Goal: Information Seeking & Learning: Learn about a topic

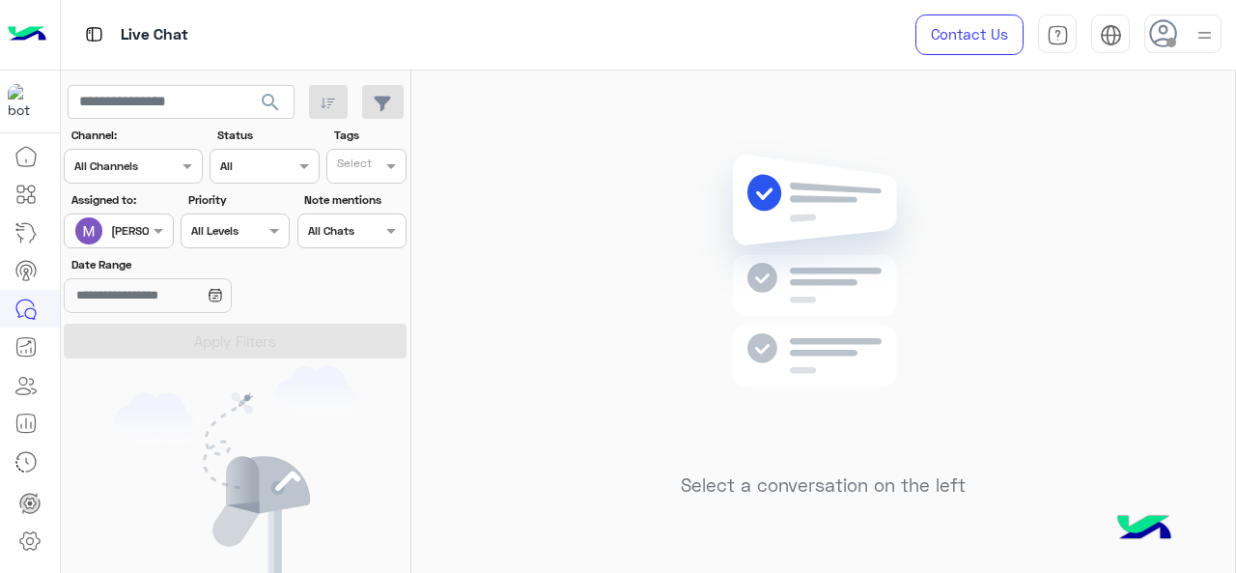
click at [471, 318] on div "Select a conversation on the left" at bounding box center [823, 326] width 824 height 510
click at [118, 222] on mat-tooltip-component "ChatBot Builder" at bounding box center [120, 194] width 121 height 58
click at [137, 242] on div "[PERSON_NAME]" at bounding box center [110, 231] width 73 height 39
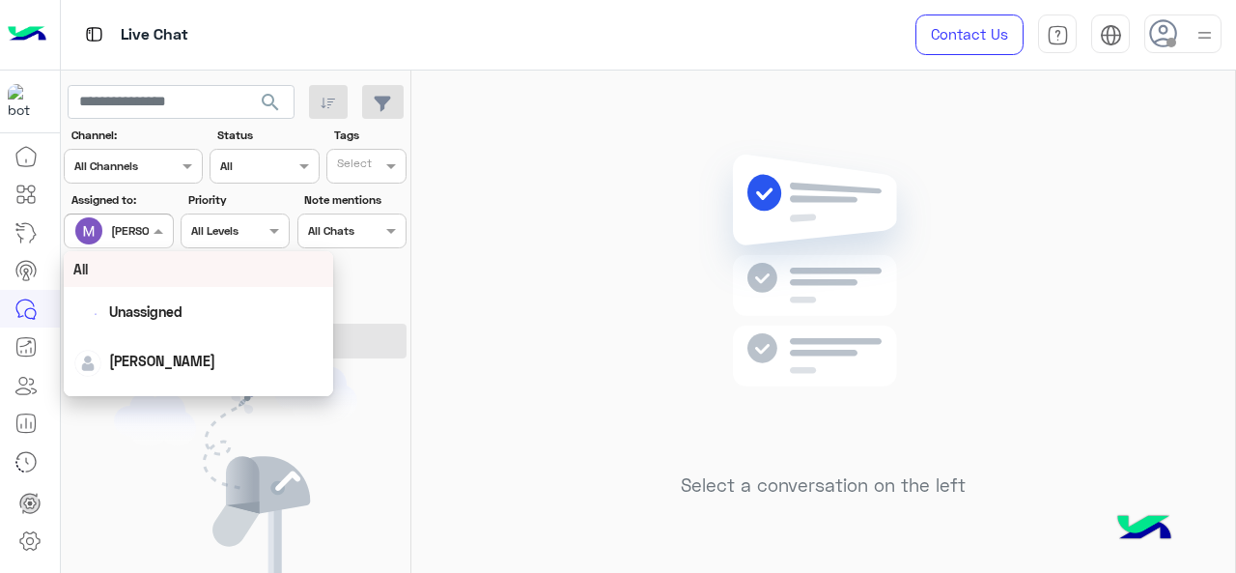
click at [120, 273] on div "All" at bounding box center [198, 269] width 251 height 20
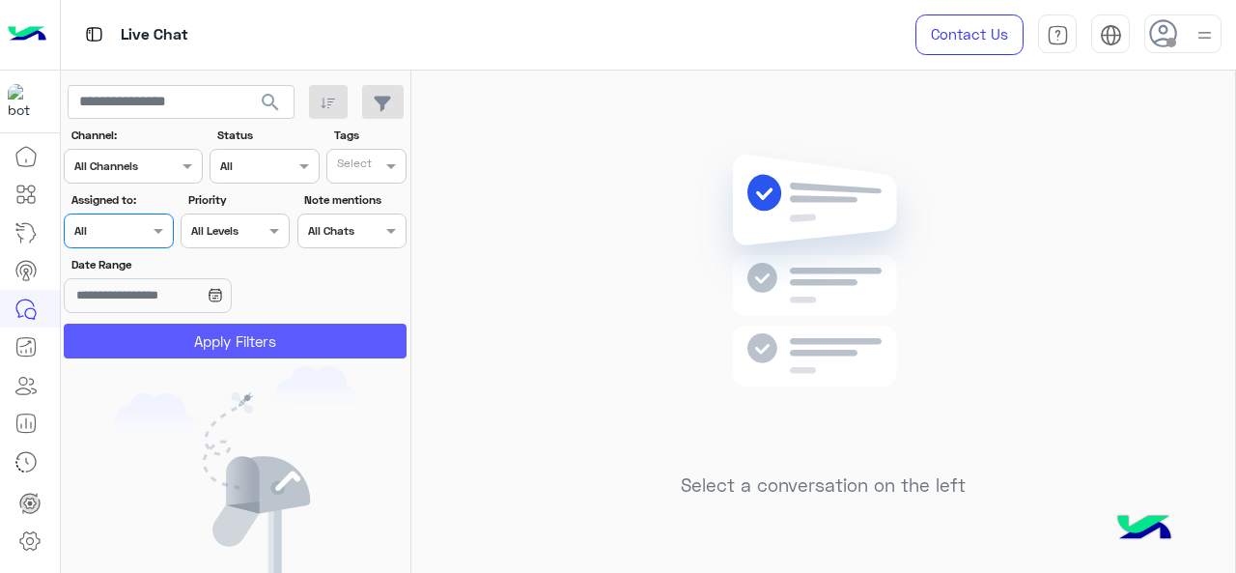
click at [164, 345] on button "Apply Filters" at bounding box center [235, 341] width 343 height 35
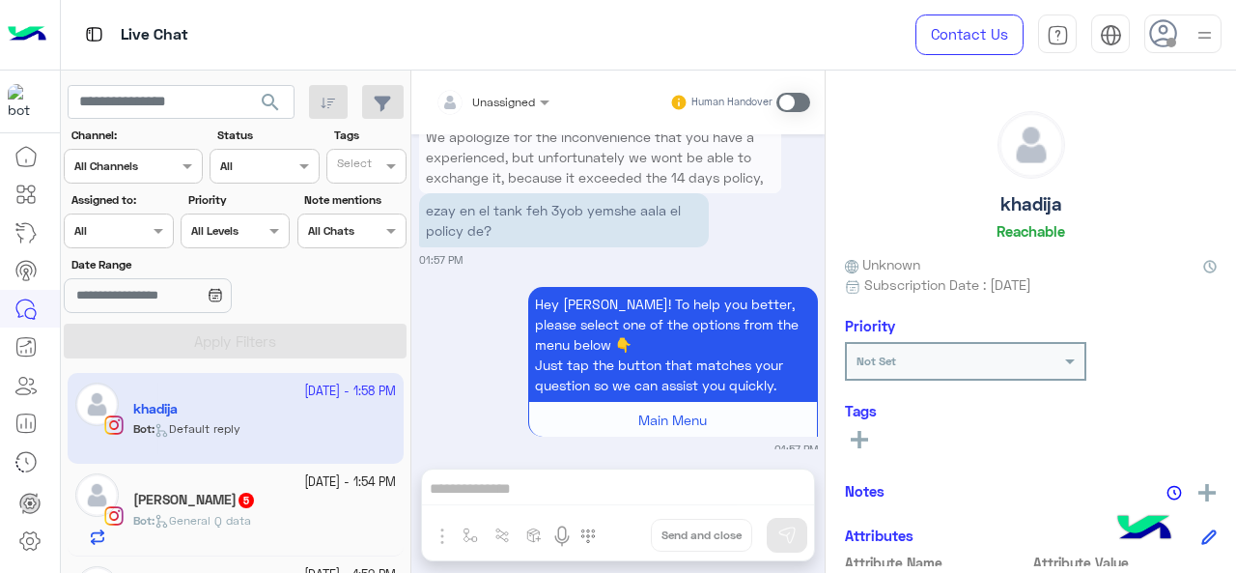
click at [112, 256] on label "Date Range" at bounding box center [179, 264] width 216 height 17
click at [112, 278] on input "Date Range" at bounding box center [147, 295] width 167 height 35
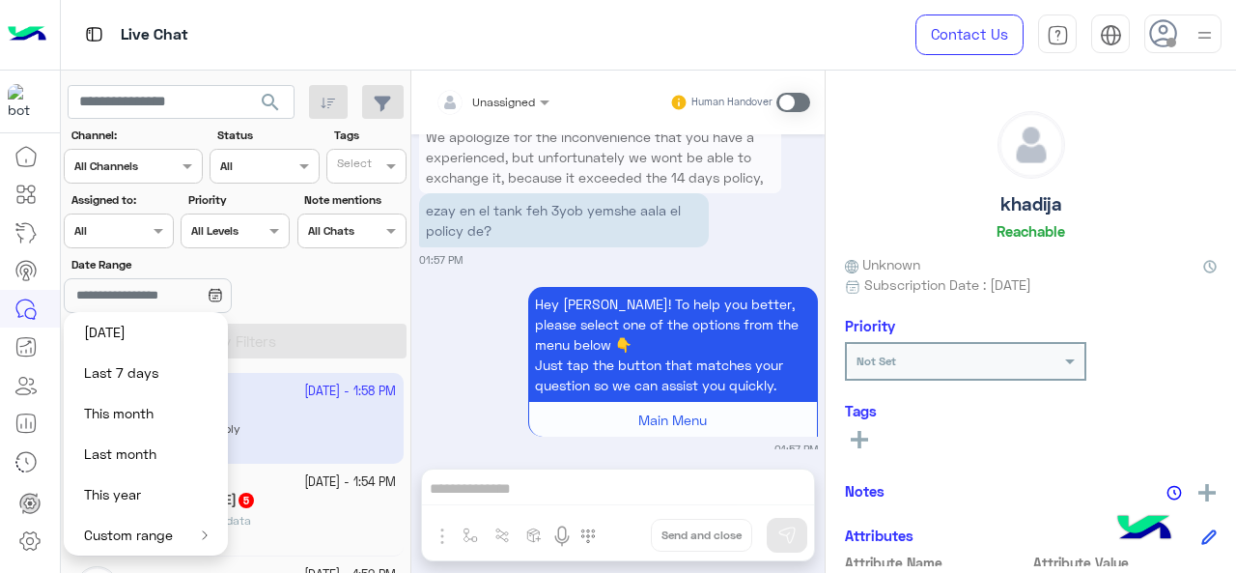
click at [148, 217] on div "Assigned on All" at bounding box center [118, 230] width 109 height 35
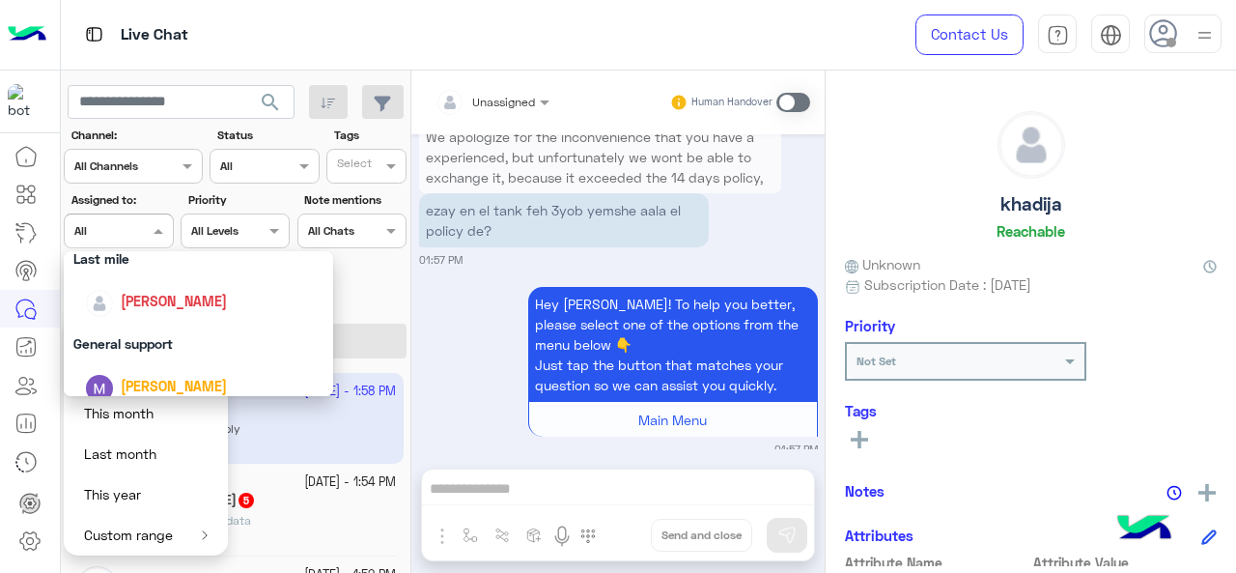
scroll to position [290, 0]
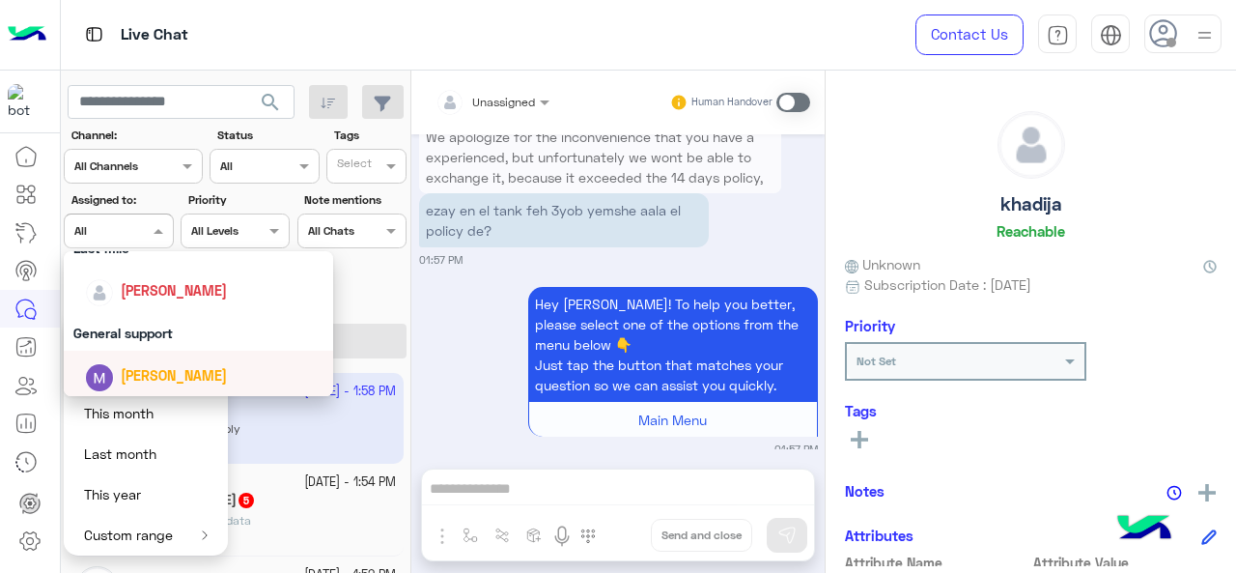
click at [152, 370] on span "[PERSON_NAME]" at bounding box center [174, 375] width 106 height 16
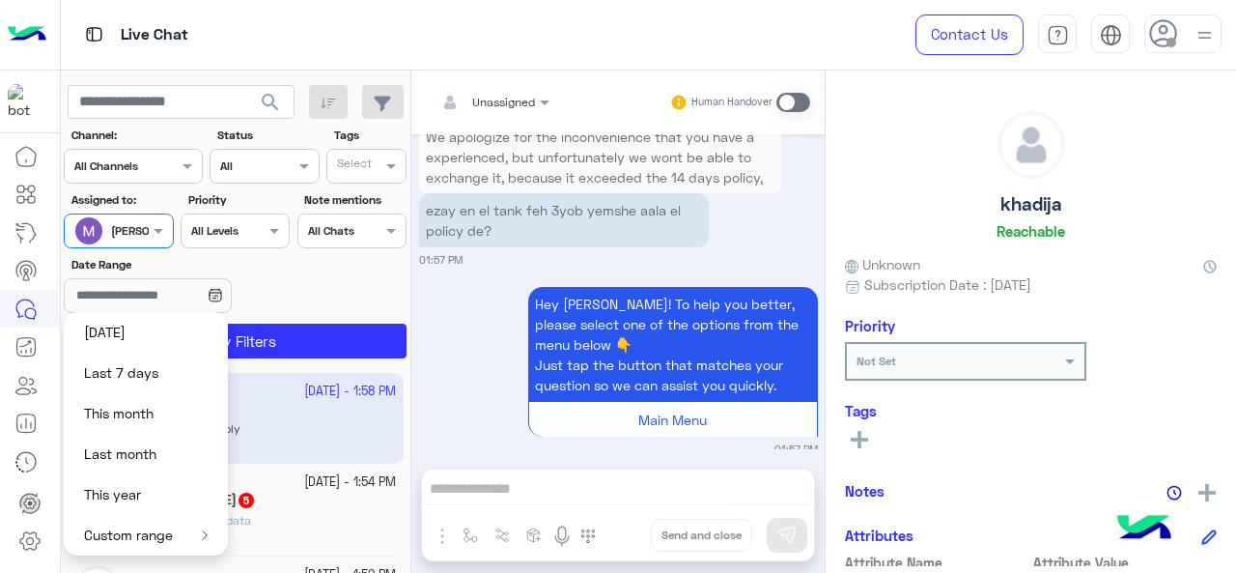
click at [174, 335] on button "[DATE]" at bounding box center [146, 332] width 164 height 41
type input "**********"
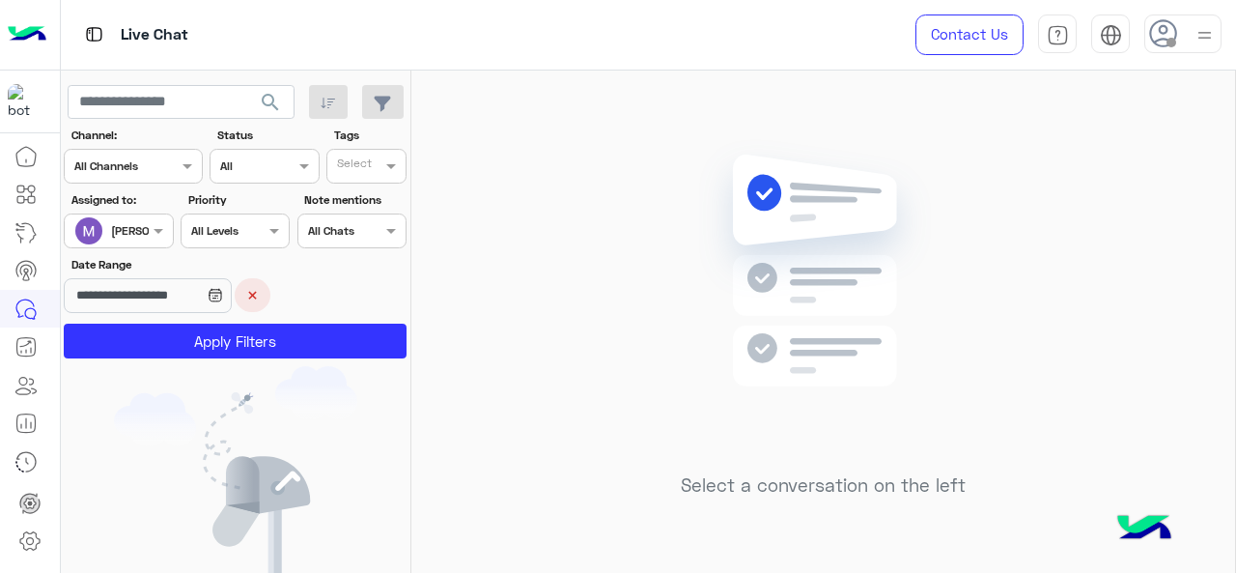
click at [267, 295] on button "×" at bounding box center [253, 295] width 36 height 34
click at [132, 223] on div at bounding box center [118, 228] width 107 height 18
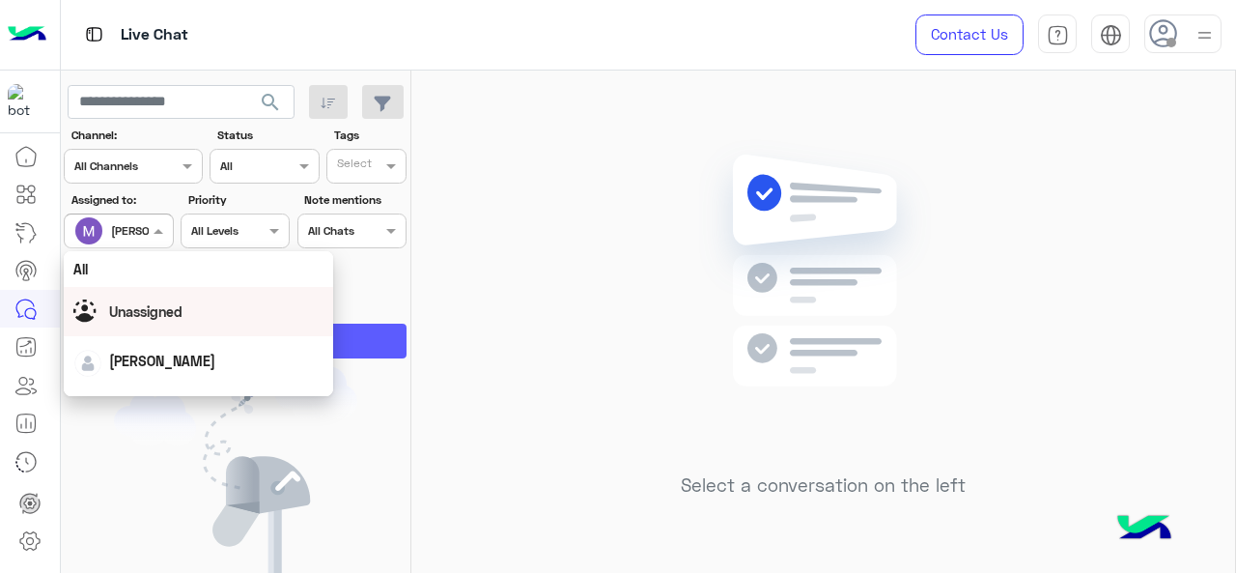
click at [277, 334] on button "Apply Filters" at bounding box center [235, 341] width 343 height 35
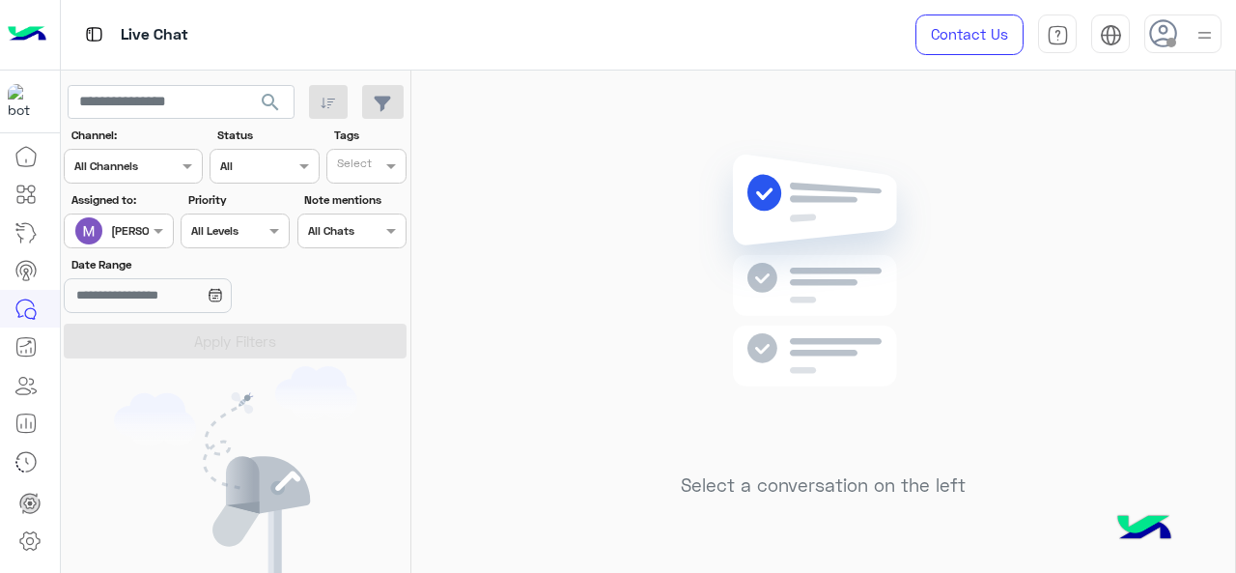
click at [145, 234] on div at bounding box center [118, 228] width 107 height 18
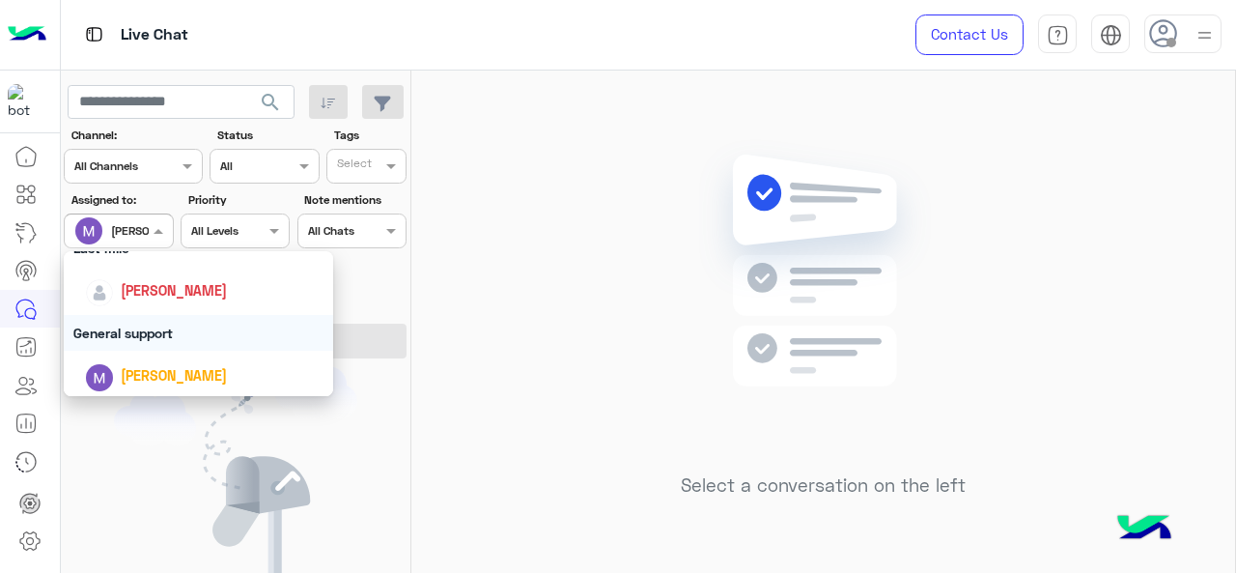
scroll to position [379, 0]
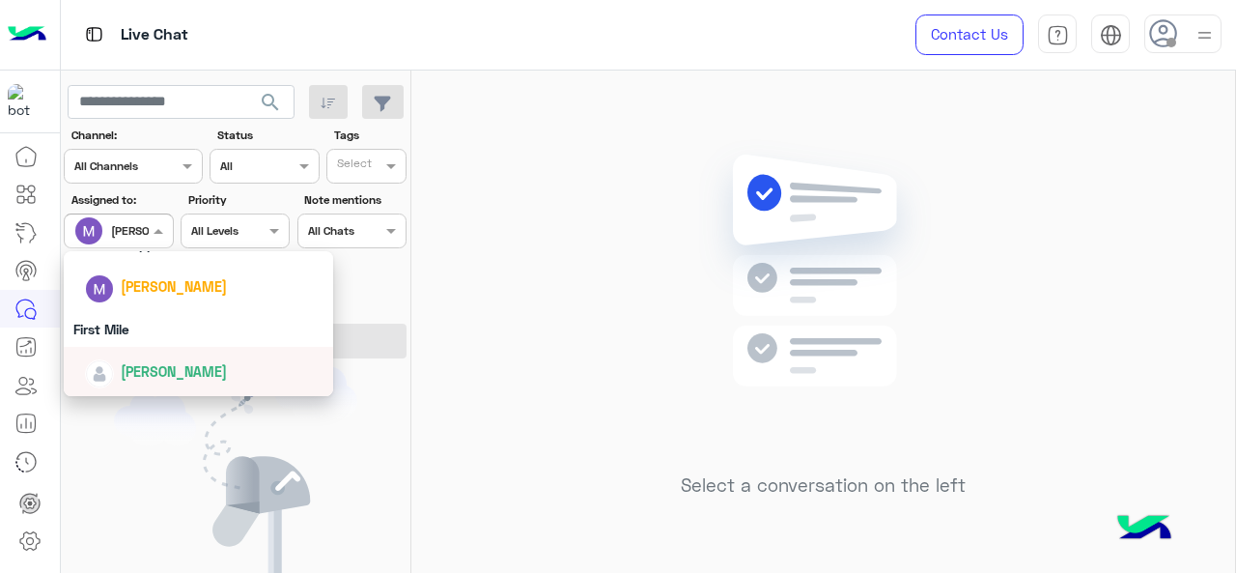
click at [156, 358] on div "[PERSON_NAME]" at bounding box center [205, 371] width 240 height 34
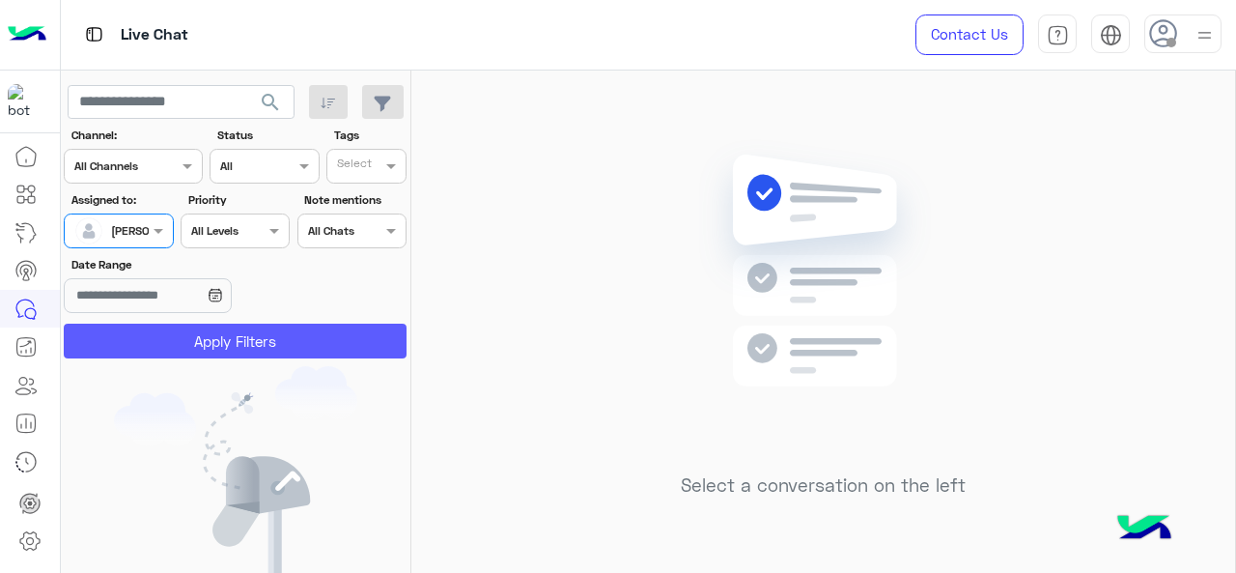
click at [179, 345] on button "Apply Filters" at bounding box center [235, 341] width 343 height 35
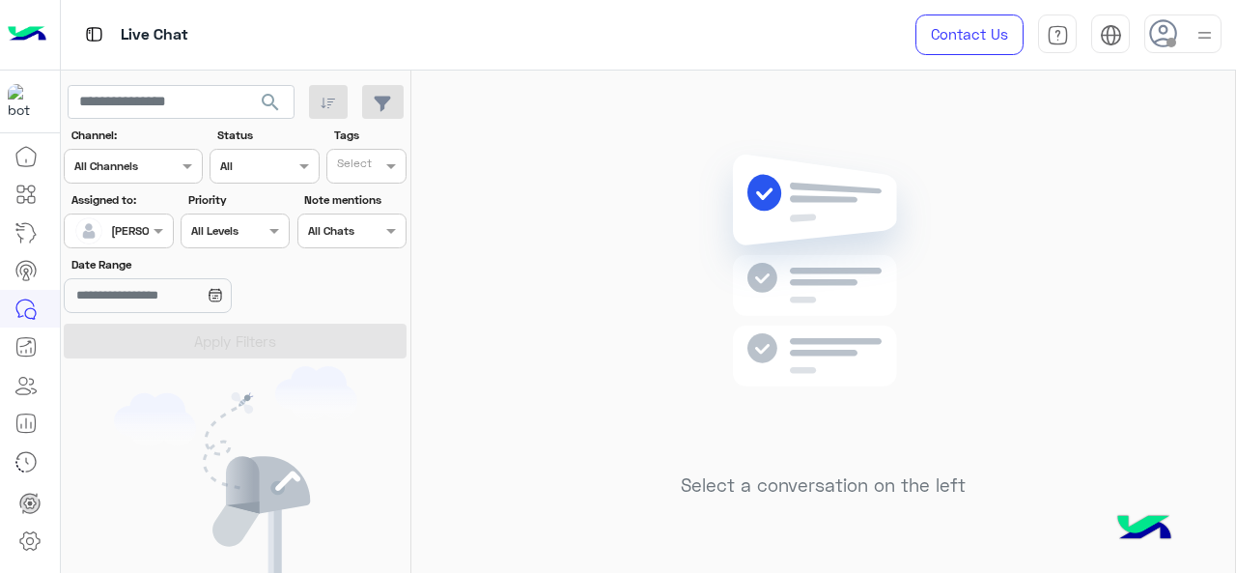
click at [141, 246] on div "[PERSON_NAME]" at bounding box center [110, 231] width 73 height 39
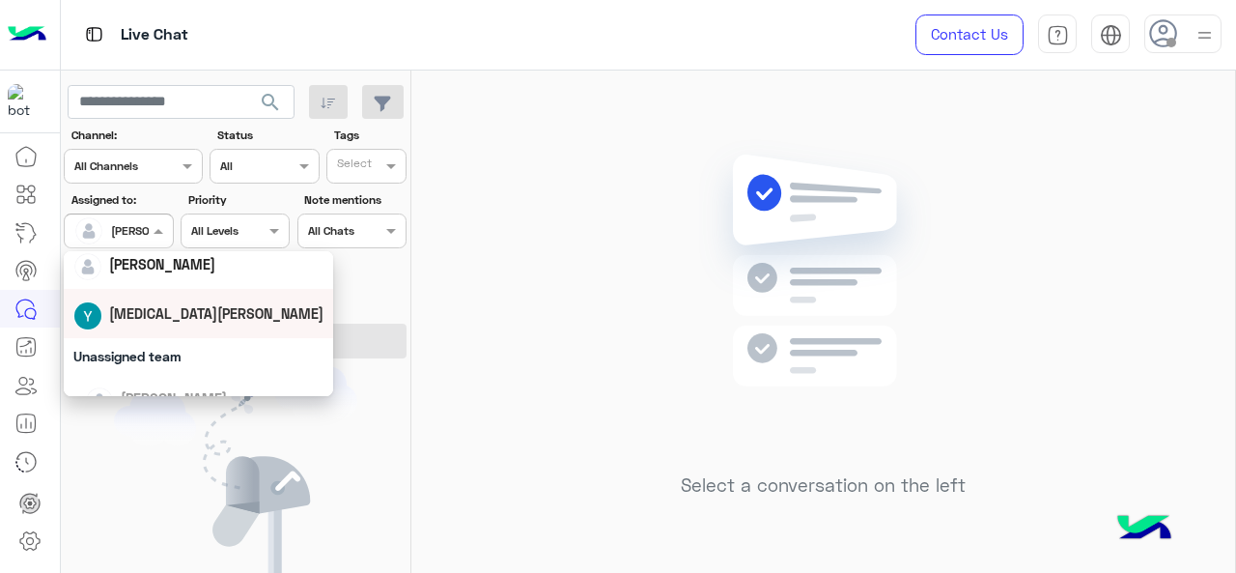
scroll to position [290, 0]
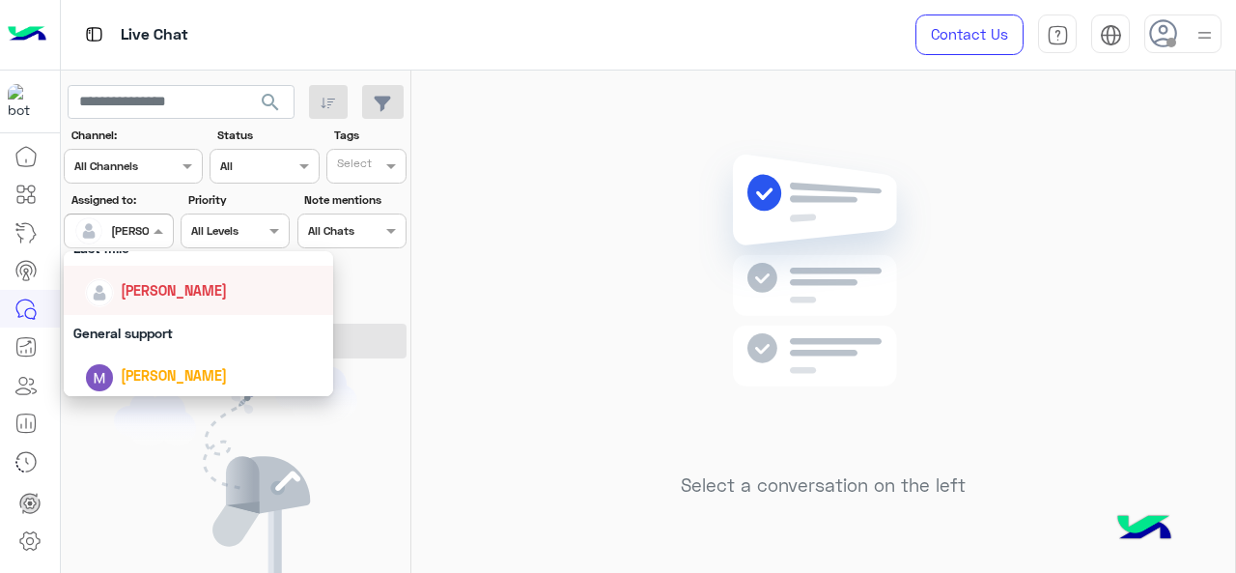
click at [163, 295] on span "[PERSON_NAME]" at bounding box center [174, 290] width 106 height 16
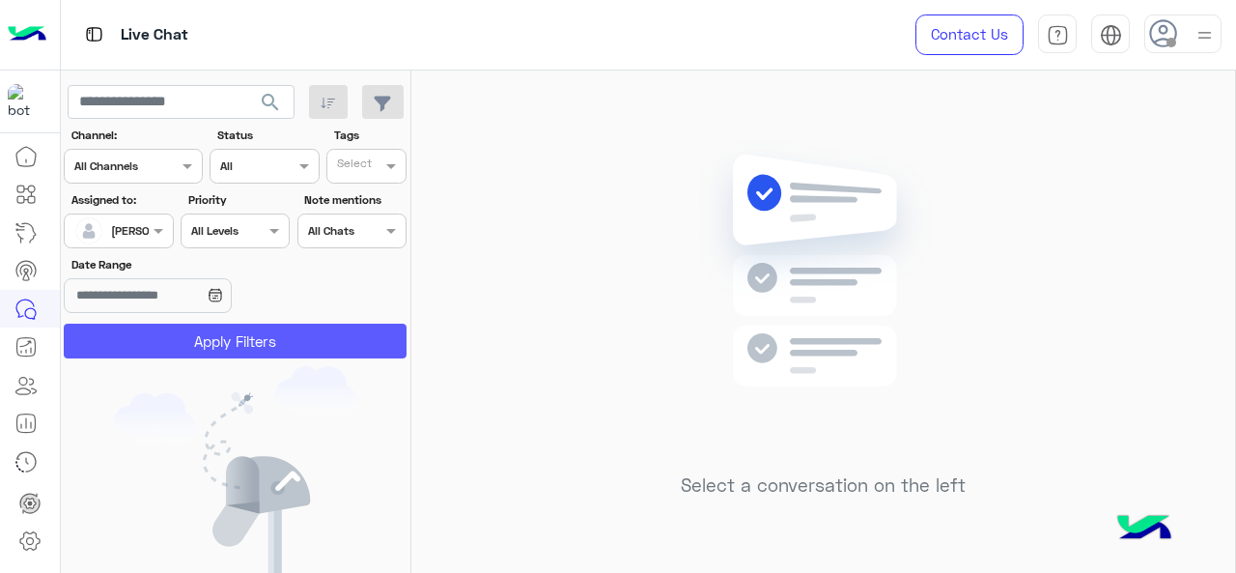
click at [197, 338] on button "Apply Filters" at bounding box center [235, 341] width 343 height 35
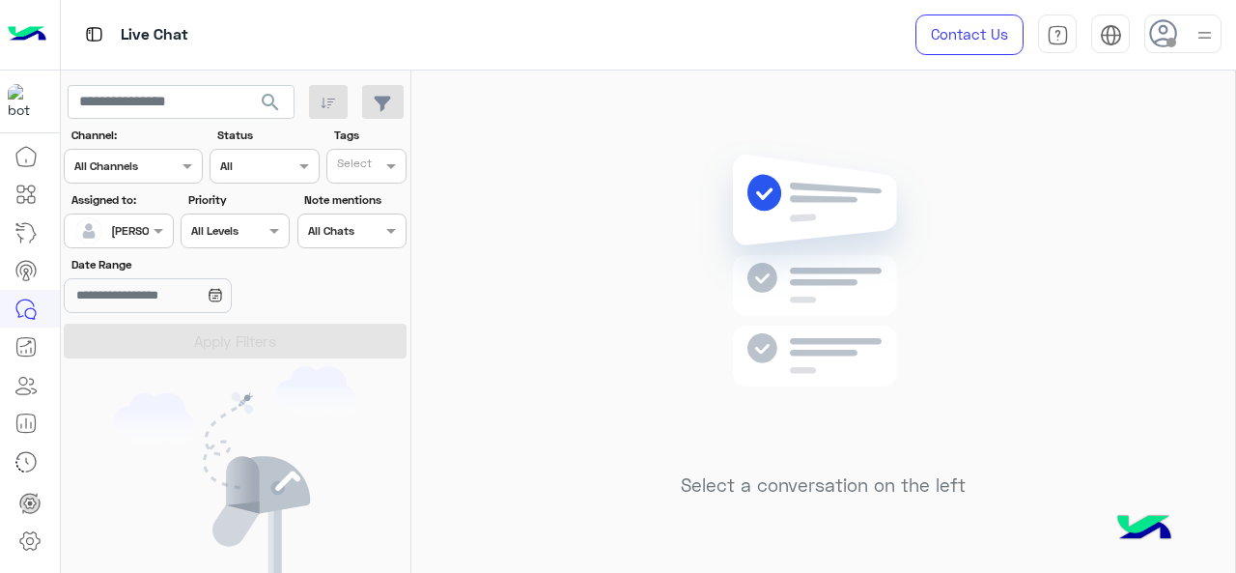
click at [140, 232] on div at bounding box center [118, 228] width 107 height 18
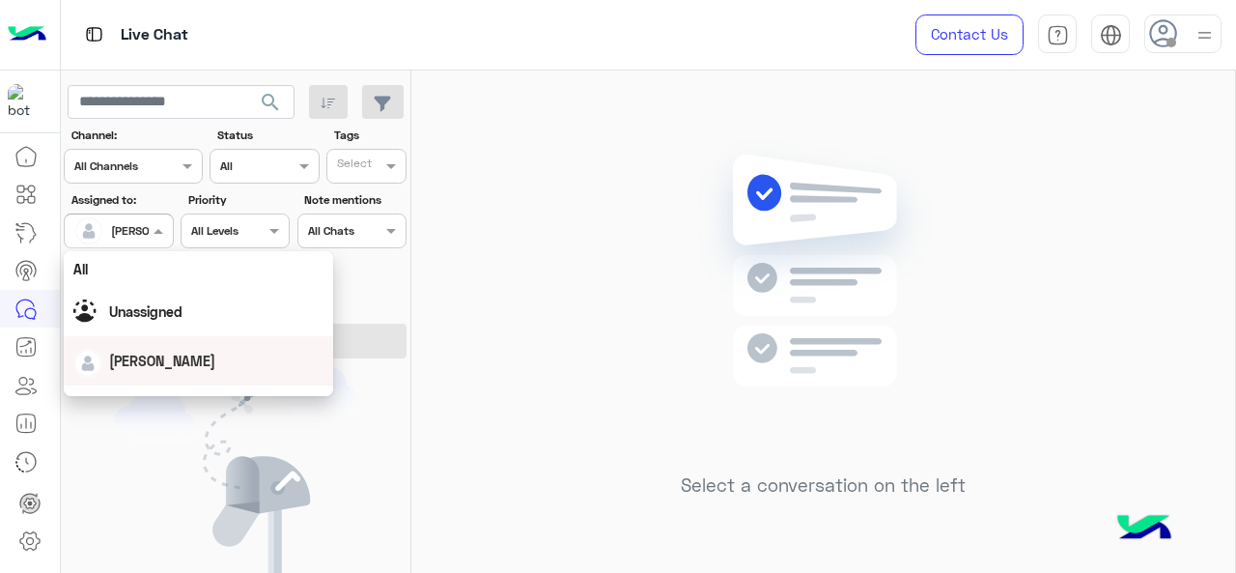
scroll to position [193, 0]
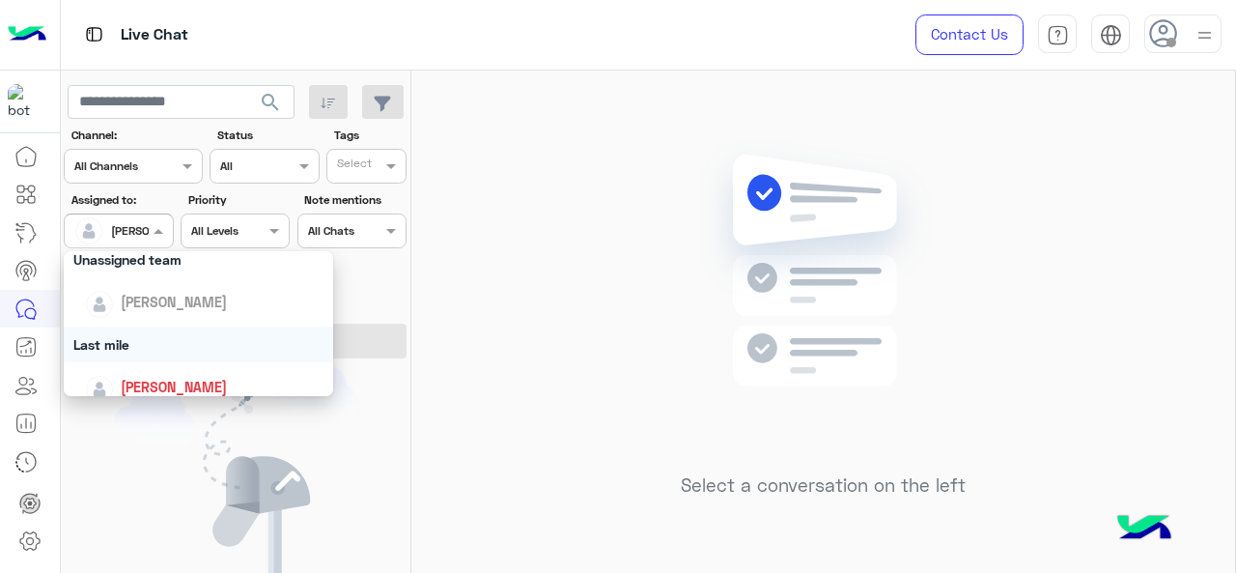
click at [146, 333] on div "Last mile" at bounding box center [199, 344] width 270 height 36
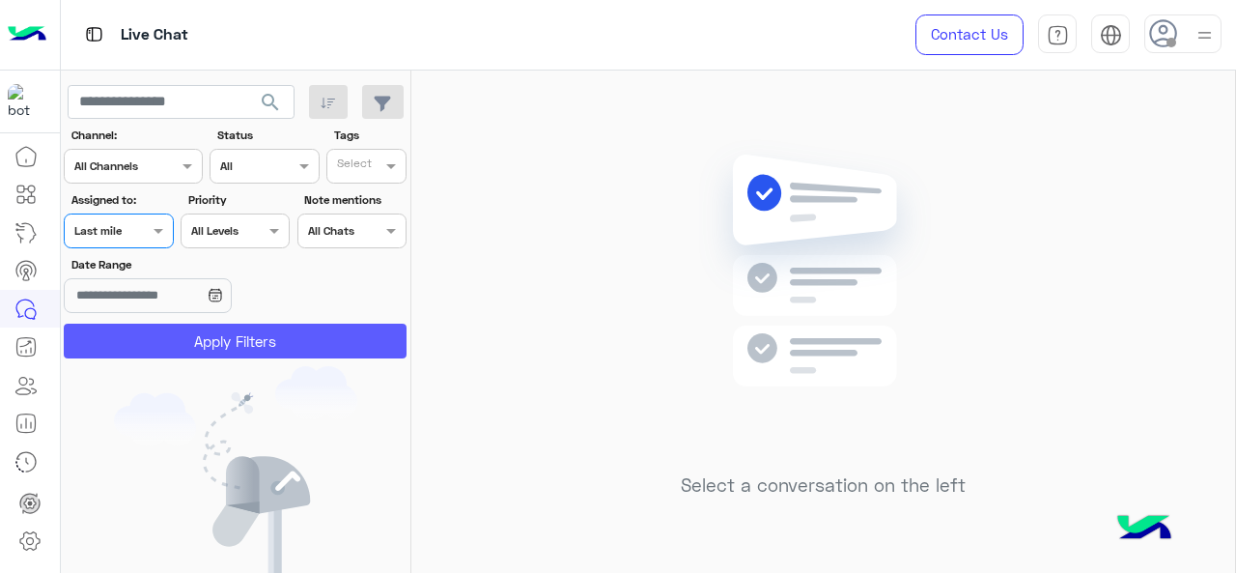
click at [160, 337] on button "Apply Filters" at bounding box center [235, 341] width 343 height 35
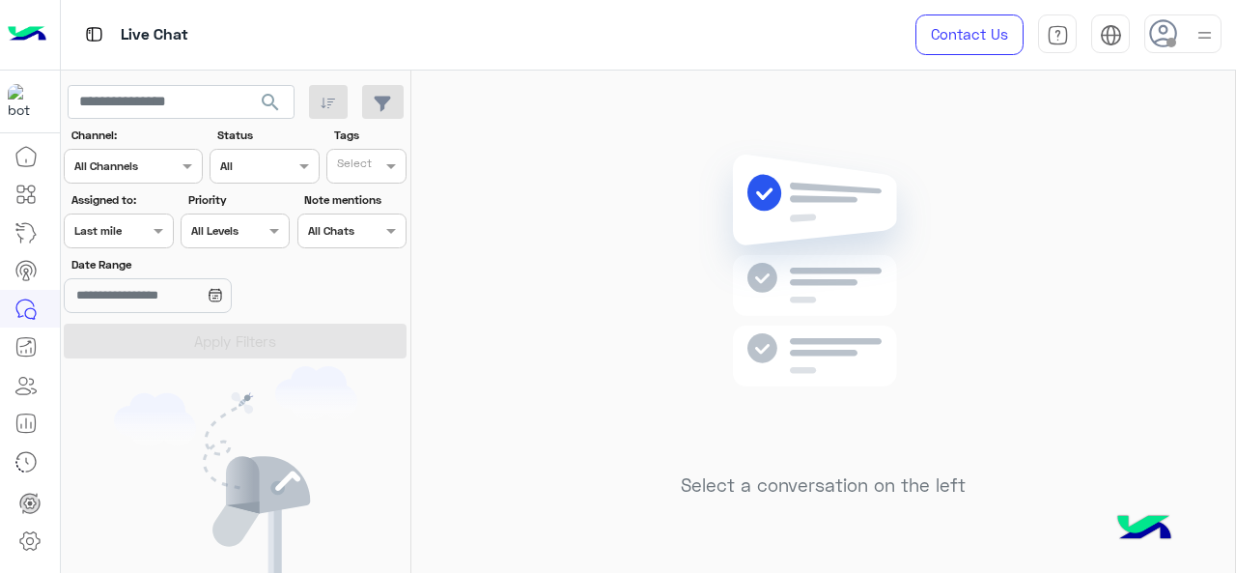
drag, startPoint x: 142, startPoint y: 235, endPoint x: 155, endPoint y: 243, distance: 15.3
click at [143, 235] on div at bounding box center [118, 228] width 107 height 18
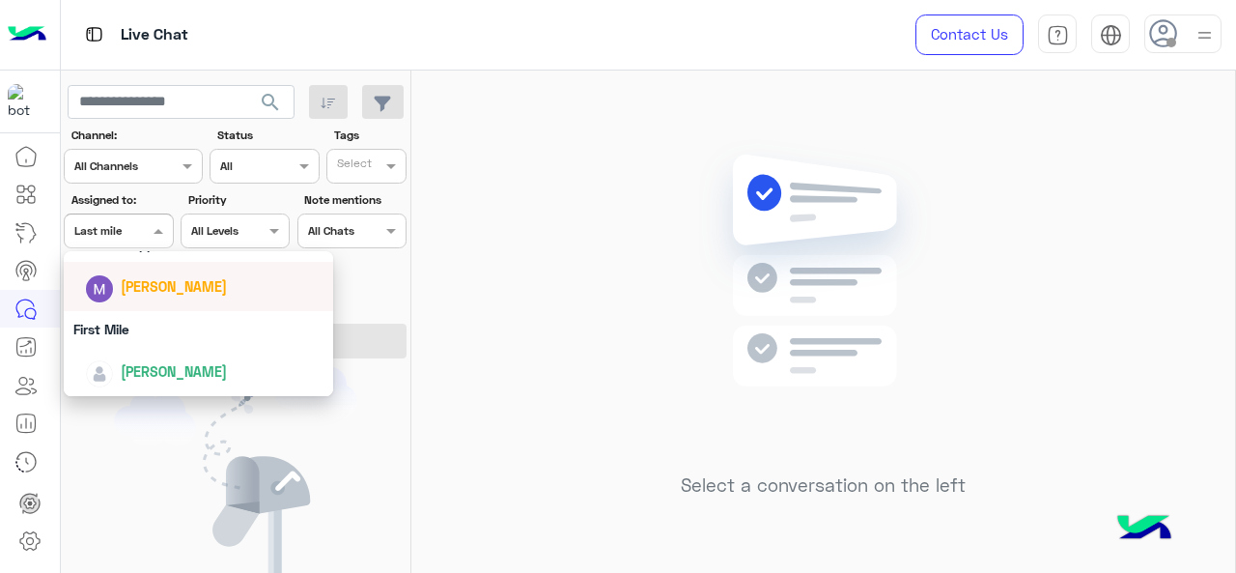
scroll to position [282, 0]
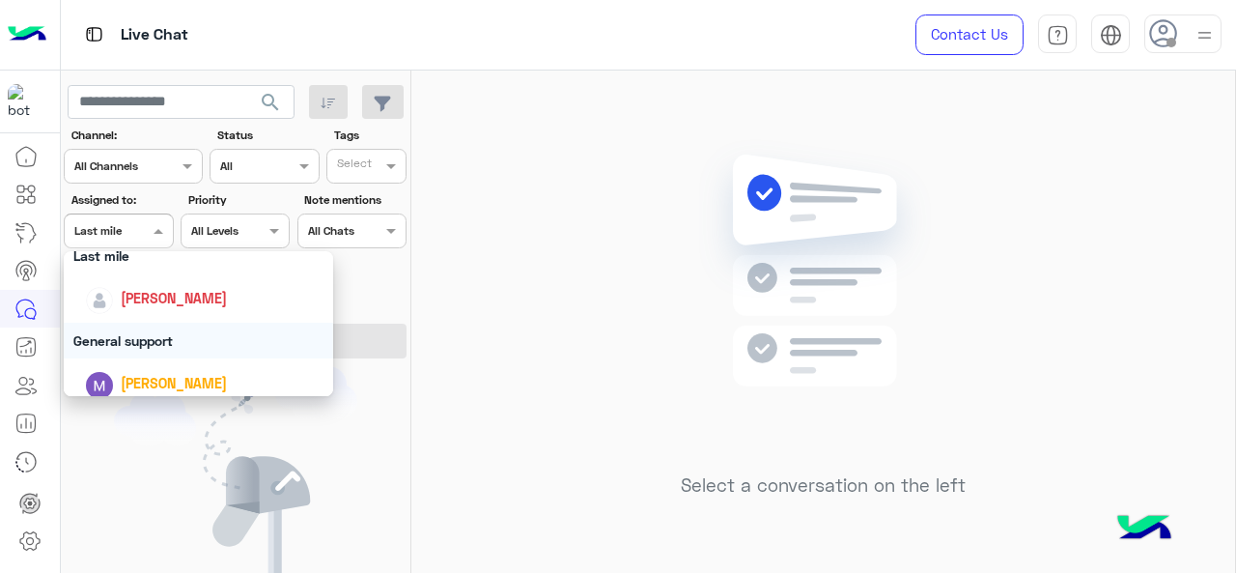
click at [151, 332] on div "General support" at bounding box center [199, 341] width 270 height 36
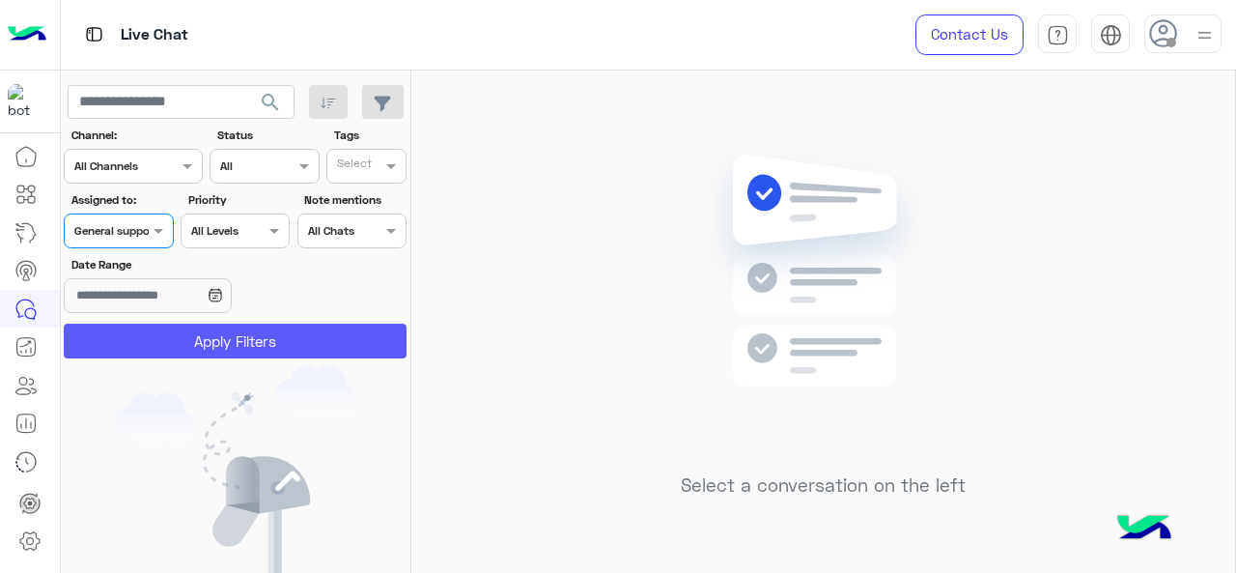
click at [163, 339] on button "Apply Filters" at bounding box center [235, 341] width 343 height 35
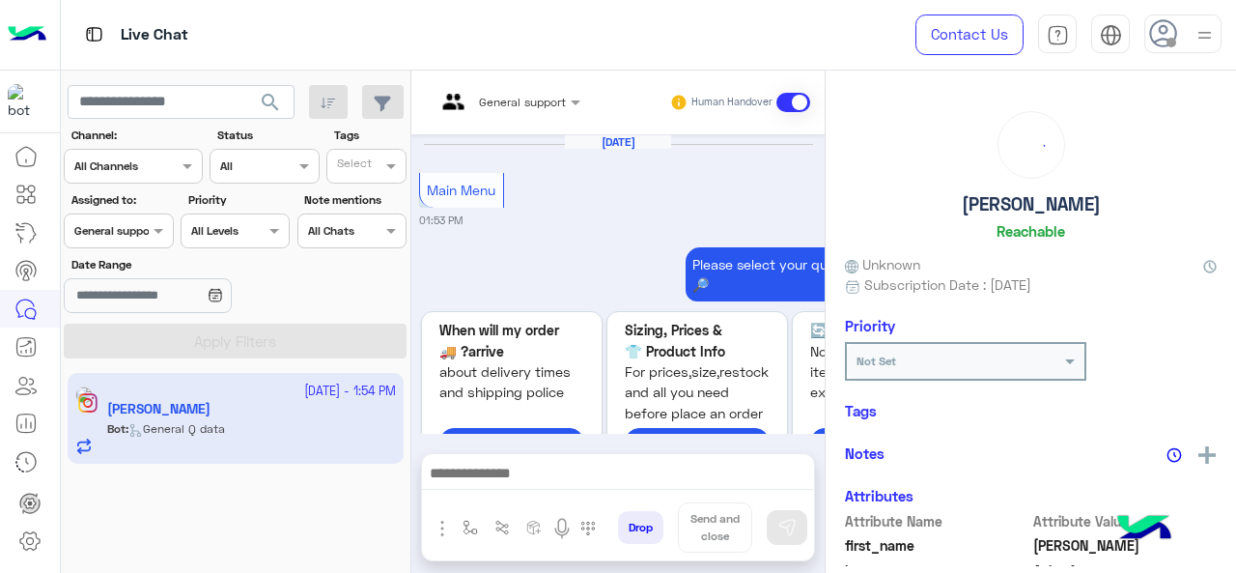
scroll to position [1076, 0]
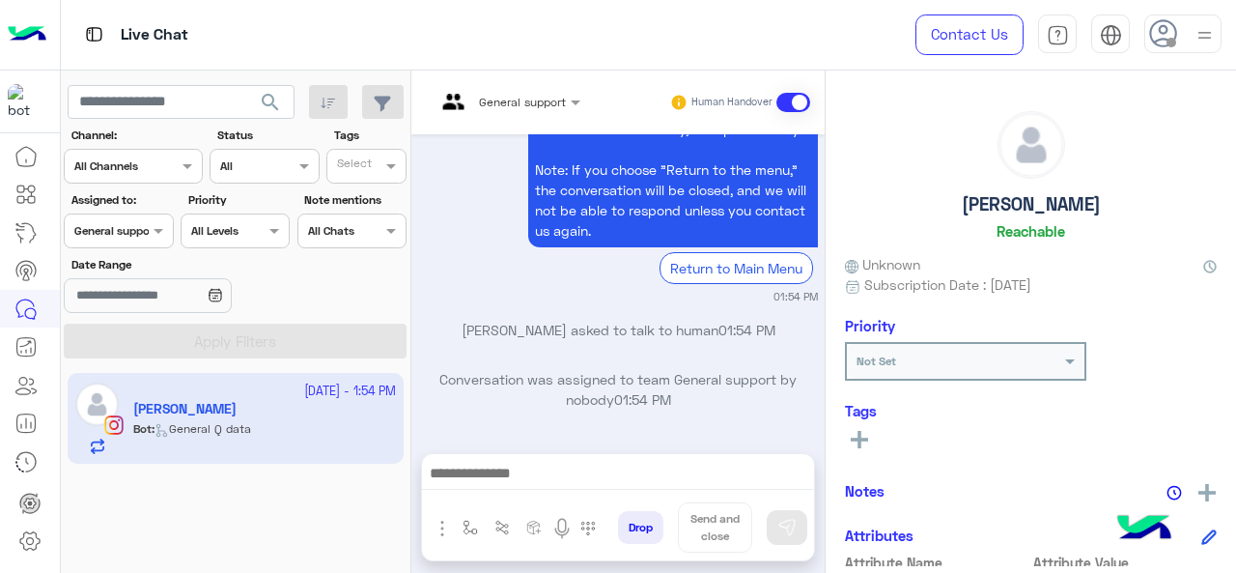
click at [144, 235] on div at bounding box center [118, 228] width 107 height 18
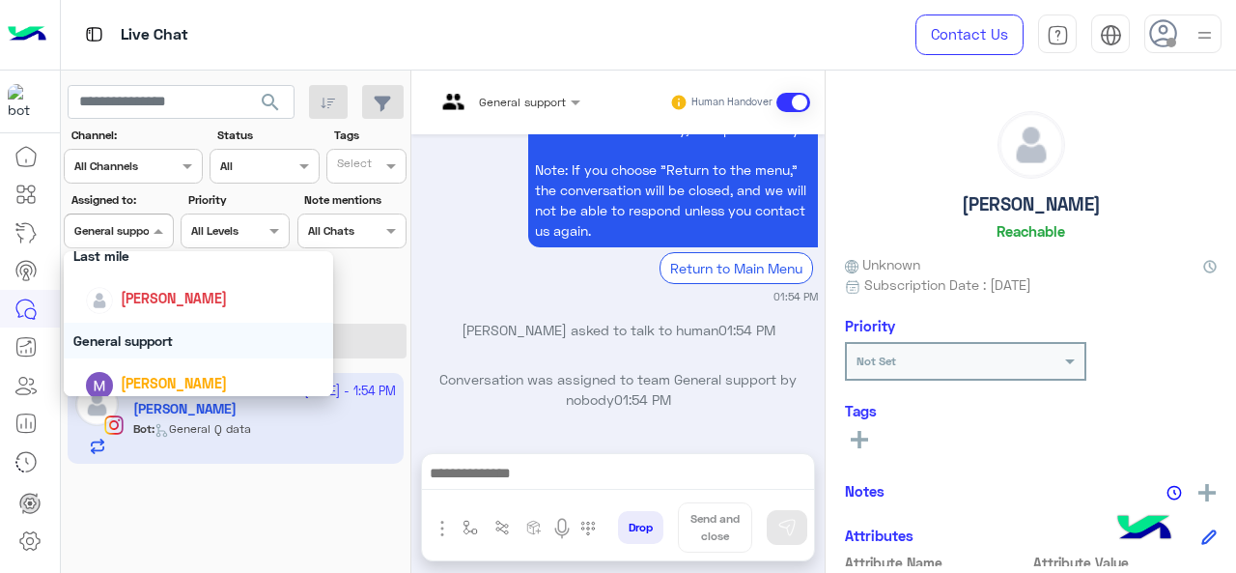
scroll to position [290, 0]
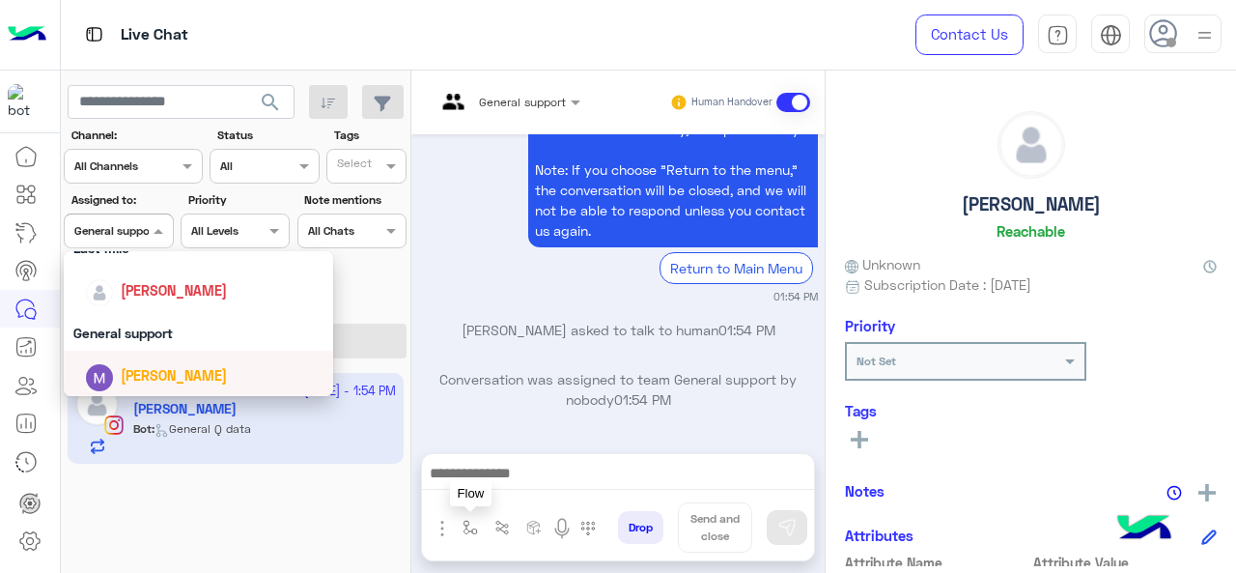
click at [474, 528] on img "button" at bounding box center [470, 527] width 15 height 15
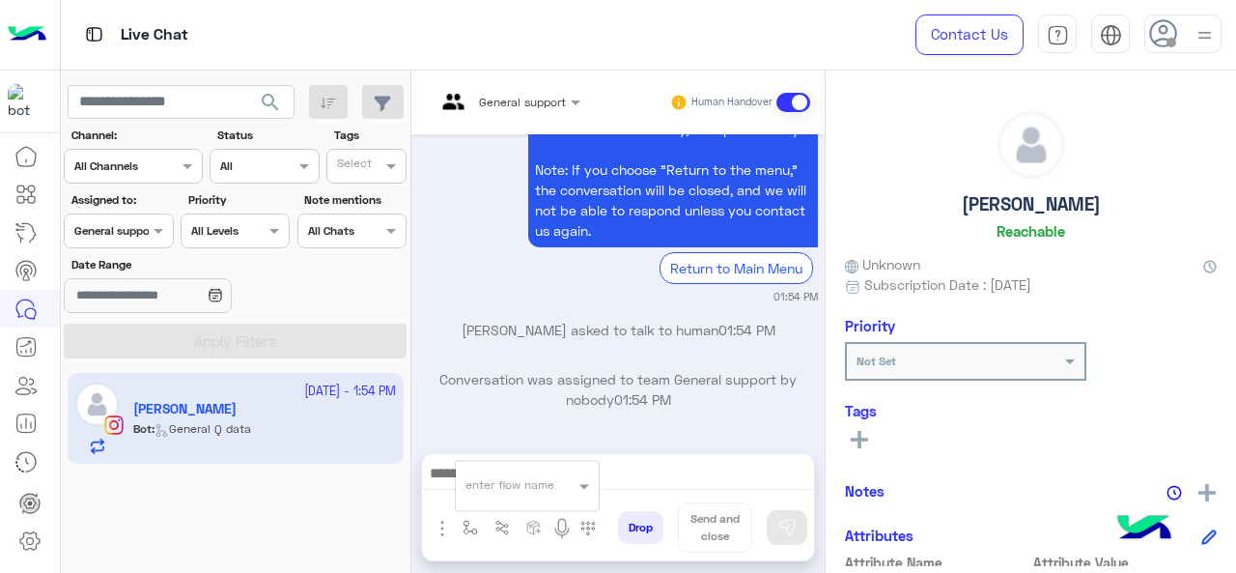
click at [322, 503] on div "[DATE] - 1:54 PM [PERSON_NAME] Bot : General Q data" at bounding box center [236, 473] width 351 height 214
drag, startPoint x: 476, startPoint y: 524, endPoint x: 470, endPoint y: 514, distance: 12.1
click at [477, 524] on button "button" at bounding box center [471, 528] width 32 height 32
click at [540, 496] on div "enter flow name" at bounding box center [527, 485] width 143 height 35
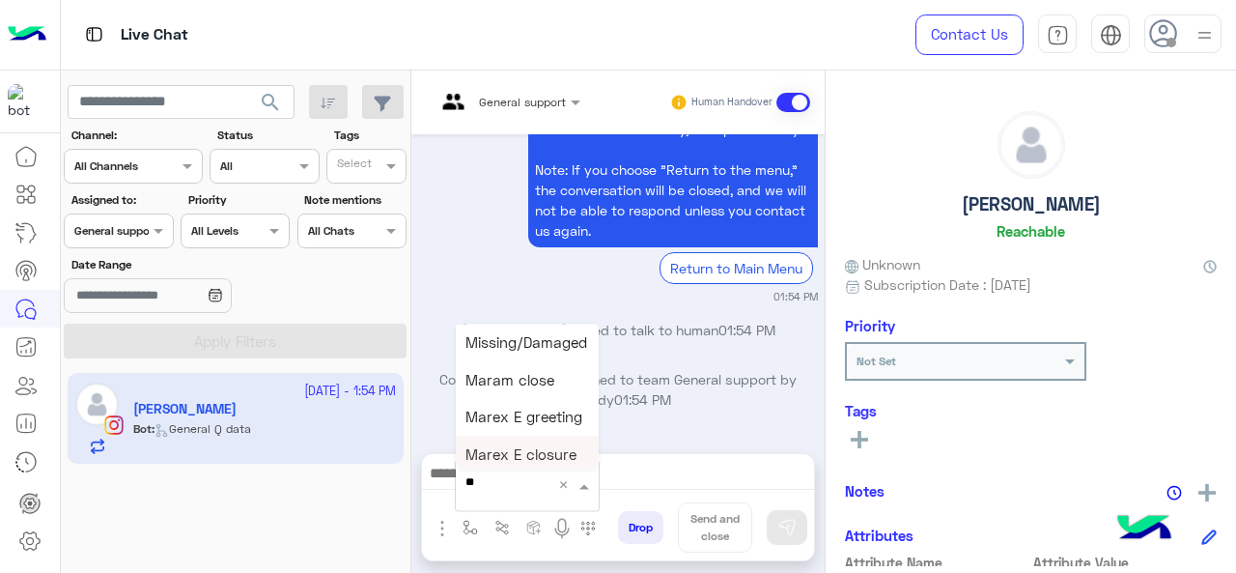
type input "***"
click at [521, 383] on span "Marex E greeting" at bounding box center [524, 379] width 117 height 17
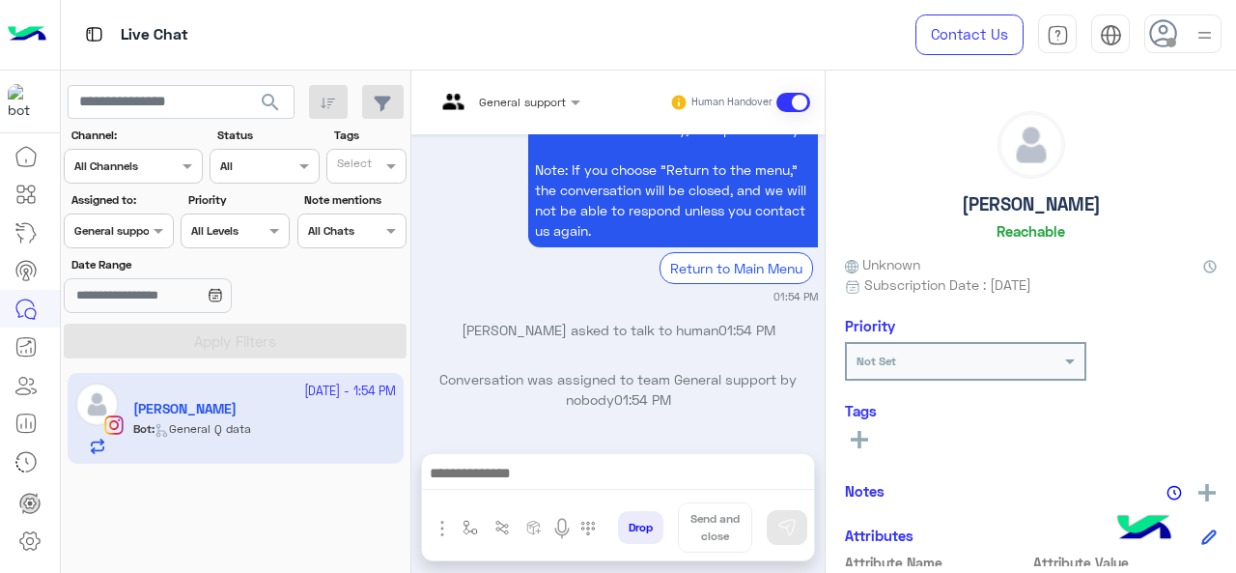
type textarea "**********"
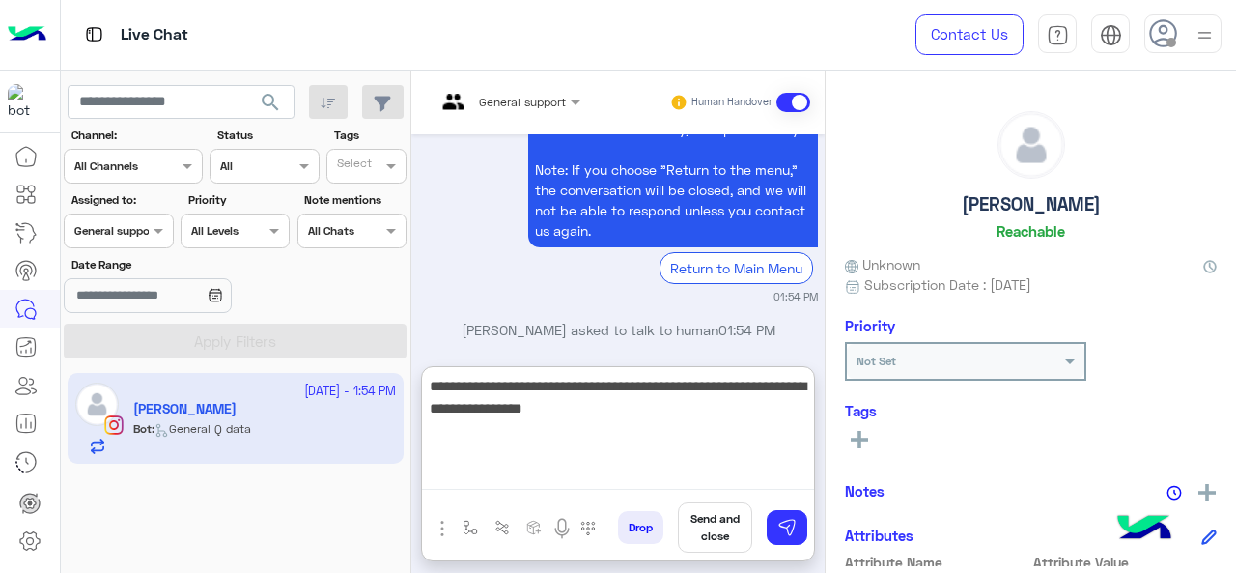
click at [472, 468] on textarea "**********" at bounding box center [618, 432] width 392 height 116
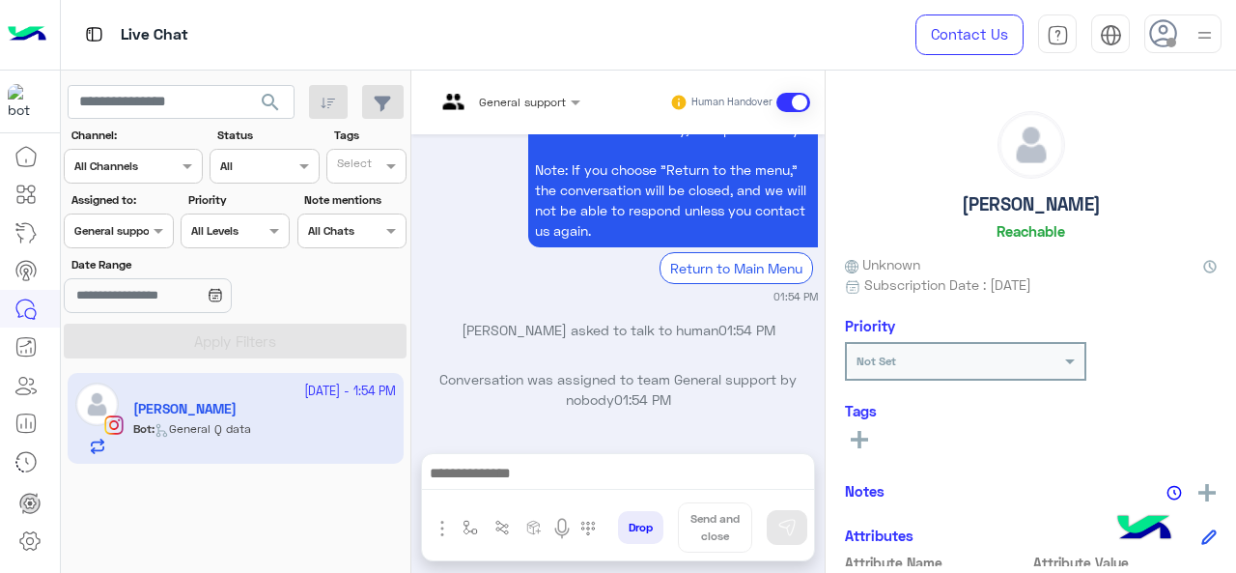
click at [261, 514] on div "[DATE] - 1:54 PM [PERSON_NAME] Bot : General Q data" at bounding box center [236, 473] width 351 height 214
click at [130, 235] on div at bounding box center [118, 228] width 107 height 18
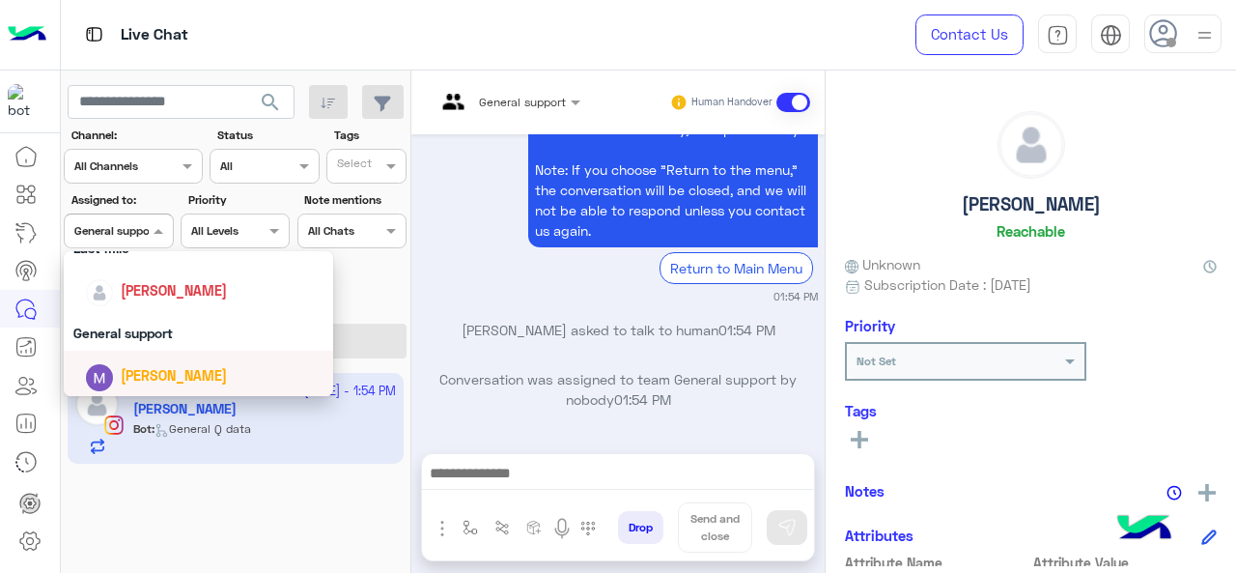
click at [552, 379] on p "Conversation was assigned to team General support by nobody 01:54 PM" at bounding box center [618, 390] width 399 height 42
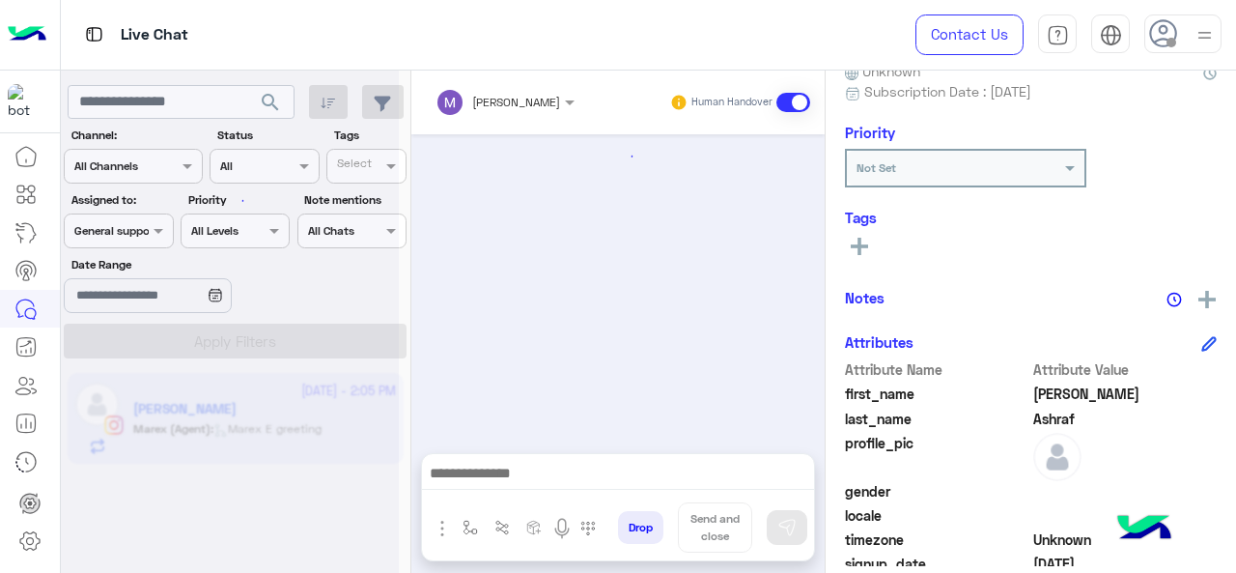
scroll to position [0, 0]
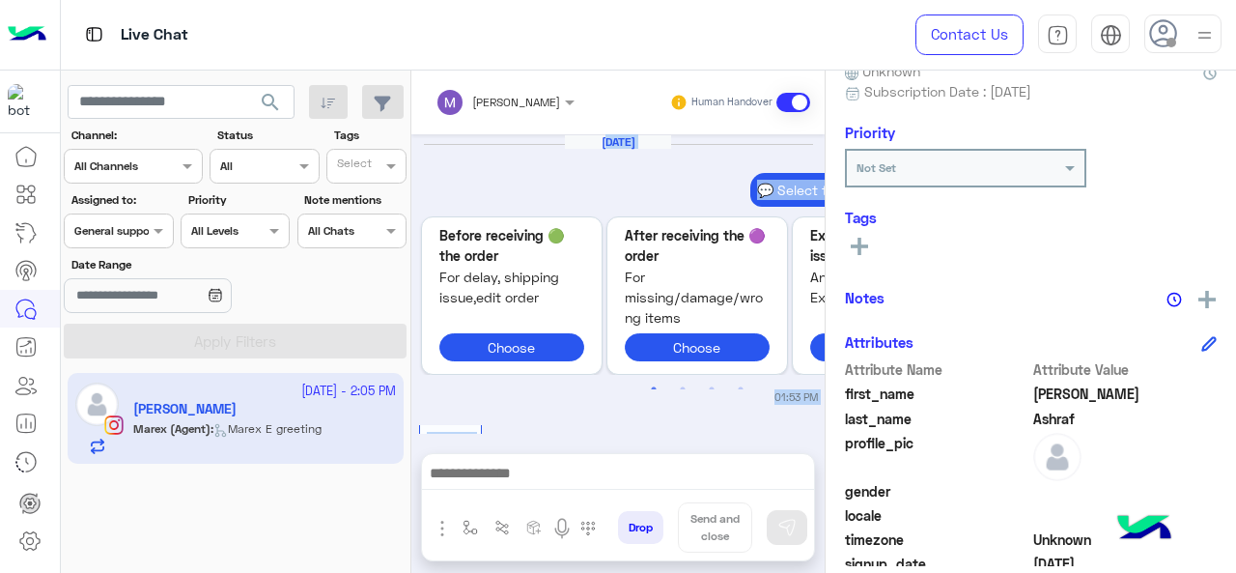
drag, startPoint x: 437, startPoint y: 184, endPoint x: 613, endPoint y: 173, distance: 177.1
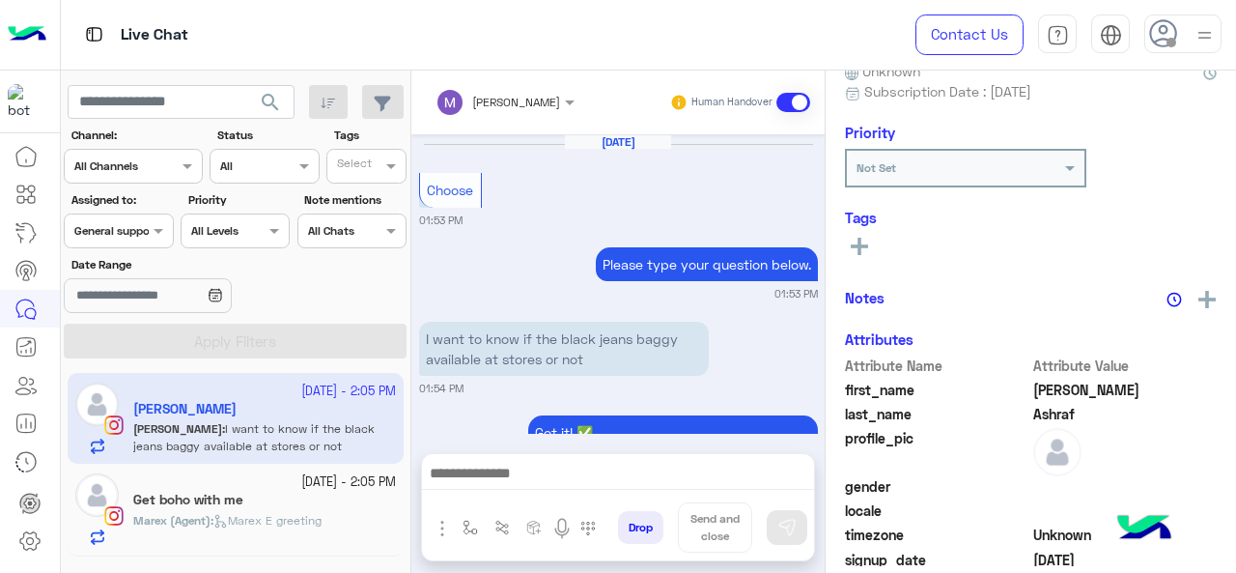
scroll to position [694, 0]
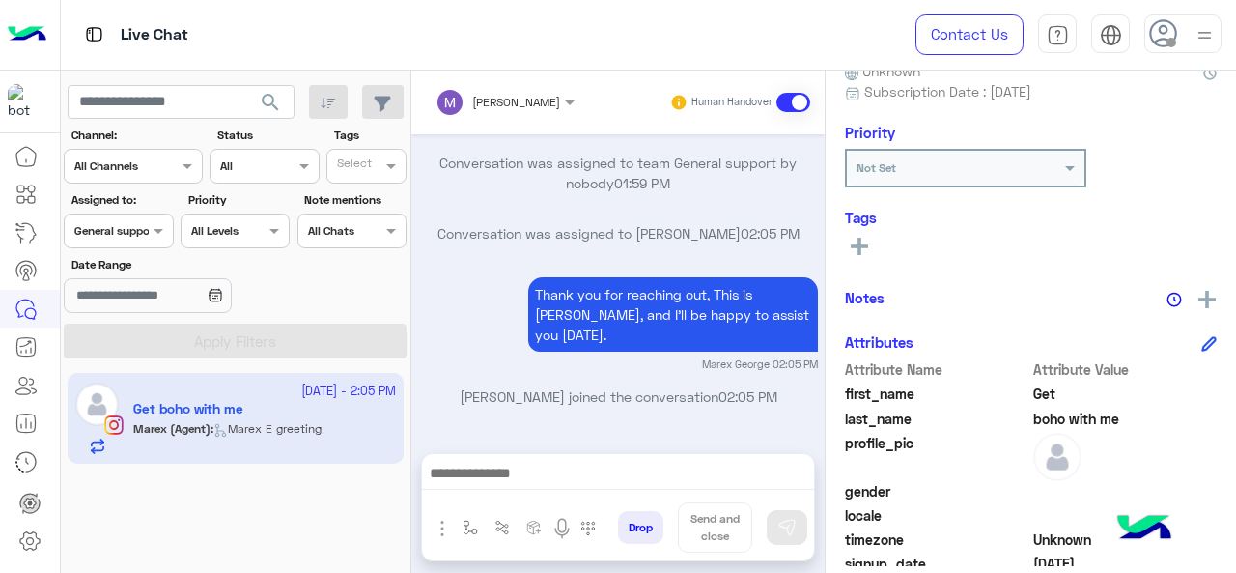
scroll to position [994, 0]
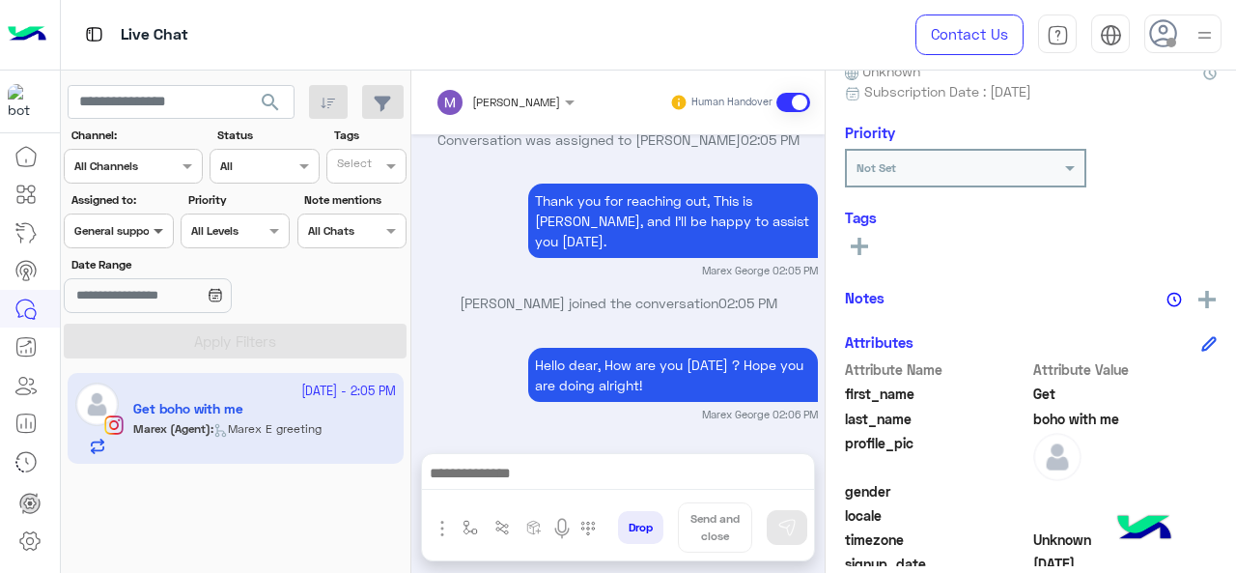
click at [151, 235] on span at bounding box center [161, 230] width 24 height 20
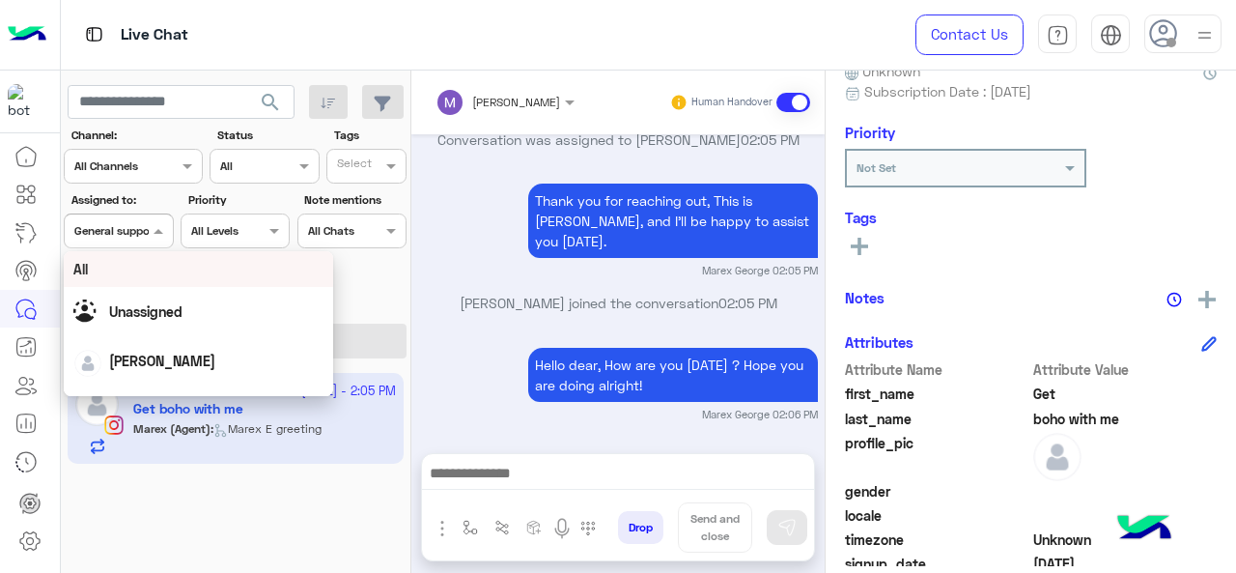
click at [137, 282] on div "All" at bounding box center [199, 269] width 270 height 36
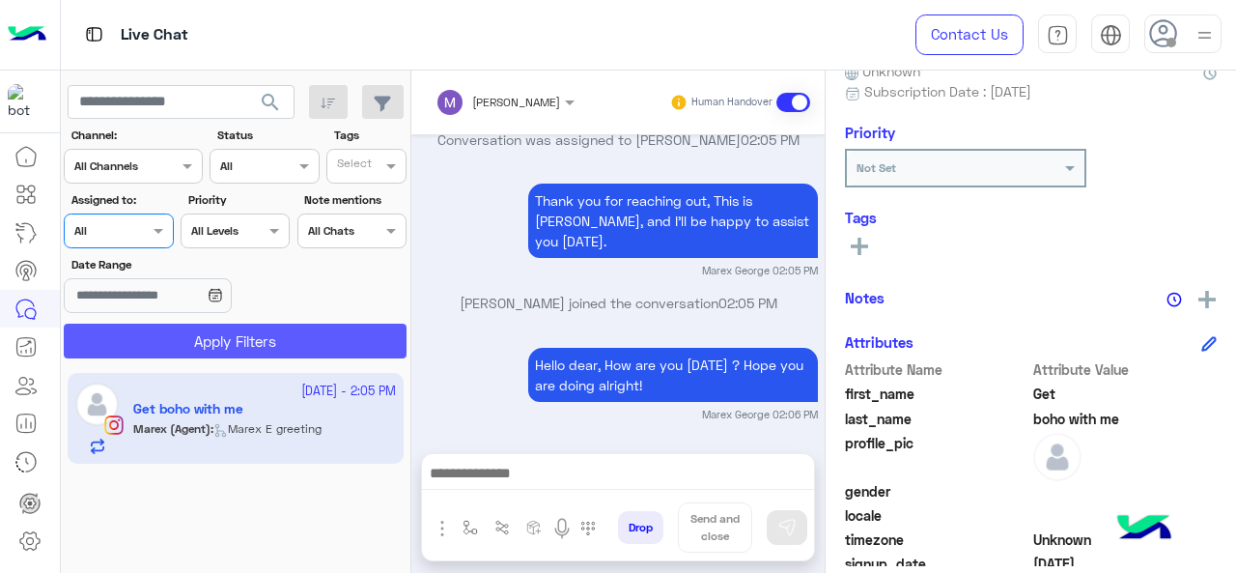
click at [243, 333] on button "Apply Filters" at bounding box center [235, 341] width 343 height 35
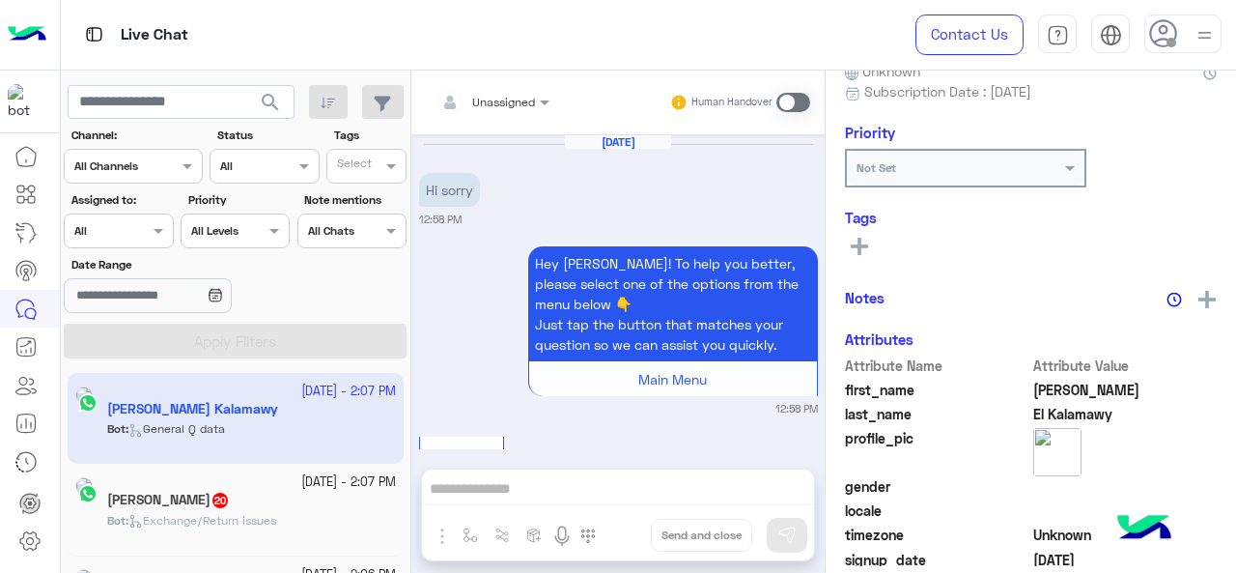
scroll to position [755, 0]
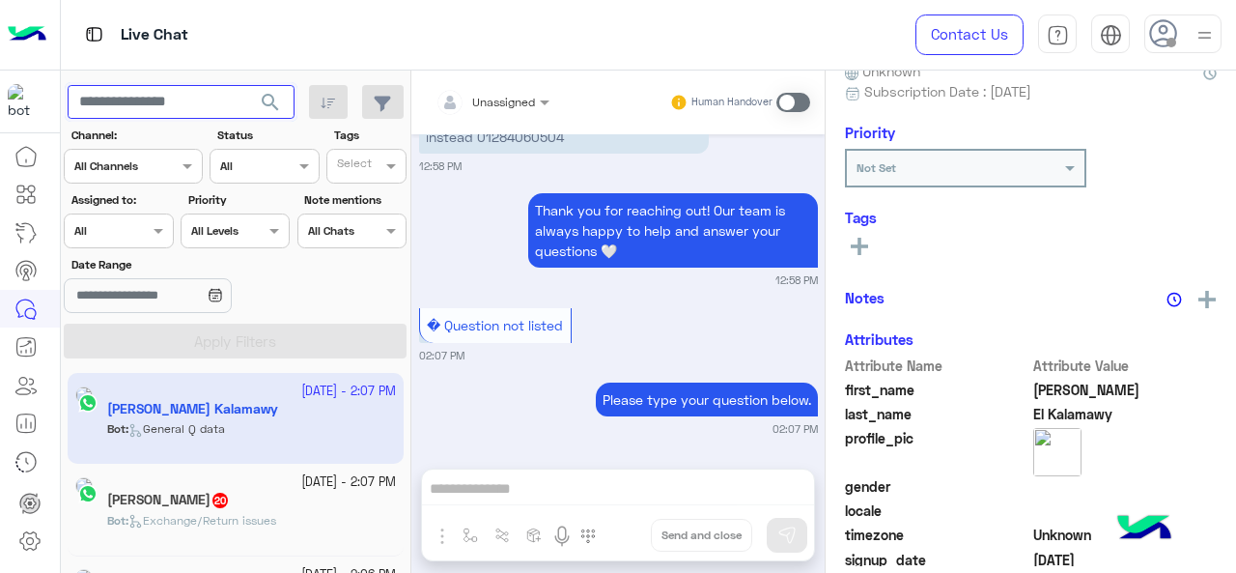
click at [174, 113] on input "text" at bounding box center [181, 102] width 227 height 35
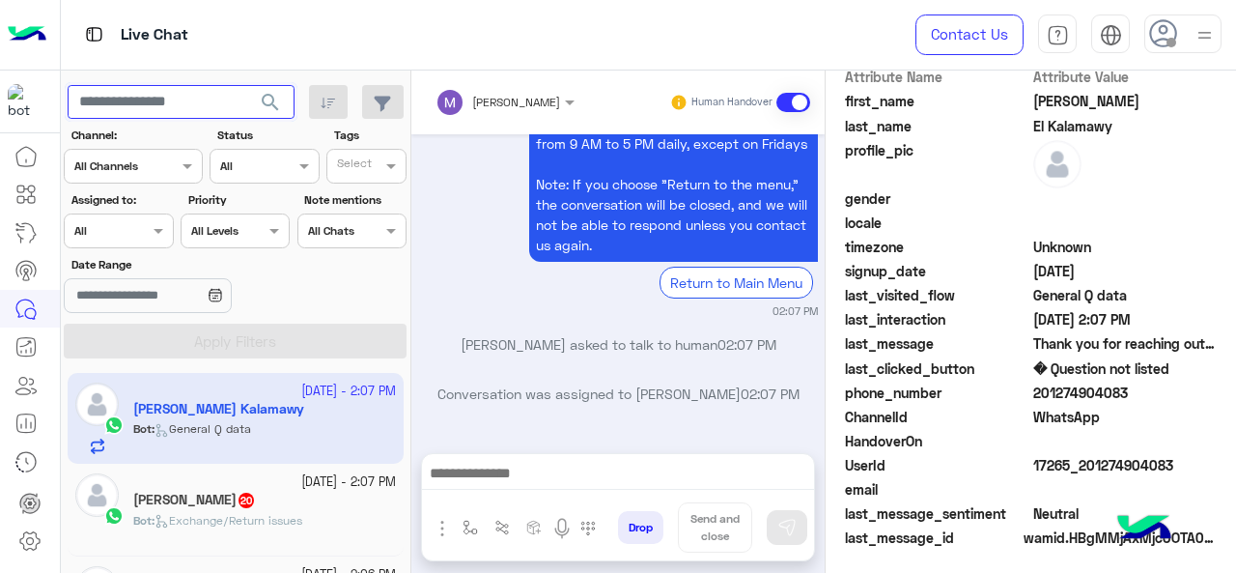
scroll to position [491, 0]
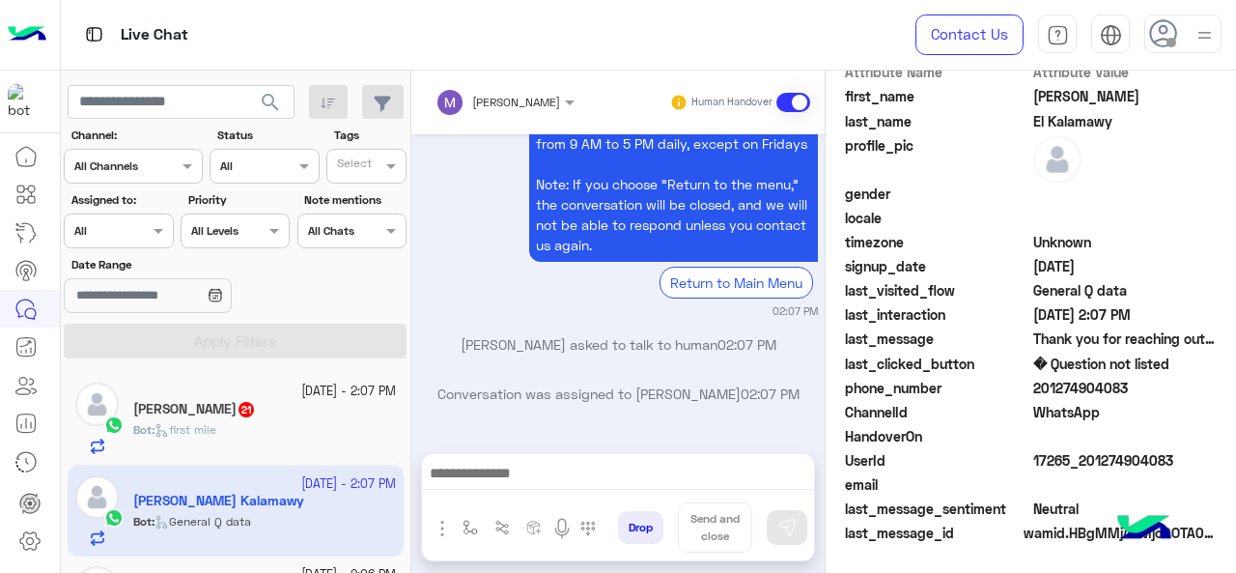
drag, startPoint x: 1035, startPoint y: 460, endPoint x: 1159, endPoint y: 460, distance: 123.6
click at [1169, 460] on div "UserId 17265_201274904083" at bounding box center [1031, 462] width 372 height 24
copy div "17265_201274904083"
click at [276, 422] on div "Bot : first mile" at bounding box center [264, 438] width 263 height 34
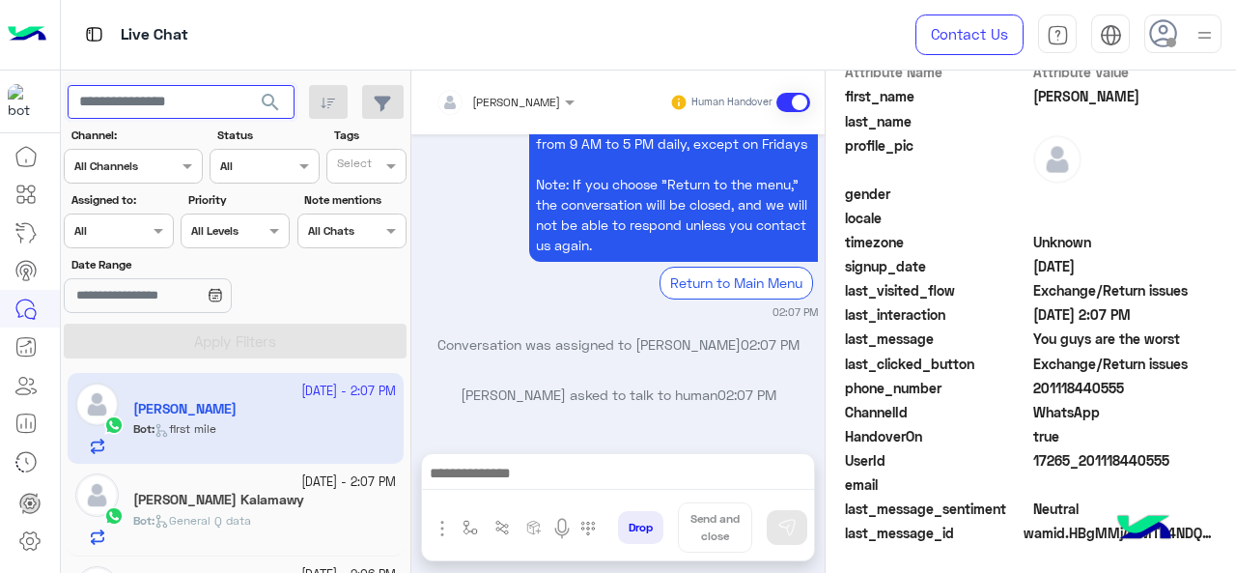
click at [174, 87] on input "text" at bounding box center [181, 102] width 227 height 35
paste input "**********"
type input "**********"
click at [261, 98] on span "search" at bounding box center [270, 102] width 23 height 23
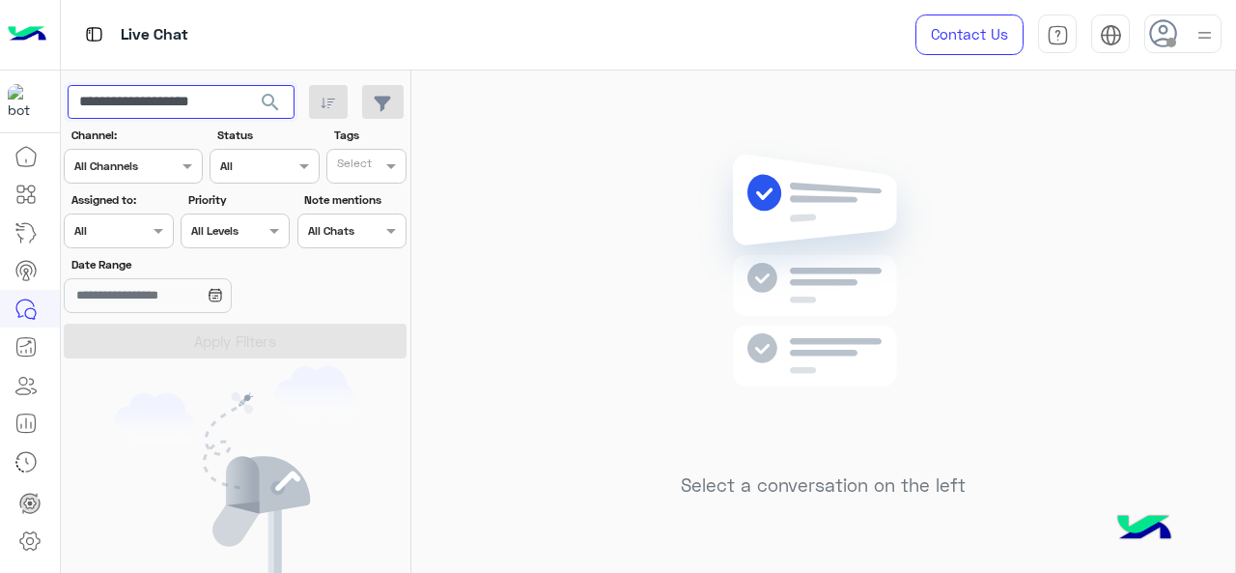
click at [233, 98] on input "**********" at bounding box center [181, 102] width 227 height 35
click at [274, 99] on span "search" at bounding box center [270, 102] width 23 height 23
click at [118, 232] on input "text" at bounding box center [96, 228] width 44 height 17
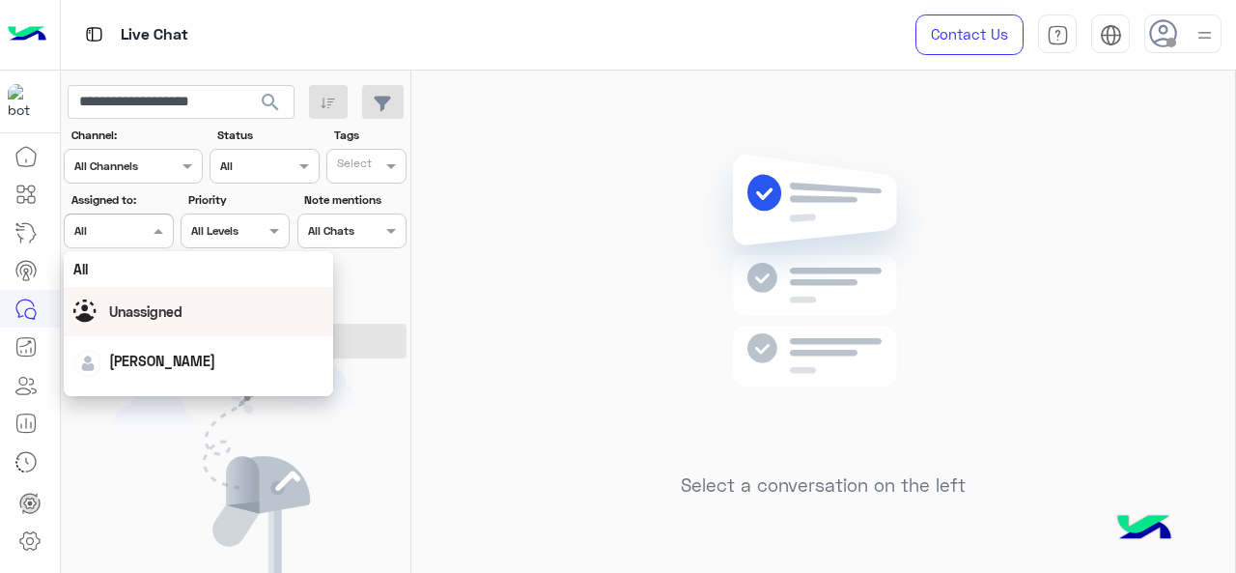
click at [139, 308] on span "Unassigned" at bounding box center [145, 311] width 73 height 16
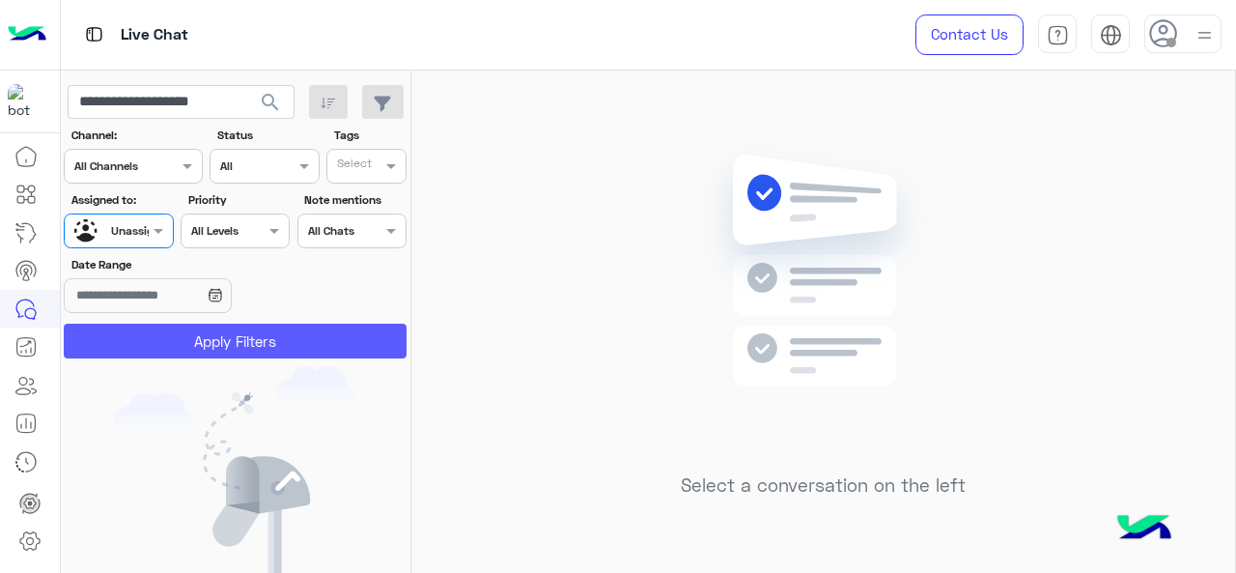
click at [159, 329] on button "Apply Filters" at bounding box center [235, 341] width 343 height 35
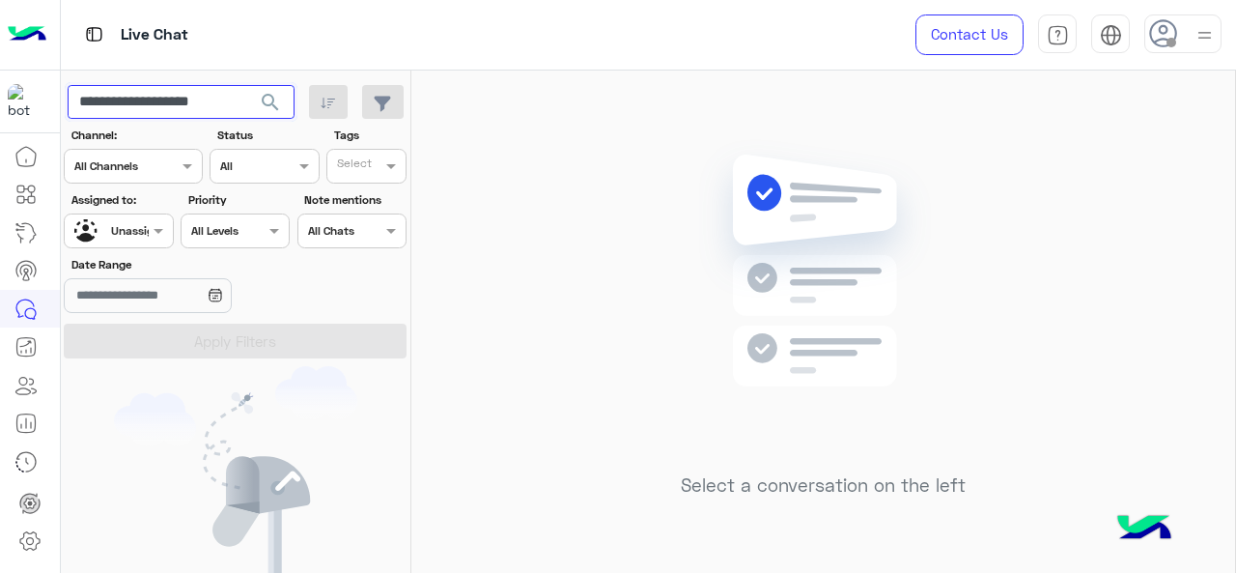
click at [237, 99] on input "**********" at bounding box center [181, 102] width 227 height 35
click at [135, 240] on div "Unassigned" at bounding box center [110, 231] width 73 height 34
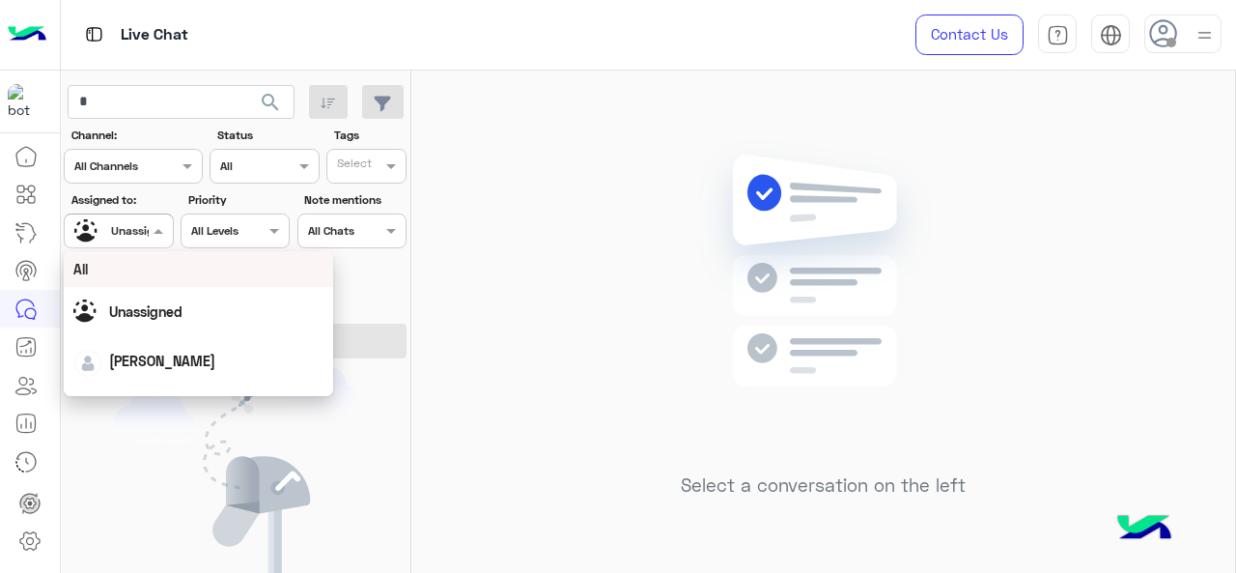
click at [132, 273] on div "All" at bounding box center [198, 269] width 251 height 20
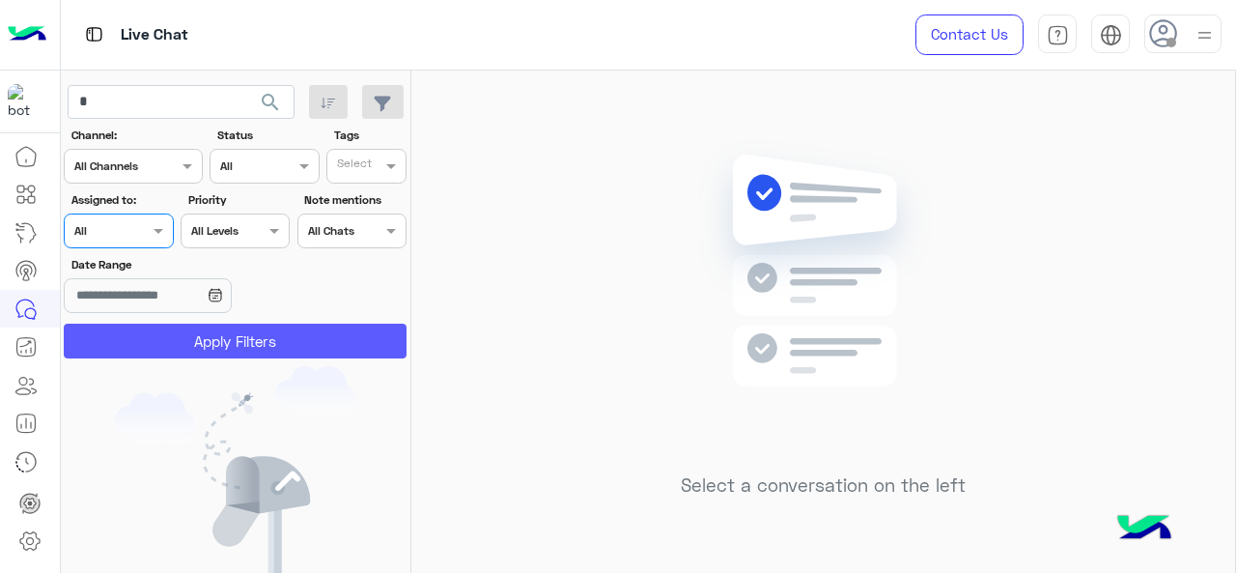
click at [260, 334] on button "Apply Filters" at bounding box center [235, 341] width 343 height 35
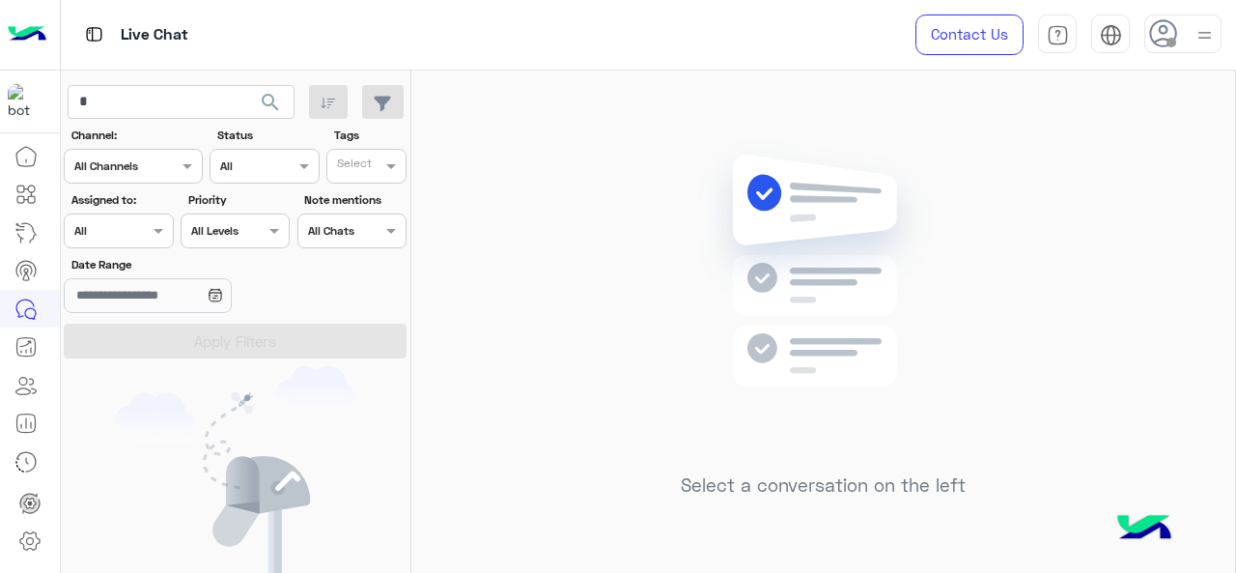
click at [270, 82] on app-inbox-users-filters "search Channel: Channel All Channels Status Channel All Tags Select Assigned to…" at bounding box center [236, 219] width 351 height 296
click at [276, 96] on span "search" at bounding box center [270, 102] width 23 height 23
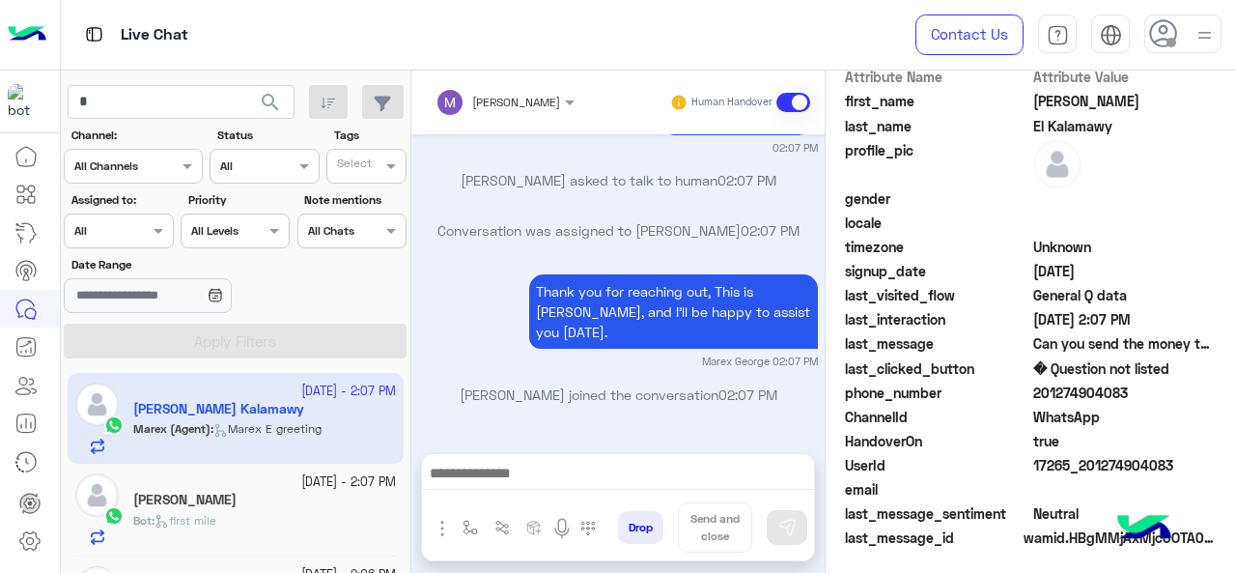
scroll to position [491, 0]
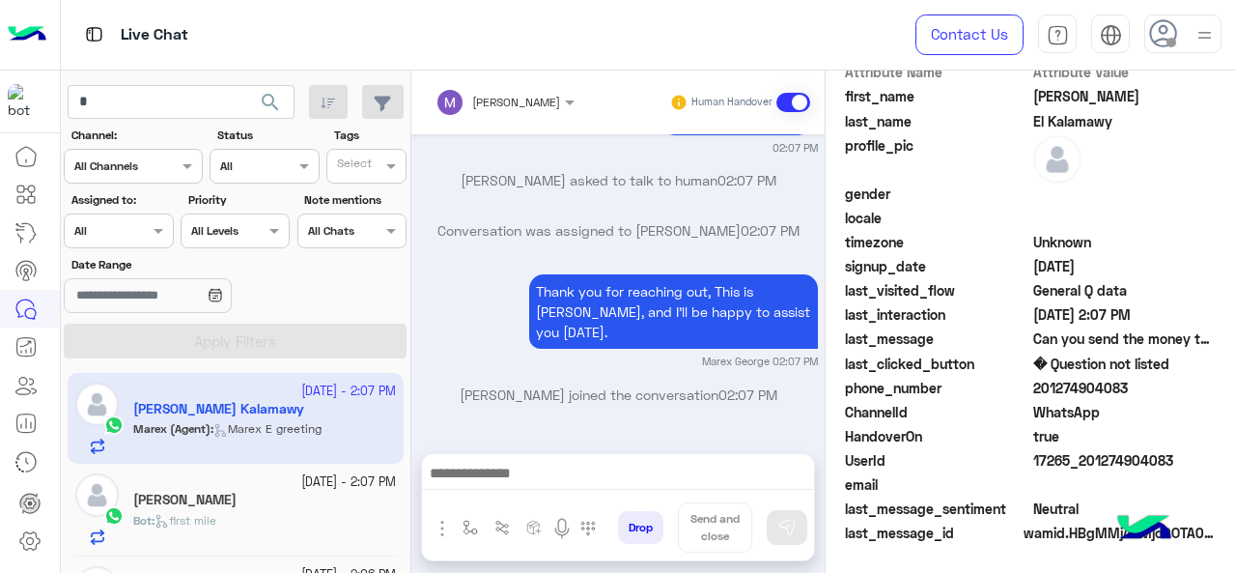
drag, startPoint x: 1032, startPoint y: 461, endPoint x: 1165, endPoint y: 449, distance: 133.8
click at [1165, 450] on span "17265_201274904083" at bounding box center [1126, 460] width 184 height 20
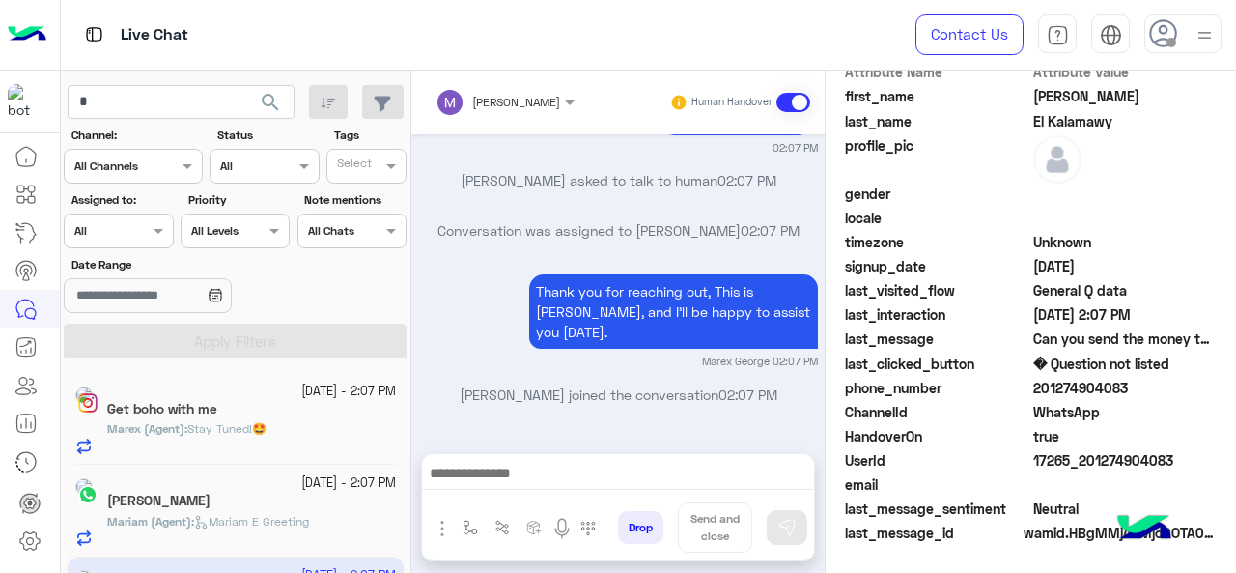
copy span "17265_201274904083"
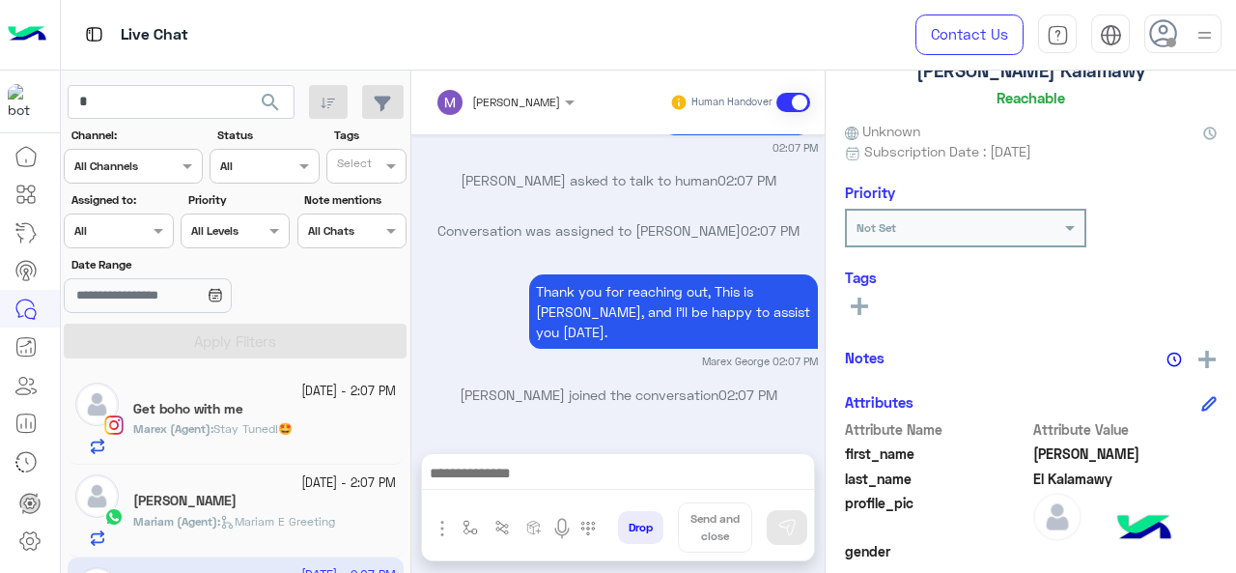
scroll to position [0, 0]
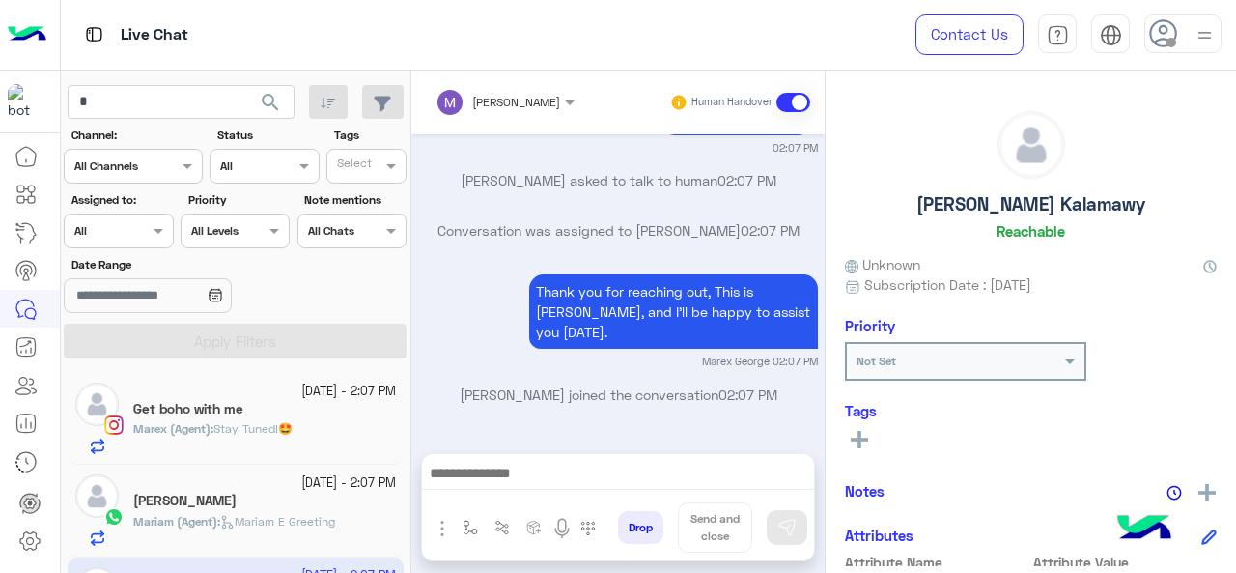
click at [180, 416] on div "Get boho with me" at bounding box center [264, 411] width 263 height 20
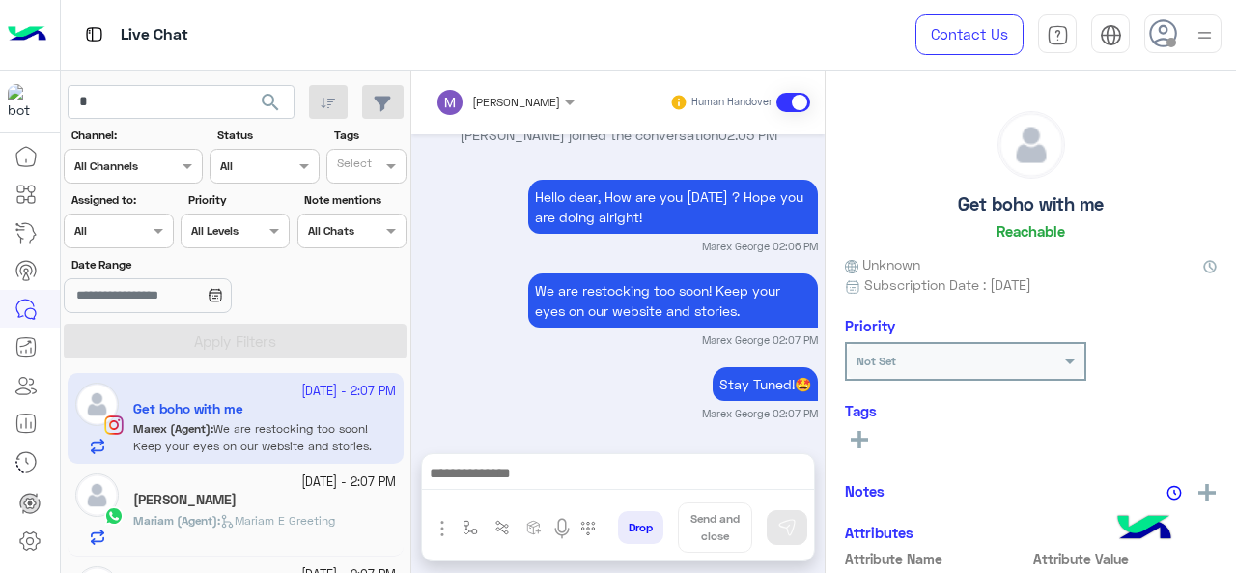
scroll to position [804, 0]
click at [150, 101] on input "text" at bounding box center [181, 102] width 227 height 35
paste input "**********"
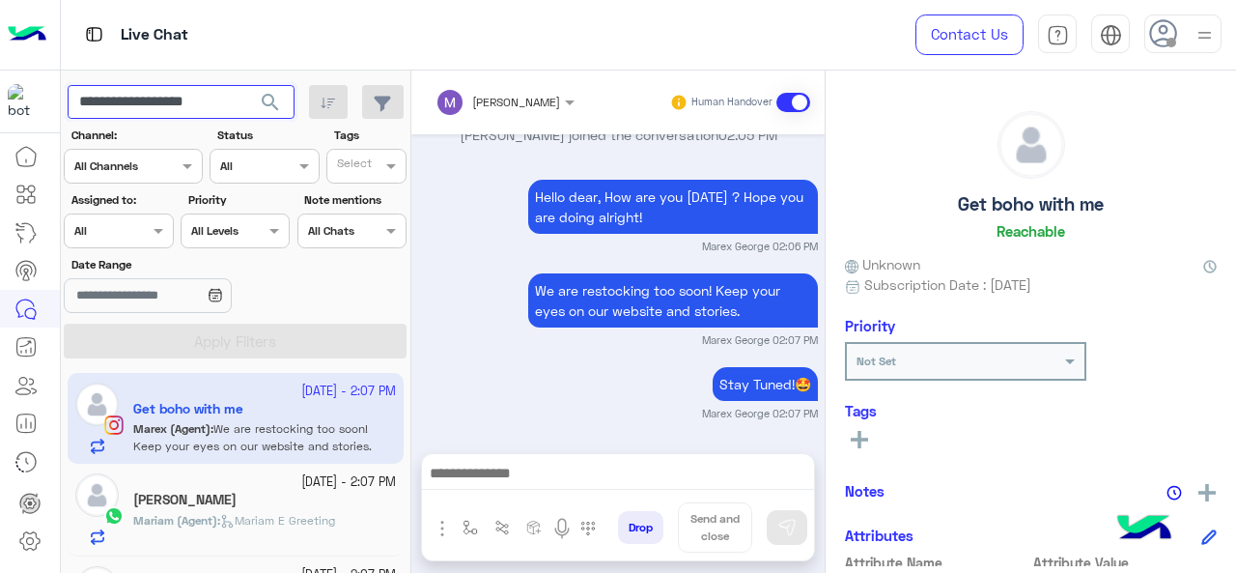
type input "**********"
click at [247, 85] on button "search" at bounding box center [270, 106] width 47 height 42
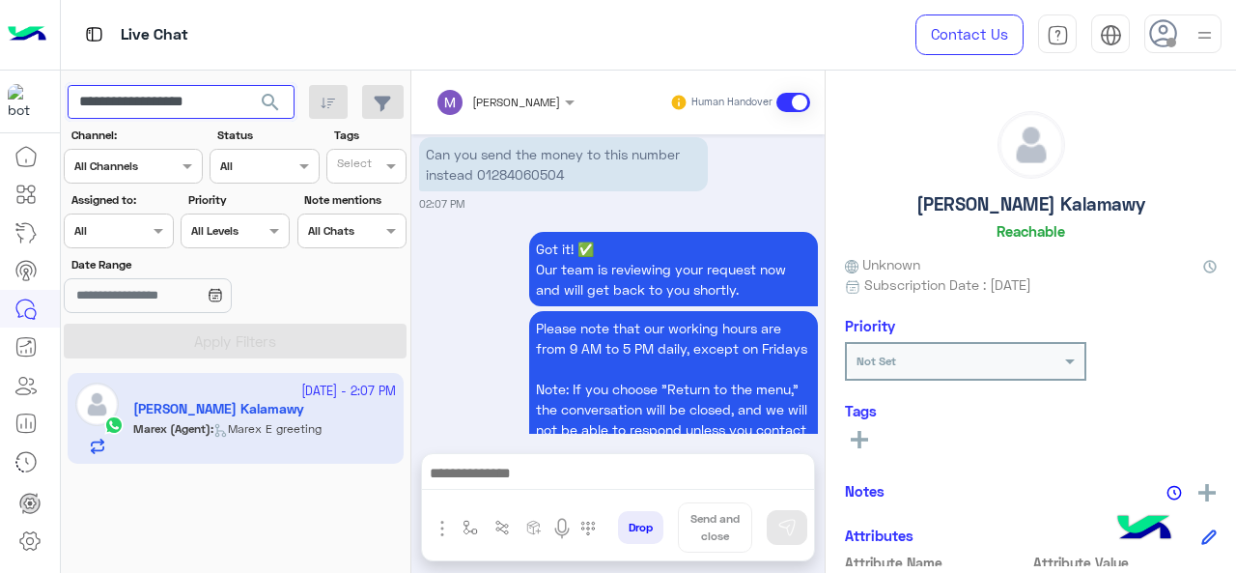
scroll to position [778, 0]
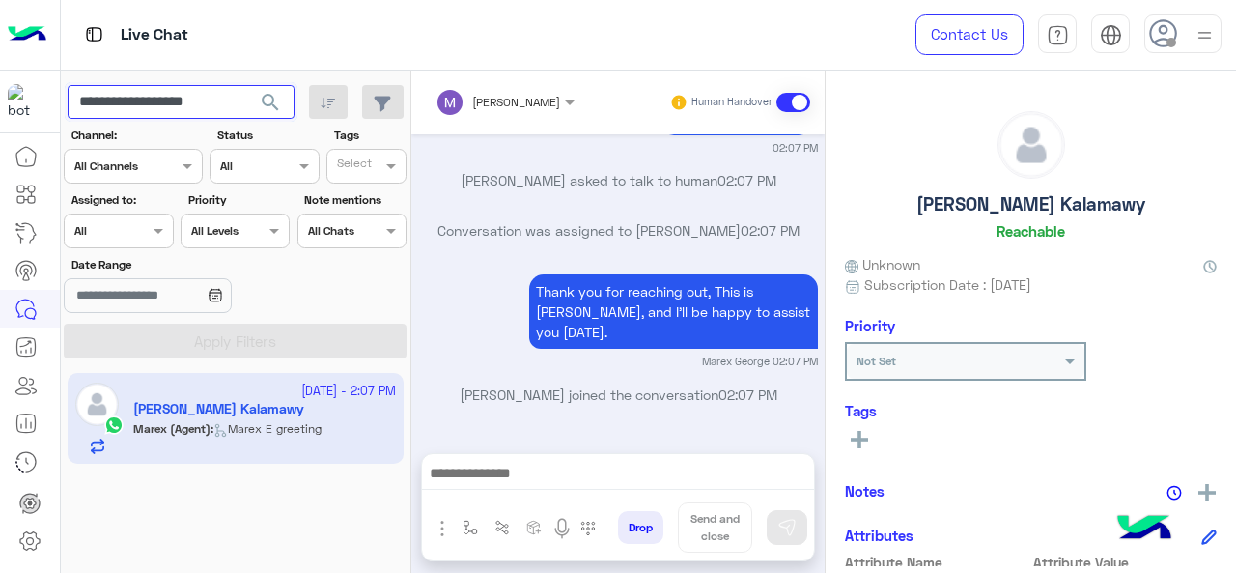
click at [208, 109] on input "**********" at bounding box center [181, 102] width 227 height 35
click at [266, 99] on span "search" at bounding box center [270, 102] width 23 height 23
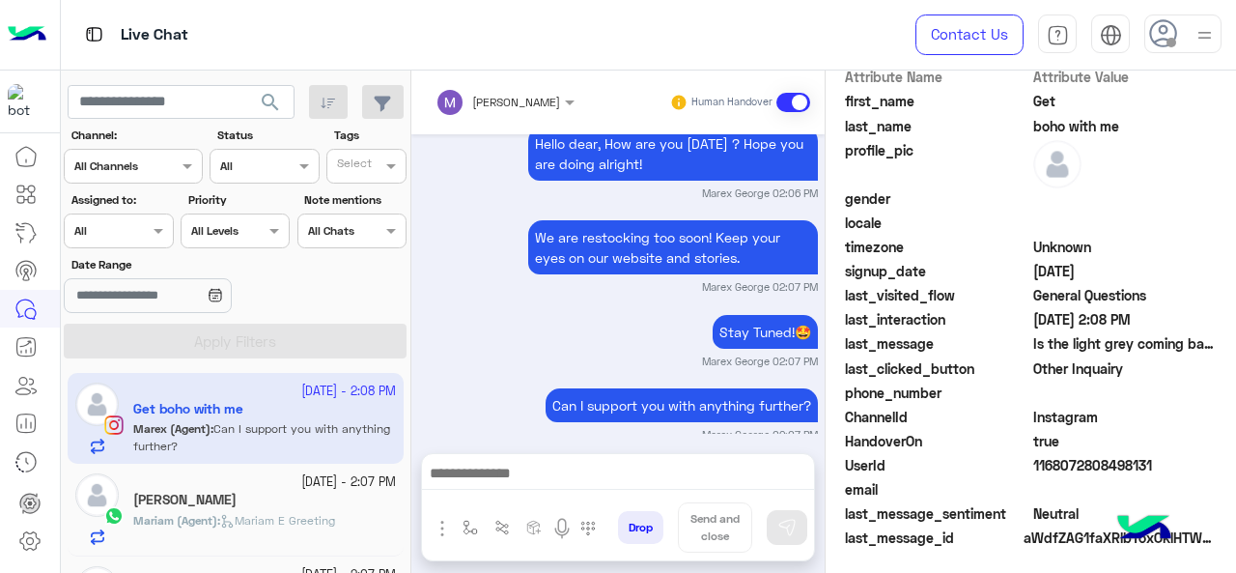
scroll to position [491, 0]
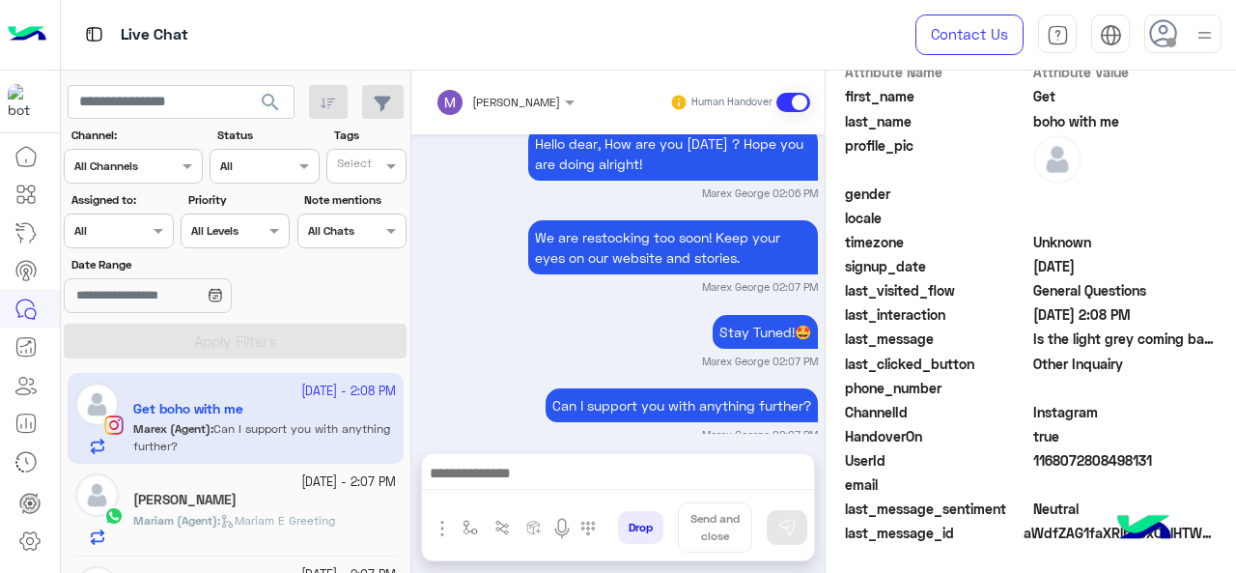
drag, startPoint x: 1024, startPoint y: 465, endPoint x: 1169, endPoint y: 460, distance: 145.0
click at [1169, 460] on div "UserId 1168072808498131" at bounding box center [1031, 462] width 372 height 24
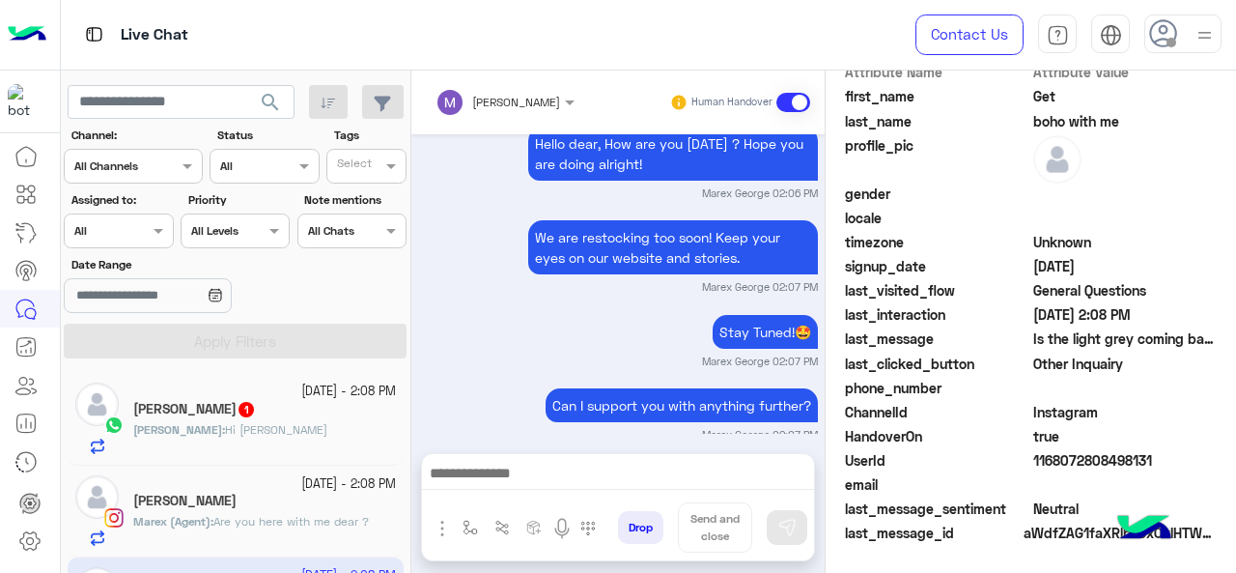
click at [1136, 331] on span "Is the light grey coming back in stock" at bounding box center [1126, 338] width 184 height 20
click at [167, 159] on div at bounding box center [133, 164] width 137 height 18
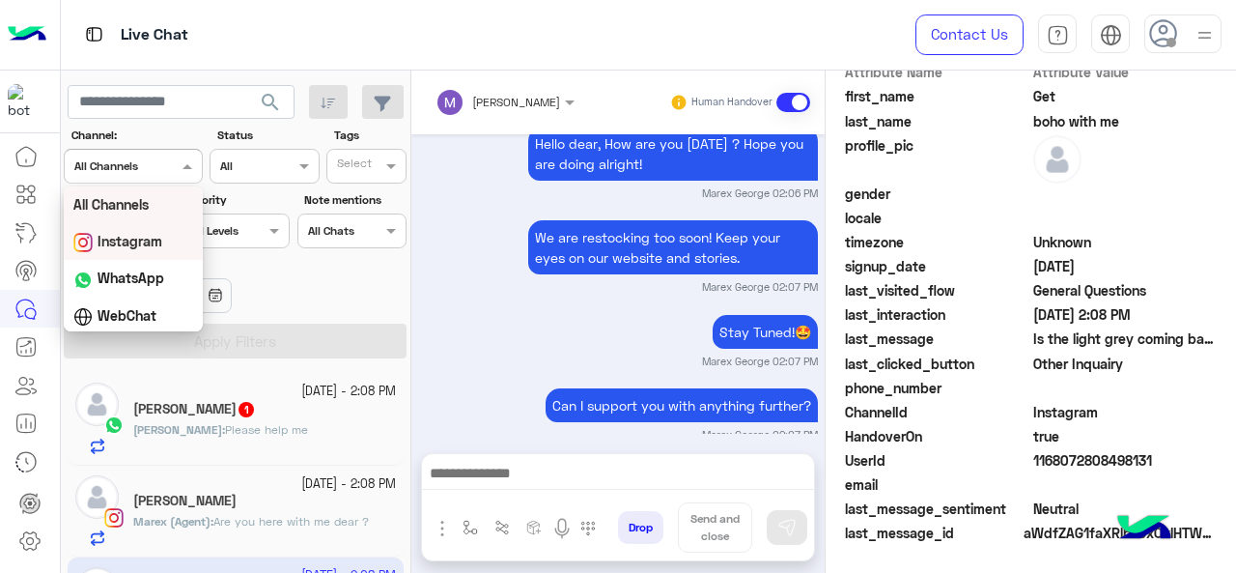
scroll to position [40, 0]
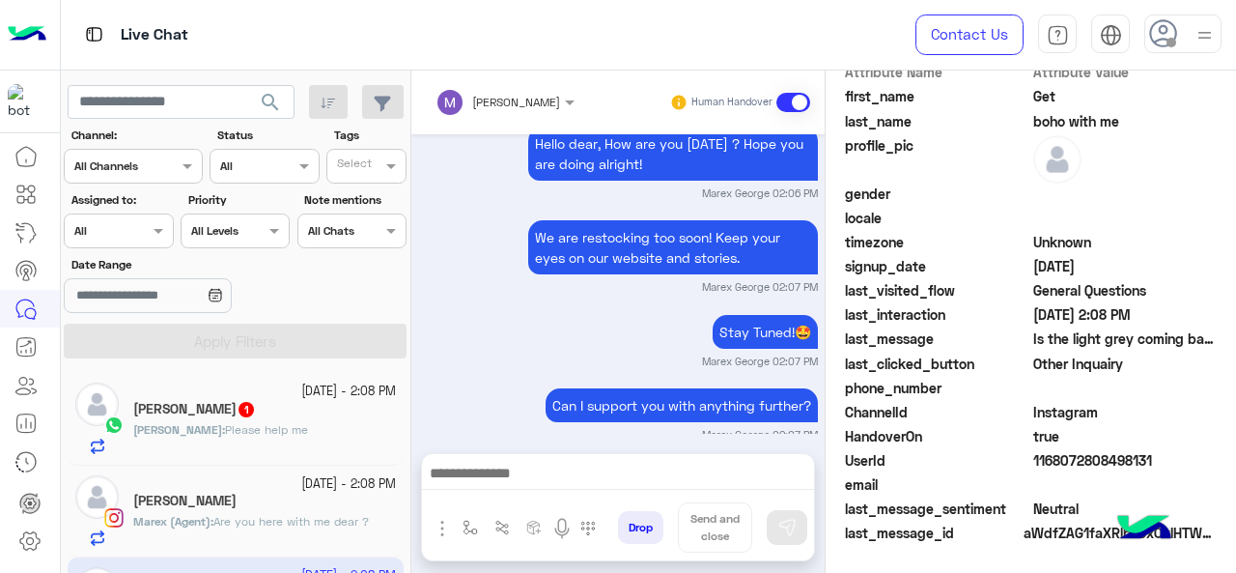
click at [318, 286] on div "Date Range" at bounding box center [236, 286] width 351 height 61
click at [280, 155] on div at bounding box center [264, 164] width 107 height 18
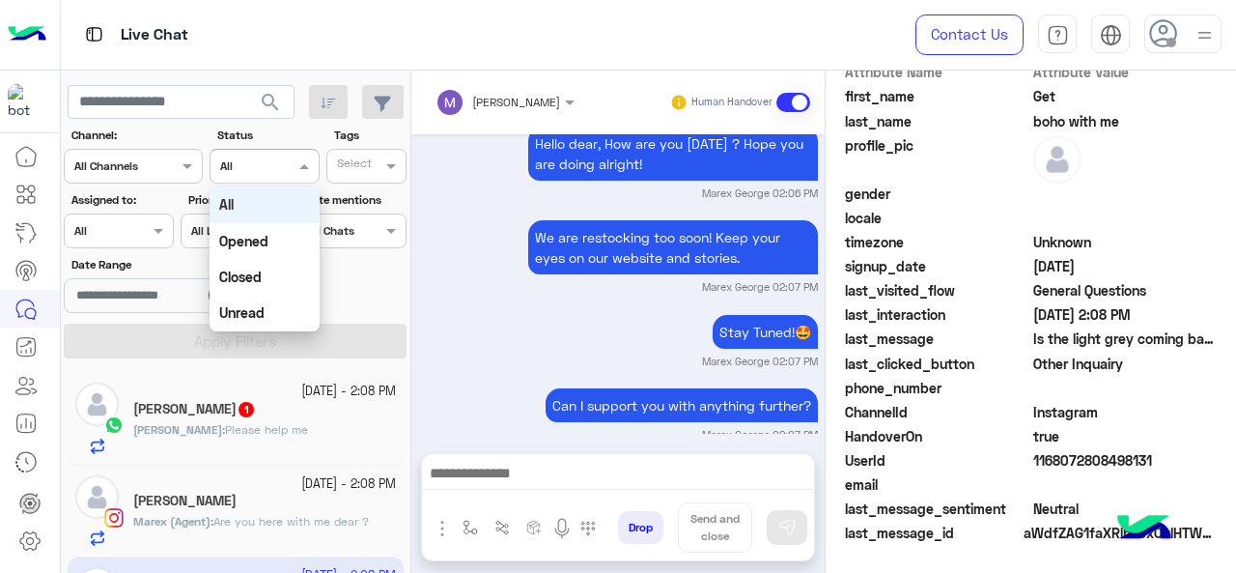
click at [366, 302] on div "Date Range" at bounding box center [236, 286] width 351 height 61
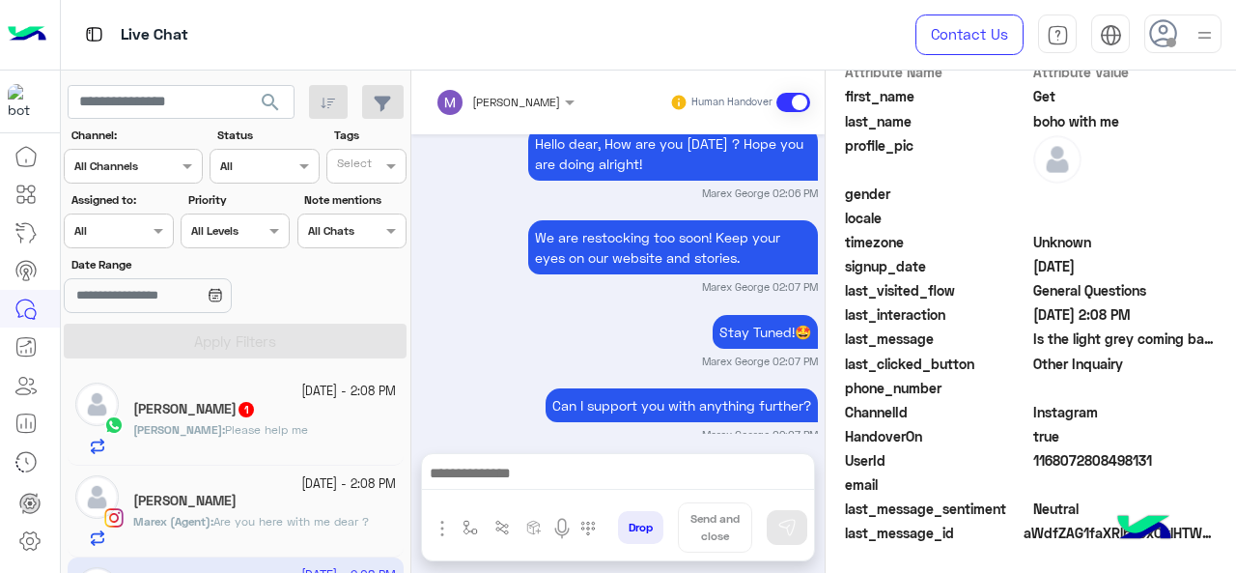
click at [148, 167] on div at bounding box center [133, 164] width 137 height 18
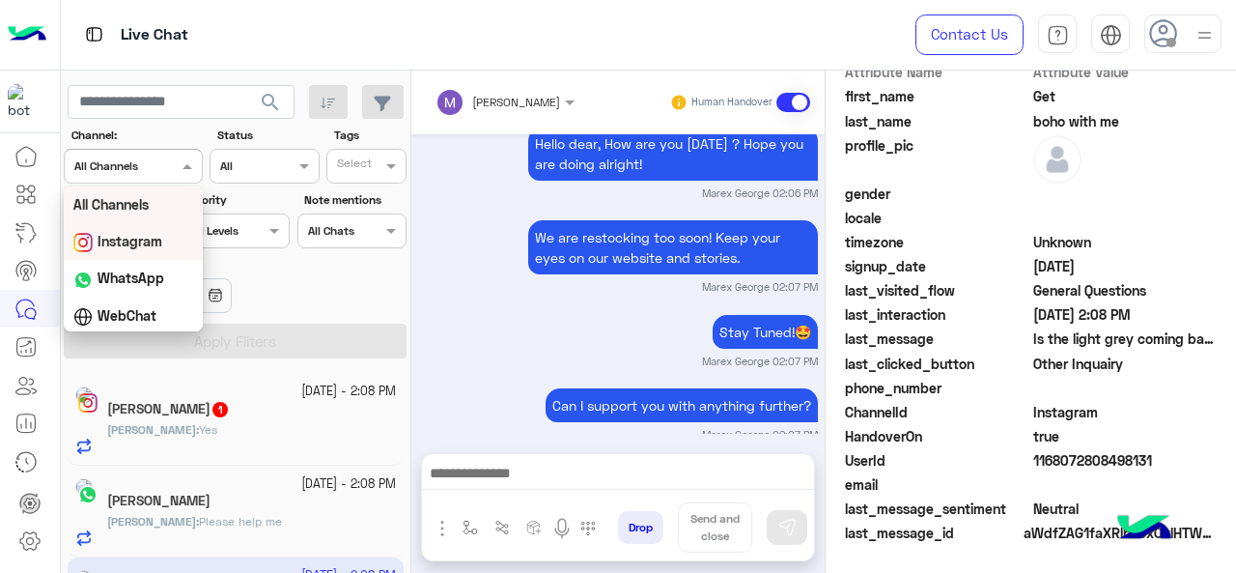
scroll to position [10, 0]
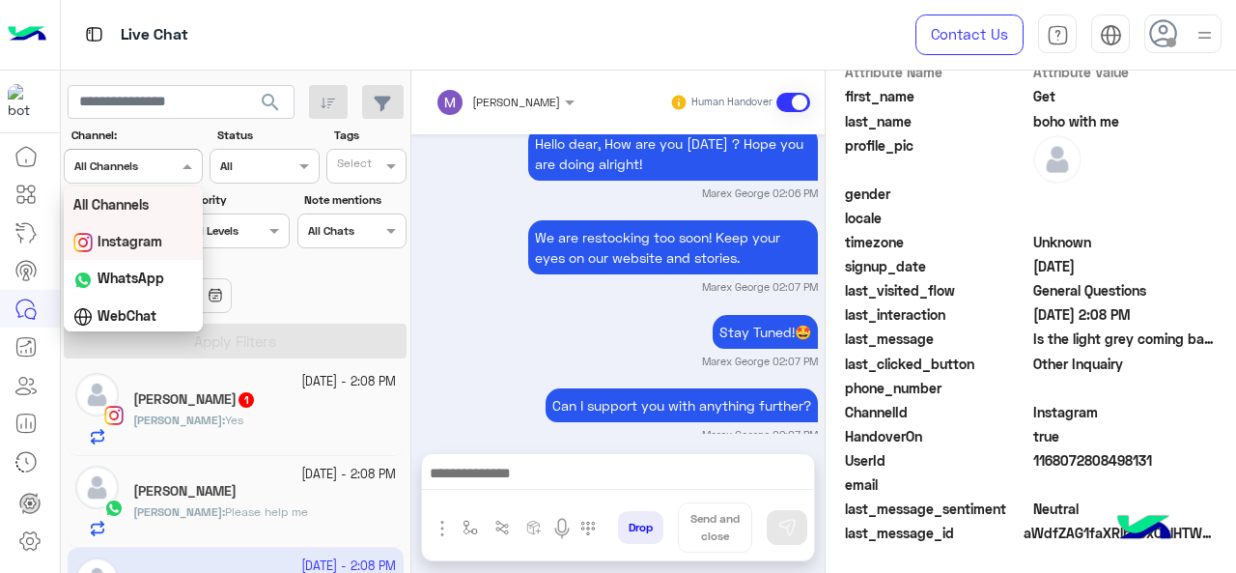
drag, startPoint x: 316, startPoint y: 276, endPoint x: 229, endPoint y: 138, distance: 163.2
click at [315, 275] on div "Date Range" at bounding box center [236, 286] width 351 height 61
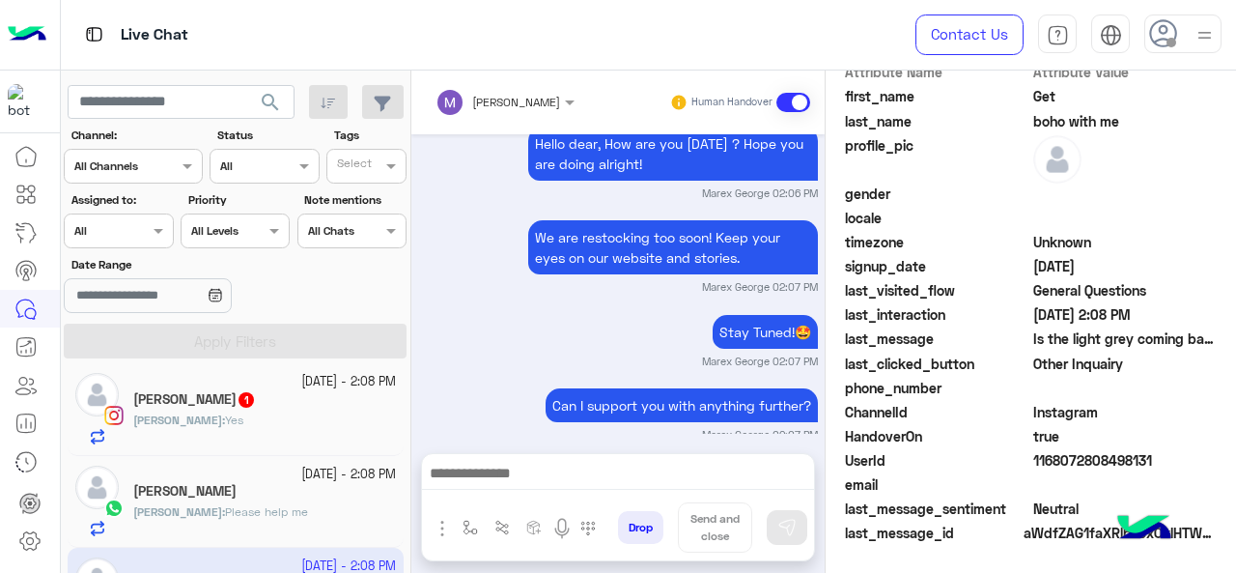
click at [257, 166] on input "text" at bounding box center [242, 164] width 44 height 17
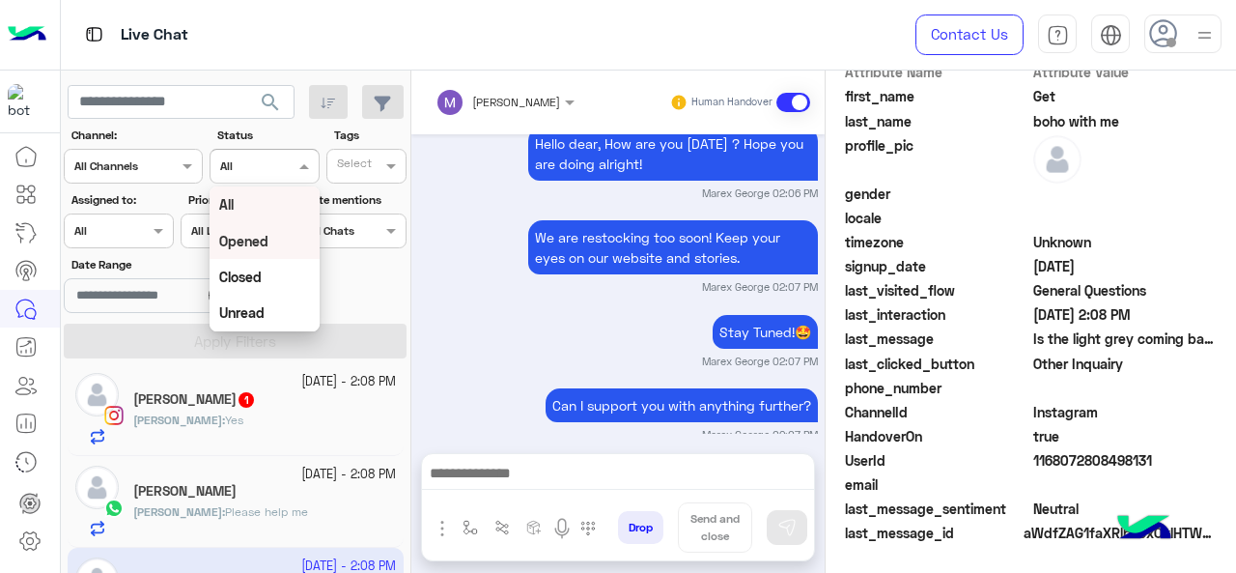
click at [260, 242] on b "Opened" at bounding box center [243, 241] width 49 height 16
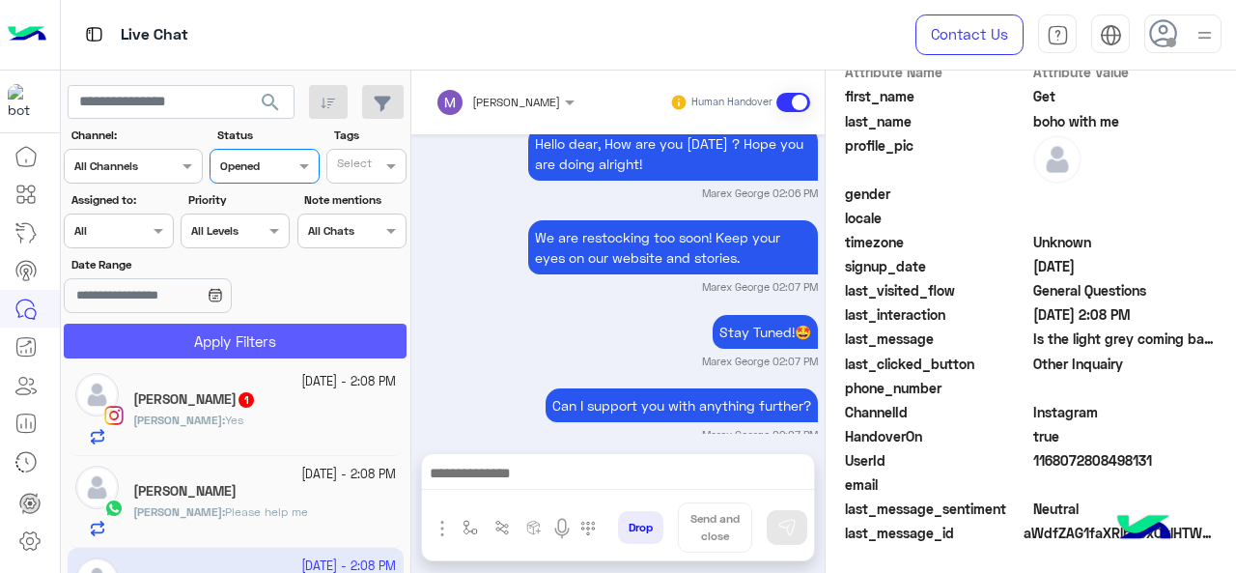
click at [269, 344] on button "Apply Filters" at bounding box center [235, 341] width 343 height 35
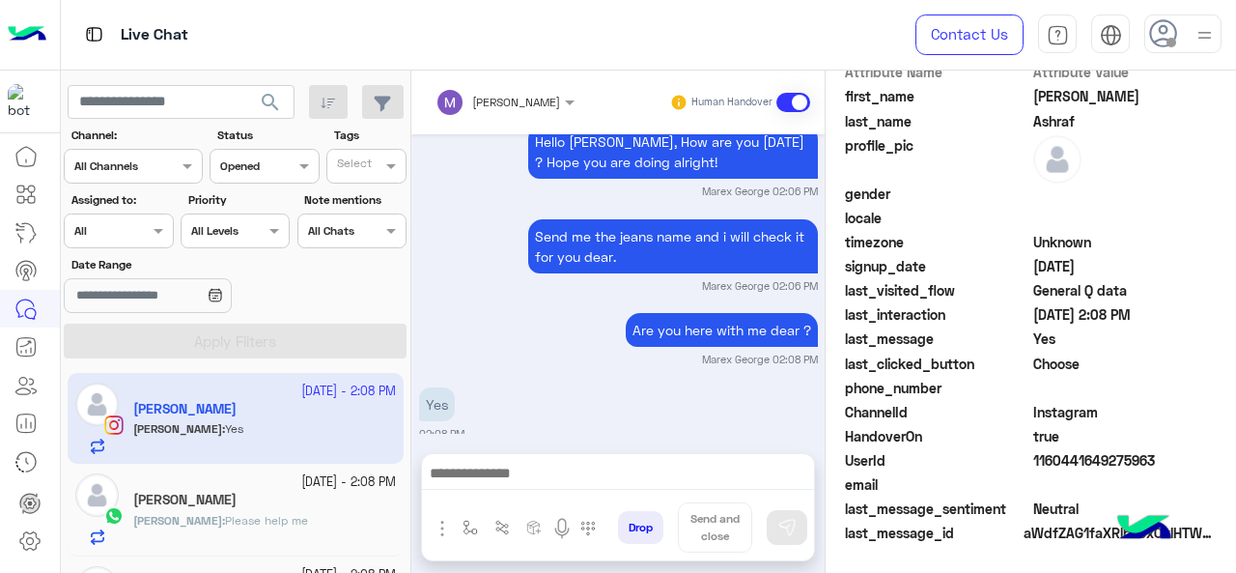
click at [263, 169] on input "text" at bounding box center [242, 164] width 44 height 17
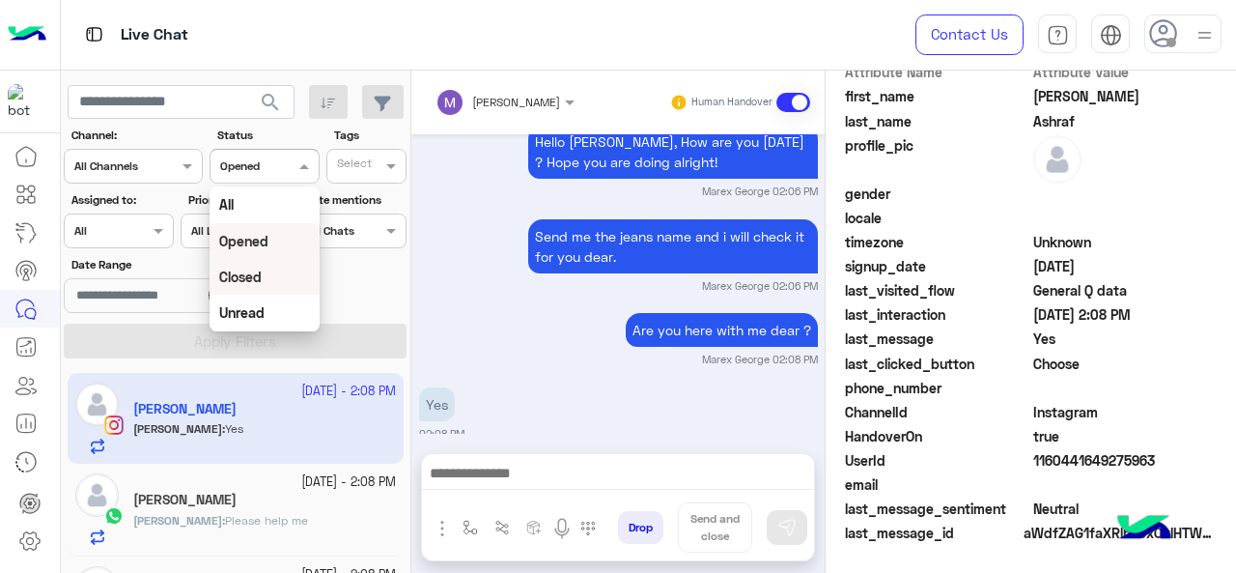
click at [263, 280] on div "Closed" at bounding box center [264, 277] width 109 height 36
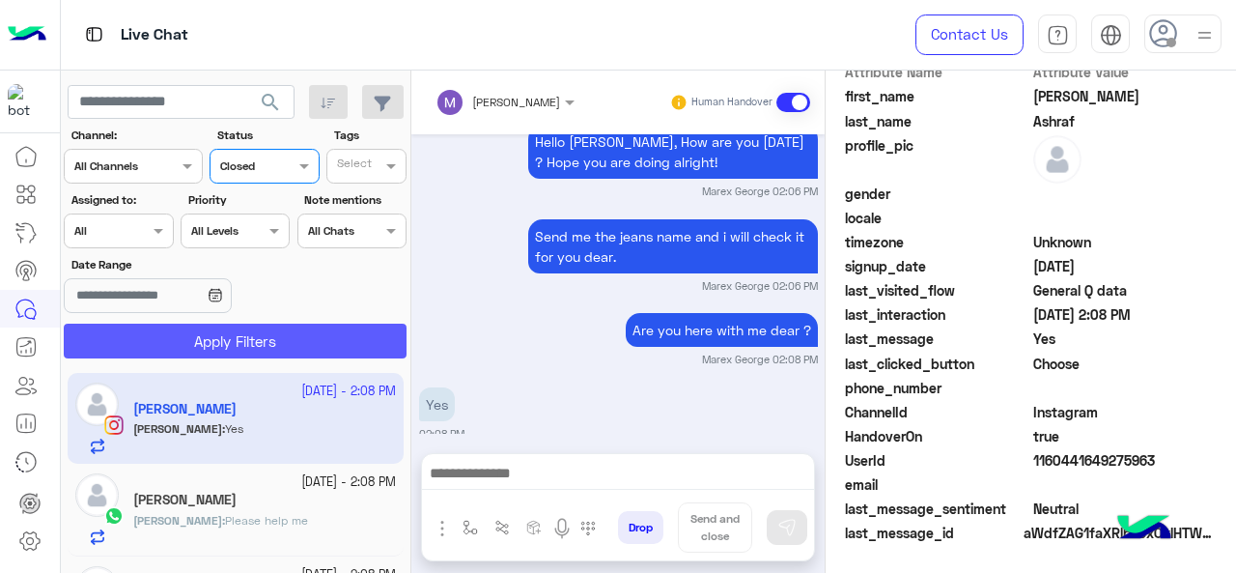
click at [296, 326] on button "Apply Filters" at bounding box center [235, 341] width 343 height 35
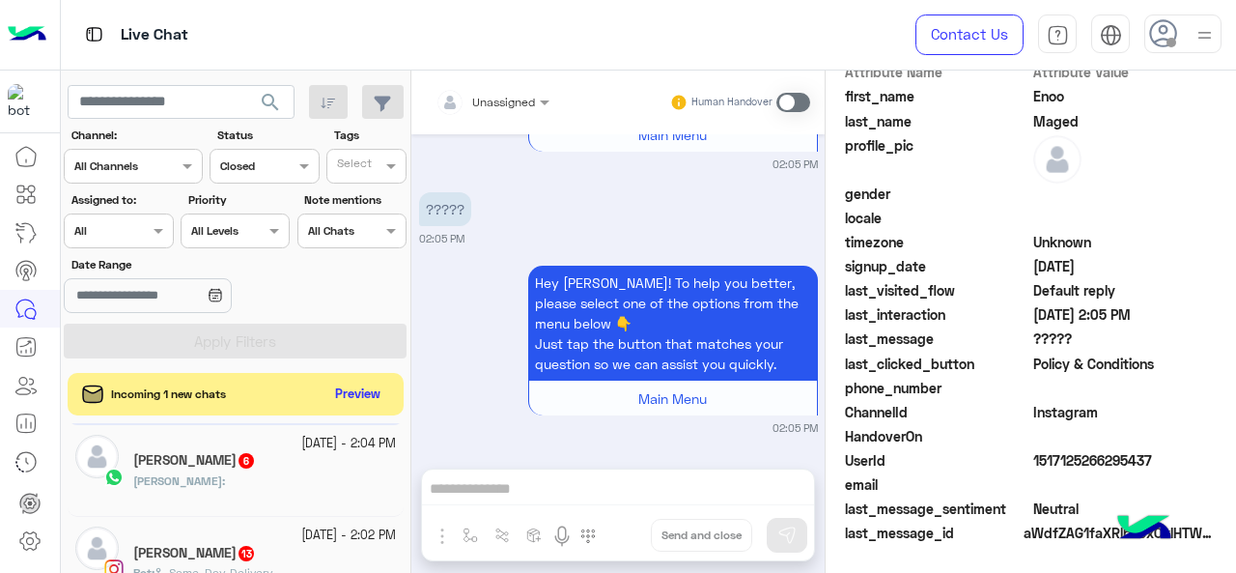
click at [278, 158] on div at bounding box center [264, 164] width 107 height 18
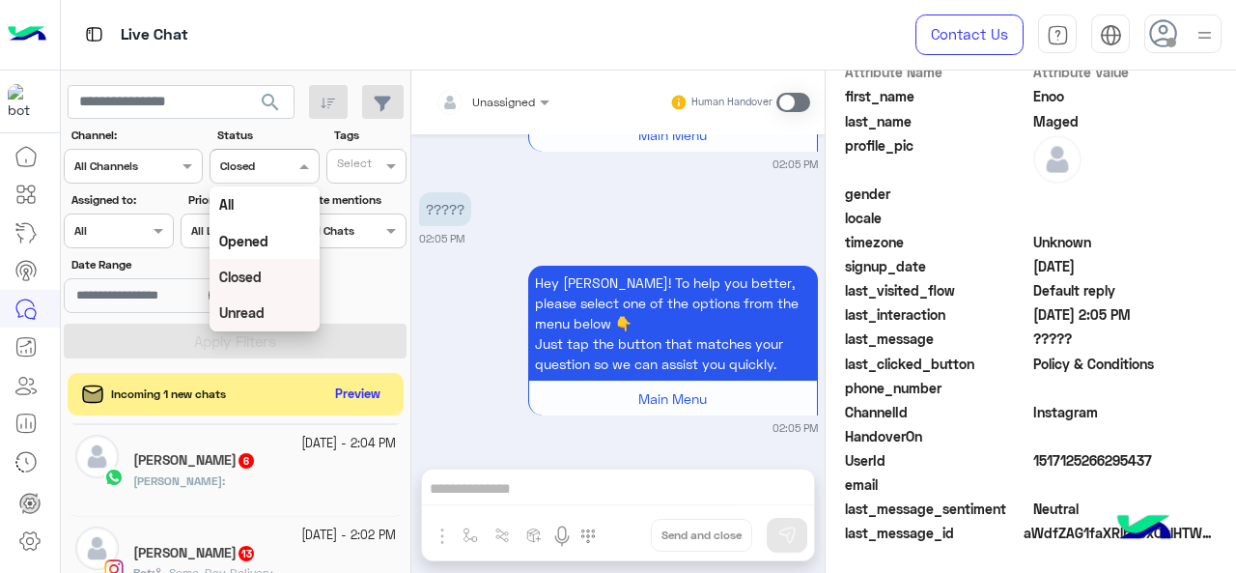
click at [284, 322] on div "Unread" at bounding box center [264, 313] width 109 height 36
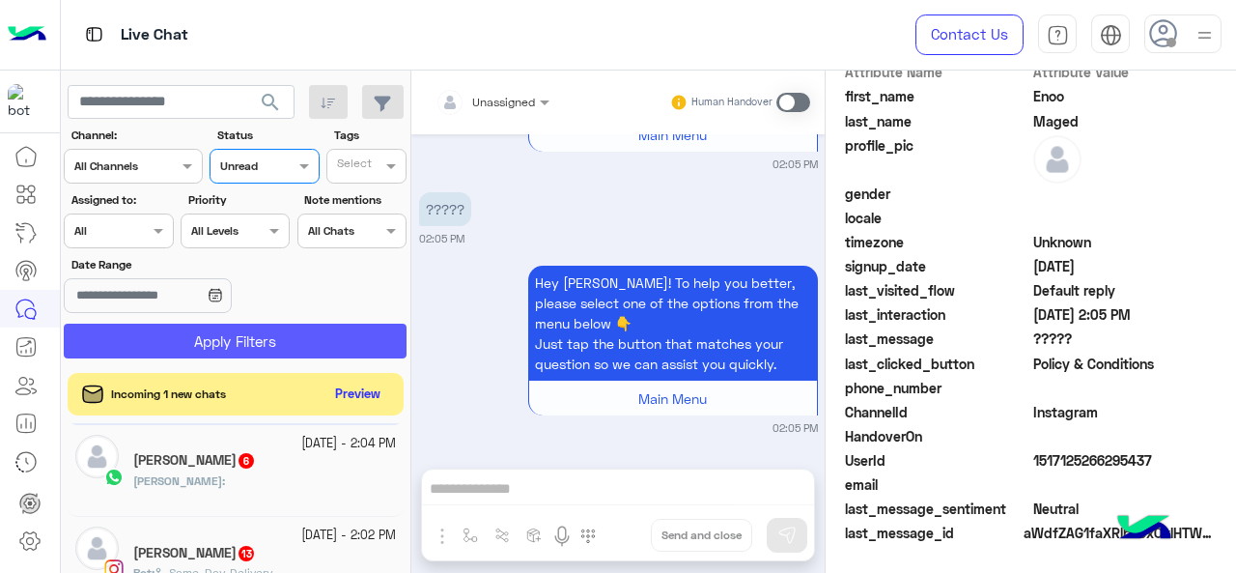
click at [301, 339] on button "Apply Filters" at bounding box center [235, 341] width 343 height 35
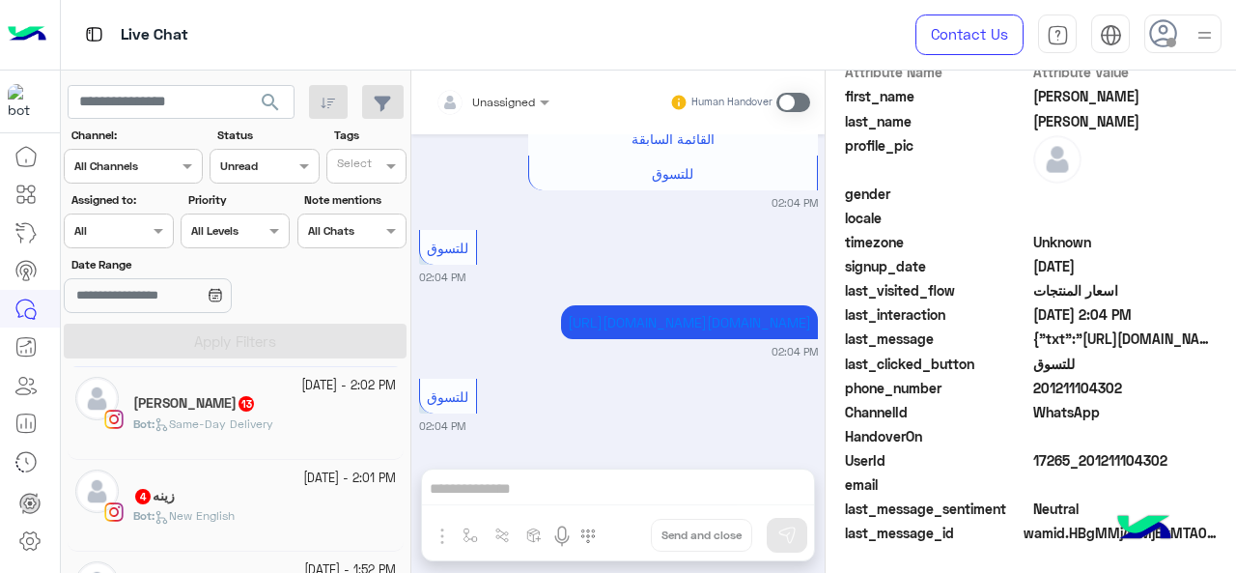
click at [240, 156] on input "text" at bounding box center [242, 164] width 44 height 17
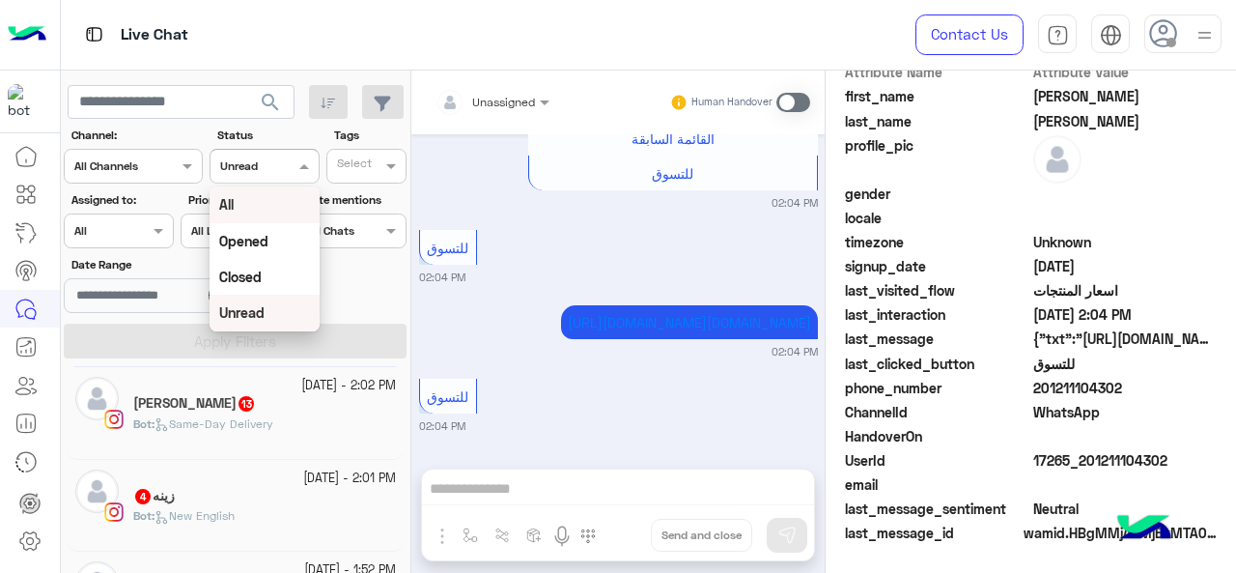
click at [264, 204] on div "All" at bounding box center [264, 204] width 109 height 36
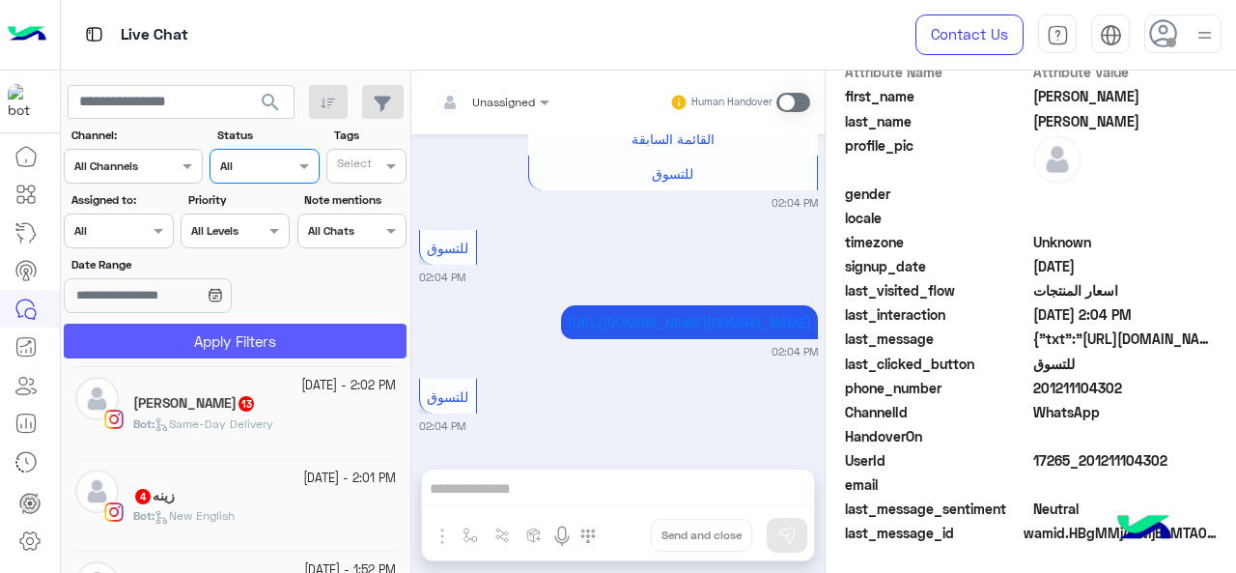
click at [263, 337] on button "Apply Filters" at bounding box center [235, 341] width 343 height 35
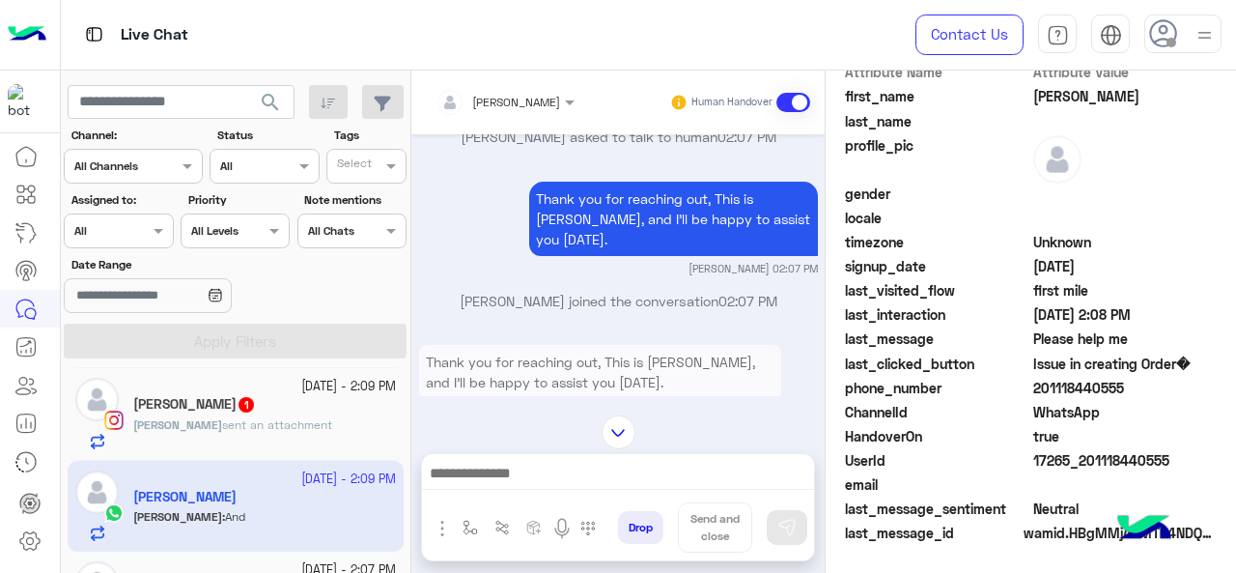
scroll to position [300, 0]
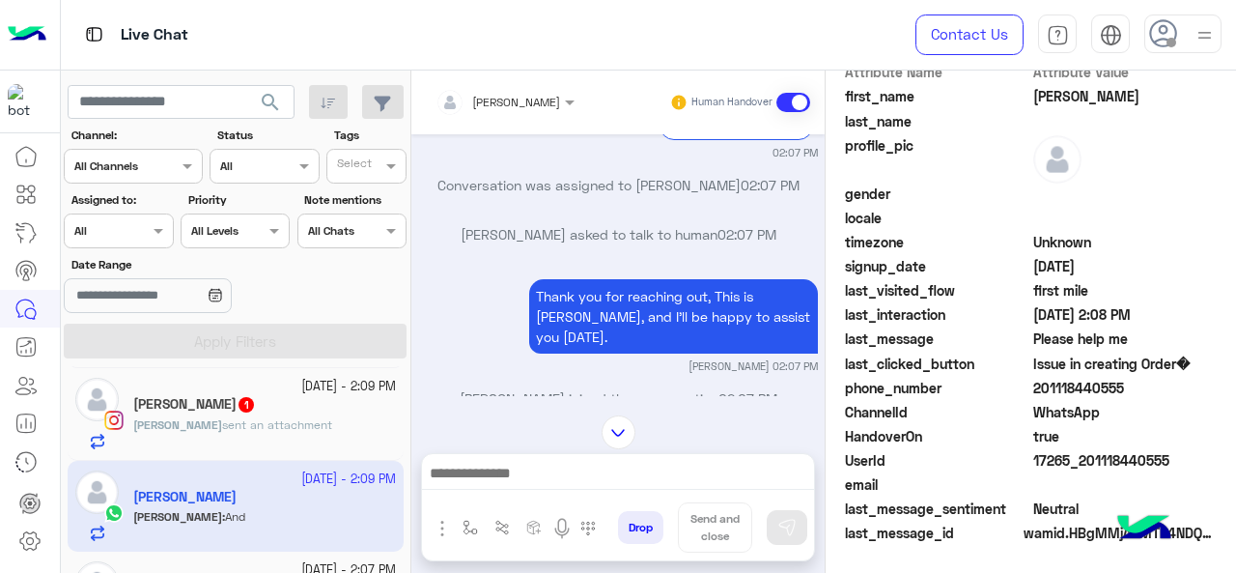
click at [274, 163] on div at bounding box center [264, 164] width 107 height 18
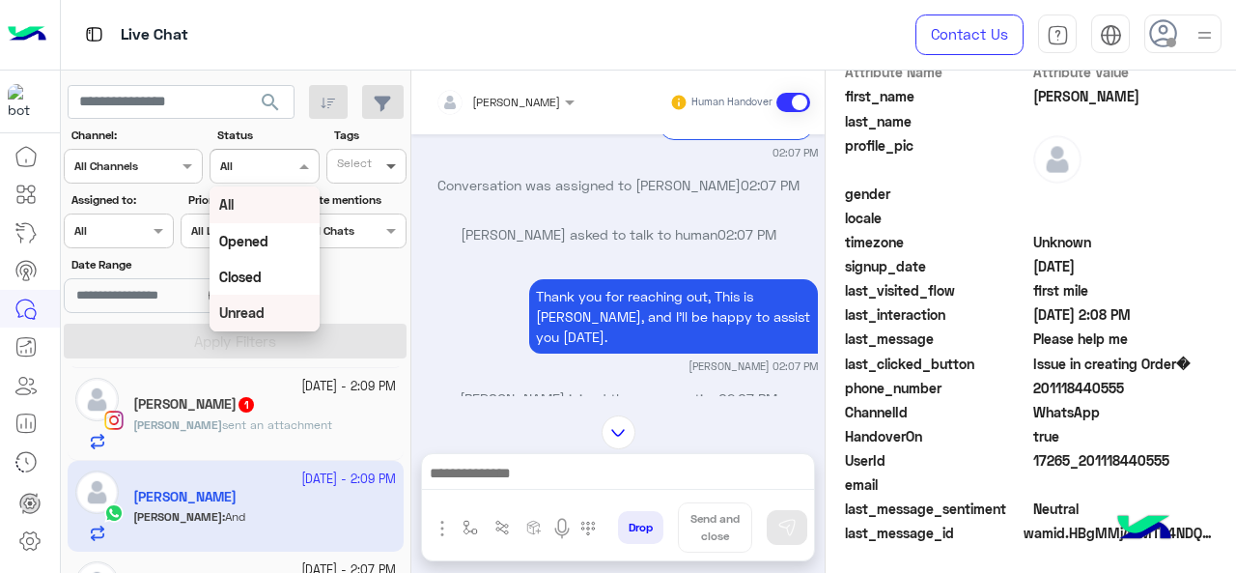
click at [385, 173] on span at bounding box center [394, 166] width 24 height 20
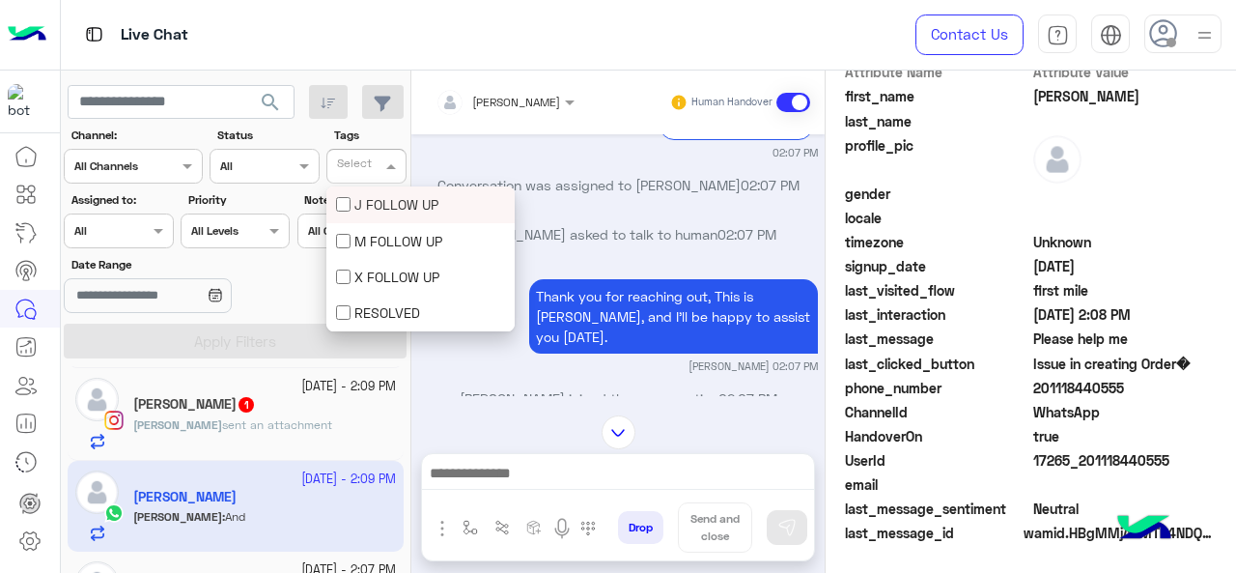
click at [439, 207] on div "J FOLLOW UP" at bounding box center [420, 204] width 169 height 20
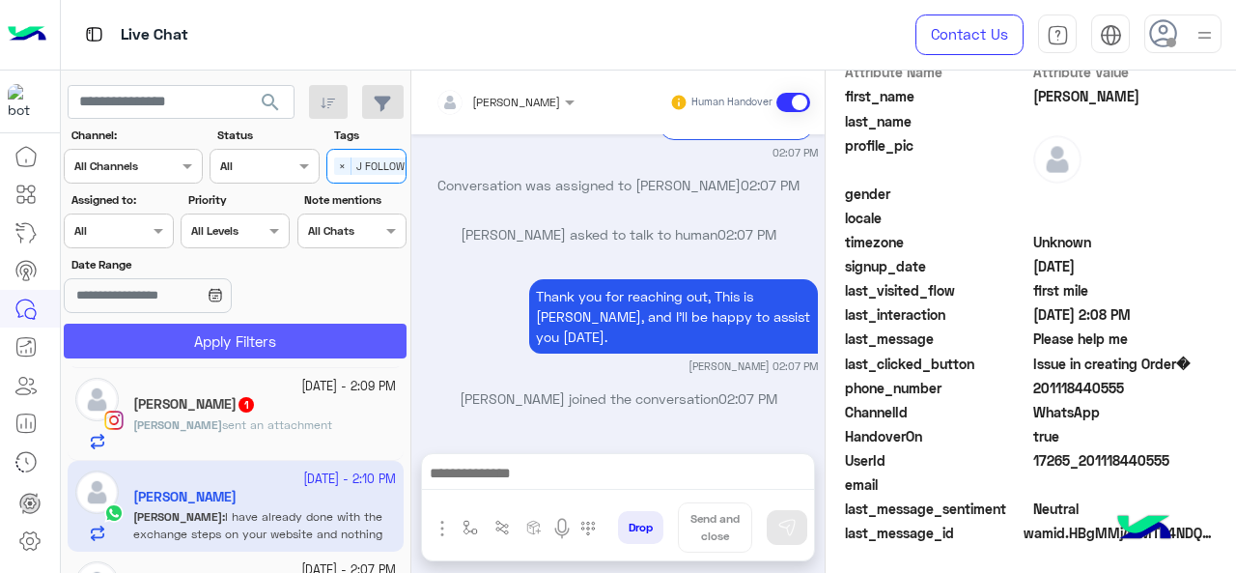
scroll to position [994, 0]
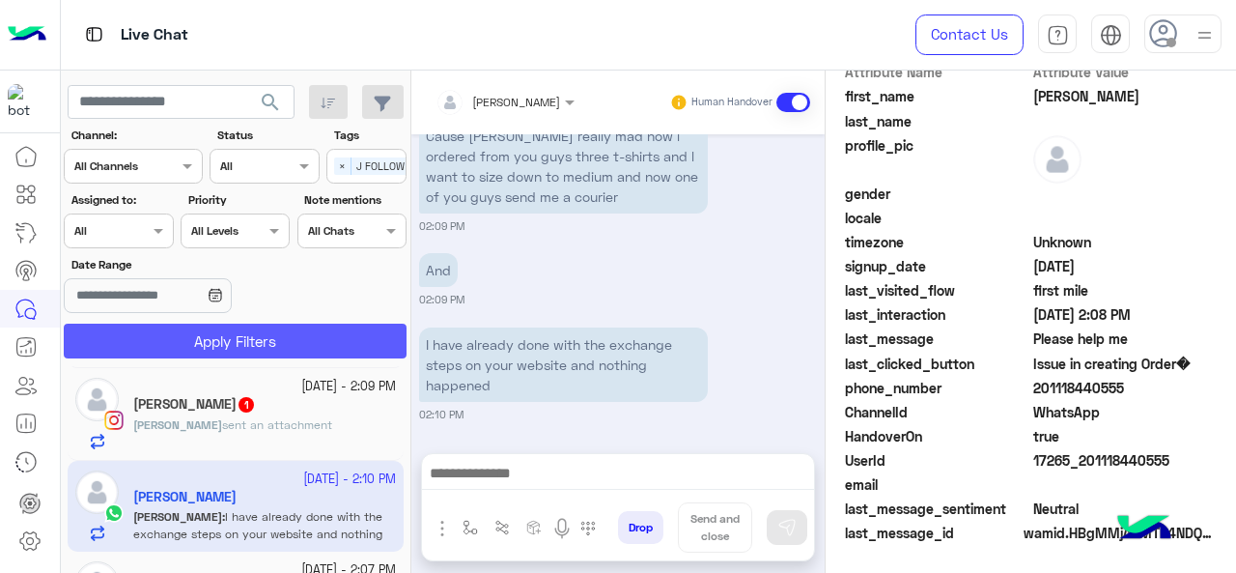
click at [293, 341] on button "Apply Filters" at bounding box center [235, 341] width 343 height 35
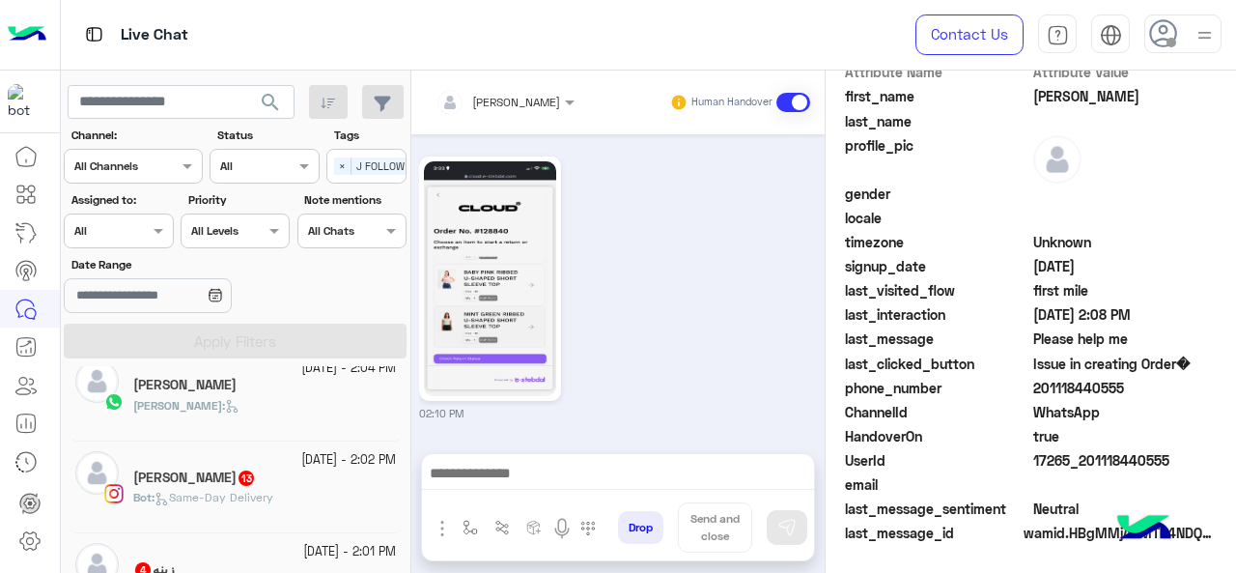
scroll to position [1563, 0]
click at [375, 166] on span "J FOLLOW UP" at bounding box center [388, 165] width 73 height 17
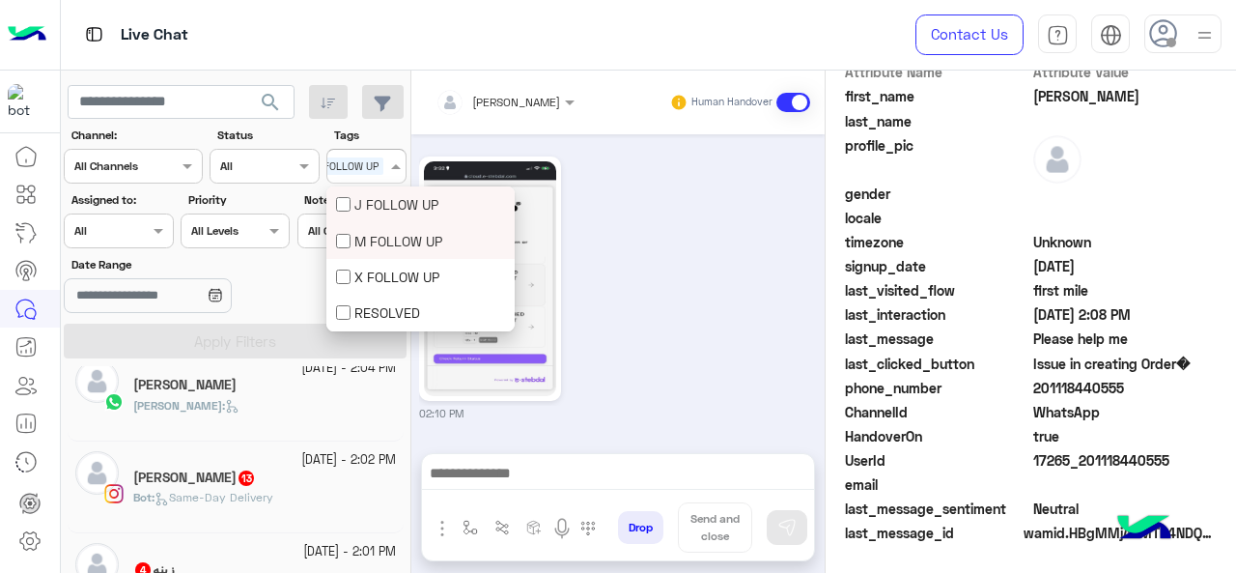
drag, startPoint x: 381, startPoint y: 242, endPoint x: 367, endPoint y: 221, distance: 25.2
click at [379, 241] on div "M FOLLOW UP" at bounding box center [420, 241] width 169 height 20
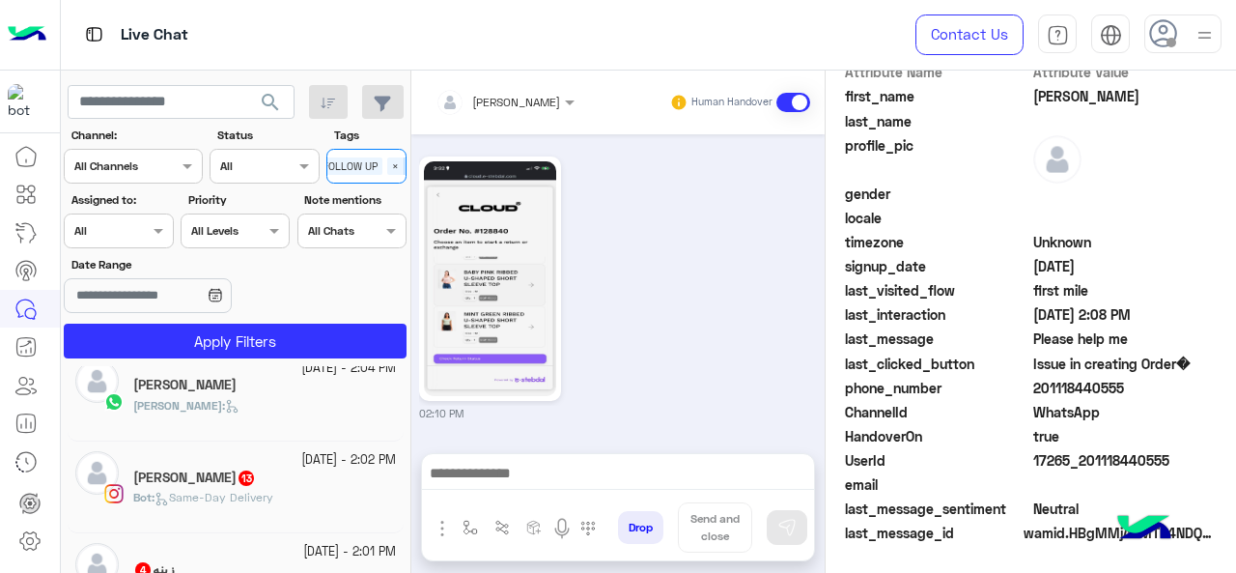
click at [356, 169] on span "J FOLLOW UP" at bounding box center [345, 165] width 73 height 17
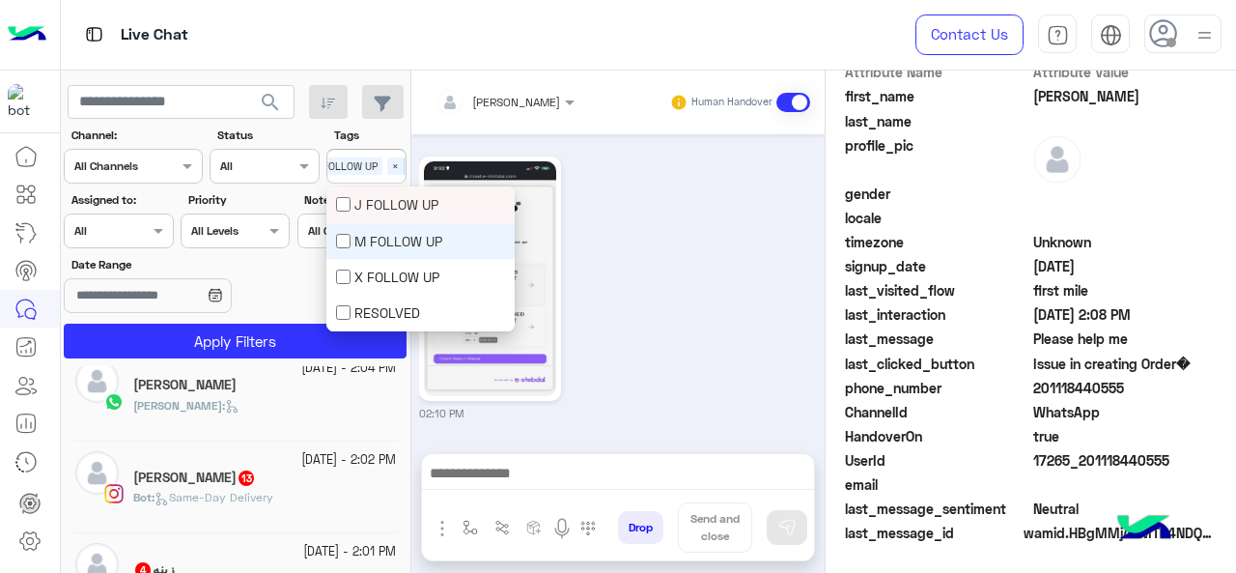
click at [378, 231] on div "M FOLLOW UP" at bounding box center [420, 241] width 169 height 20
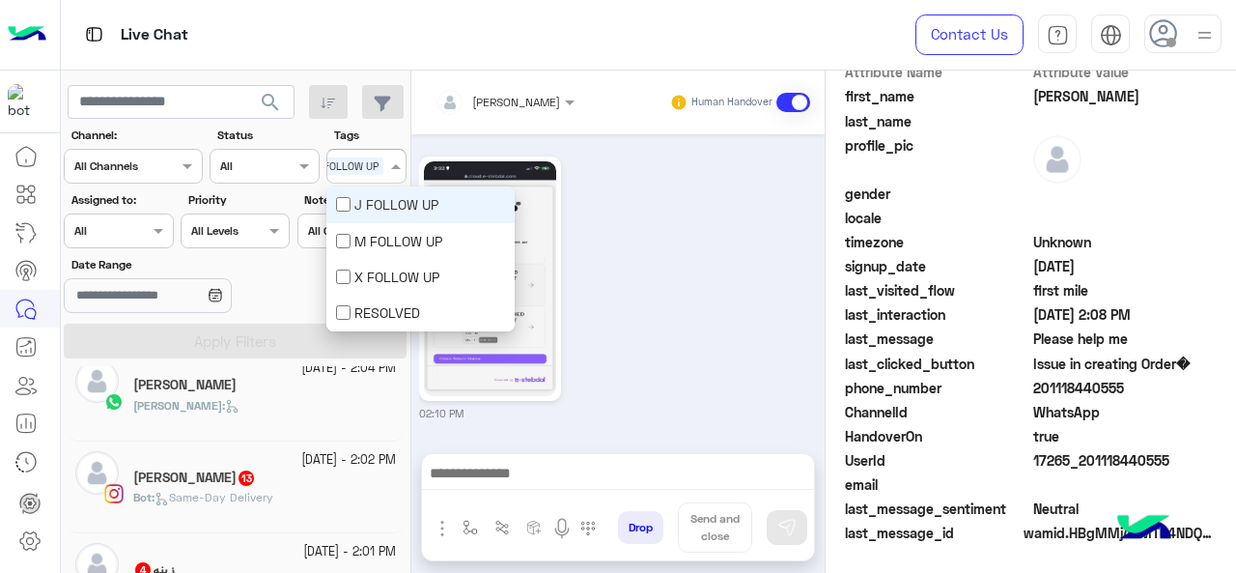
click at [367, 202] on div "J FOLLOW UP" at bounding box center [420, 204] width 169 height 20
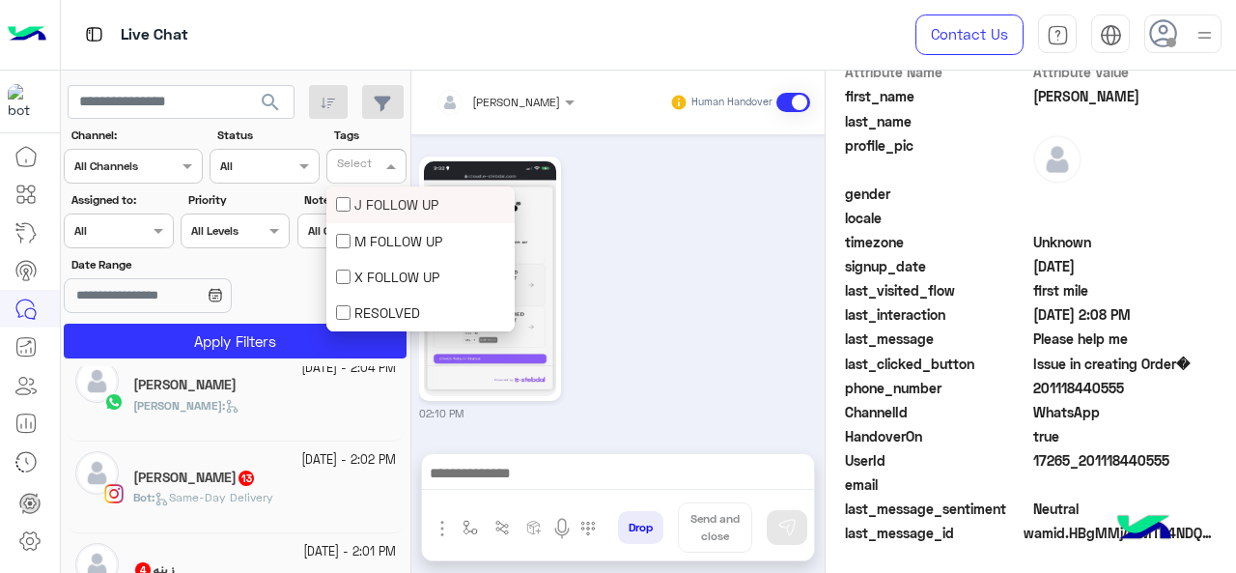
click at [363, 206] on div "J FOLLOW UP" at bounding box center [420, 204] width 169 height 20
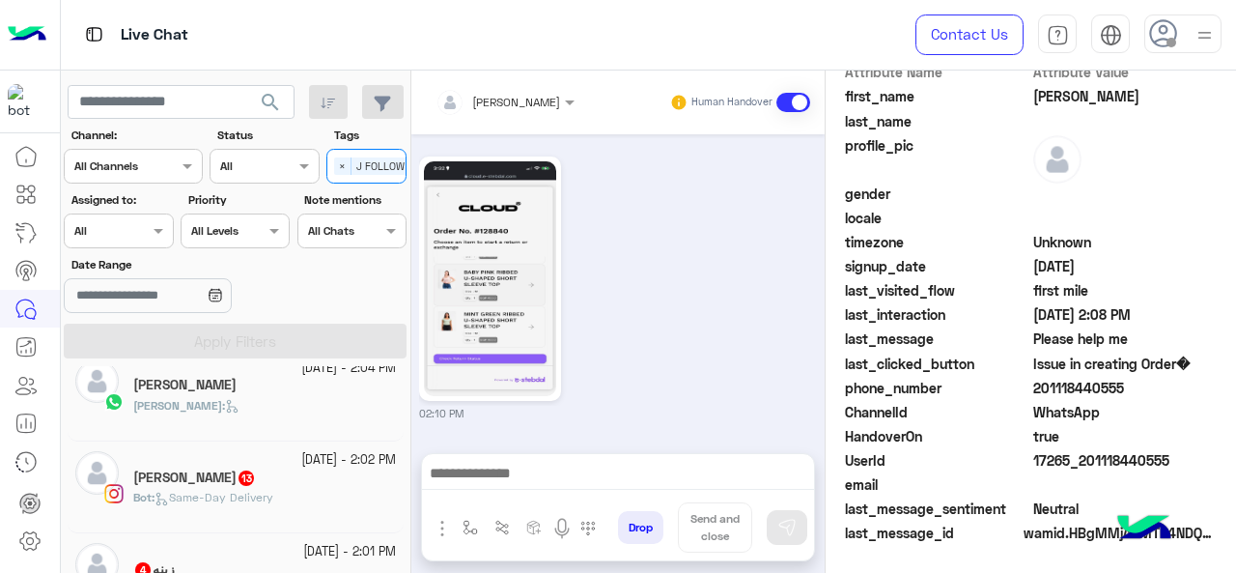
click at [129, 228] on div at bounding box center [118, 228] width 107 height 18
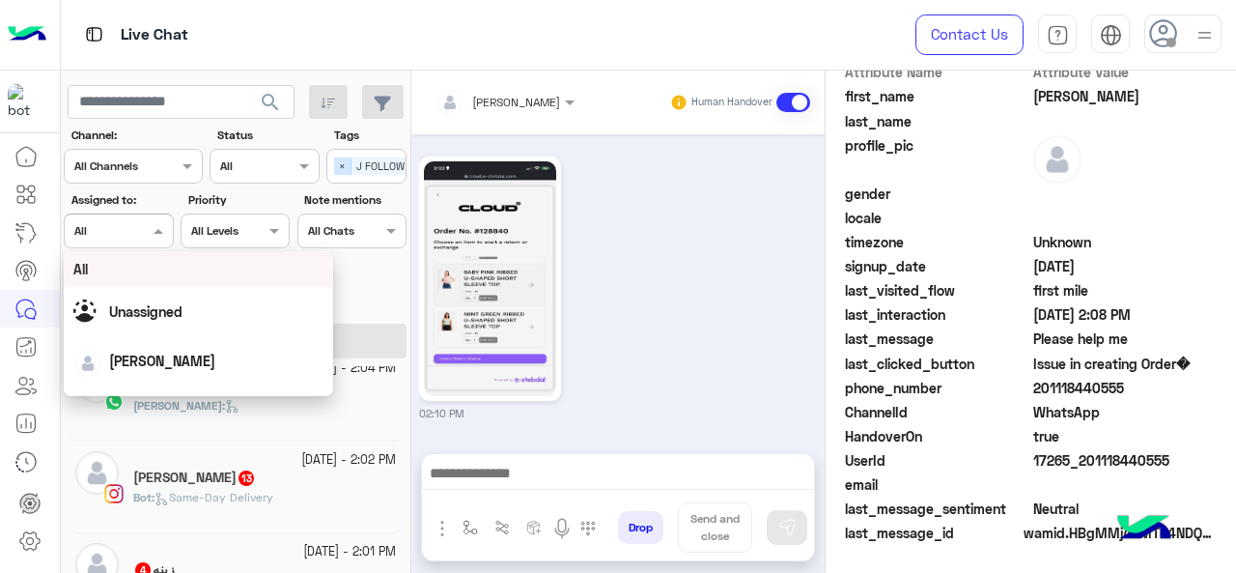
click at [349, 167] on span "×" at bounding box center [342, 165] width 17 height 17
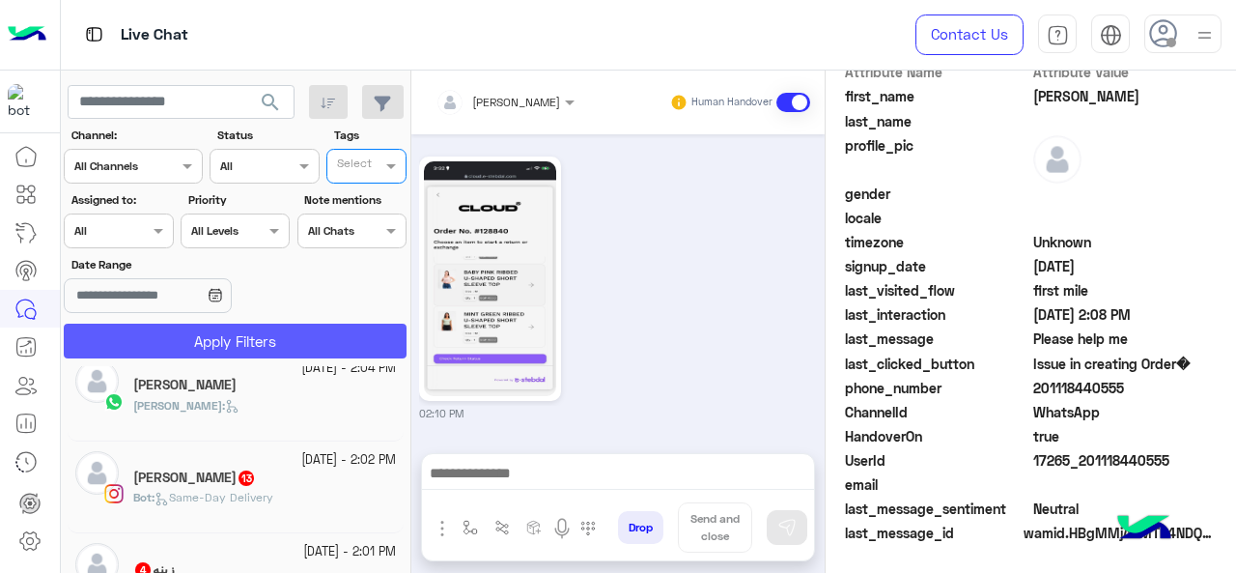
drag, startPoint x: 287, startPoint y: 347, endPoint x: 402, endPoint y: 183, distance: 200.4
click at [285, 345] on button "Apply Filters" at bounding box center [235, 341] width 343 height 35
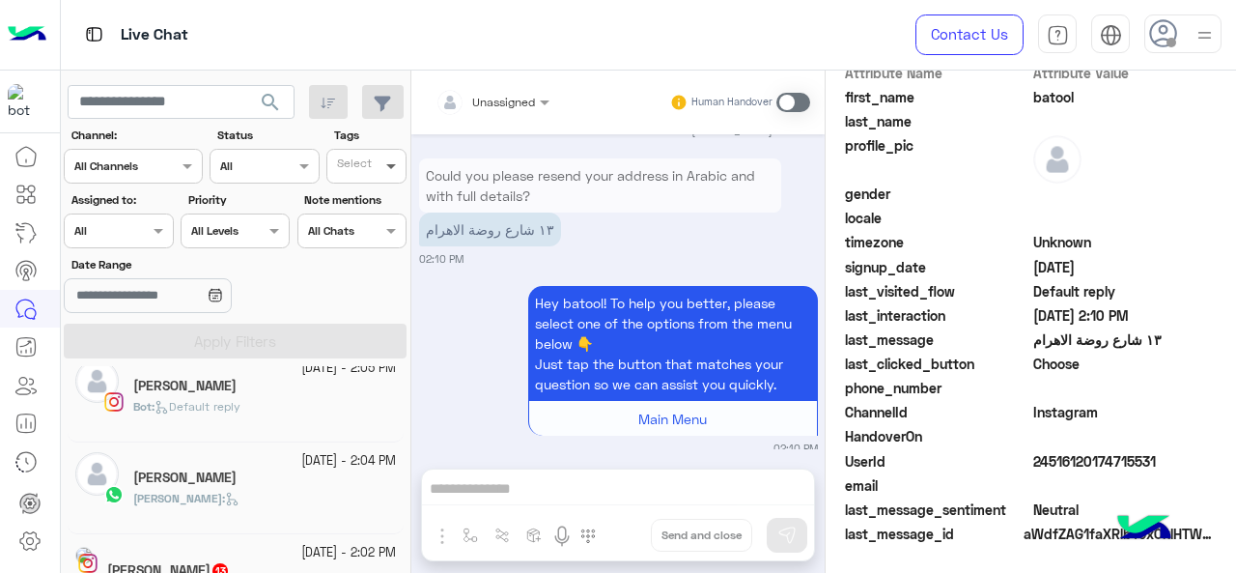
scroll to position [482, 0]
click at [390, 162] on span at bounding box center [394, 166] width 24 height 20
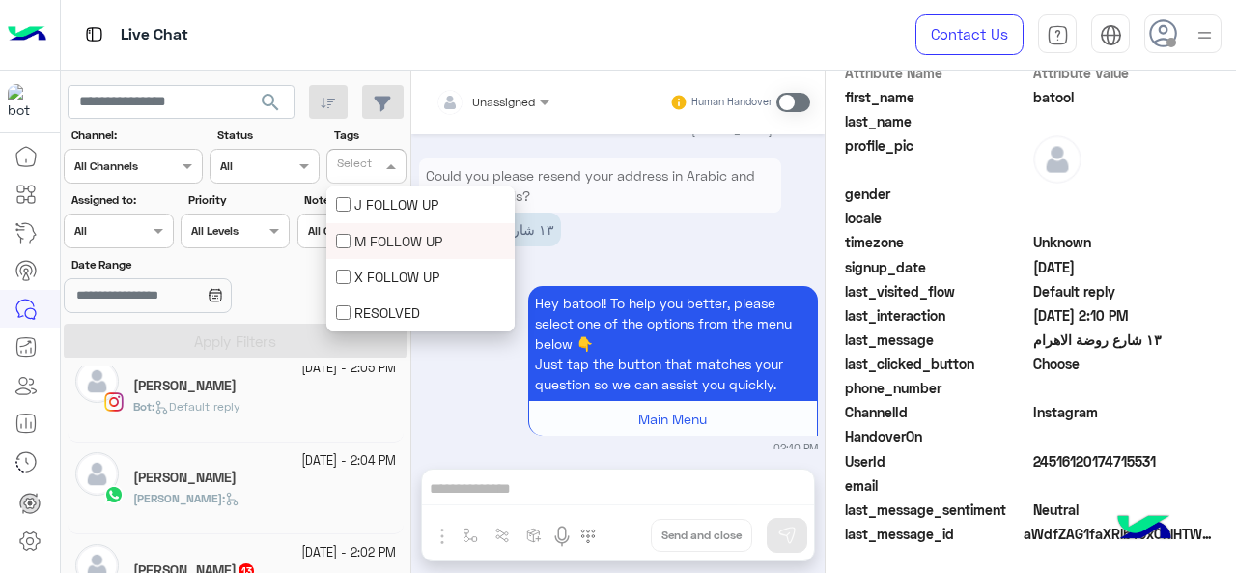
scroll to position [491, 0]
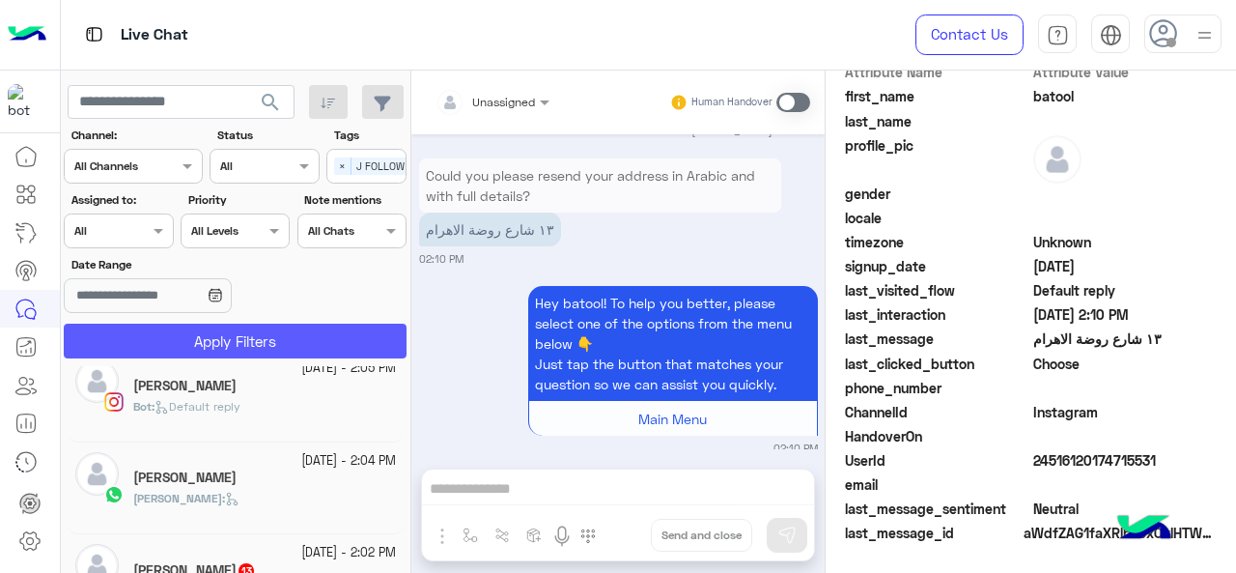
click at [279, 343] on button "Apply Filters" at bounding box center [235, 341] width 343 height 35
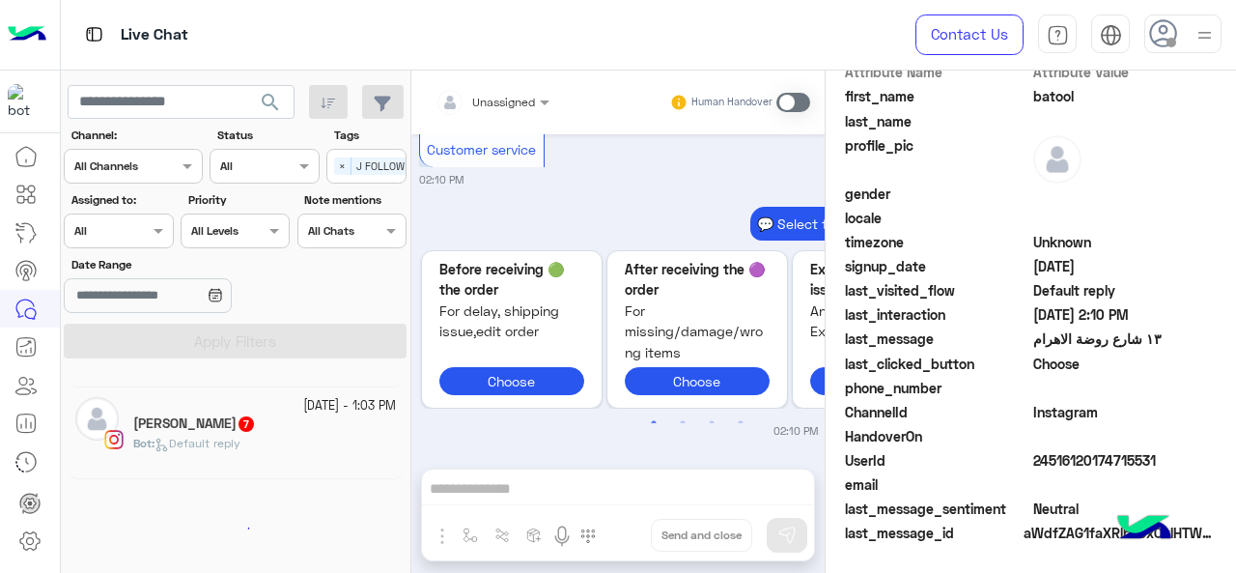
scroll to position [1530, 0]
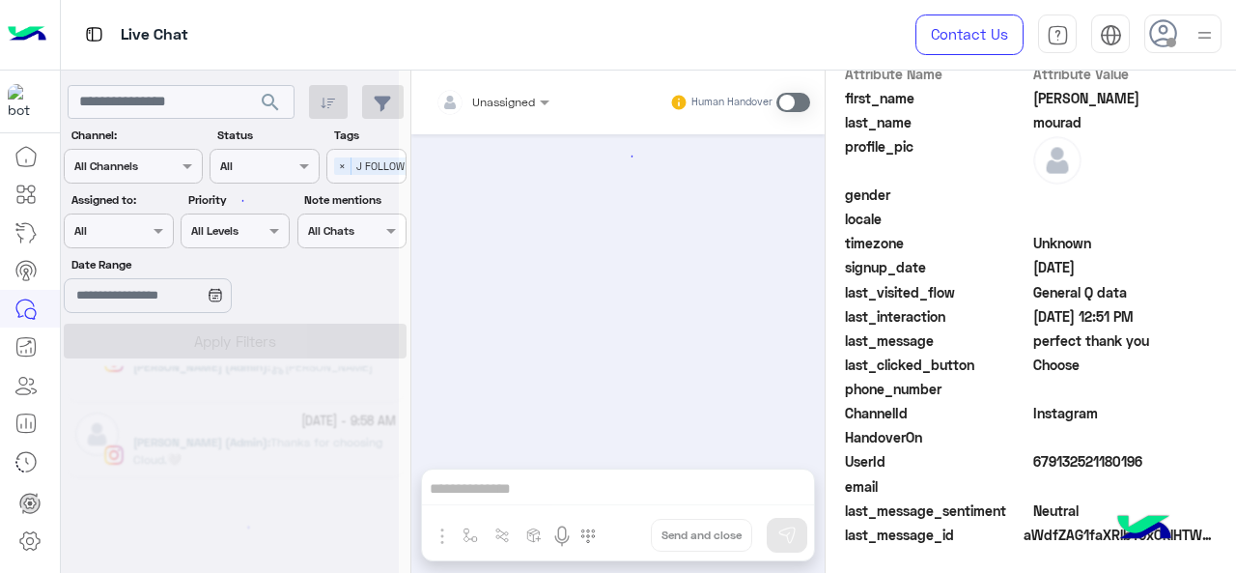
scroll to position [545, 0]
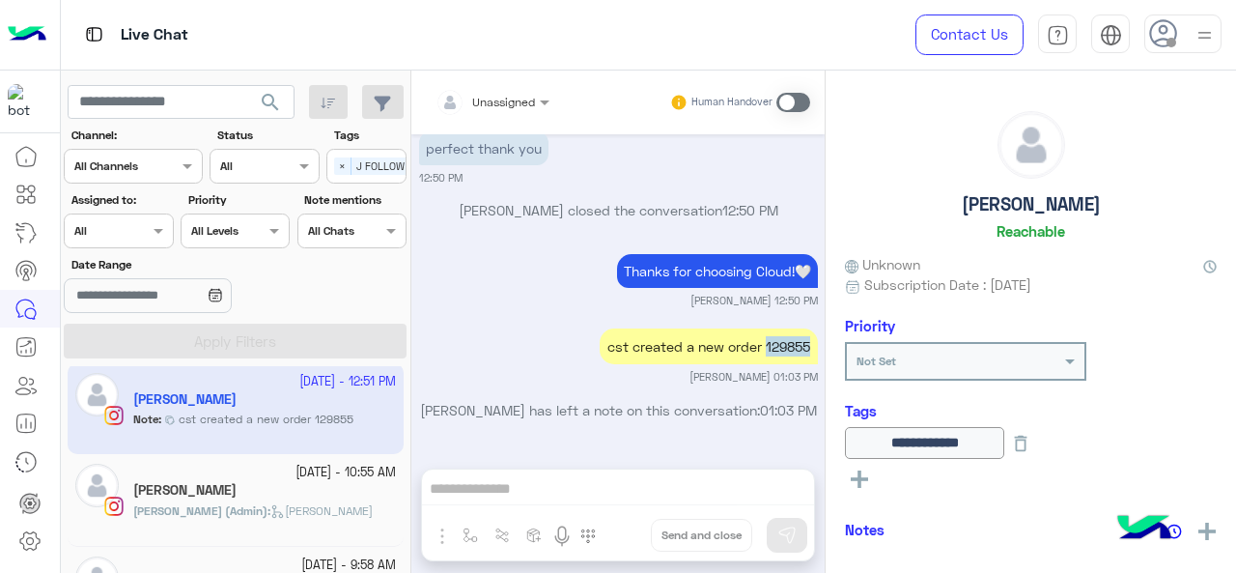
drag, startPoint x: 784, startPoint y: 327, endPoint x: 801, endPoint y: 326, distance: 16.5
click at [801, 328] on div "cst created a new order 129855" at bounding box center [709, 346] width 218 height 36
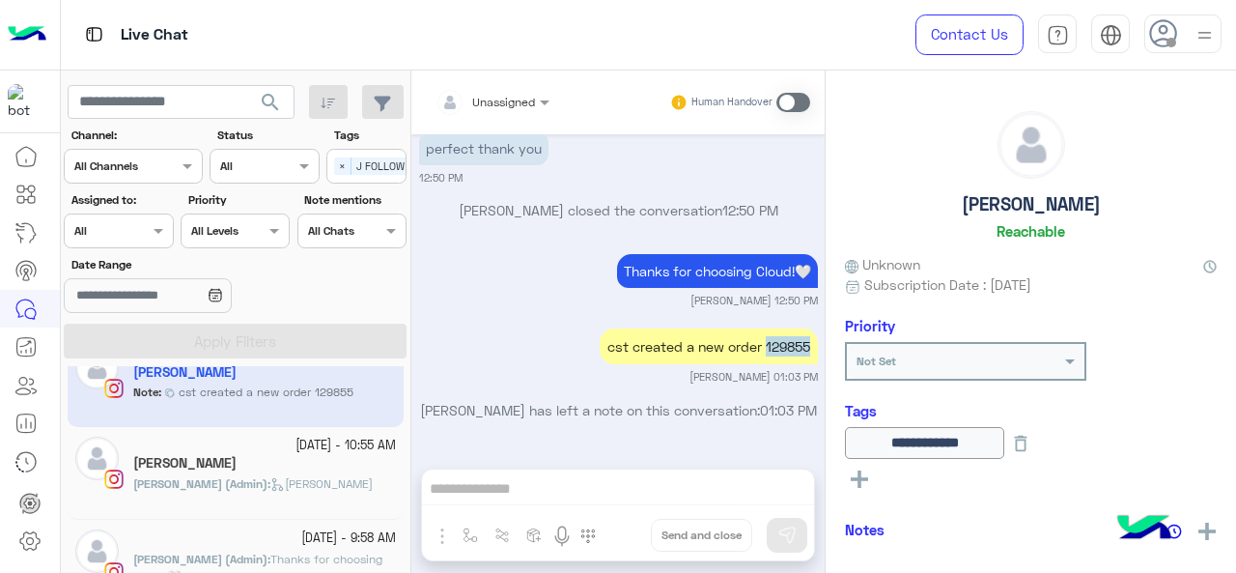
scroll to position [57, 0]
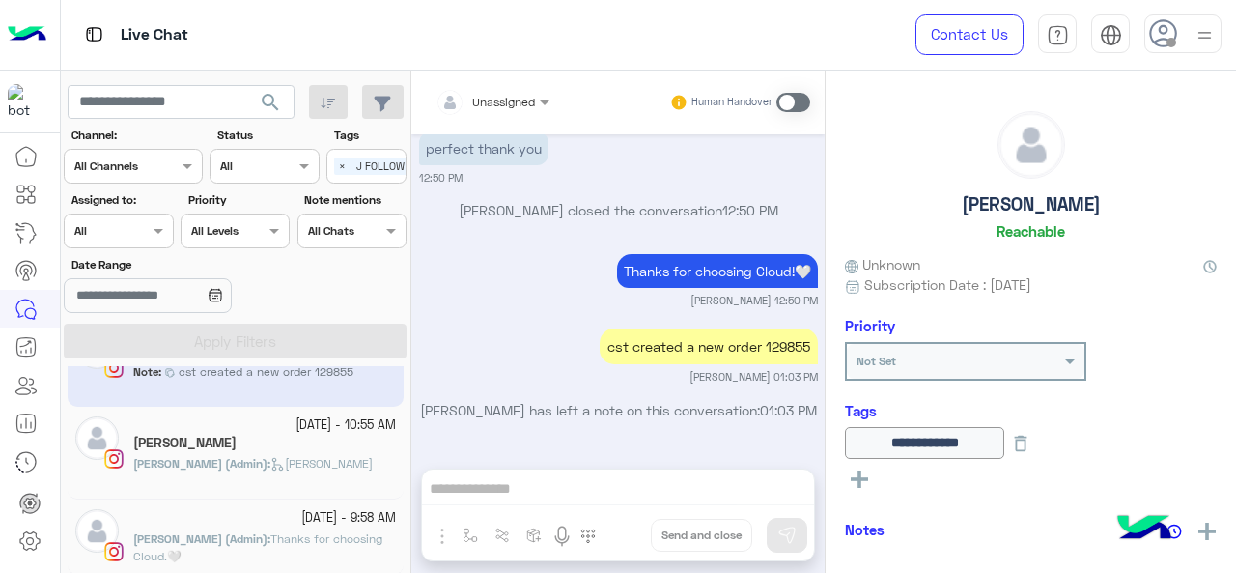
click at [315, 519] on small "[DATE] - 9:58 AM" at bounding box center [348, 518] width 95 height 18
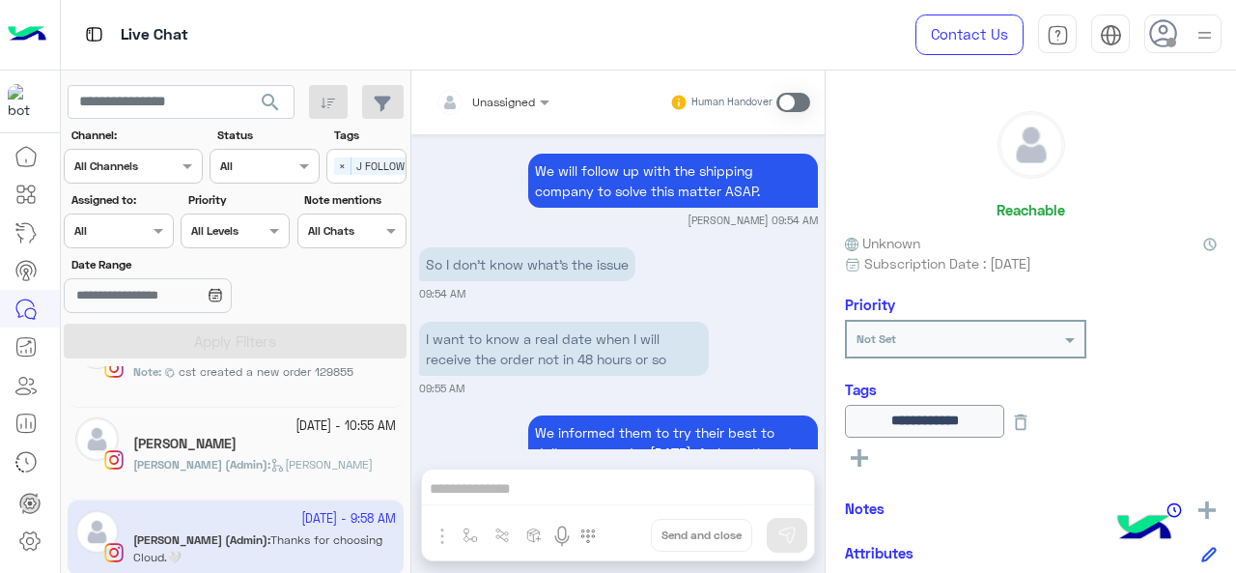
scroll to position [1488, 0]
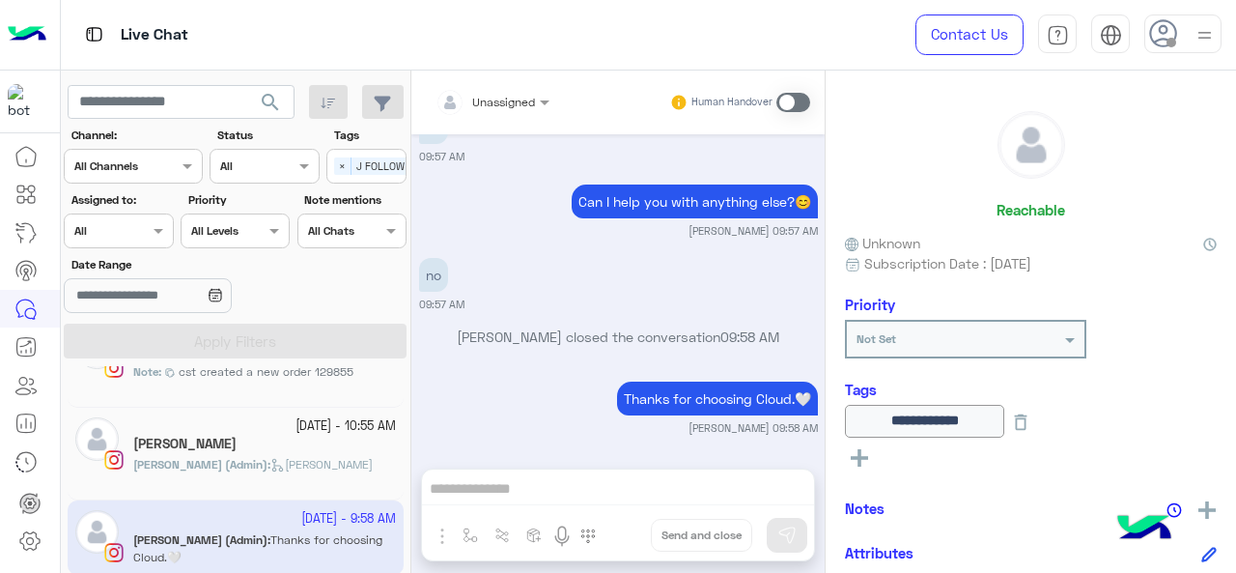
click at [270, 467] on span "[PERSON_NAME]" at bounding box center [321, 464] width 102 height 14
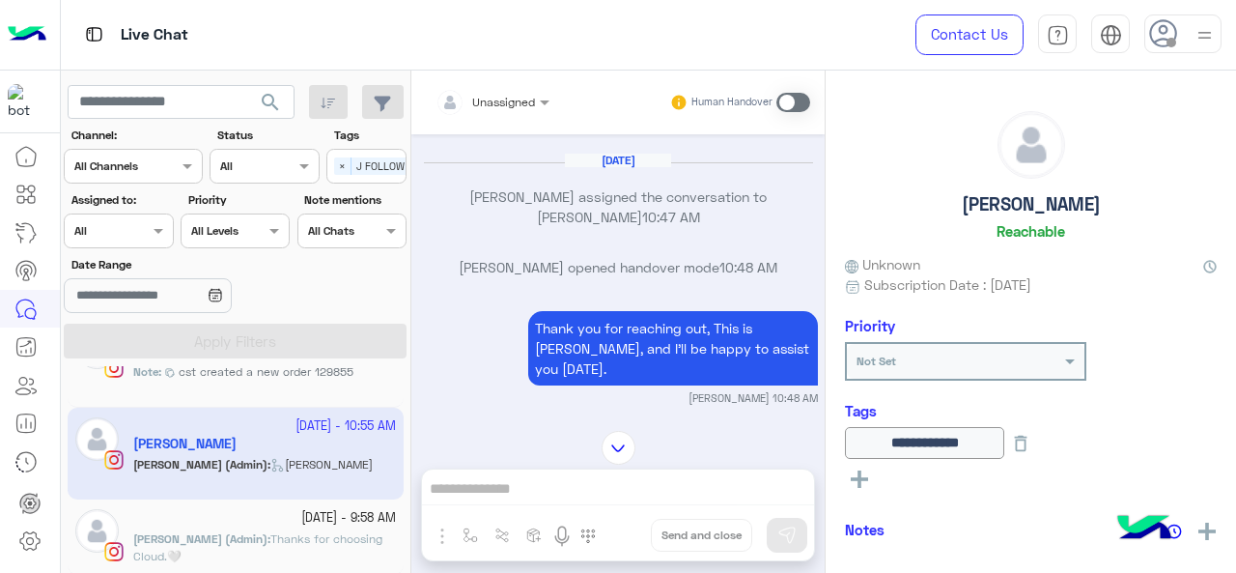
scroll to position [3861, 0]
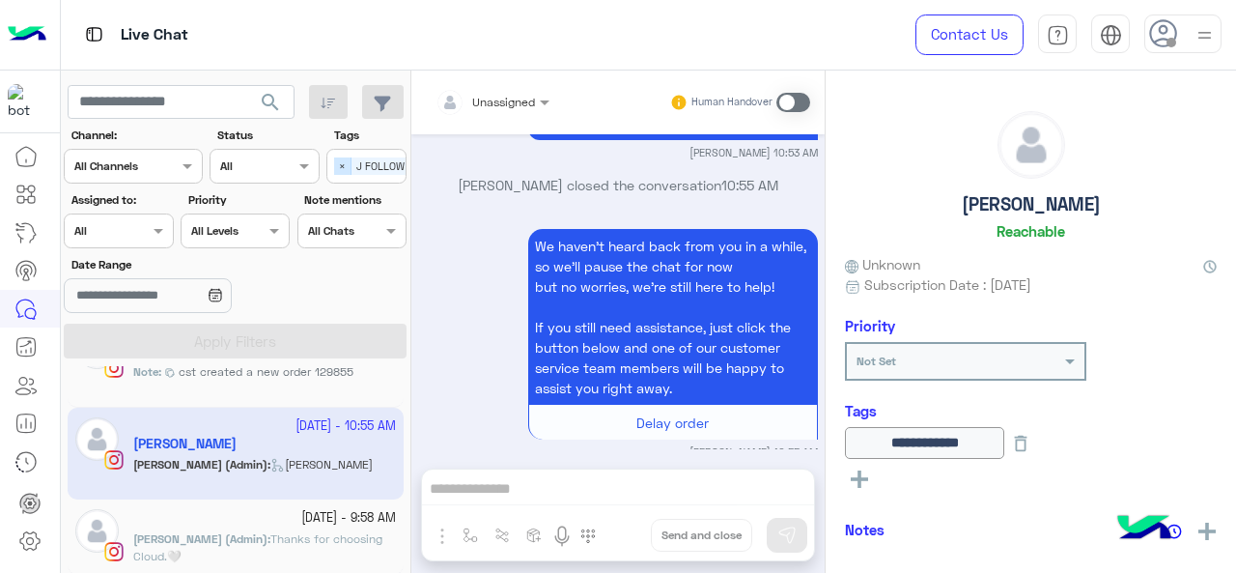
click at [340, 165] on span "×" at bounding box center [342, 165] width 17 height 17
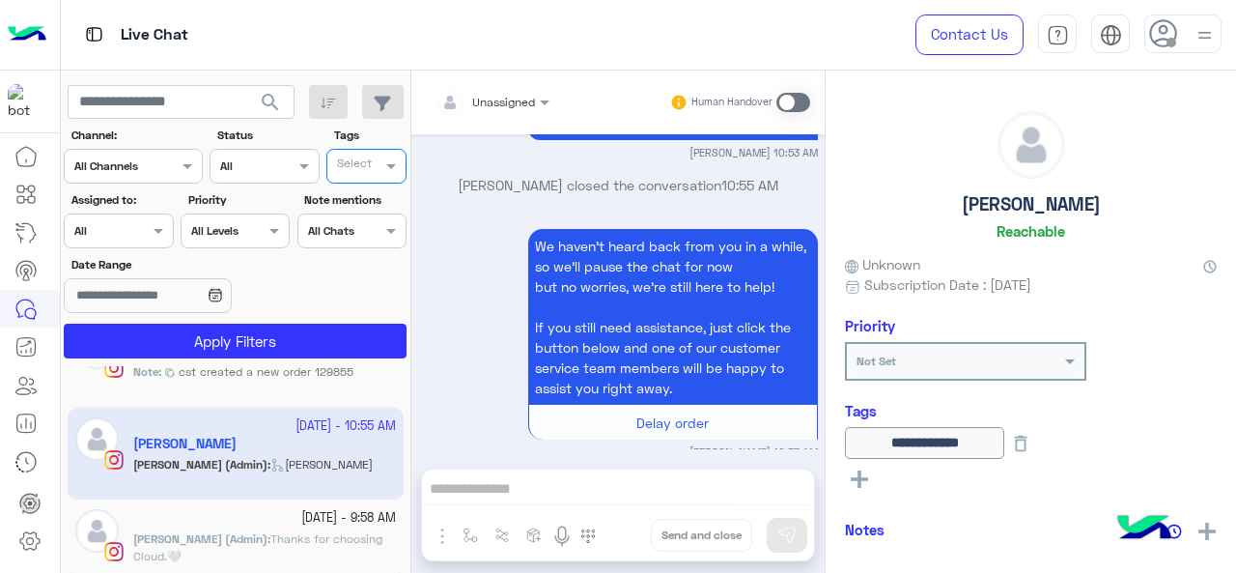
scroll to position [0, 0]
click at [394, 167] on span at bounding box center [394, 166] width 24 height 20
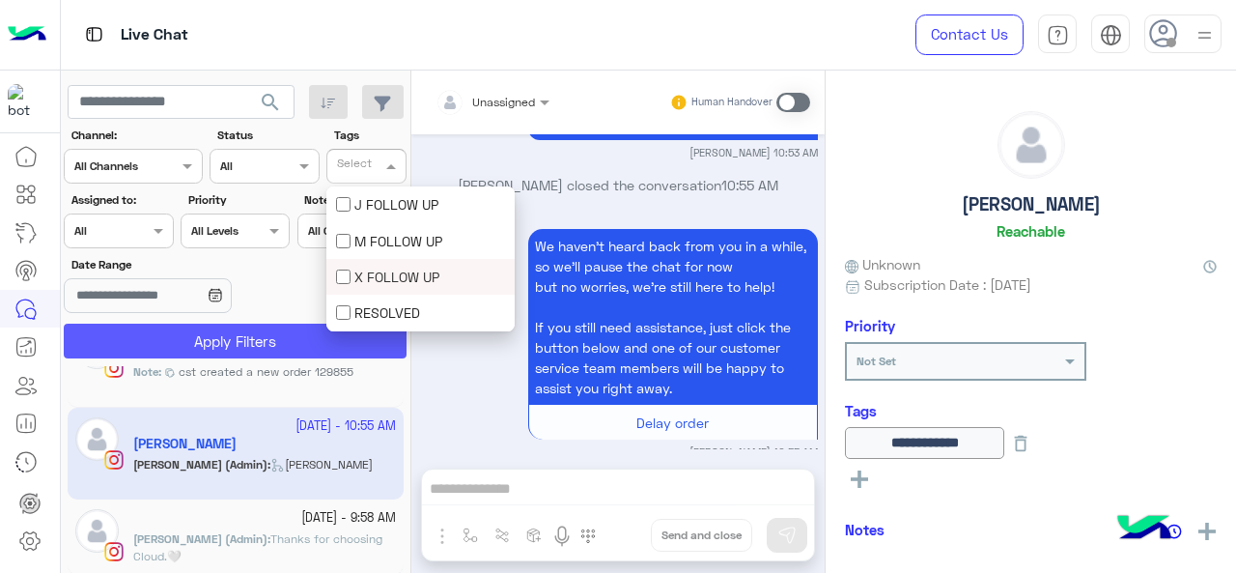
click at [201, 330] on button "Apply Filters" at bounding box center [235, 341] width 343 height 35
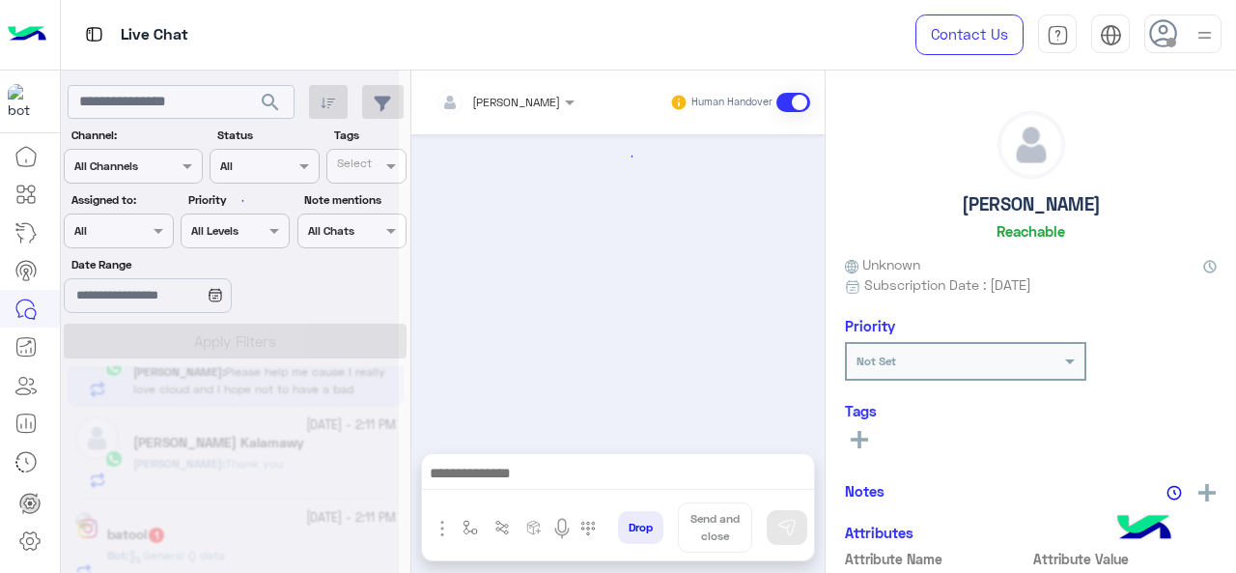
scroll to position [57, 0]
click at [388, 169] on div at bounding box center [230, 294] width 338 height 573
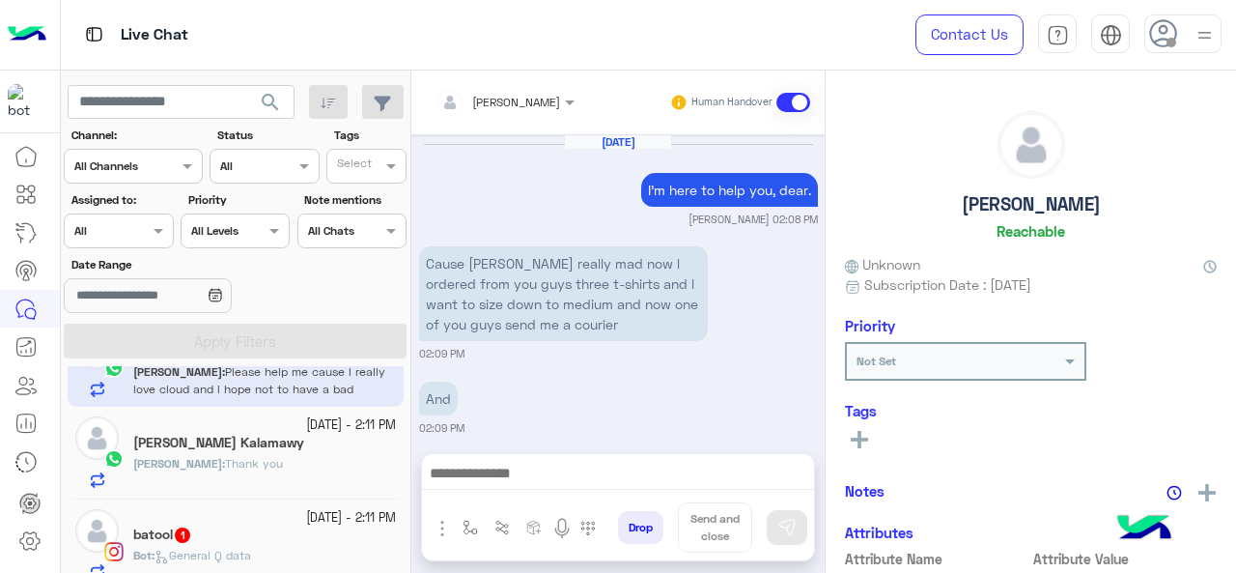
scroll to position [1407, 0]
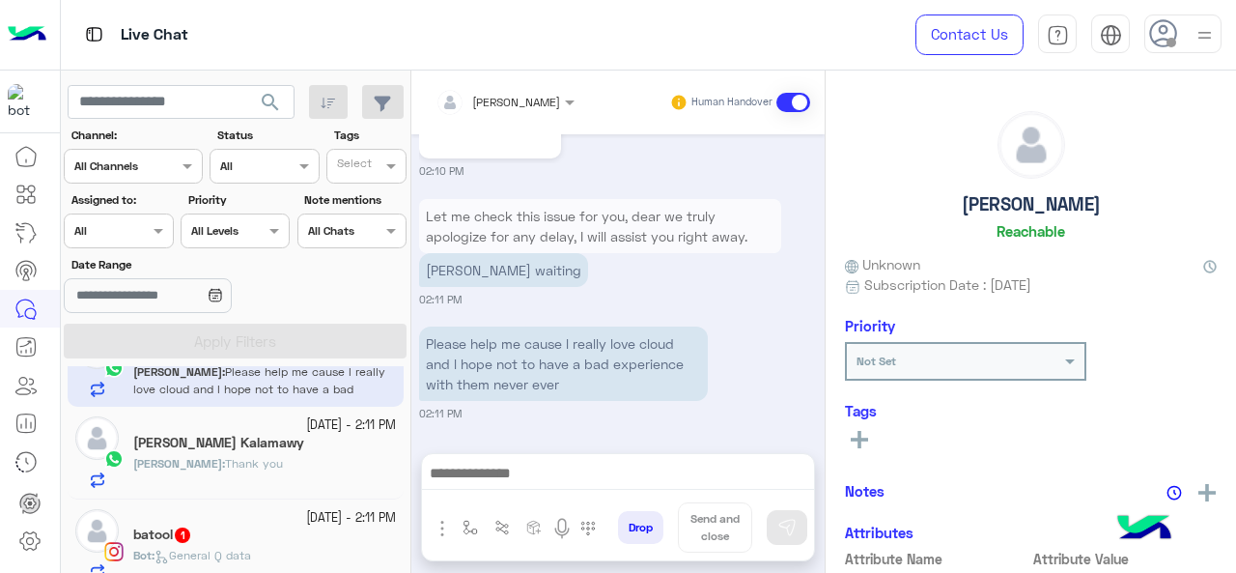
click at [388, 169] on span at bounding box center [394, 166] width 24 height 20
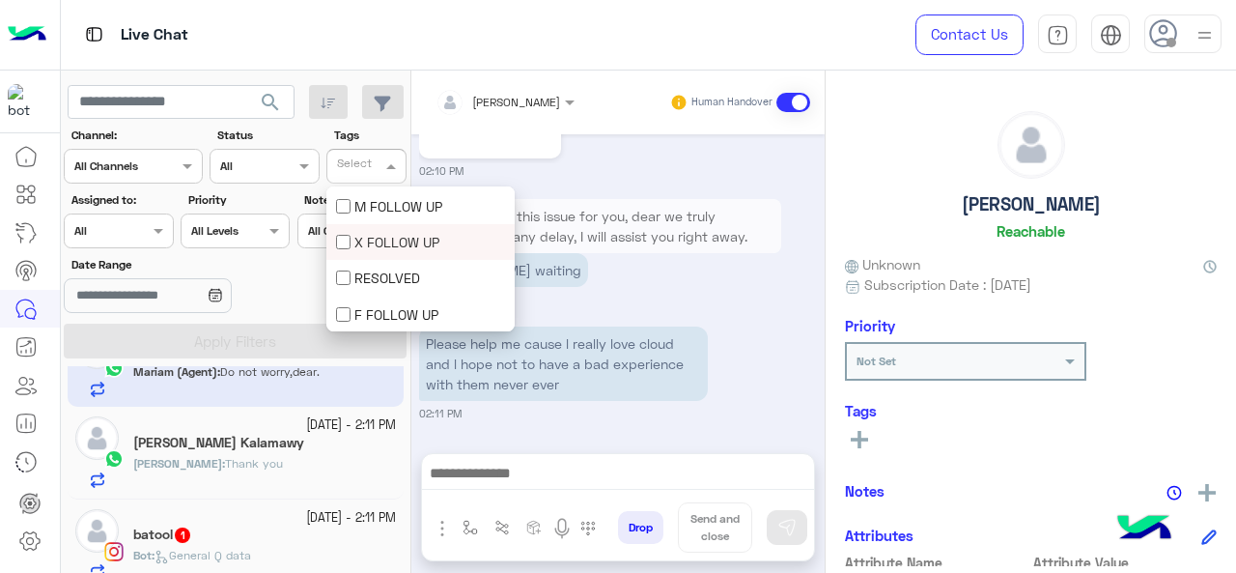
scroll to position [1482, 0]
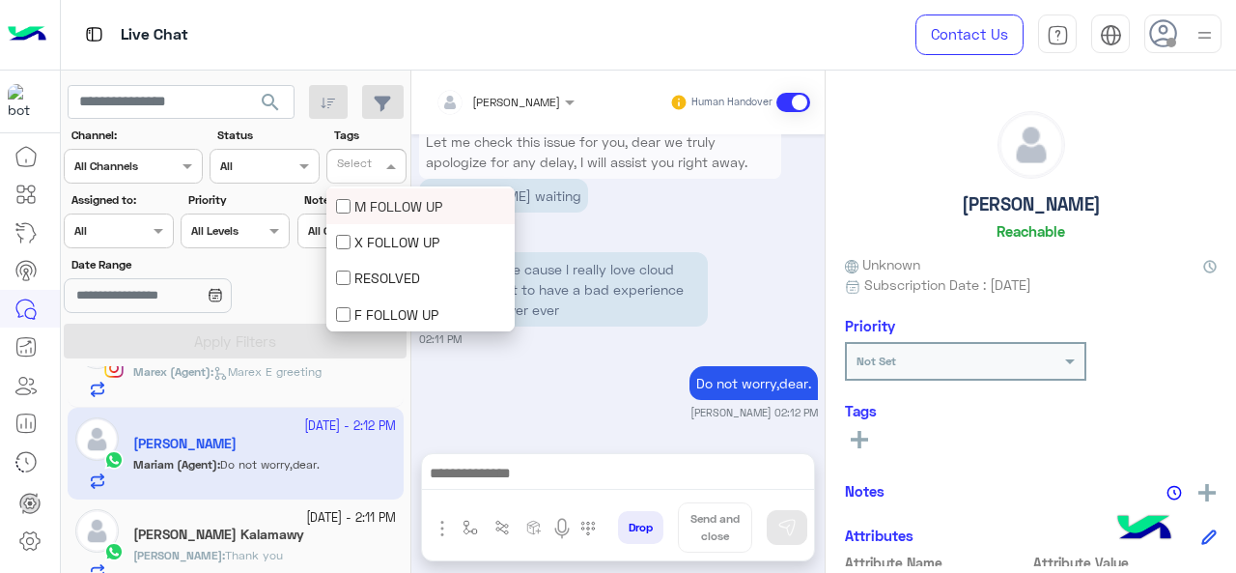
click at [483, 44] on div "Live Chat" at bounding box center [453, 35] width 784 height 70
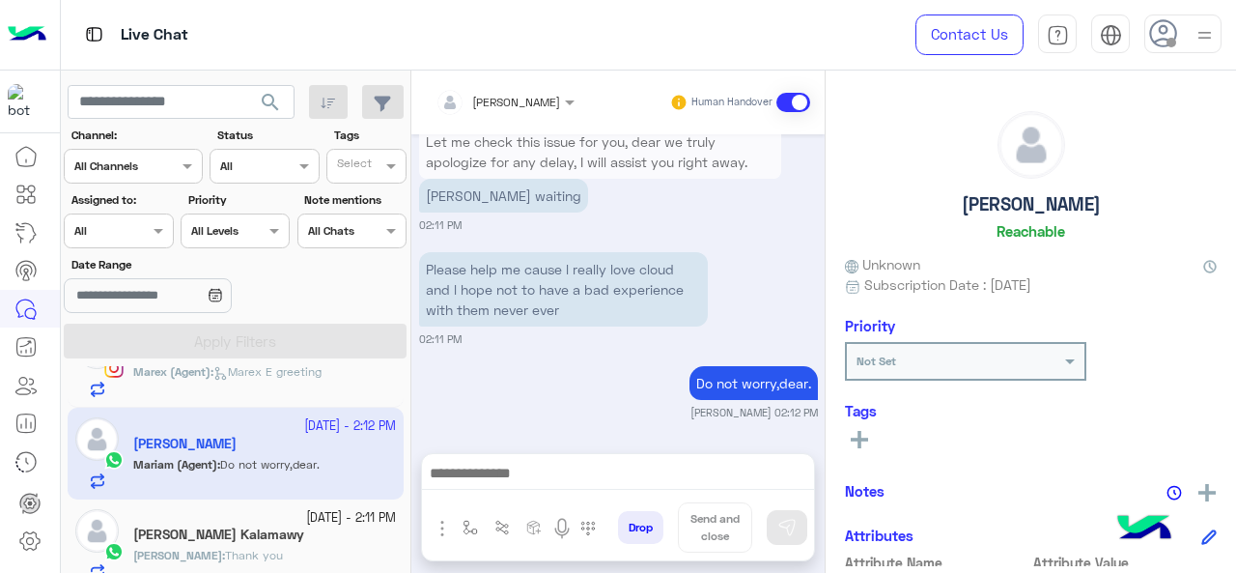
click at [127, 229] on div at bounding box center [118, 228] width 107 height 18
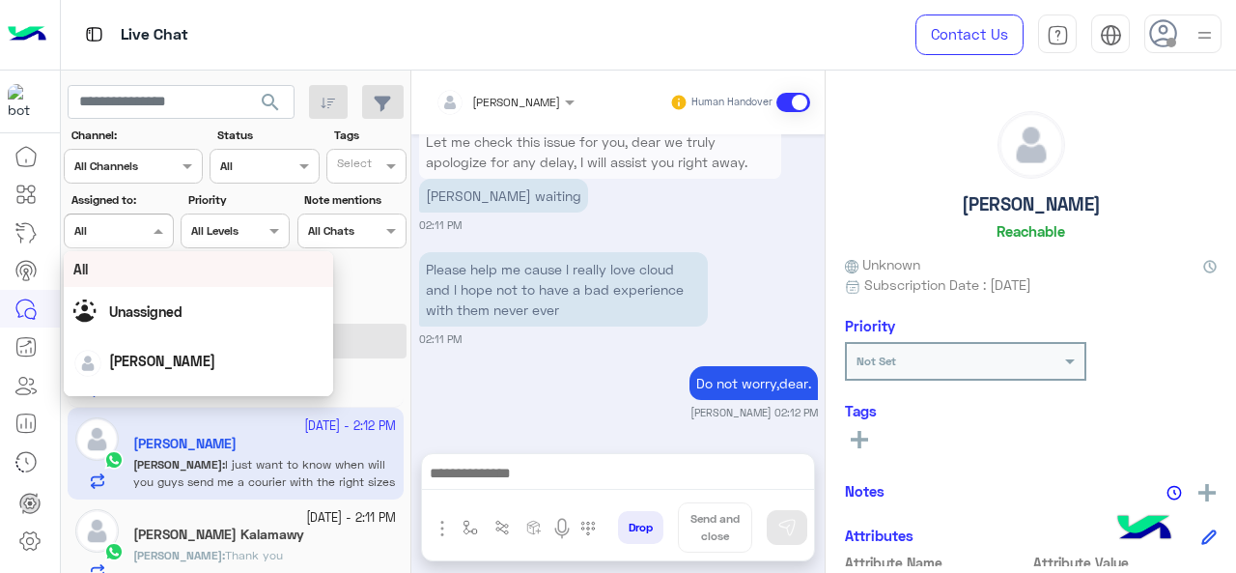
scroll to position [1575, 0]
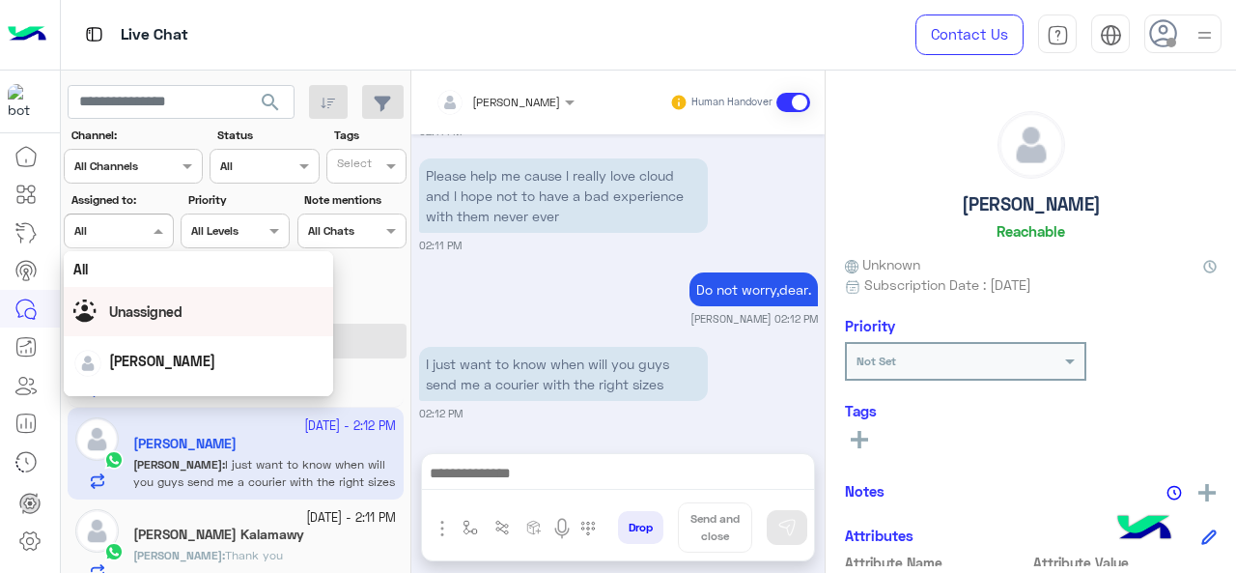
click at [142, 318] on span "Unassigned" at bounding box center [145, 311] width 73 height 16
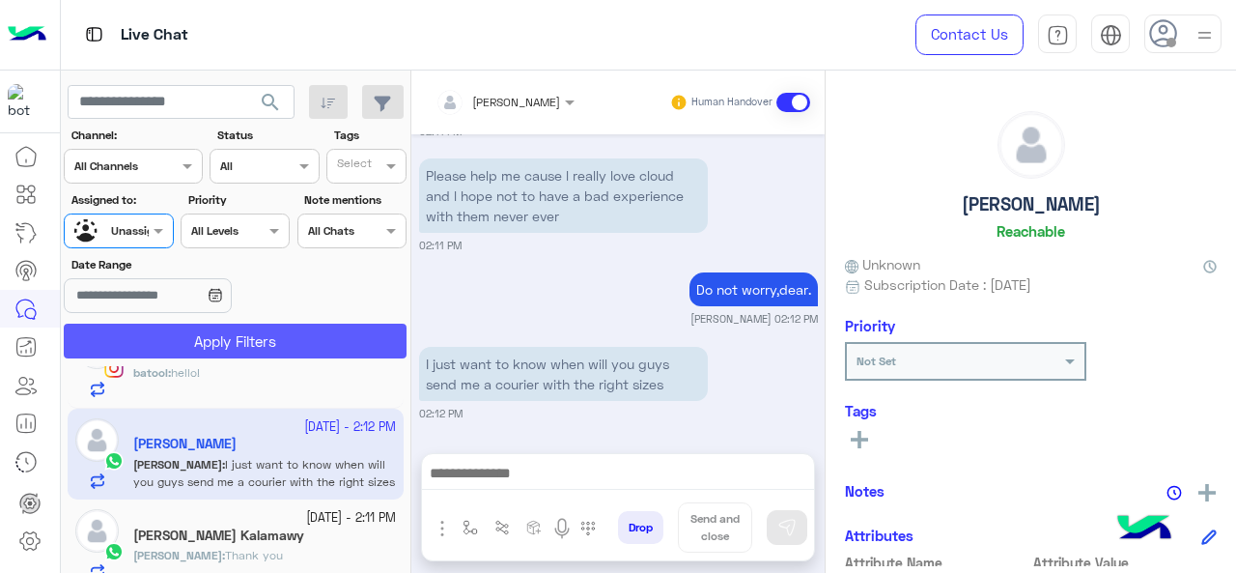
click at [222, 327] on button "Apply Filters" at bounding box center [235, 341] width 343 height 35
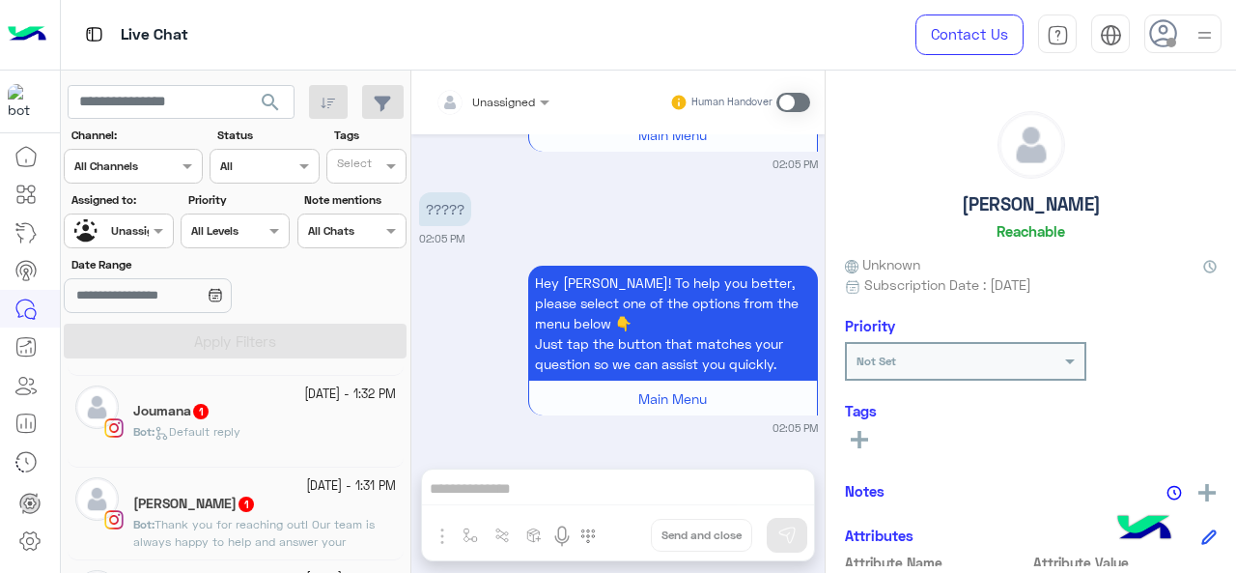
scroll to position [637, 0]
click at [135, 224] on div at bounding box center [118, 228] width 107 height 18
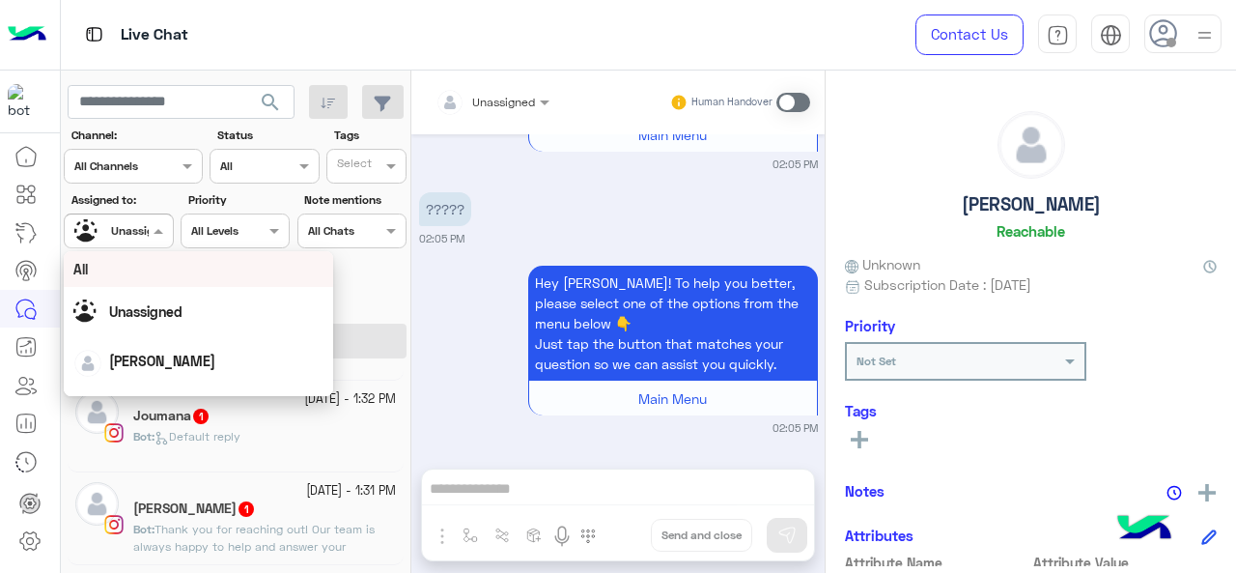
click at [149, 284] on div "All" at bounding box center [199, 269] width 270 height 36
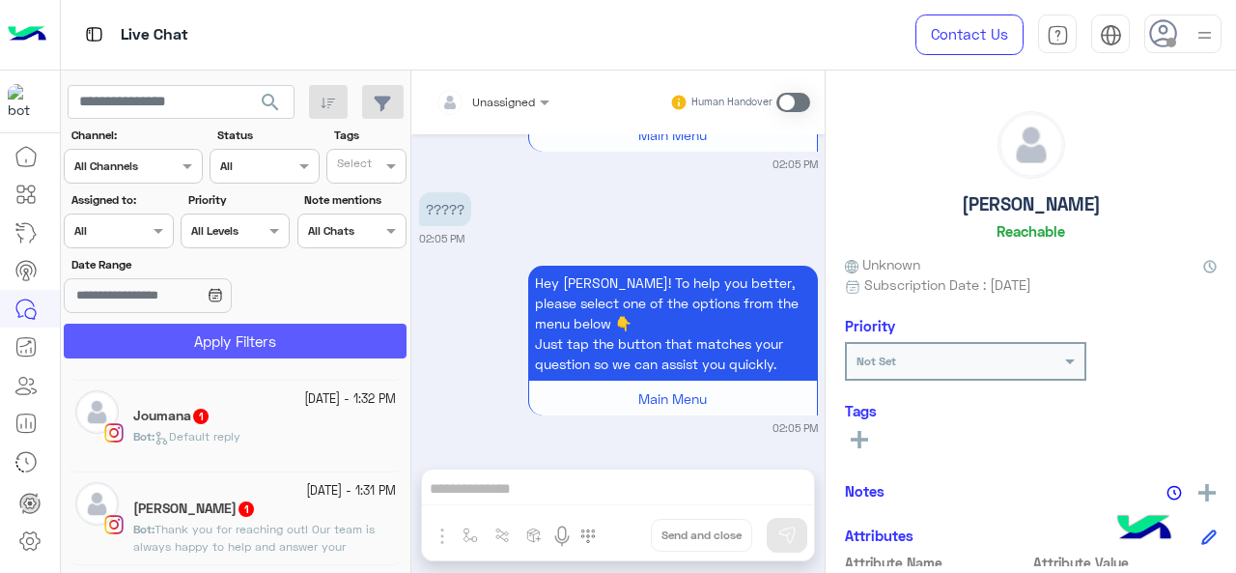
click at [205, 356] on button "Apply Filters" at bounding box center [235, 341] width 343 height 35
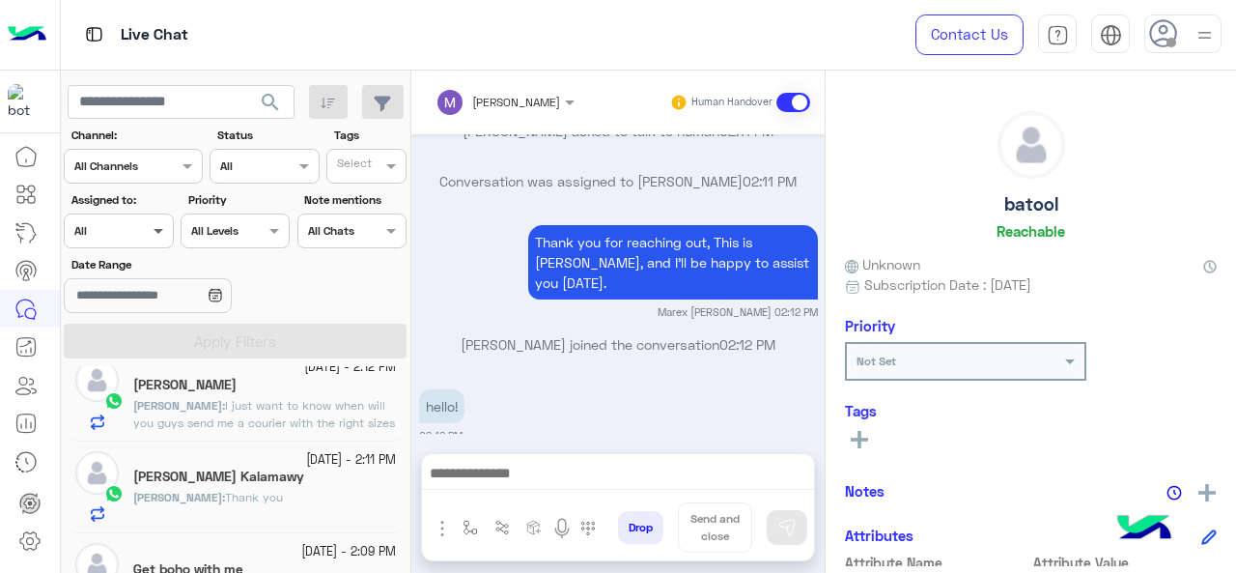
scroll to position [97, 0]
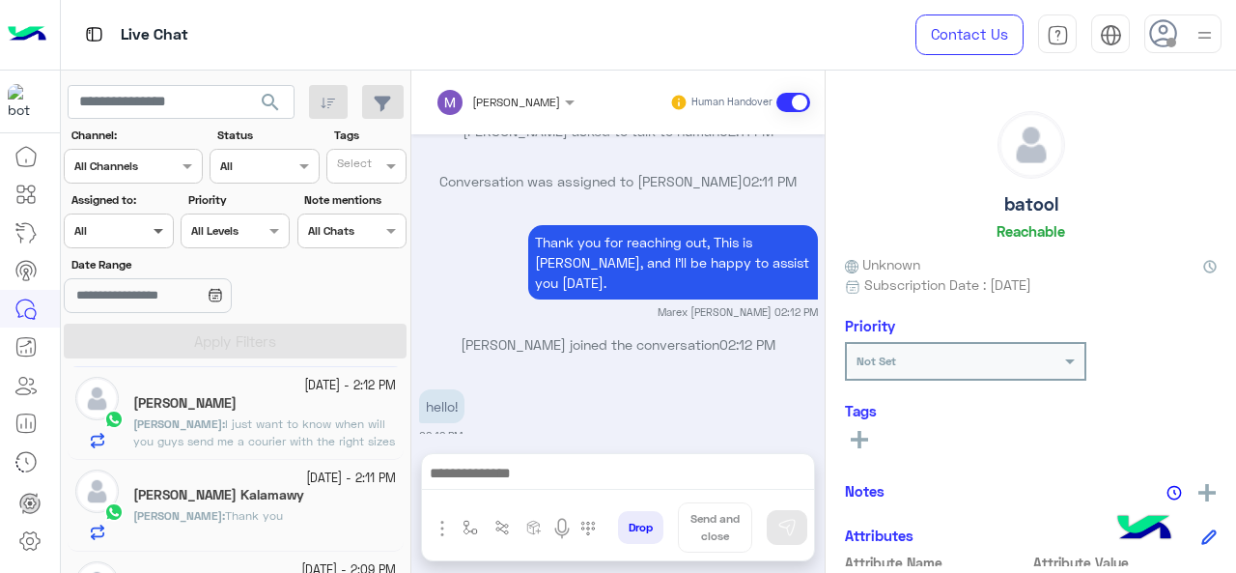
click at [150, 228] on span at bounding box center [161, 230] width 24 height 20
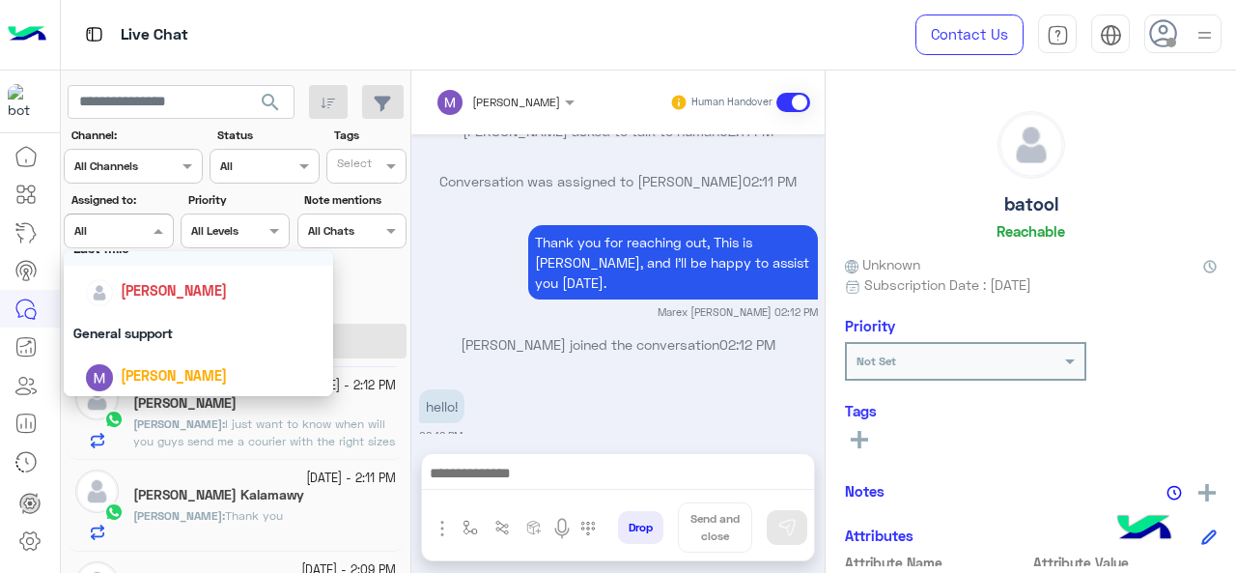
scroll to position [193, 0]
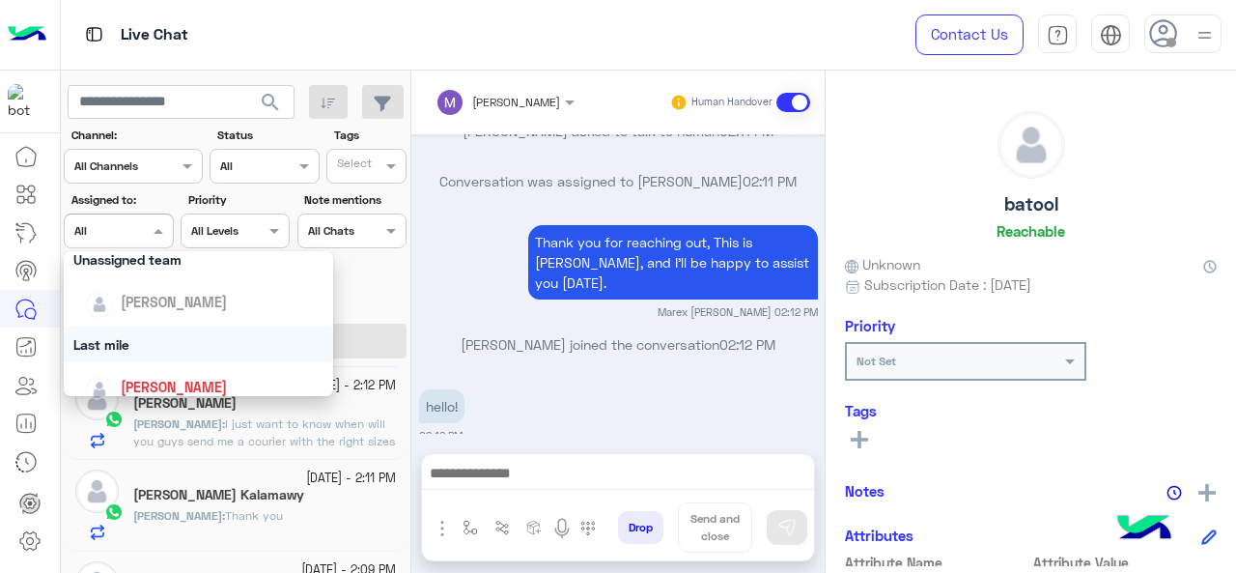
click at [119, 340] on div "Last mile" at bounding box center [199, 344] width 270 height 36
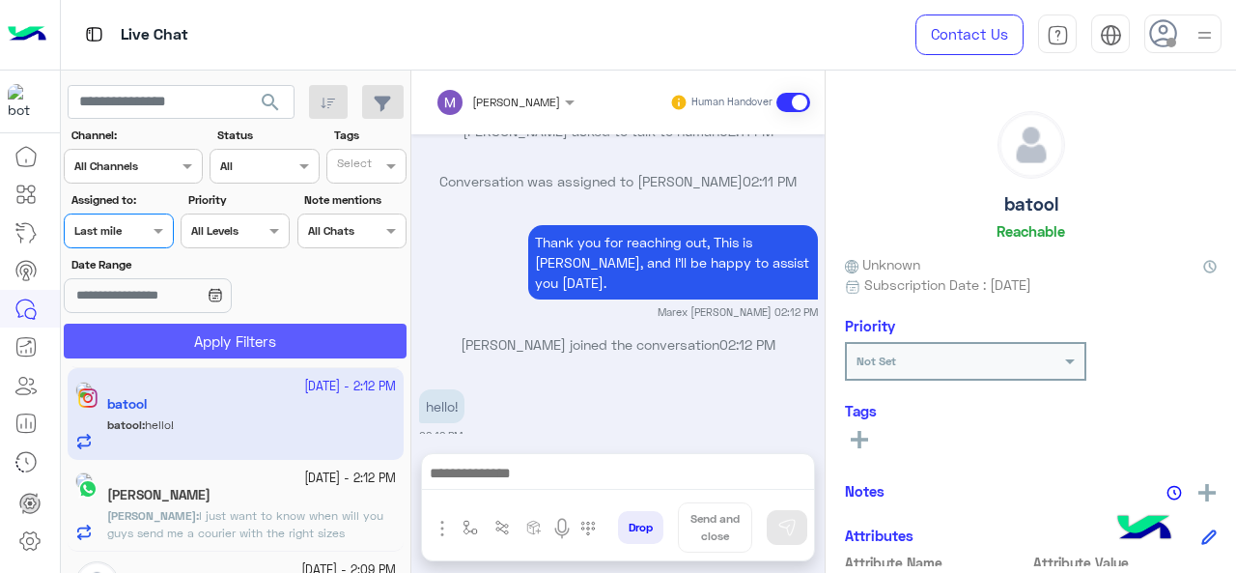
click at [176, 327] on button "Apply Filters" at bounding box center [235, 341] width 343 height 35
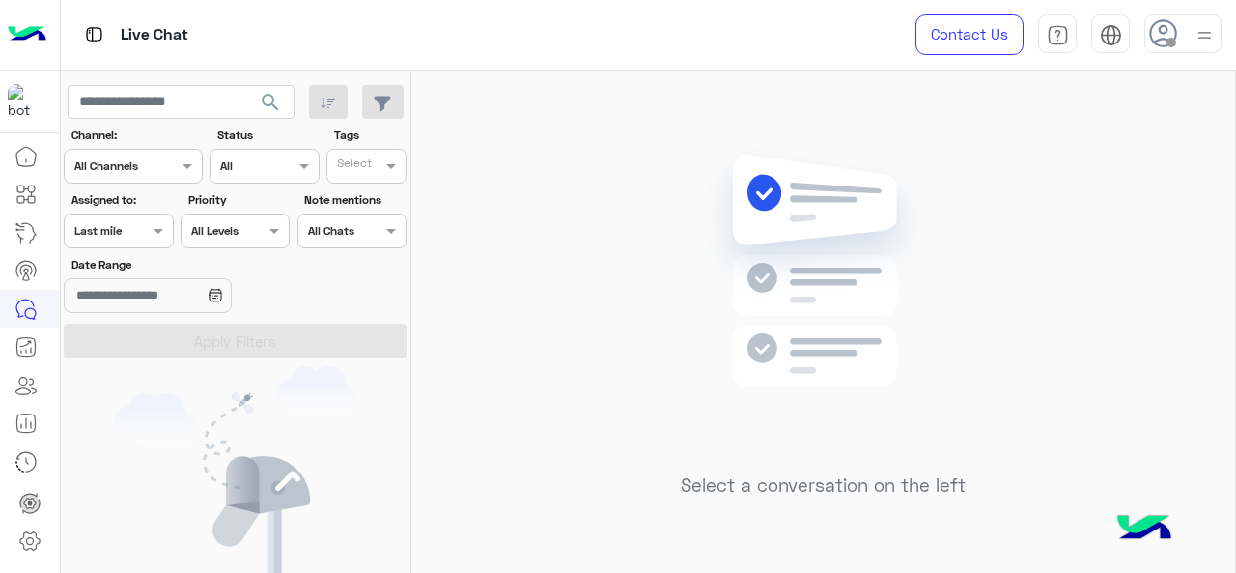
click at [93, 221] on input "text" at bounding box center [96, 228] width 44 height 17
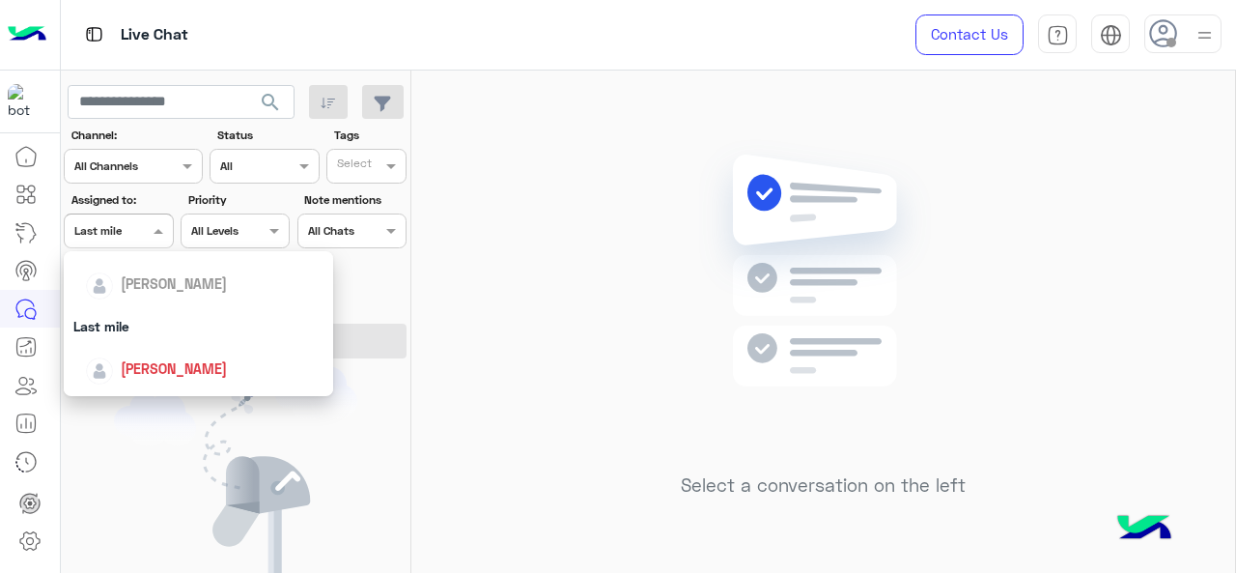
scroll to position [185, 0]
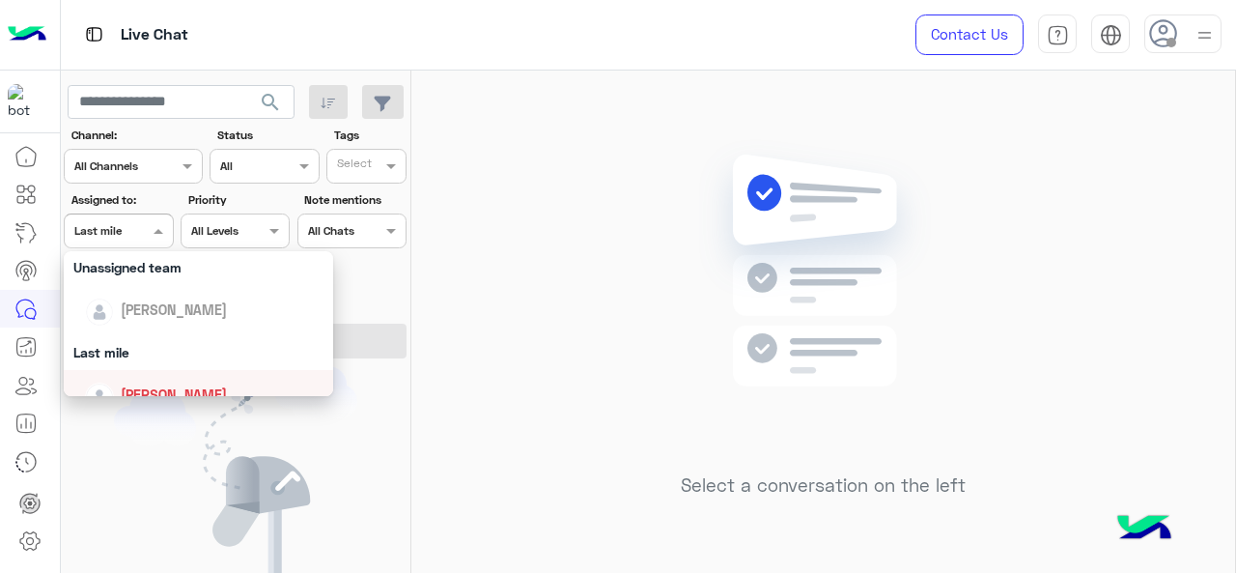
click at [136, 384] on div "[PERSON_NAME]" at bounding box center [174, 394] width 106 height 20
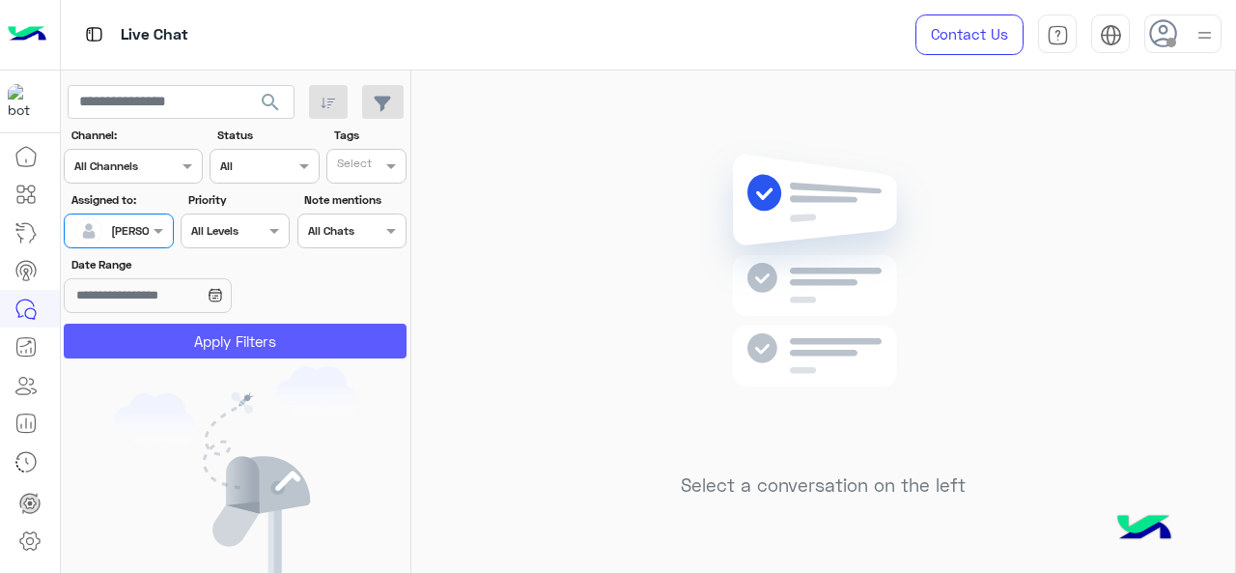
click at [148, 336] on button "Apply Filters" at bounding box center [235, 341] width 343 height 35
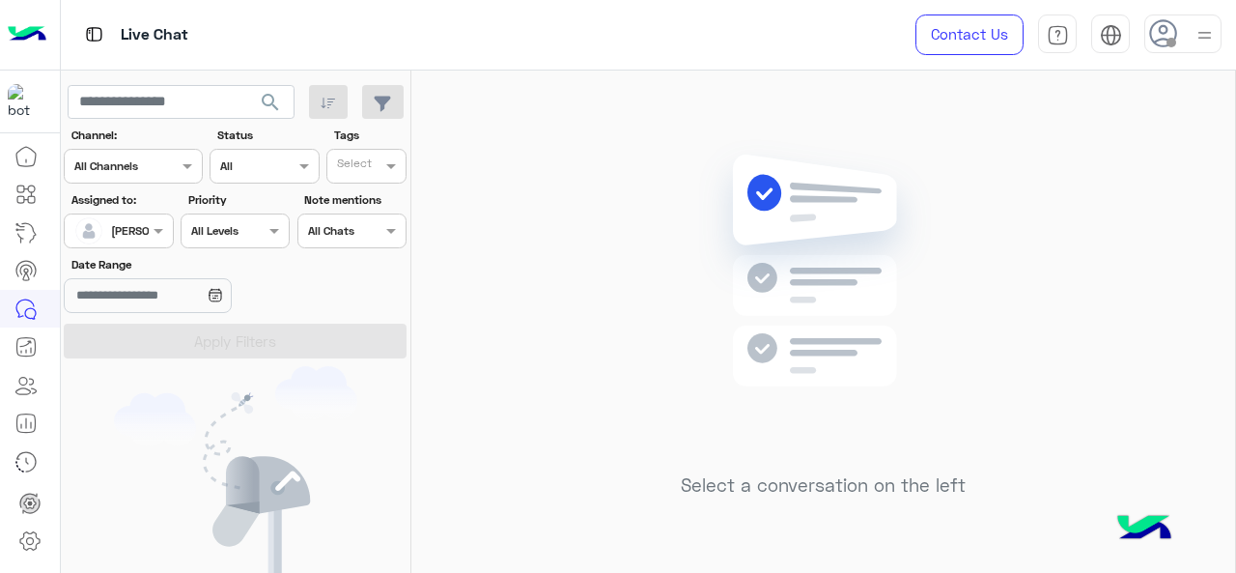
click at [146, 231] on div at bounding box center [118, 228] width 107 height 18
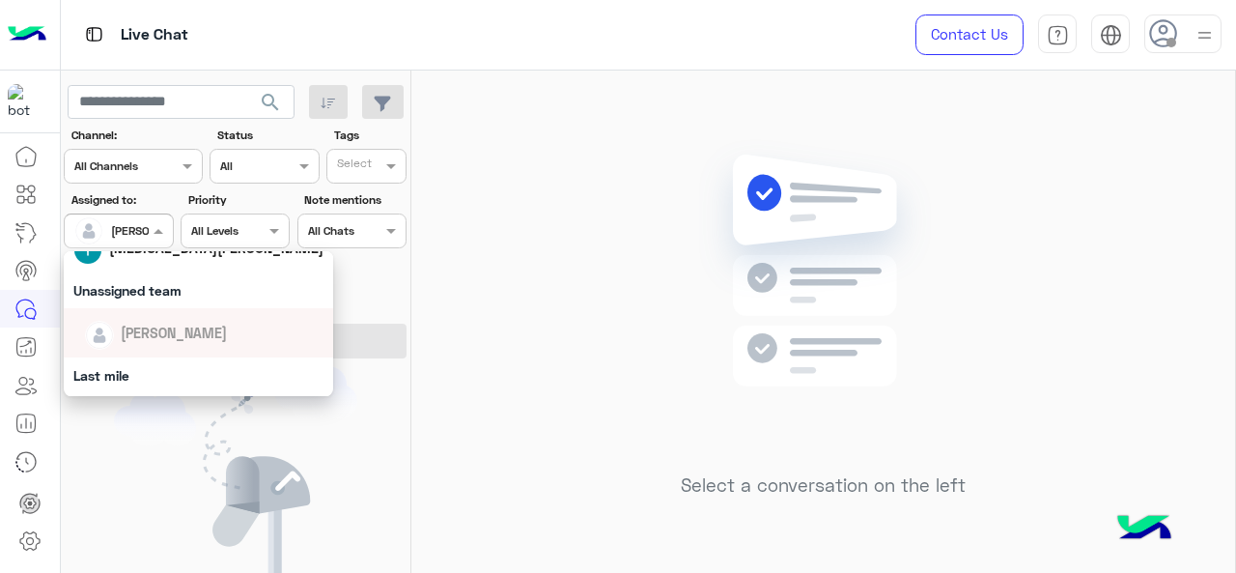
scroll to position [290, 0]
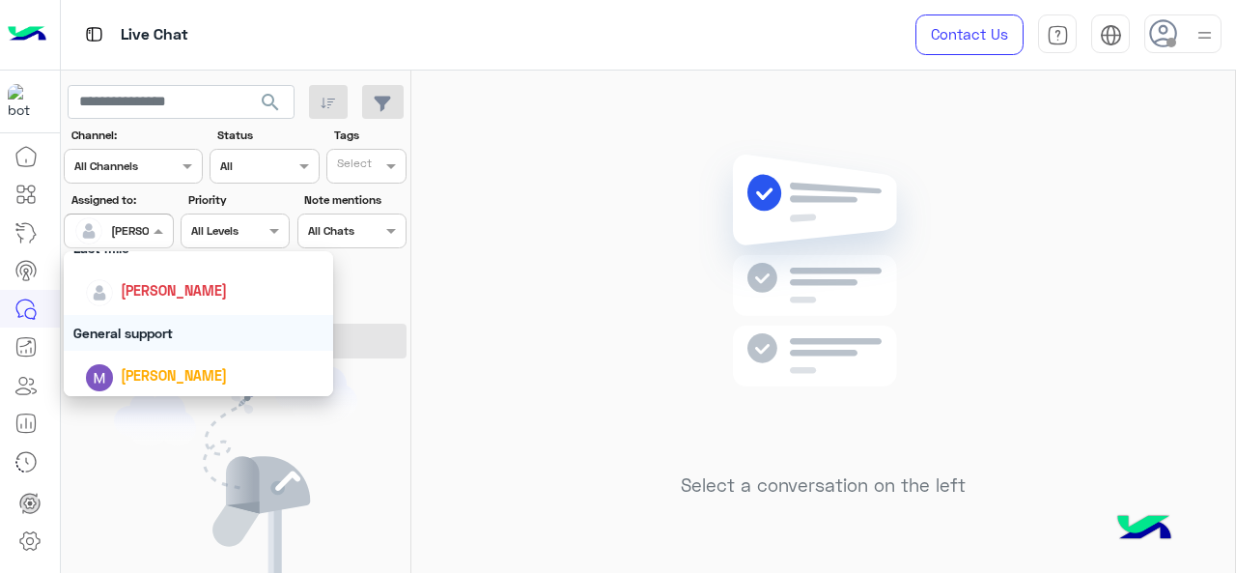
click at [147, 326] on div "General support" at bounding box center [199, 333] width 270 height 36
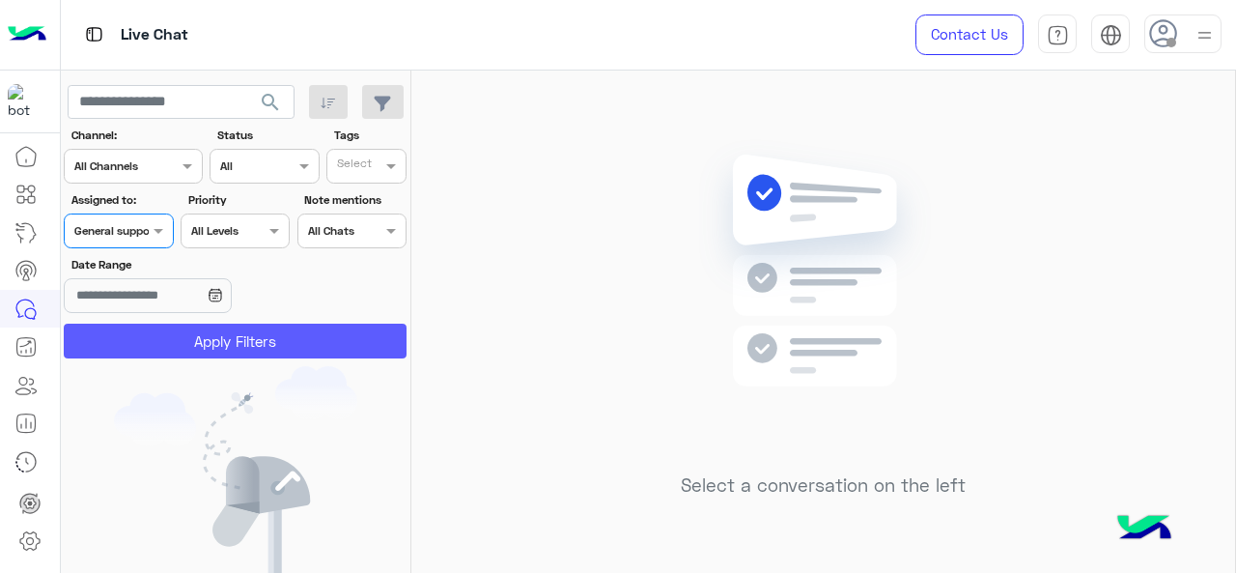
click at [172, 337] on button "Apply Filters" at bounding box center [235, 341] width 343 height 35
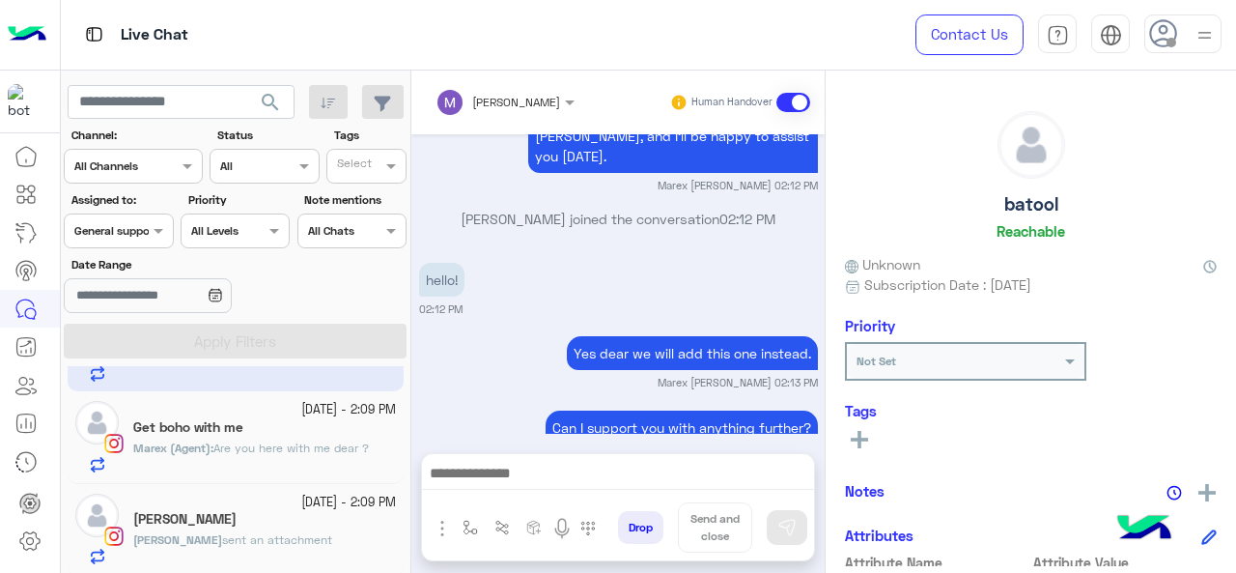
scroll to position [73, 0]
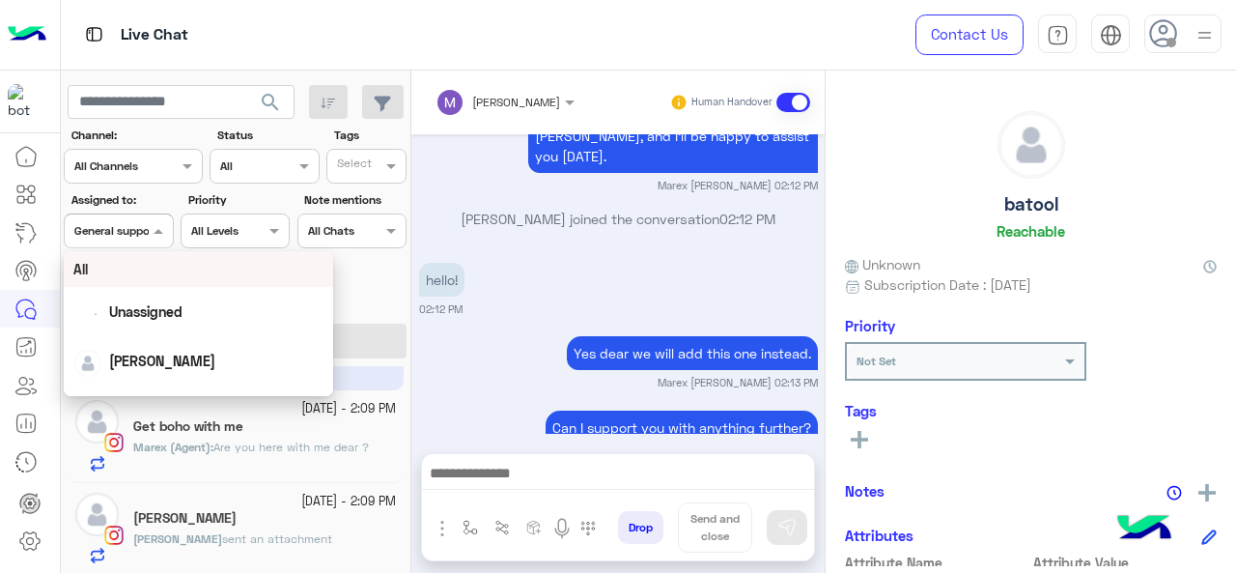
click at [108, 239] on div "General support" at bounding box center [116, 230] width 84 height 17
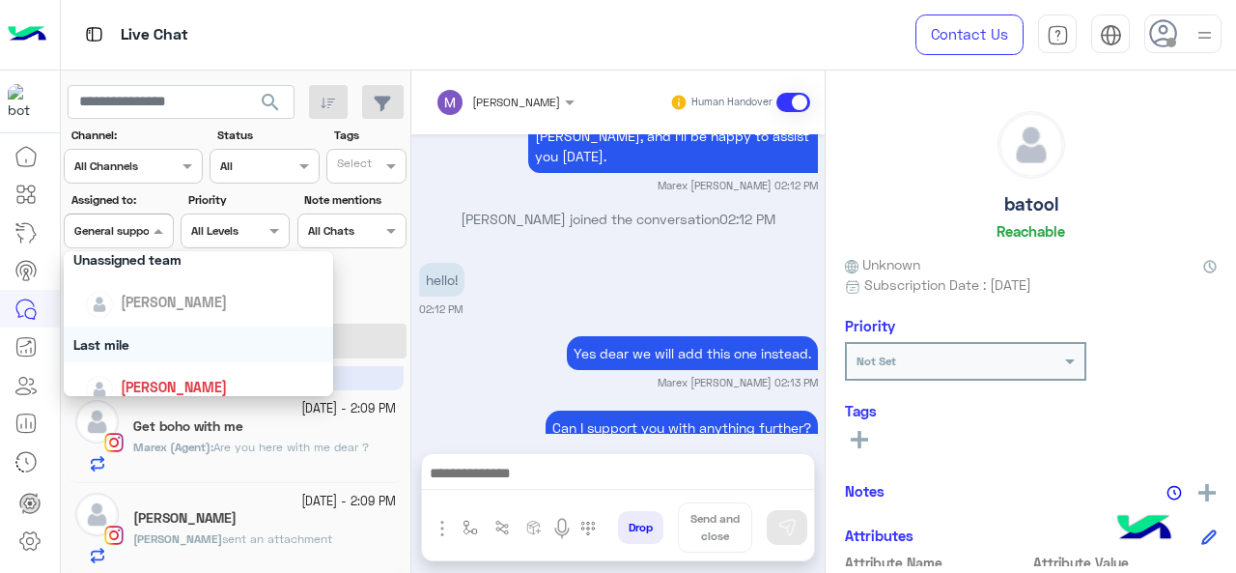
scroll to position [290, 0]
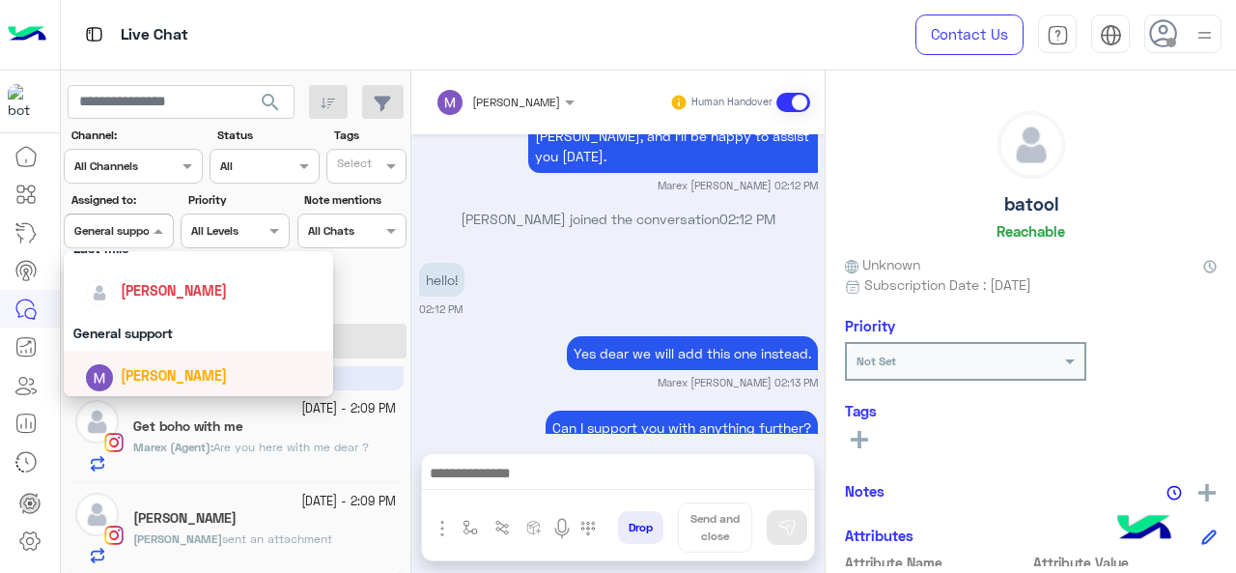
click at [146, 374] on span "[PERSON_NAME]" at bounding box center [174, 375] width 106 height 16
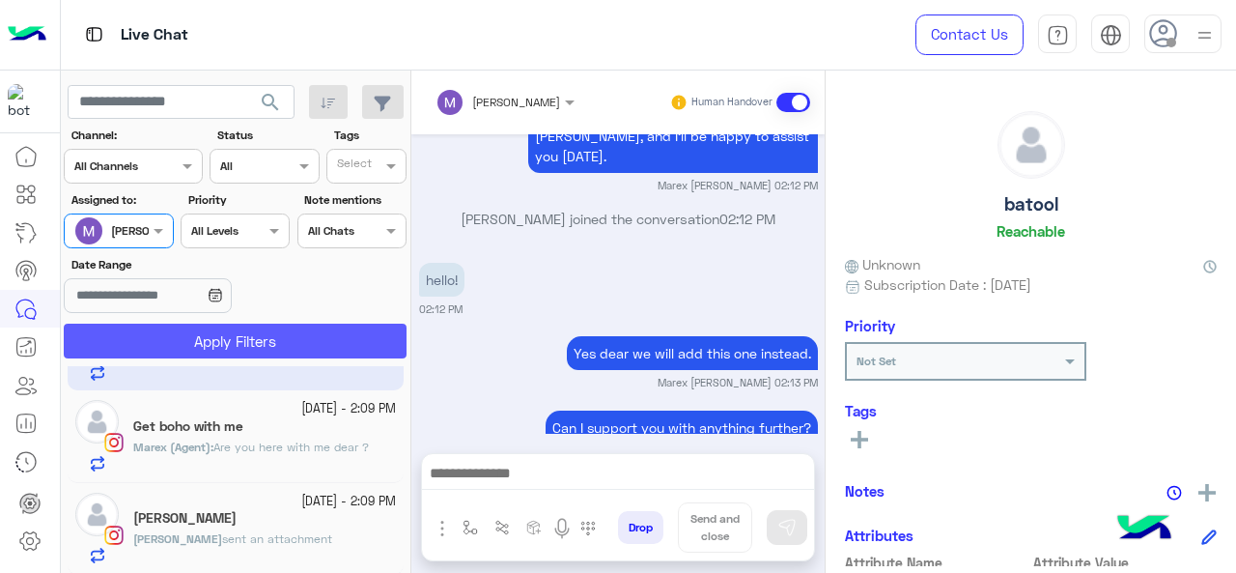
click at [196, 337] on button "Apply Filters" at bounding box center [235, 341] width 343 height 35
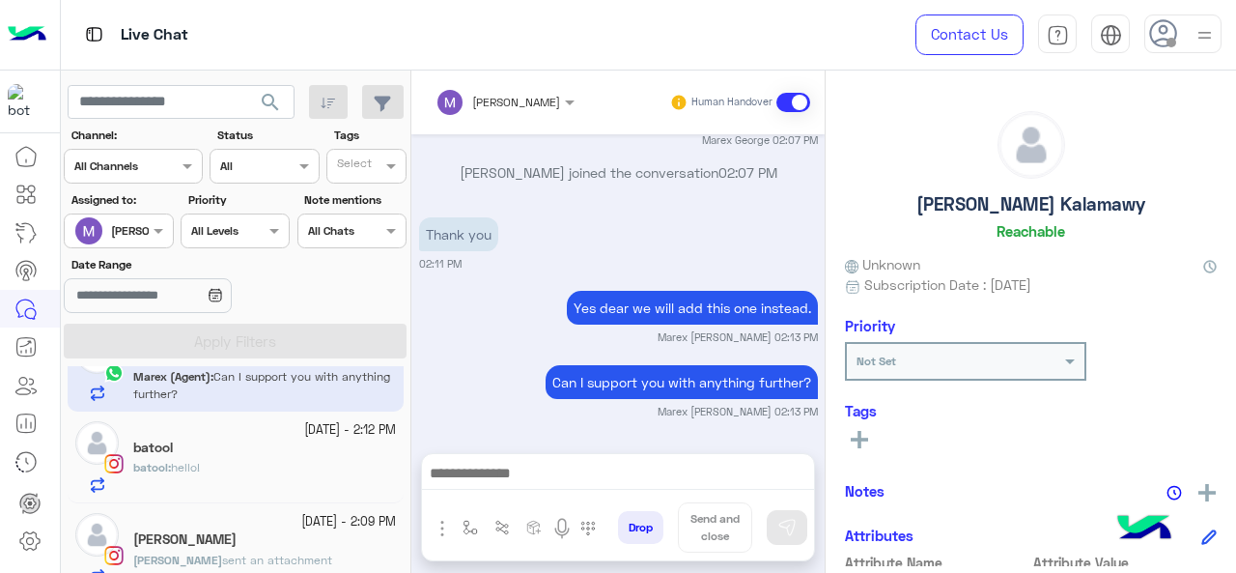
scroll to position [348, 0]
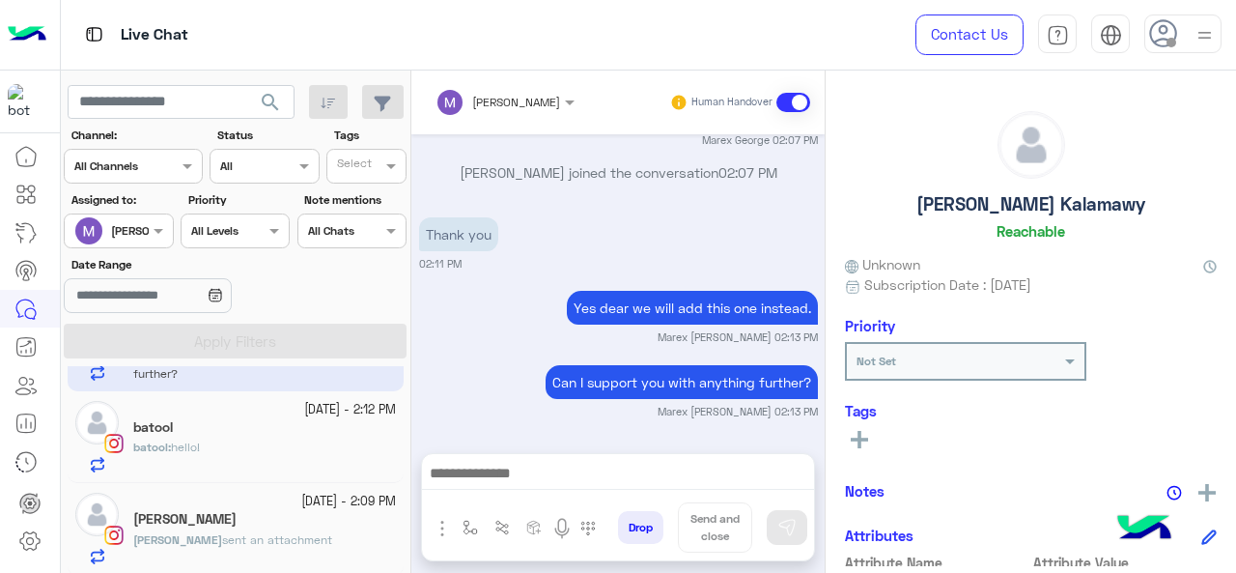
click at [142, 231] on div at bounding box center [118, 228] width 107 height 18
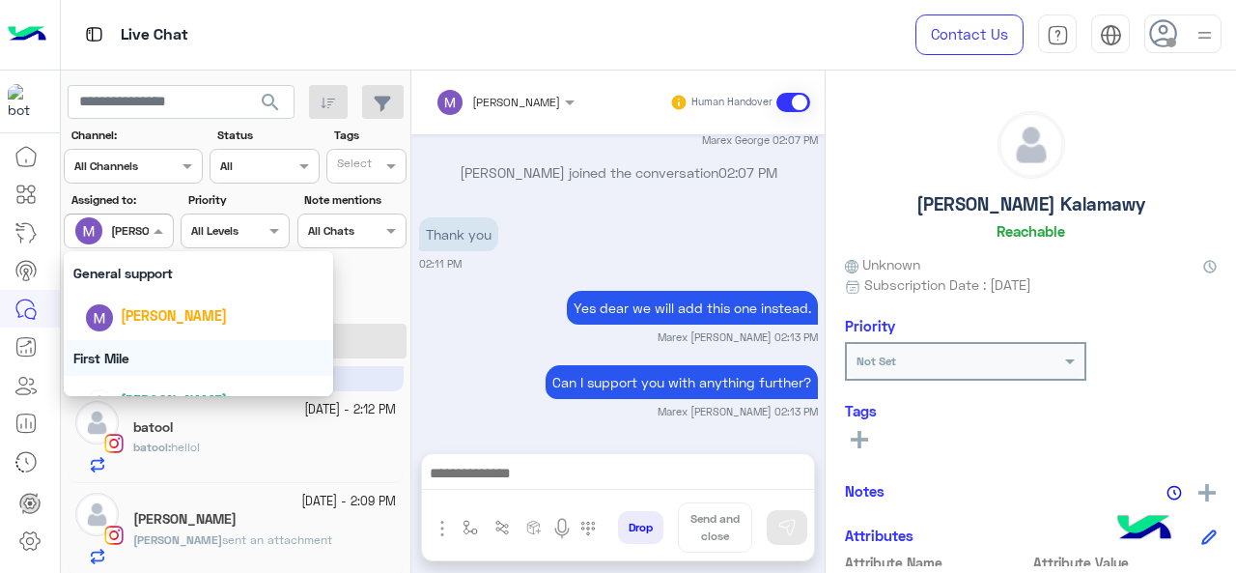
scroll to position [379, 0]
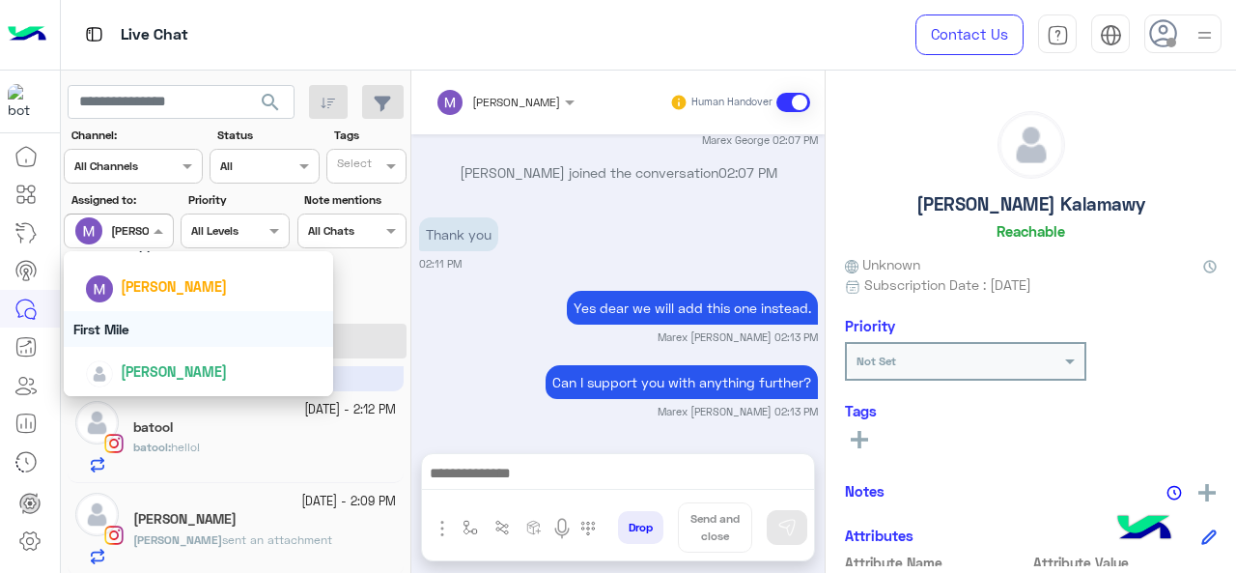
click at [157, 317] on div "First Mile" at bounding box center [199, 329] width 270 height 36
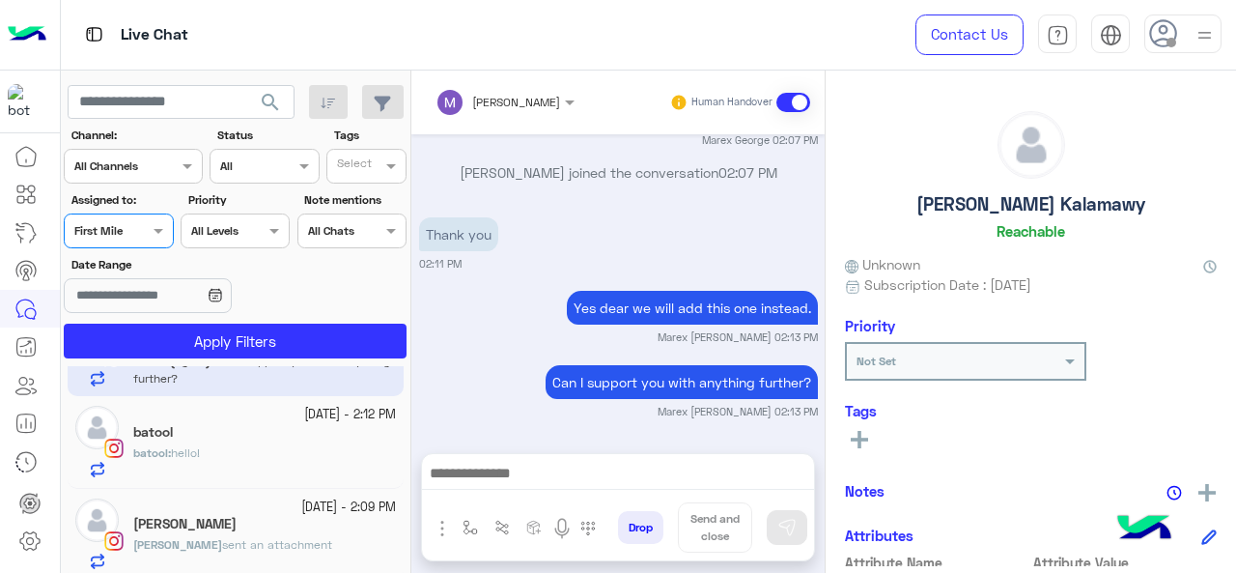
scroll to position [97, 0]
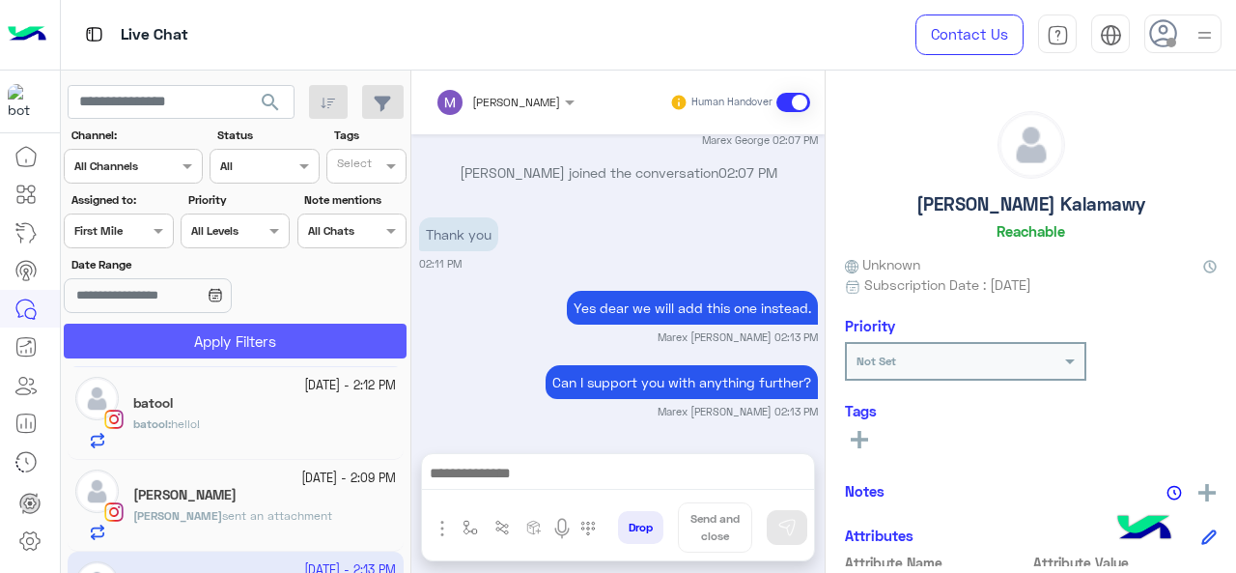
click at [202, 335] on button "Apply Filters" at bounding box center [235, 341] width 343 height 35
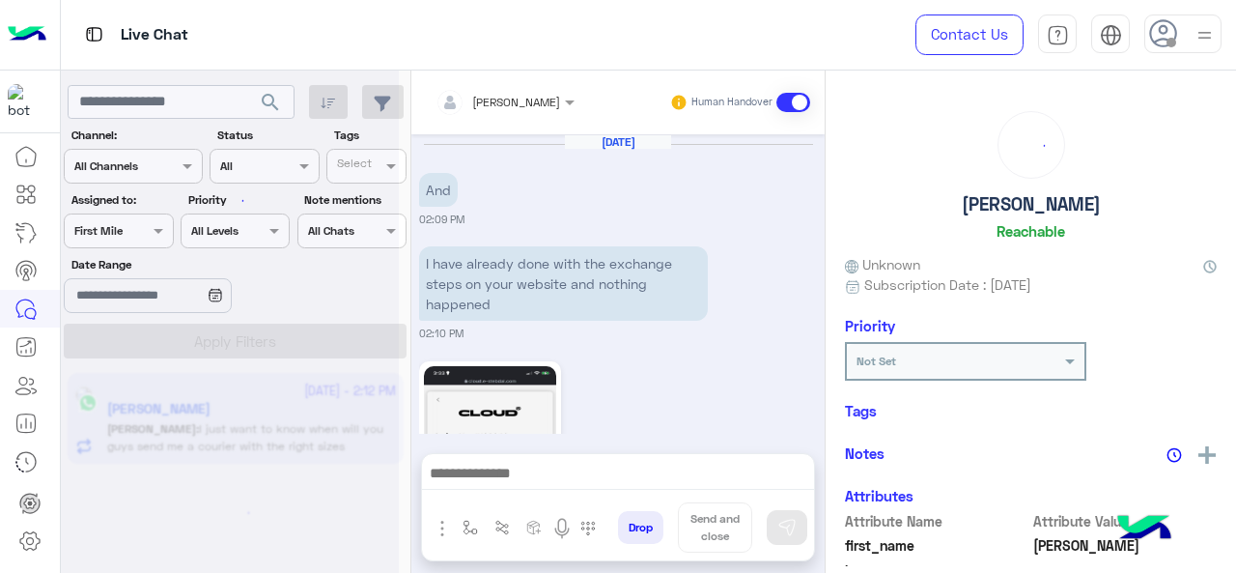
scroll to position [1367, 0]
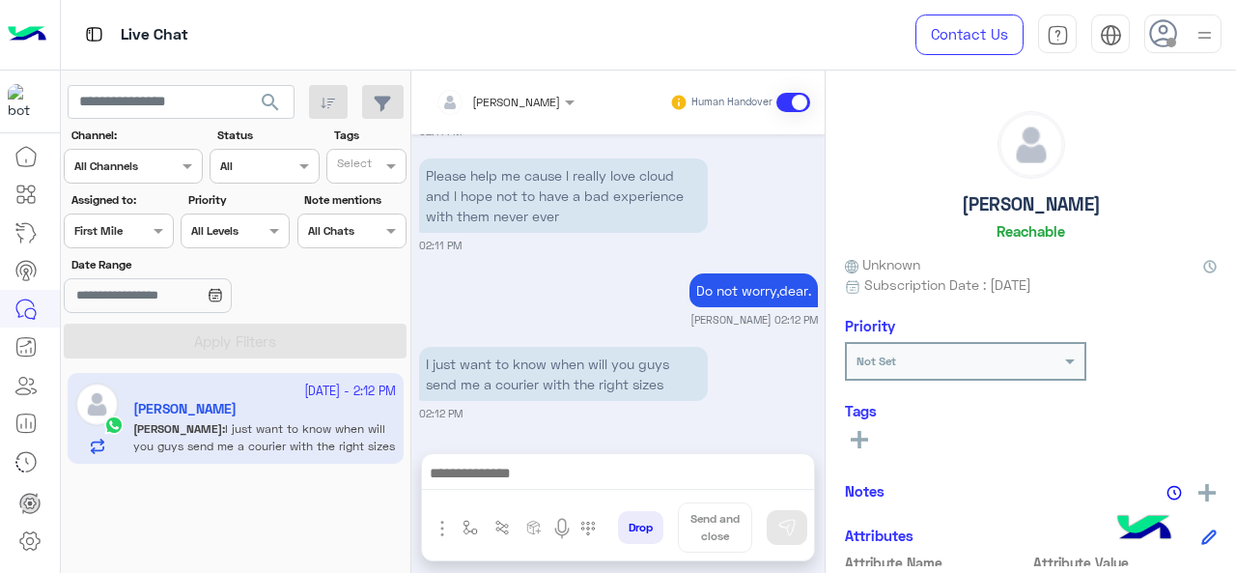
click at [128, 229] on div at bounding box center [118, 228] width 107 height 18
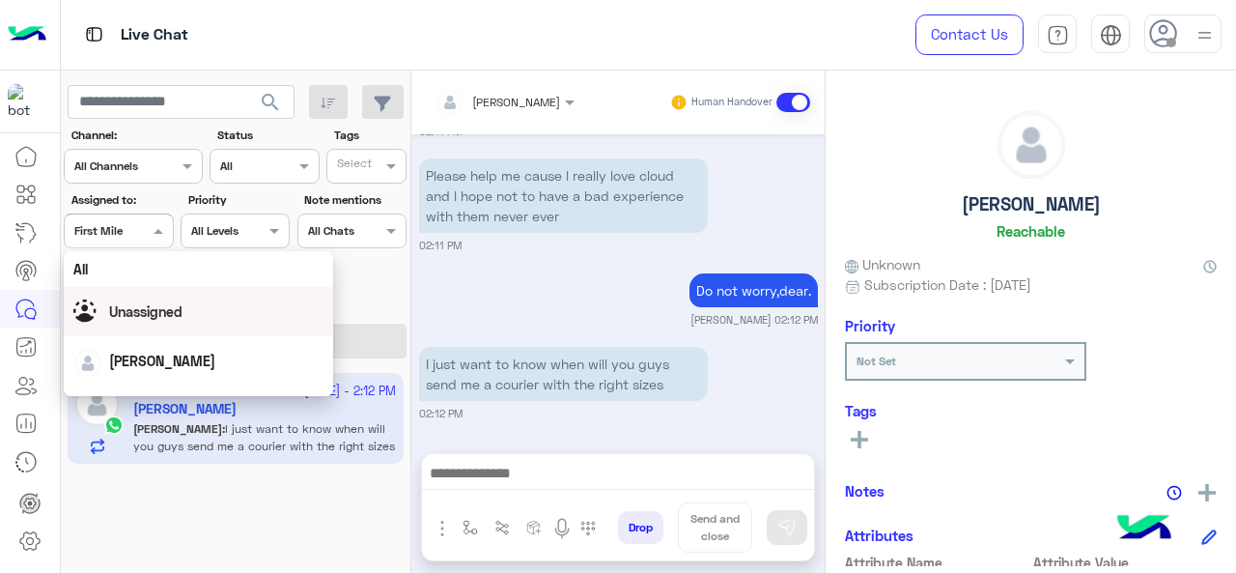
scroll to position [379, 0]
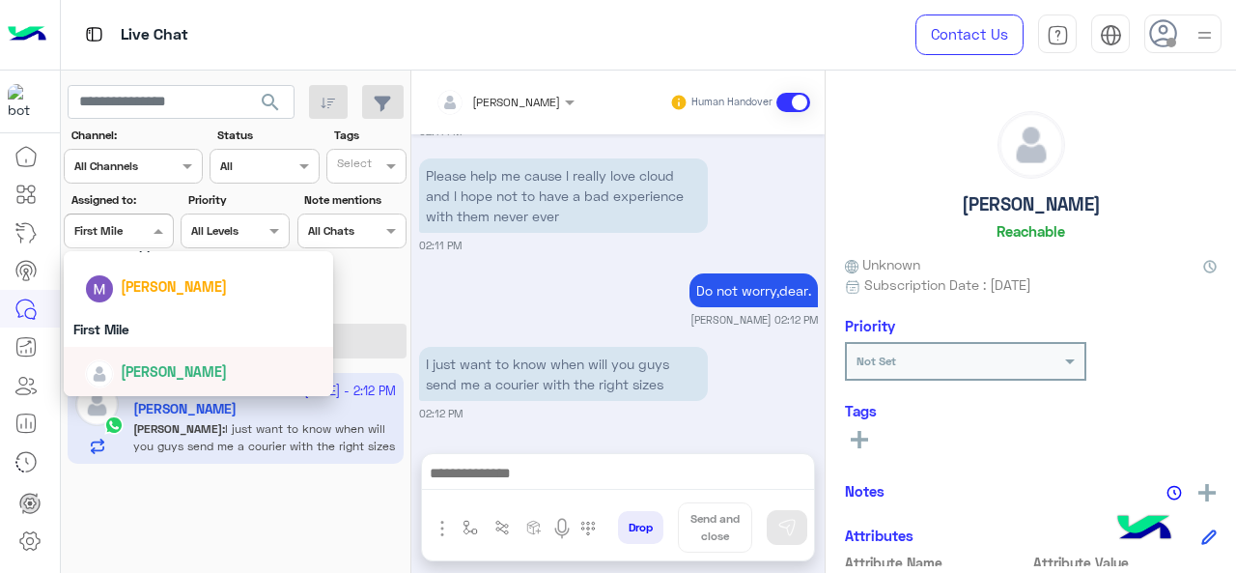
click at [144, 364] on span "[PERSON_NAME]" at bounding box center [174, 371] width 106 height 16
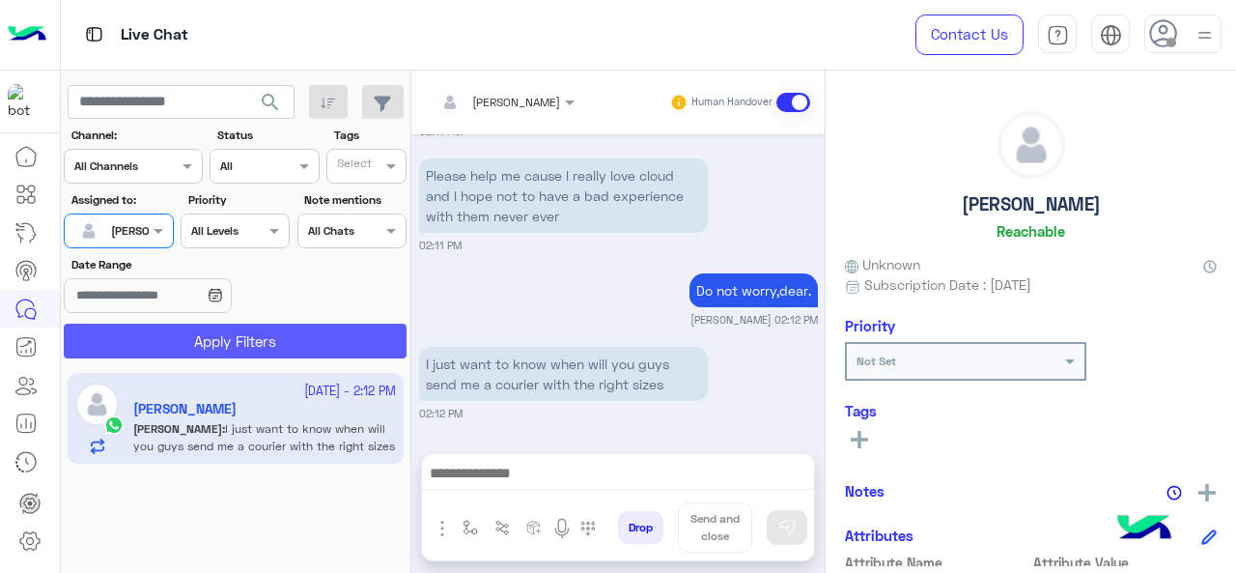
click at [160, 335] on button "Apply Filters" at bounding box center [235, 341] width 343 height 35
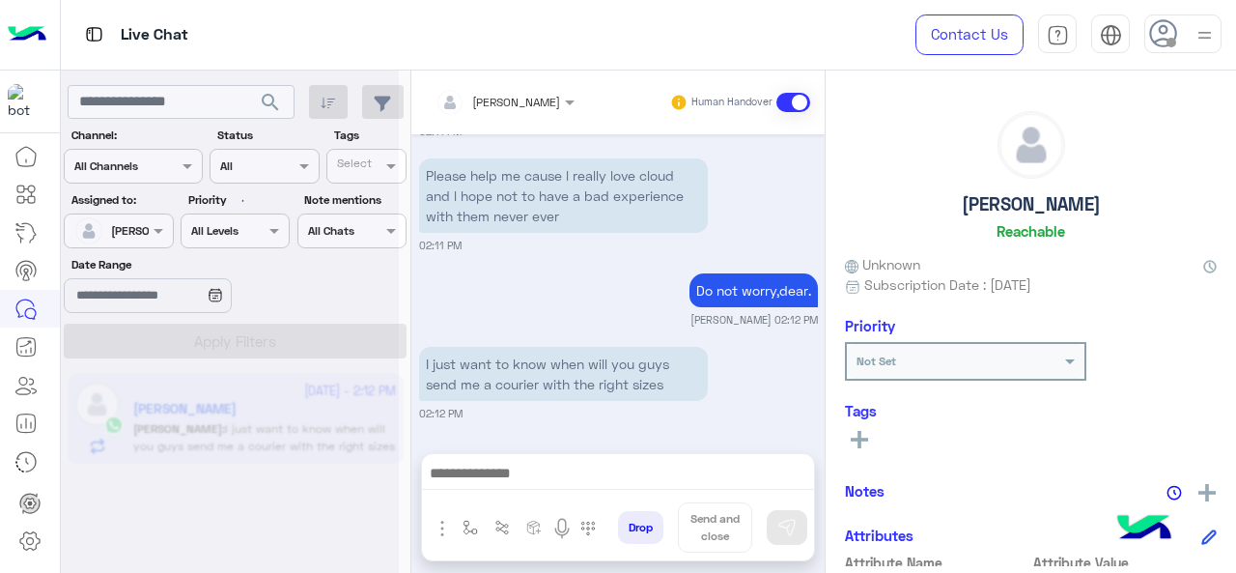
scroll to position [0, 0]
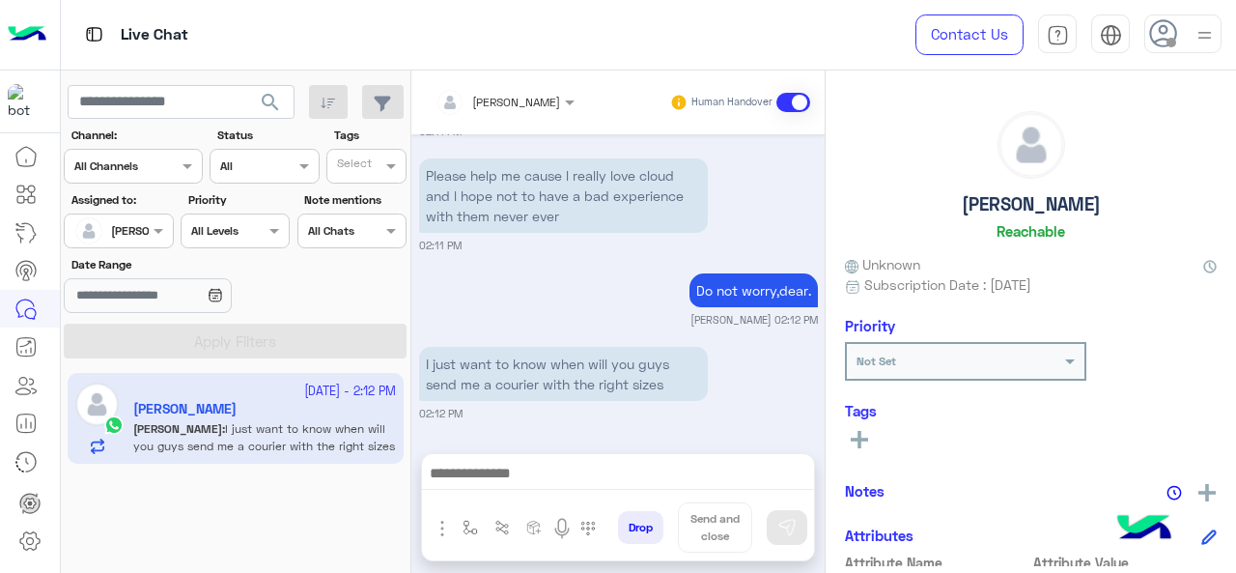
click at [960, 368] on div "Not Set" at bounding box center [953, 361] width 213 height 17
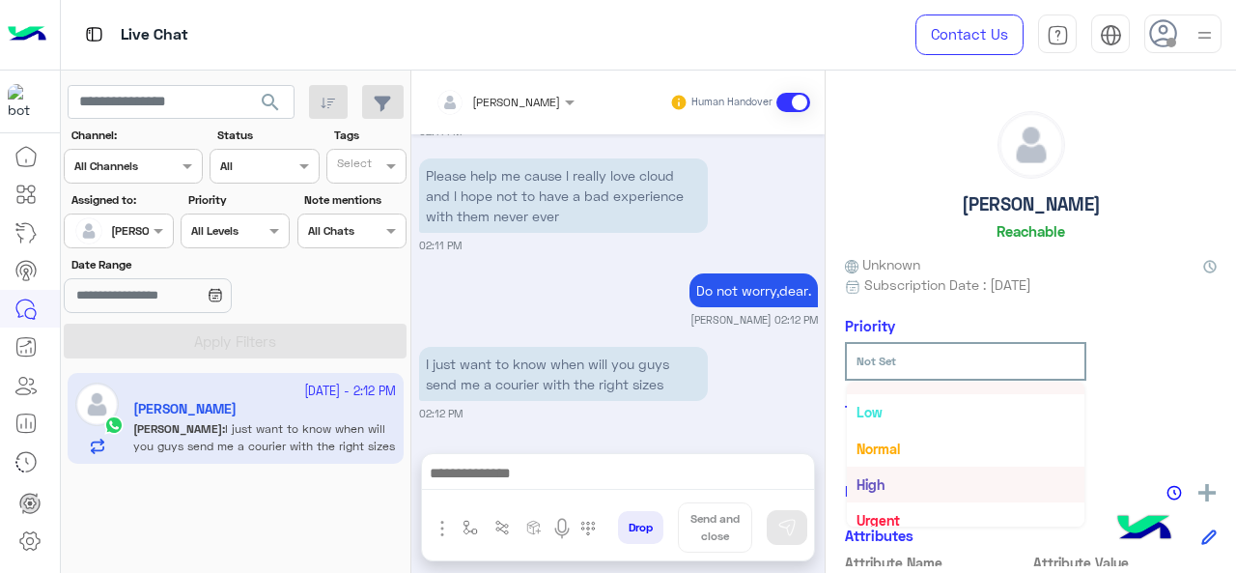
scroll to position [35, 0]
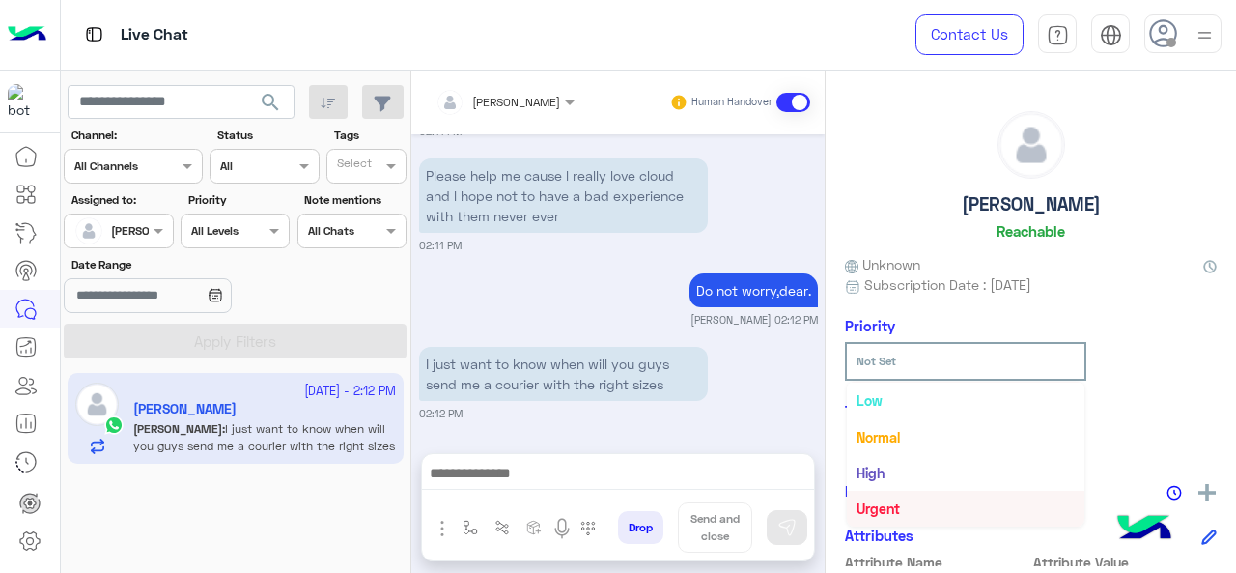
click at [887, 517] on div "Urgent" at bounding box center [966, 509] width 238 height 36
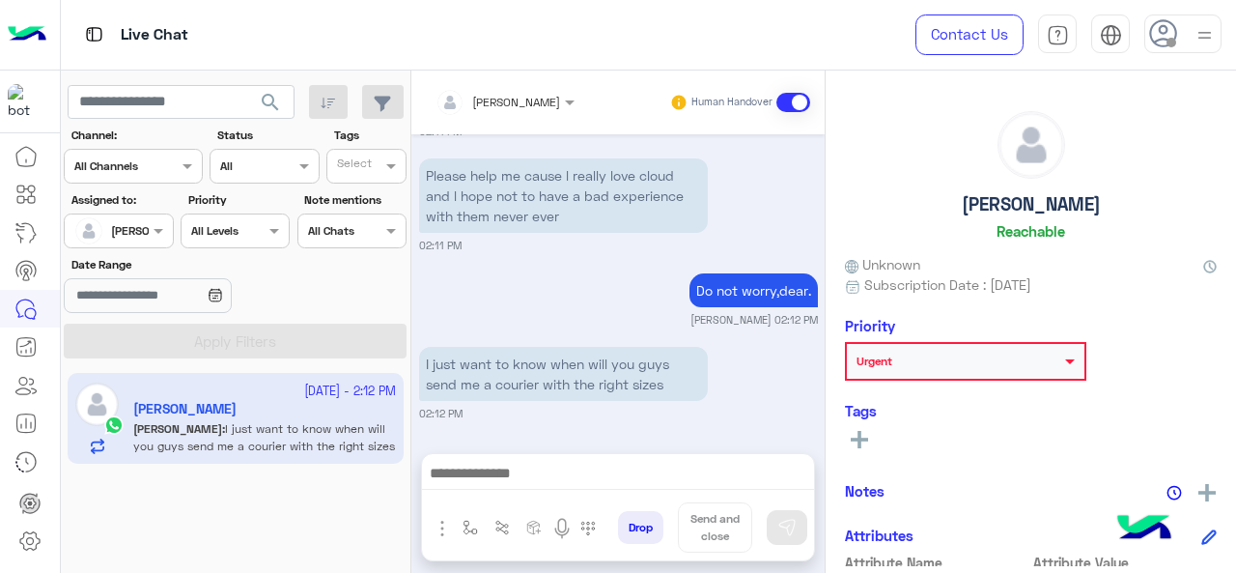
click at [984, 366] on div "Urgent" at bounding box center [953, 361] width 213 height 17
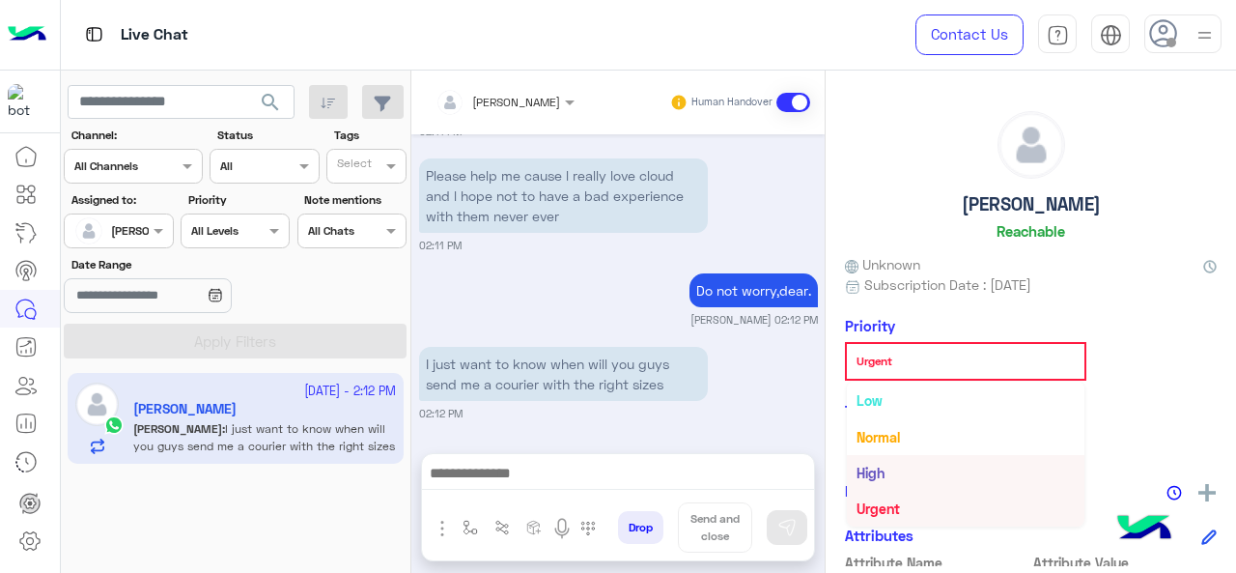
click at [900, 472] on div "High" at bounding box center [966, 473] width 238 height 36
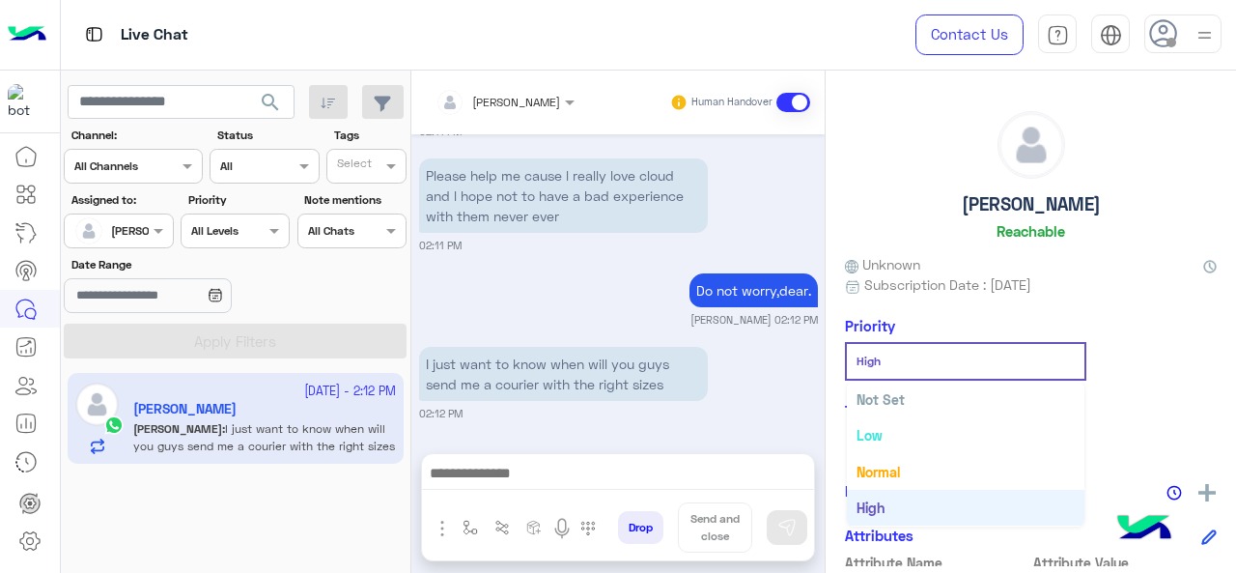
click at [904, 365] on input "text" at bounding box center [937, 358] width 161 height 17
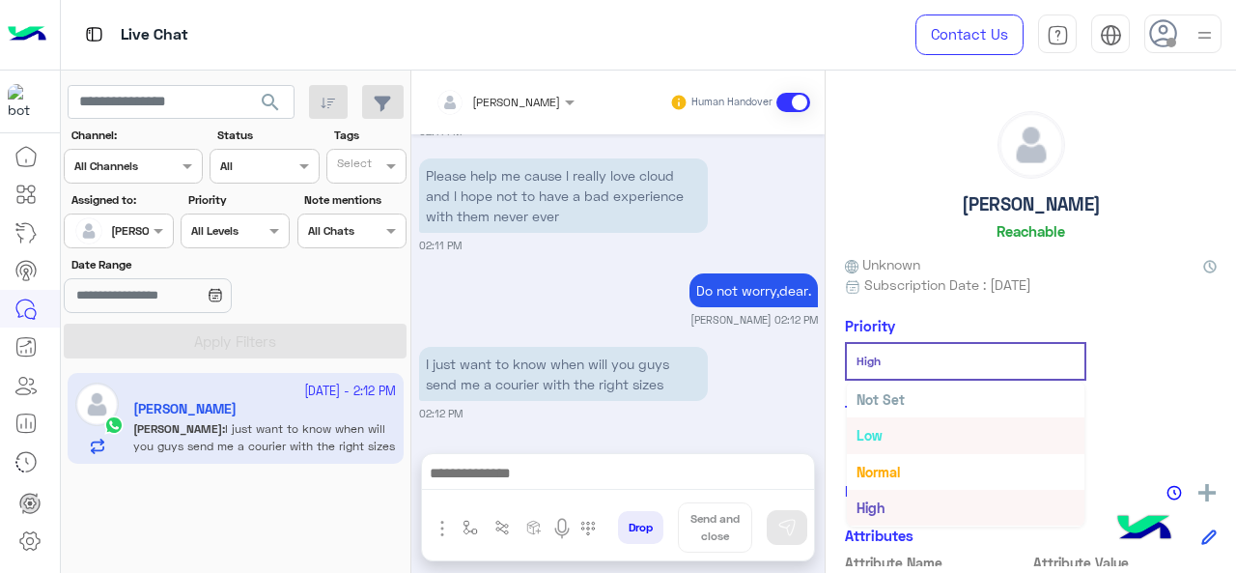
click at [918, 441] on div "Low" at bounding box center [966, 435] width 238 height 36
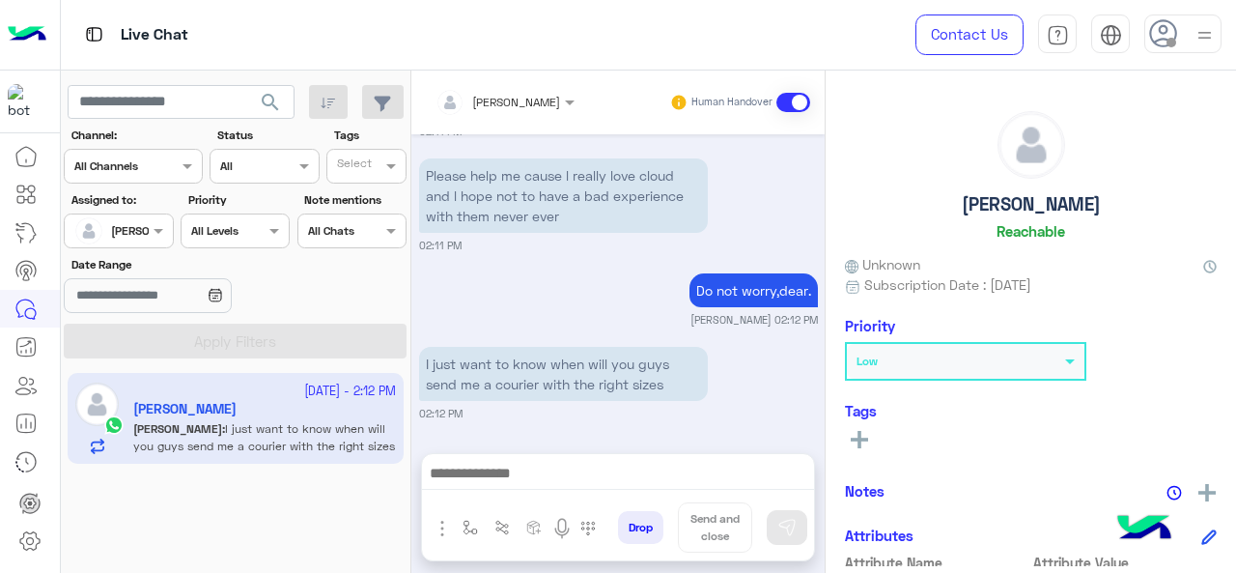
click at [914, 368] on div "Low" at bounding box center [953, 361] width 213 height 17
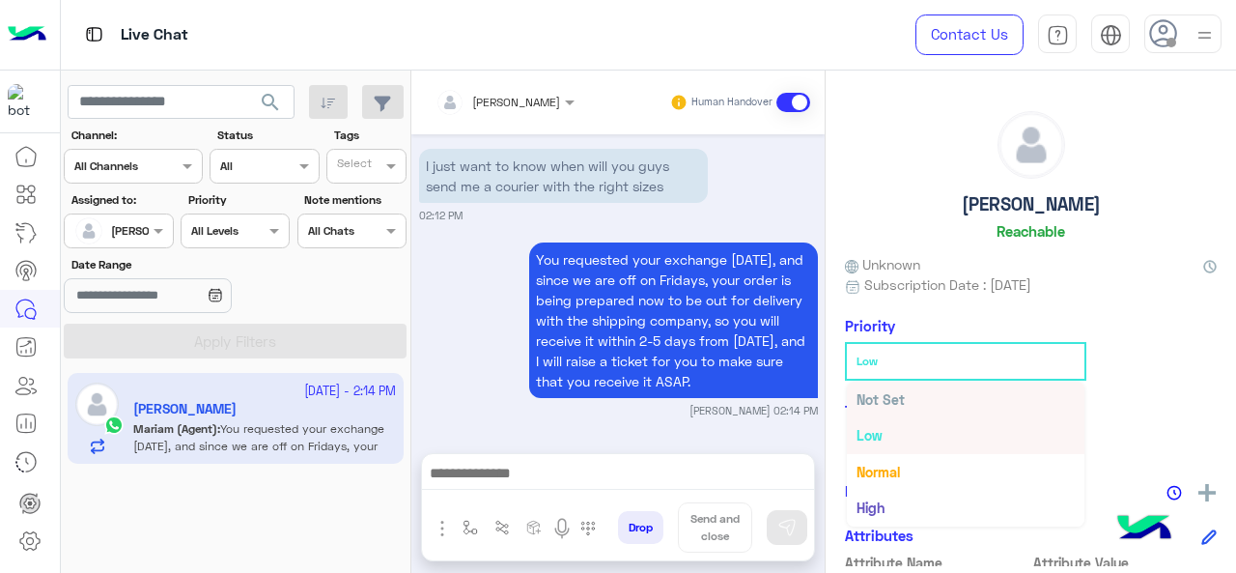
click at [909, 392] on div "Not Set" at bounding box center [966, 400] width 238 height 36
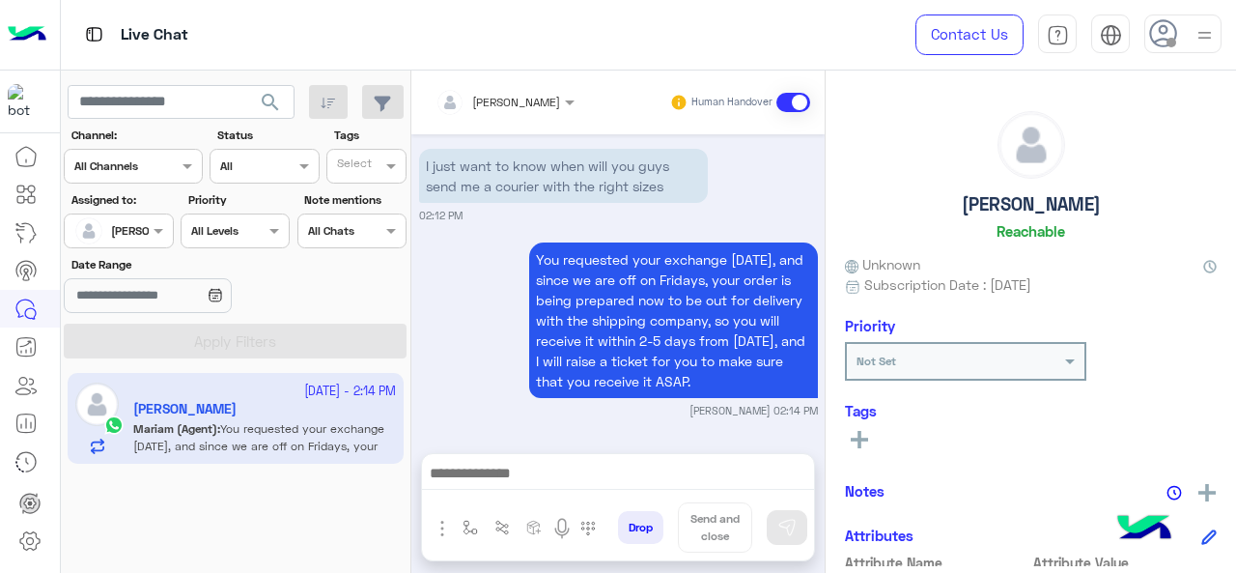
click at [1161, 337] on div "Priority" at bounding box center [1031, 329] width 372 height 25
click at [325, 224] on input "text" at bounding box center [330, 228] width 44 height 17
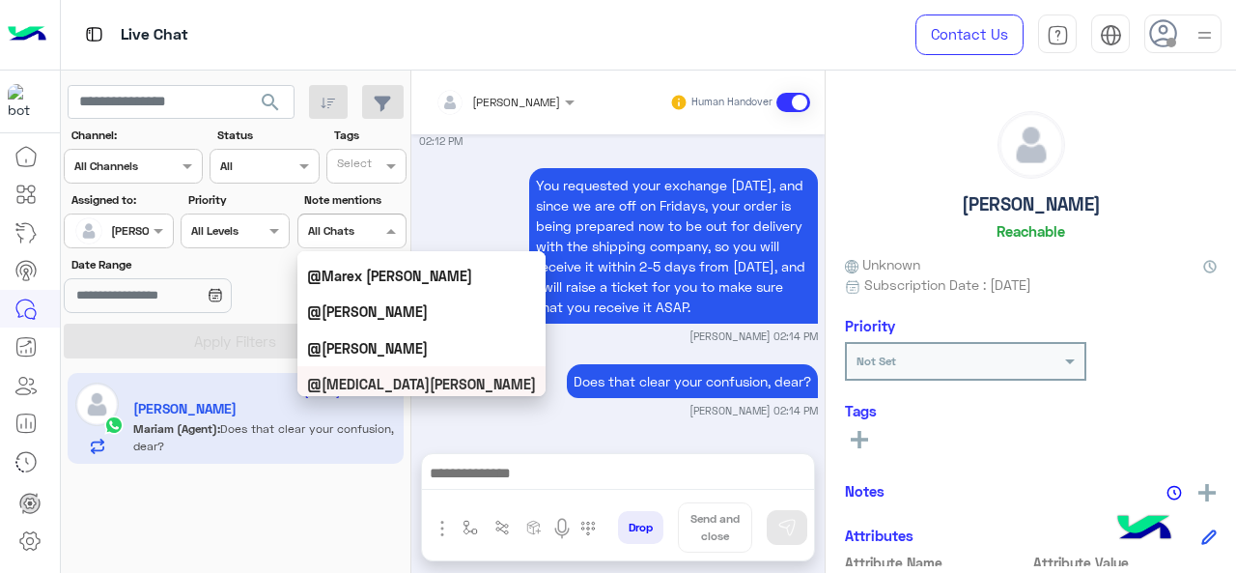
scroll to position [794, 0]
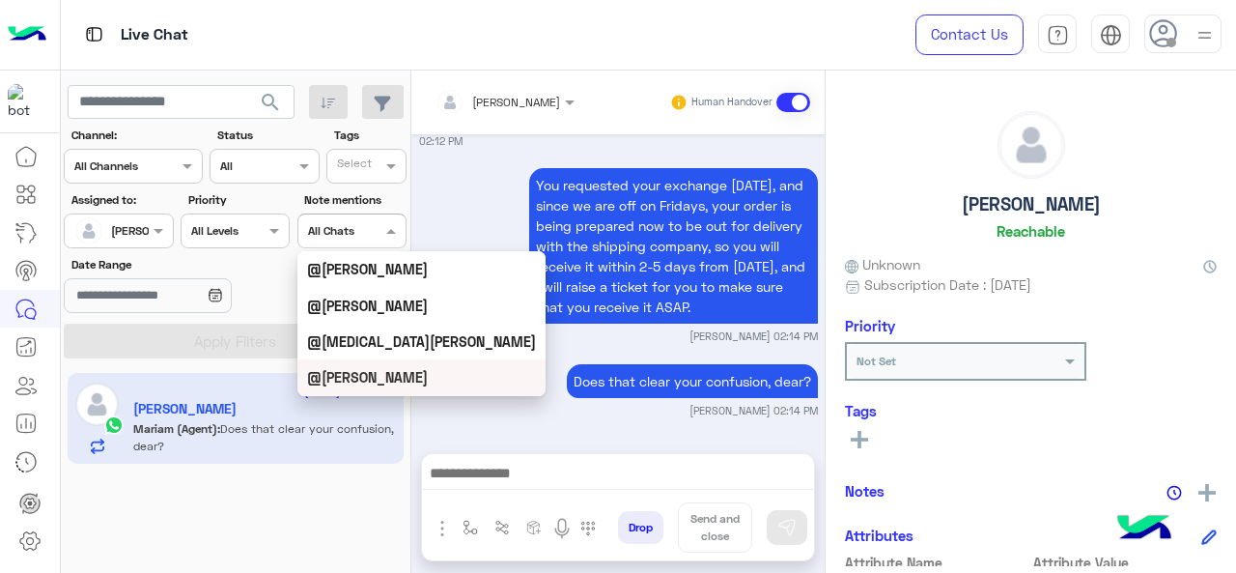
click at [362, 466] on div "[DATE] - 2:14 PM [PERSON_NAME] (Agent) : Does that clear your confusion, dear?" at bounding box center [236, 473] width 351 height 214
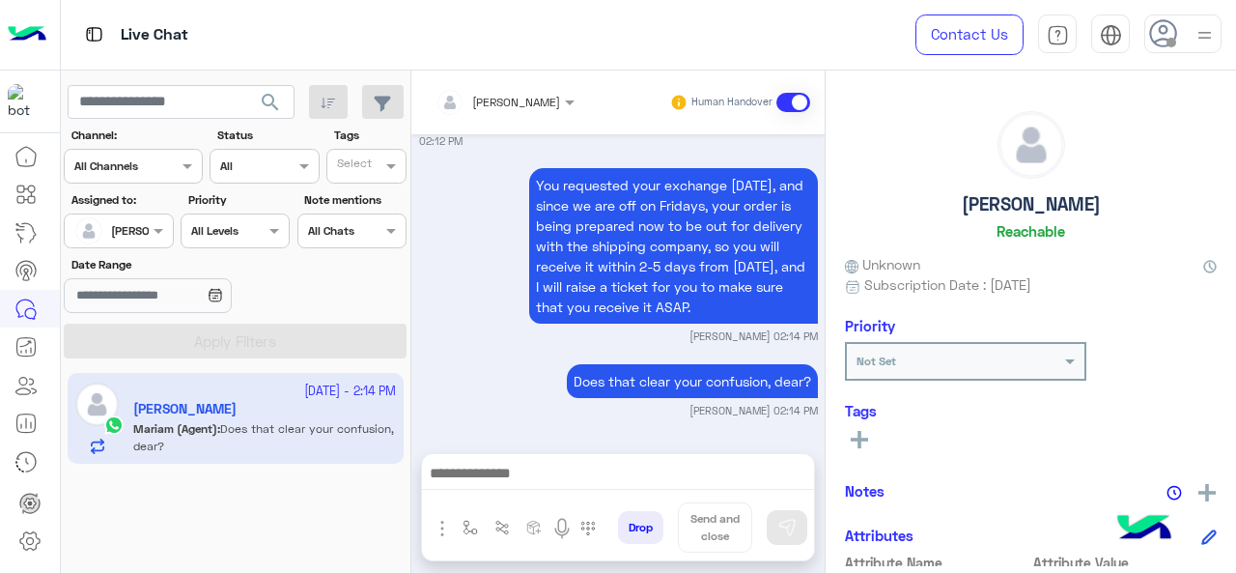
click at [223, 302] on app-calendar-icon at bounding box center [215, 295] width 15 height 24
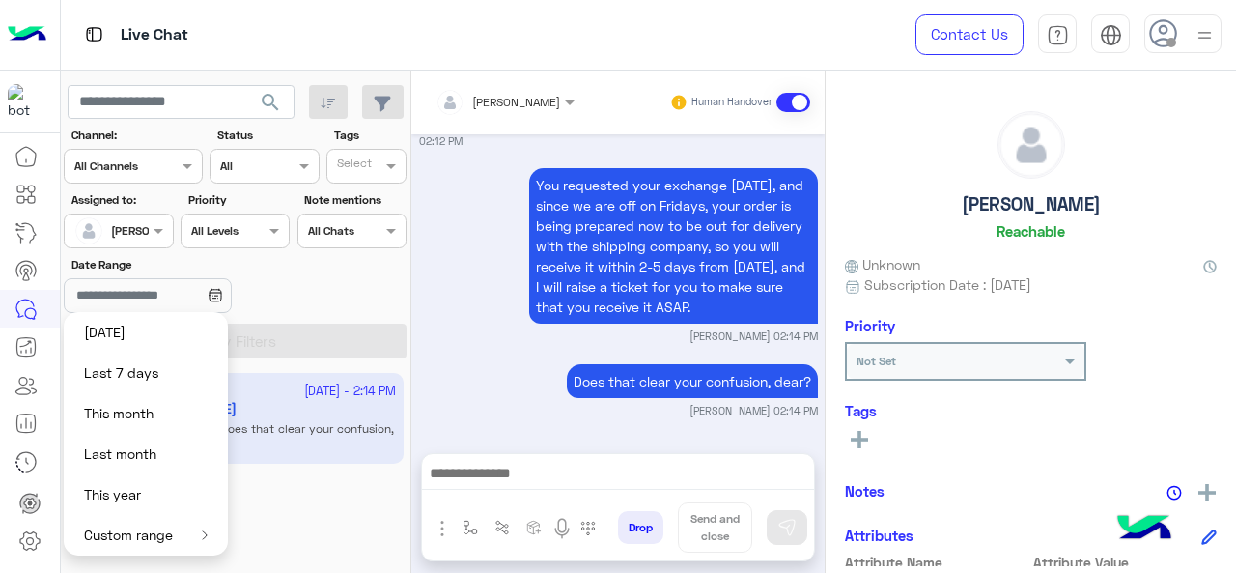
click at [1157, 115] on div "[PERSON_NAME]" at bounding box center [1031, 179] width 372 height 136
click at [367, 291] on div "Date Range" at bounding box center [236, 286] width 351 height 61
click at [507, 45] on div "Live Chat" at bounding box center [453, 35] width 784 height 70
click at [272, 509] on div "[DATE] - 2:14 PM [PERSON_NAME] (Agent) : Does that clear your confusion, dear?" at bounding box center [236, 473] width 351 height 214
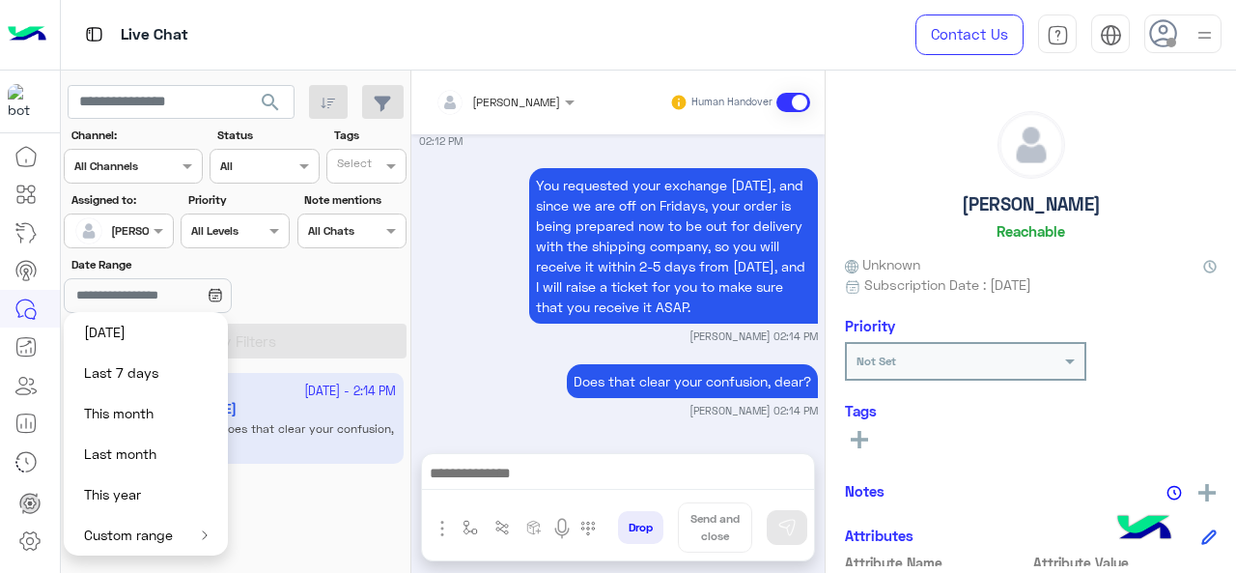
click at [220, 295] on icon at bounding box center [215, 296] width 12 height 12
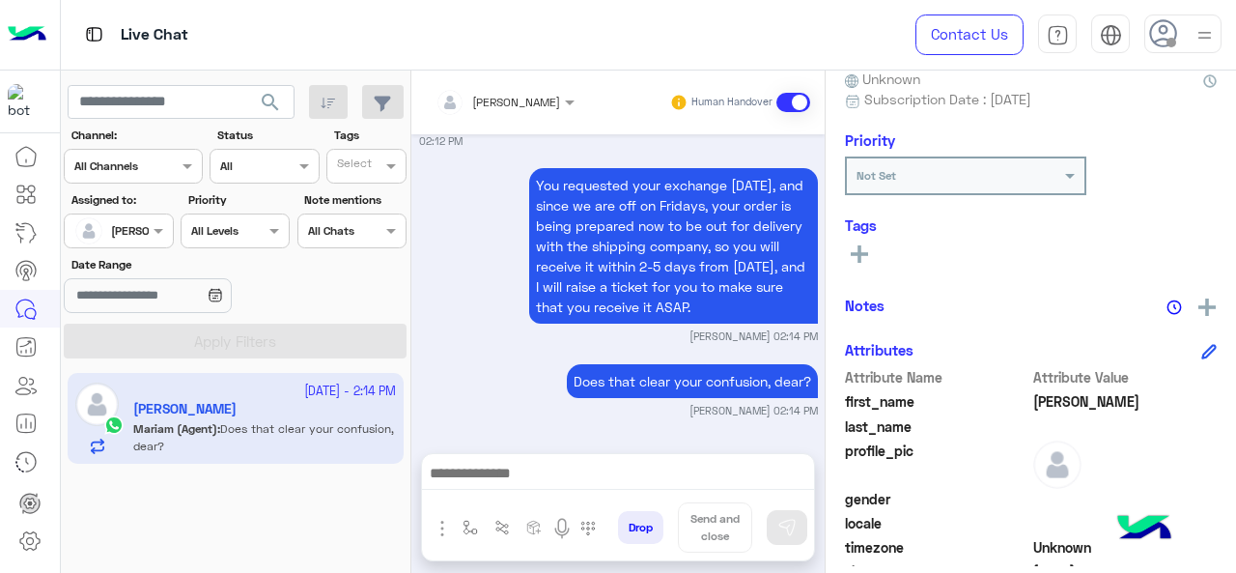
scroll to position [193, 0]
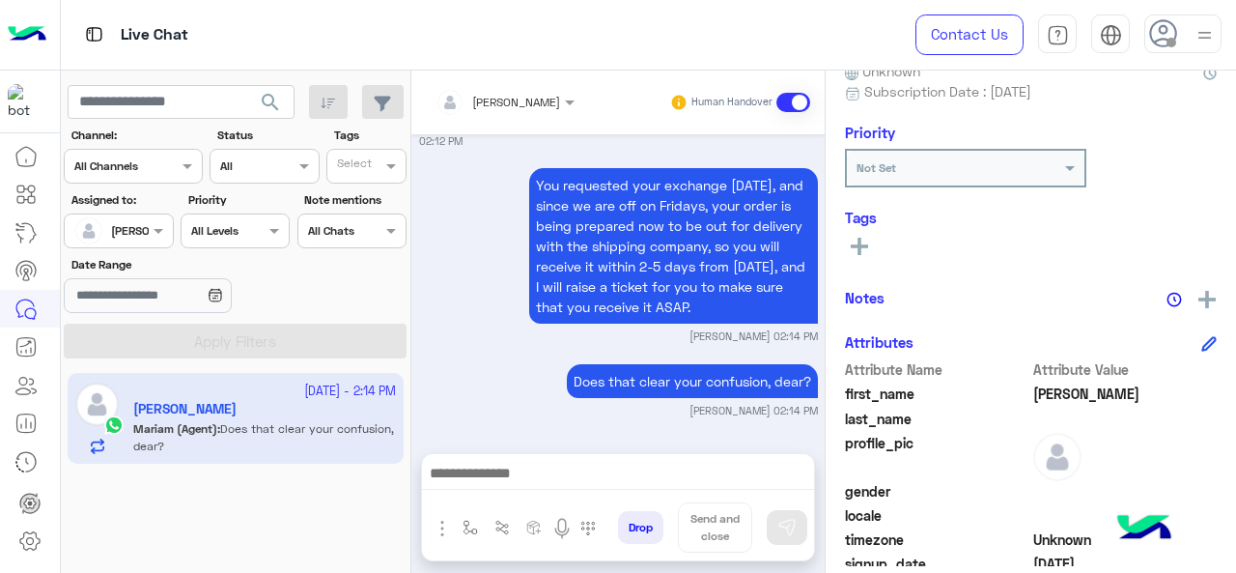
click at [861, 241] on rect at bounding box center [860, 246] width 4 height 17
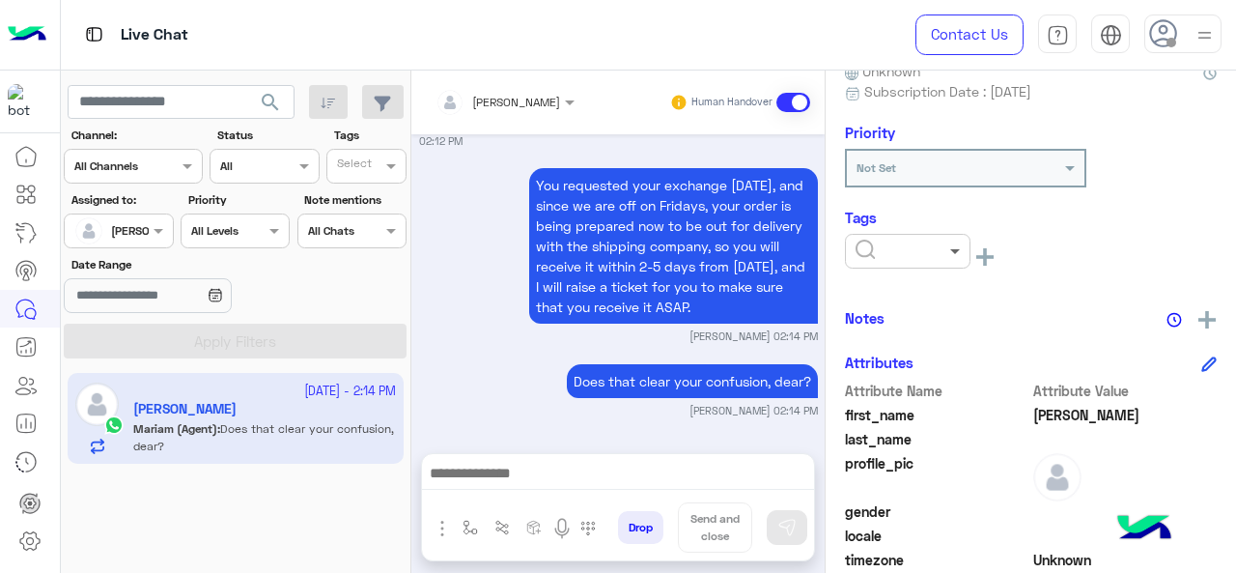
click at [962, 248] on span at bounding box center [958, 251] width 24 height 20
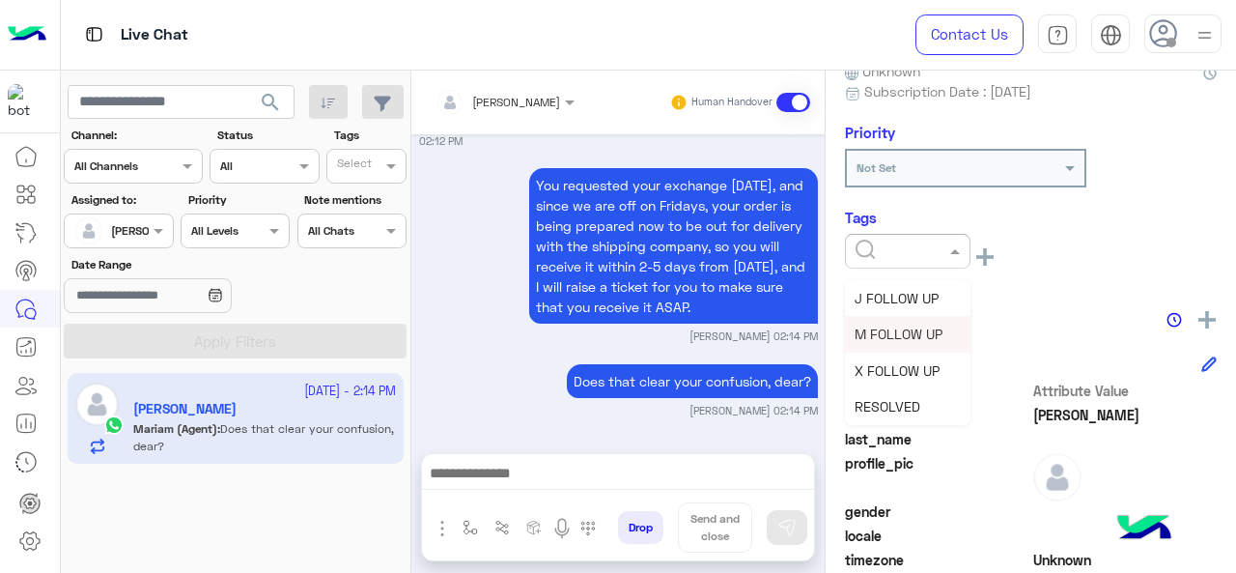
click at [1161, 238] on div "J FOLLOW UP M FOLLOW UP X FOLLOW UP RESOLVED F FOLLOW UP See All" at bounding box center [1031, 255] width 372 height 43
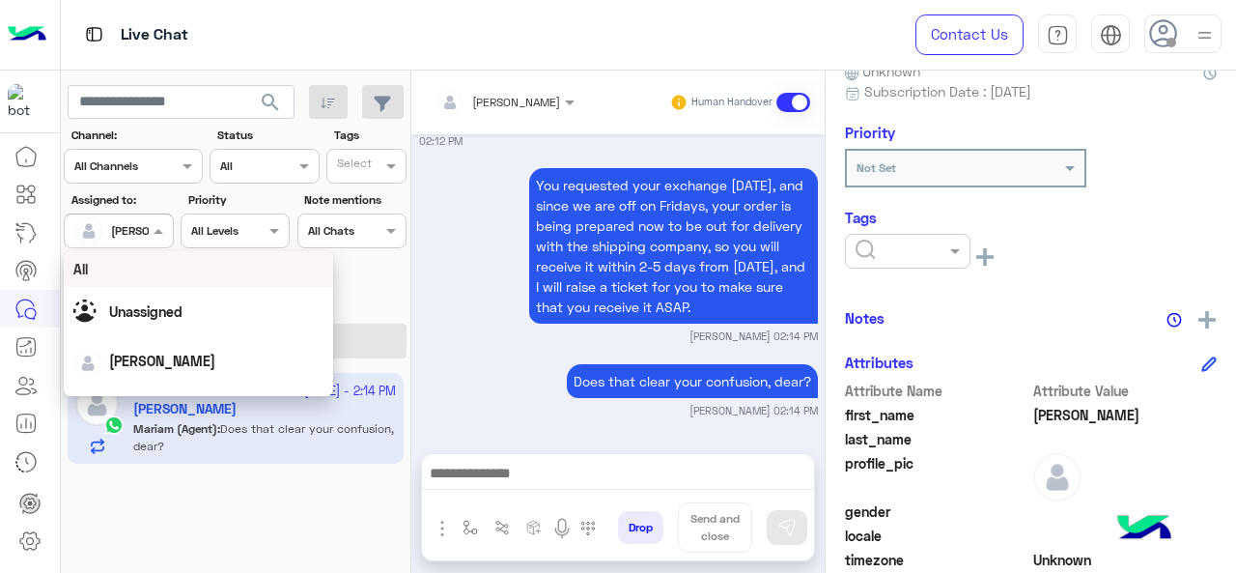
click at [159, 226] on span at bounding box center [161, 230] width 24 height 20
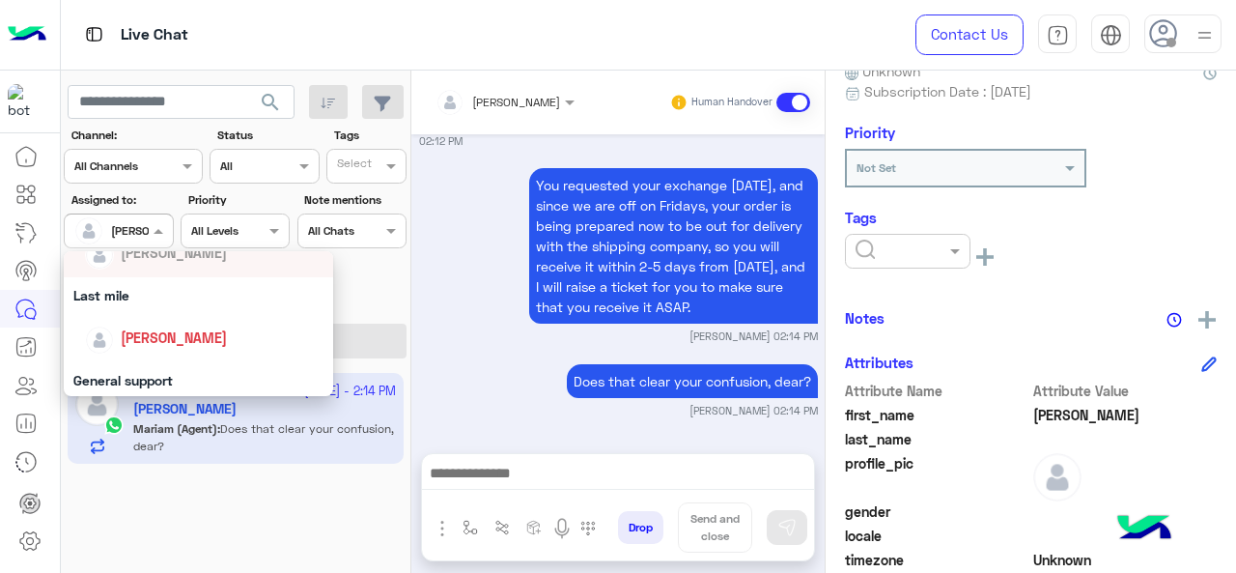
scroll to position [243, 0]
click at [170, 326] on div "[PERSON_NAME]" at bounding box center [174, 336] width 106 height 20
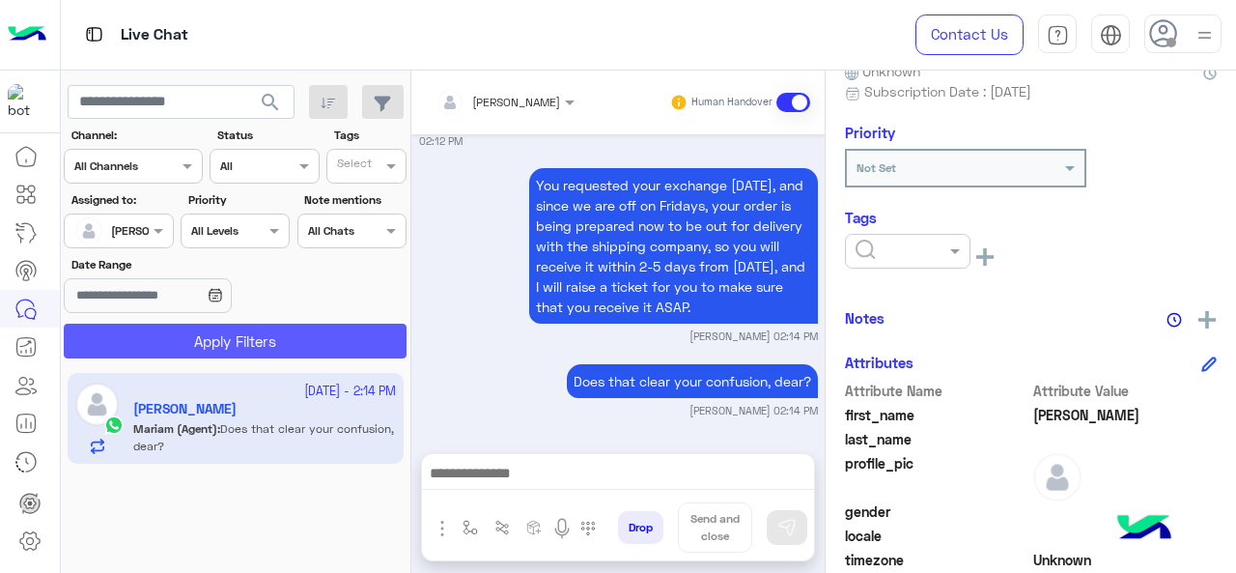
click at [173, 350] on button "Apply Filters" at bounding box center [235, 341] width 343 height 35
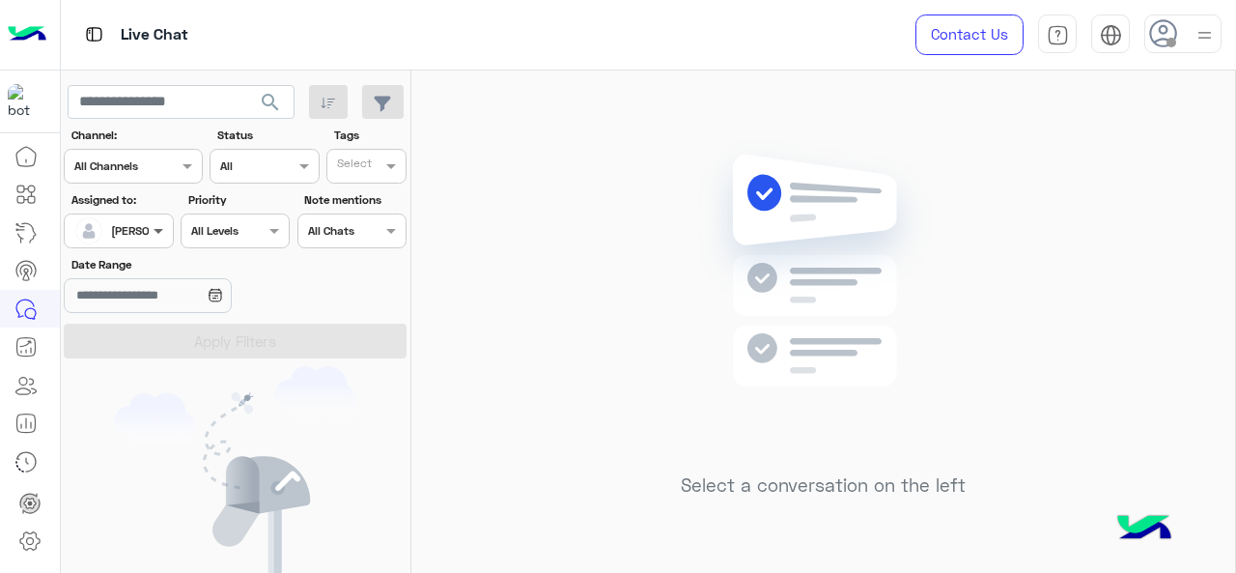
click at [156, 239] on span at bounding box center [161, 230] width 24 height 20
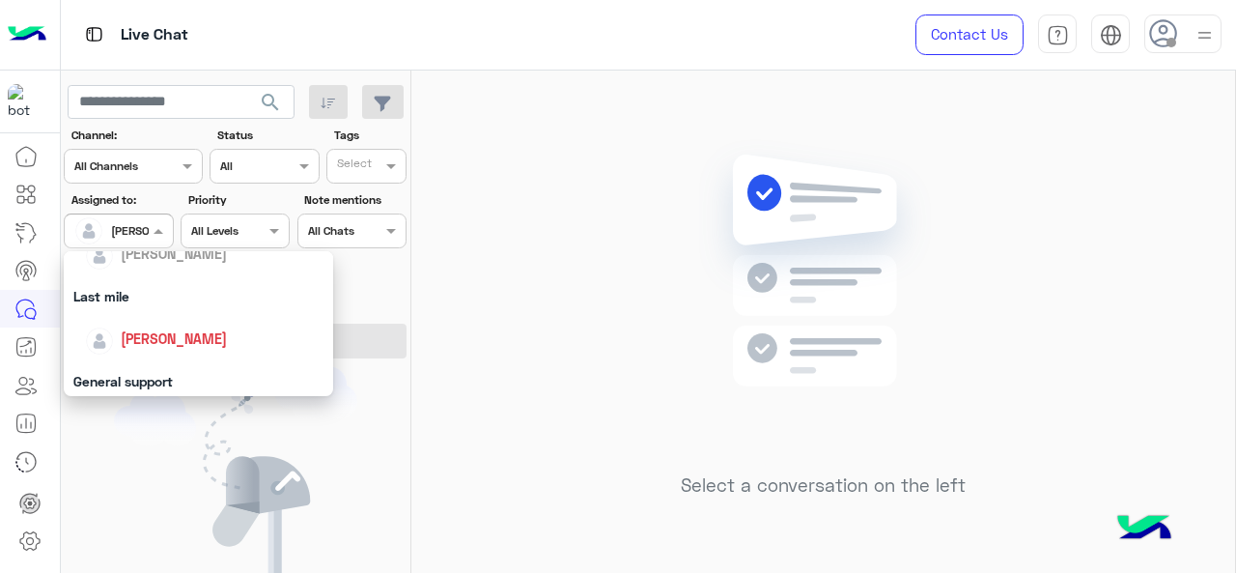
scroll to position [242, 0]
click at [510, 325] on div "Select a conversation on the left" at bounding box center [823, 326] width 824 height 510
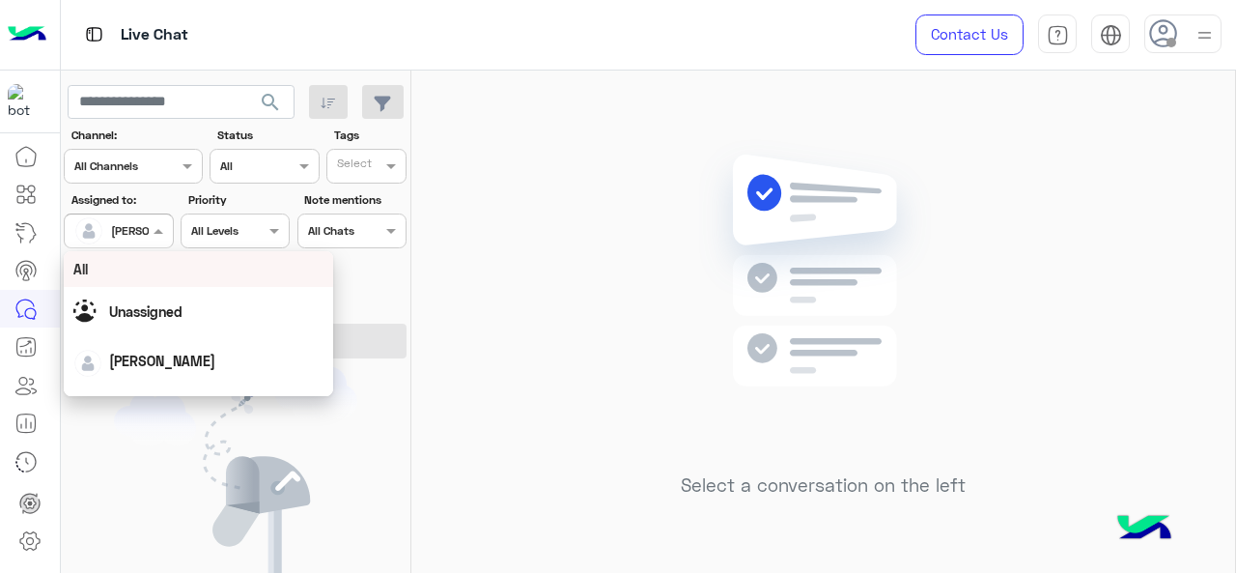
drag, startPoint x: 153, startPoint y: 227, endPoint x: 132, endPoint y: 266, distance: 43.6
click at [132, 266] on body "Live Chat Contact Us Help Center عربي English search Channel: Channel All Chann…" at bounding box center [618, 286] width 1236 height 573
click at [132, 266] on div "All" at bounding box center [198, 269] width 251 height 20
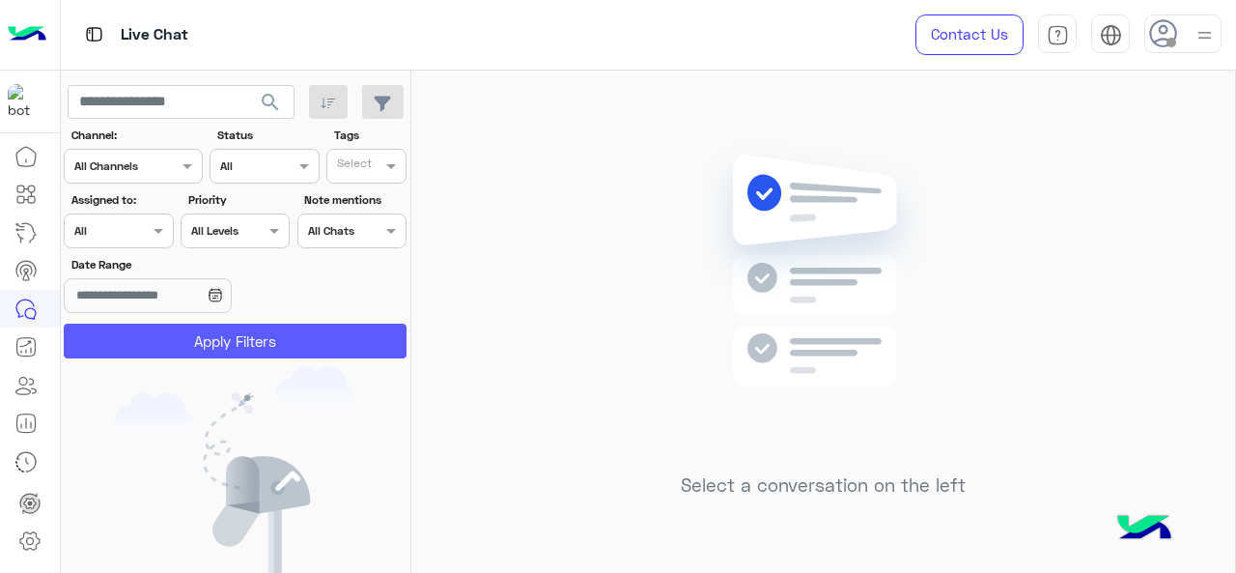
click at [166, 336] on button "Apply Filters" at bounding box center [235, 341] width 343 height 35
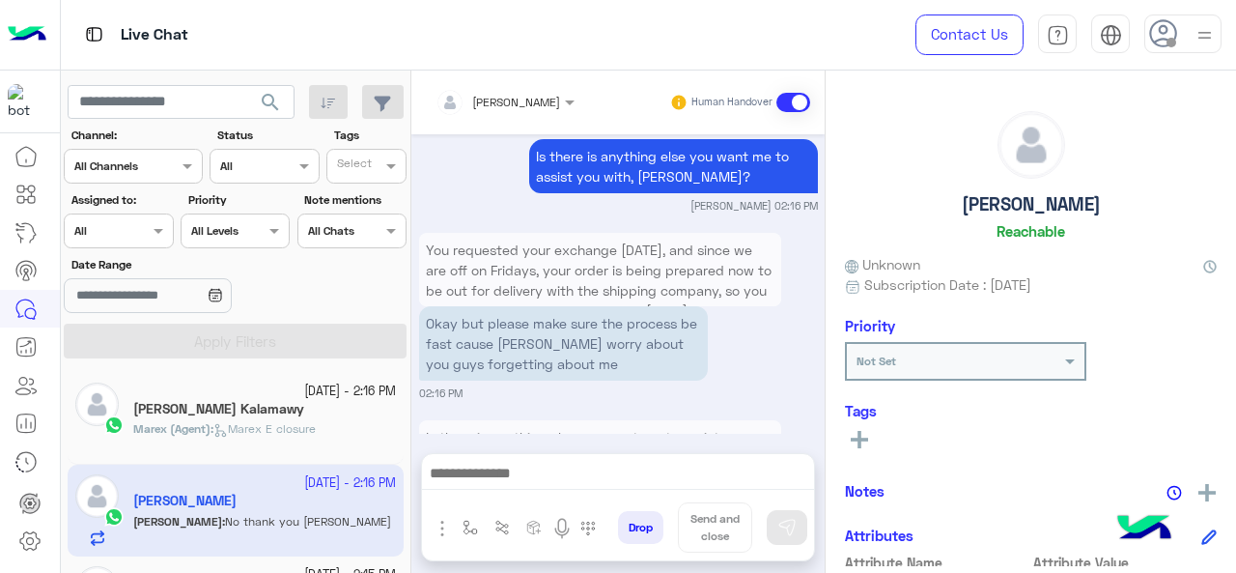
scroll to position [1309, 0]
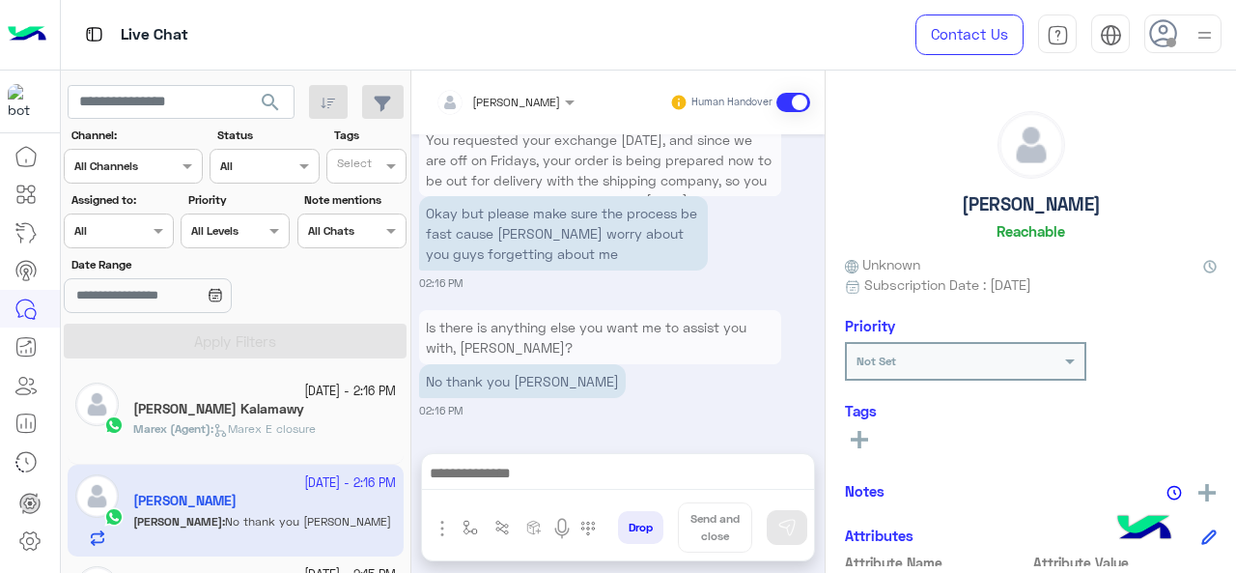
click at [1206, 35] on img at bounding box center [1205, 35] width 24 height 24
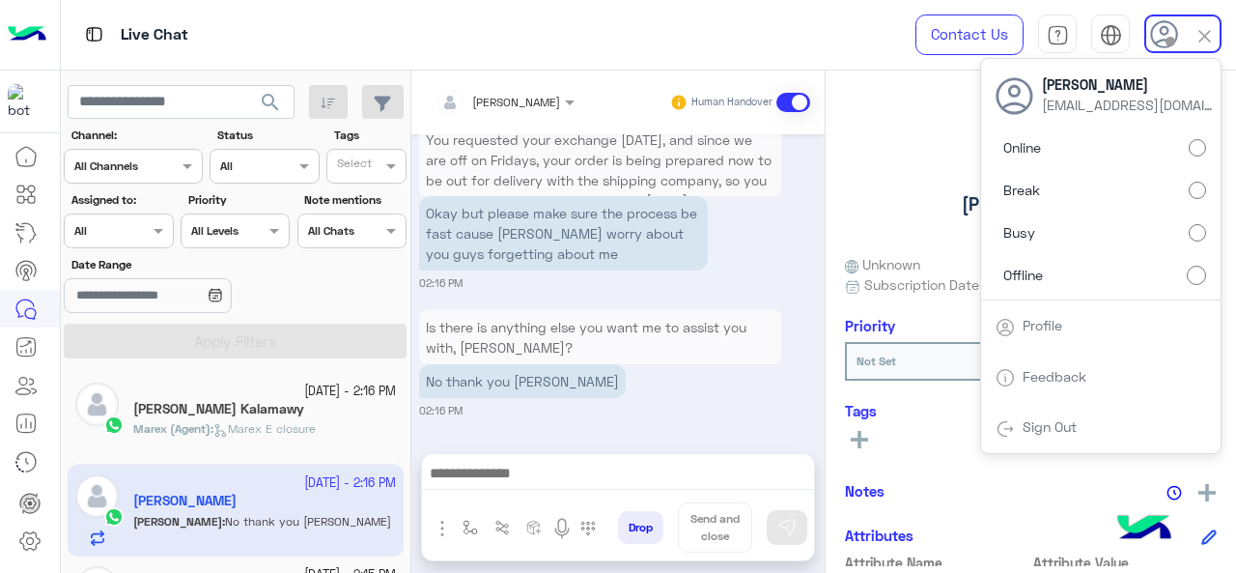
click at [875, 196] on div "[PERSON_NAME]" at bounding box center [1031, 179] width 372 height 136
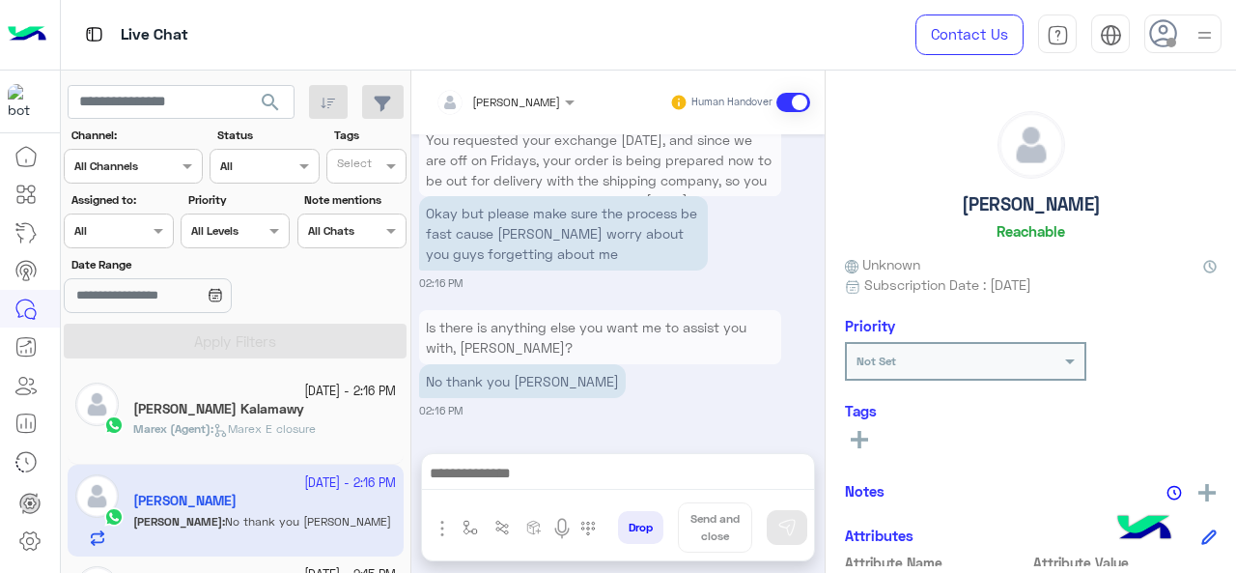
click at [1210, 36] on img at bounding box center [1205, 35] width 24 height 24
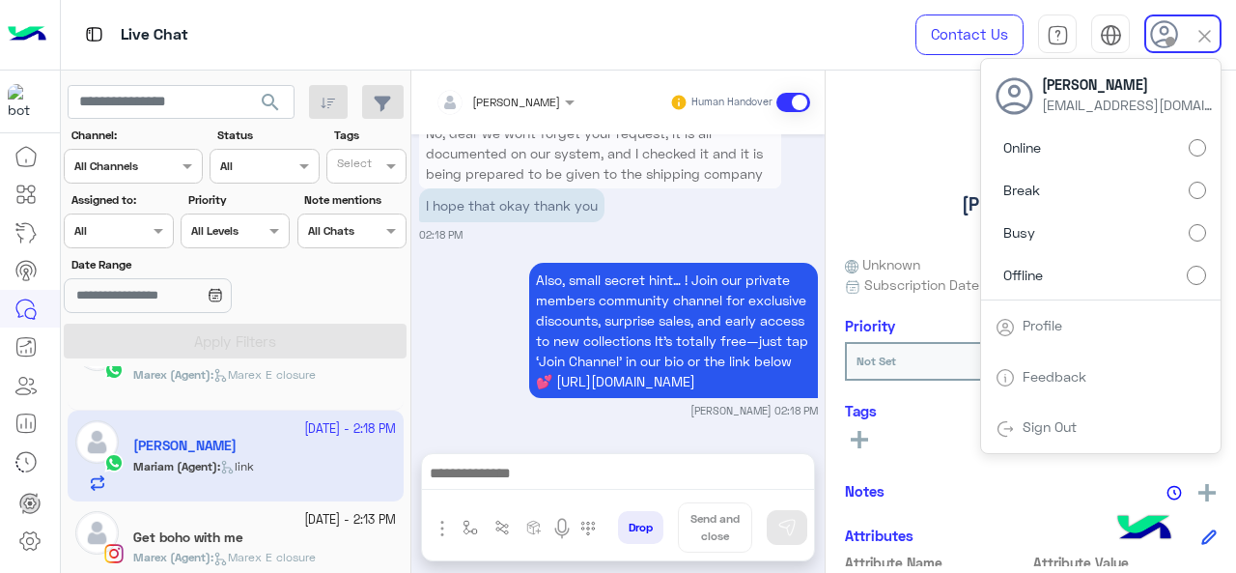
scroll to position [193, 0]
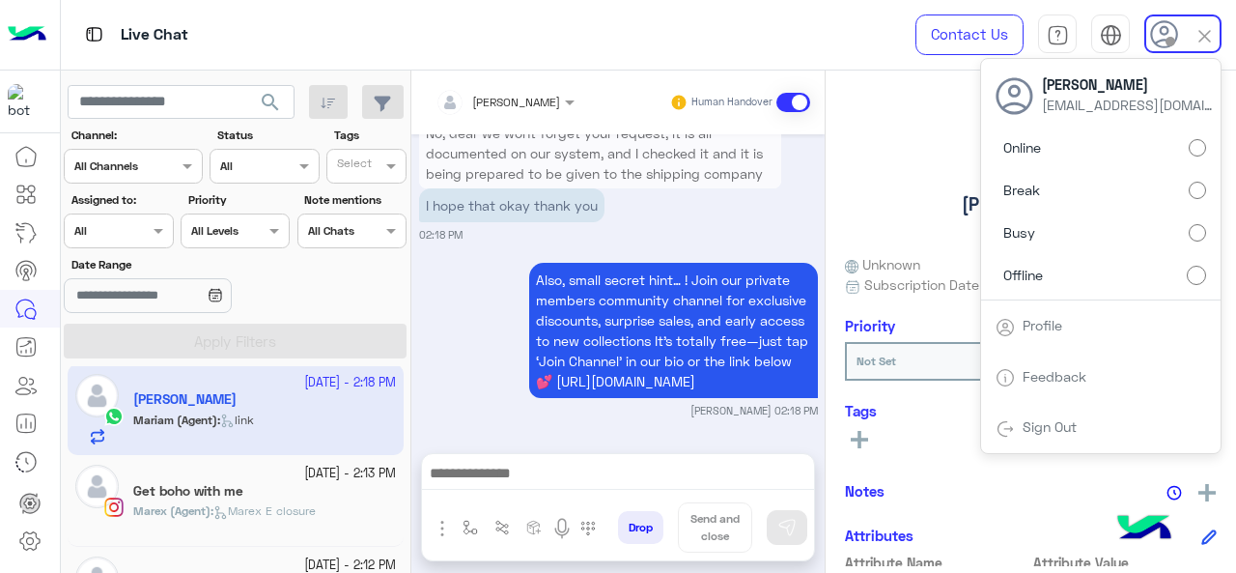
click at [150, 227] on span at bounding box center [161, 230] width 24 height 20
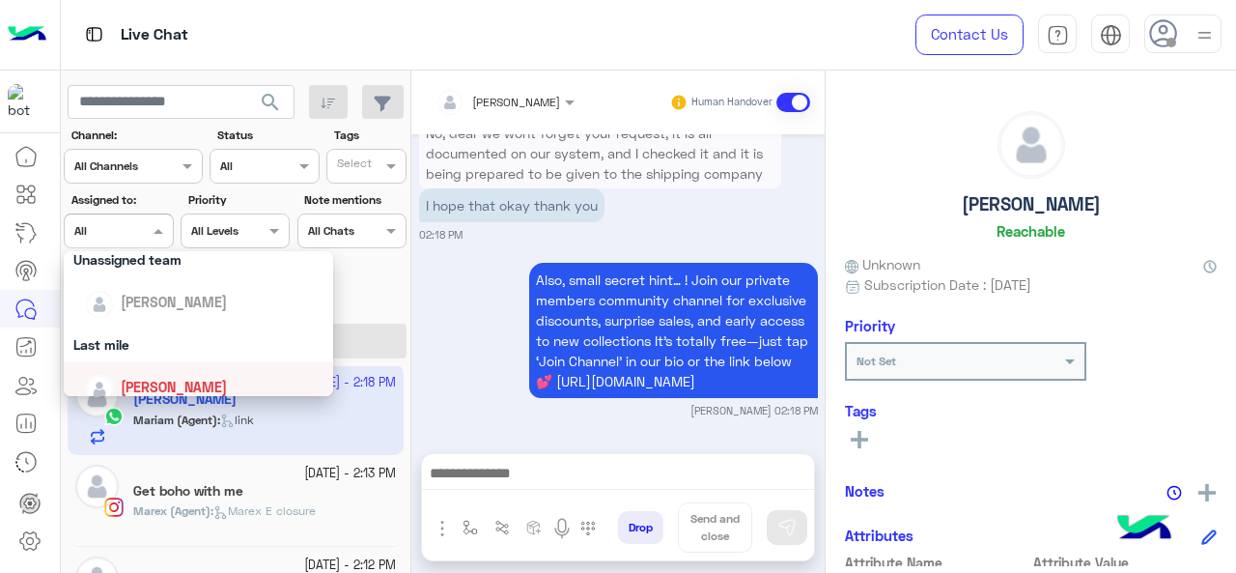
click at [142, 370] on div "[PERSON_NAME]" at bounding box center [205, 387] width 240 height 34
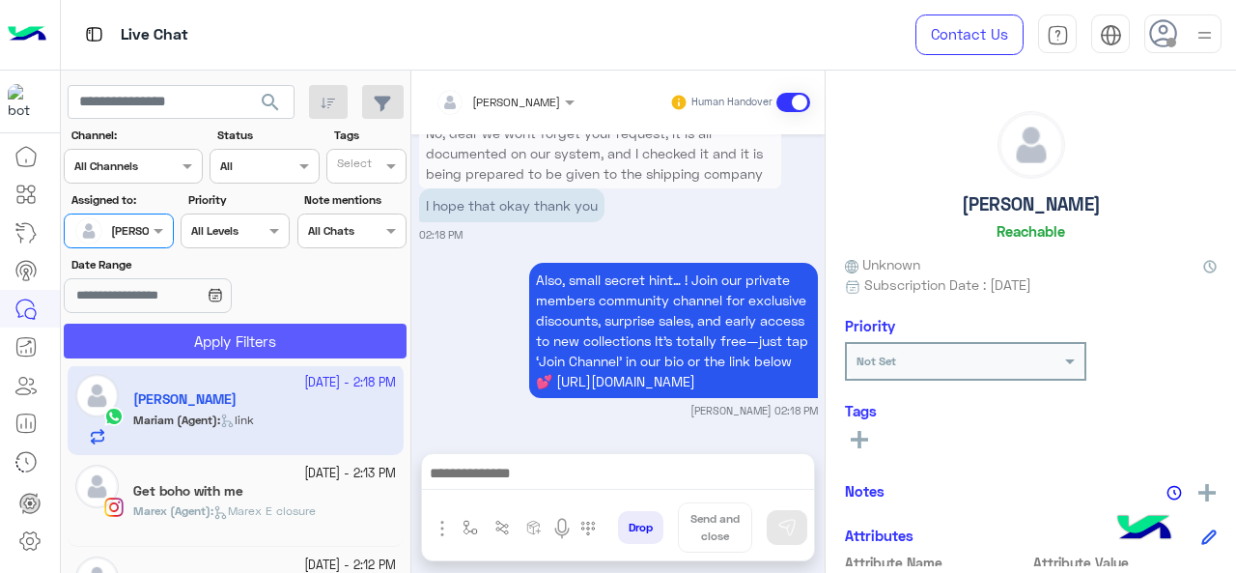
click at [184, 340] on button "Apply Filters" at bounding box center [235, 341] width 343 height 35
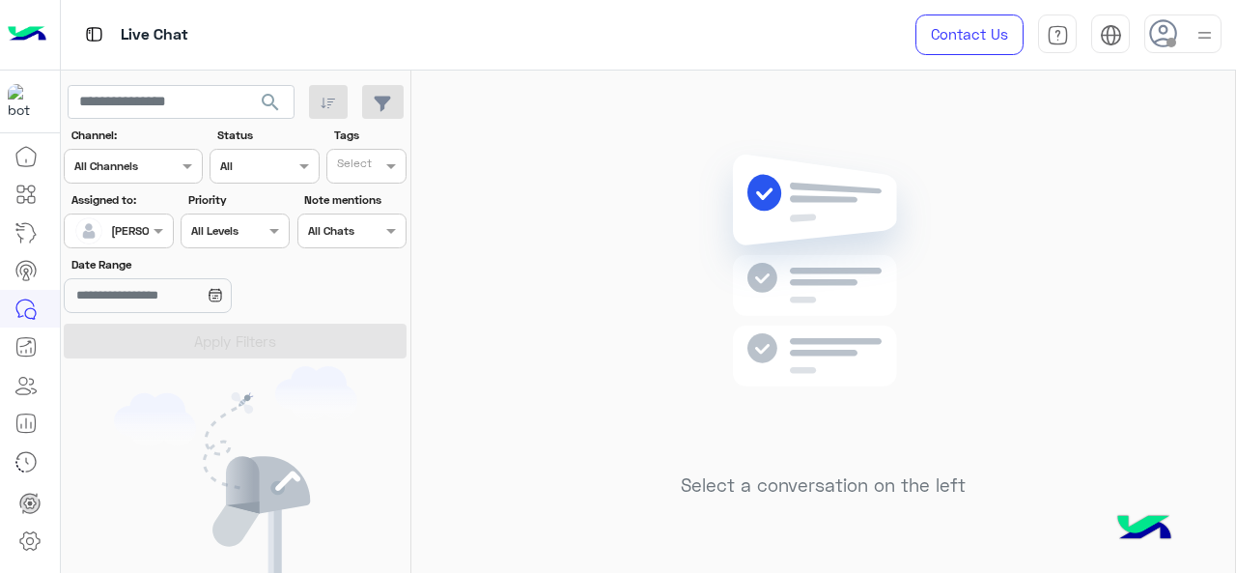
click at [1216, 35] on img at bounding box center [1205, 35] width 24 height 24
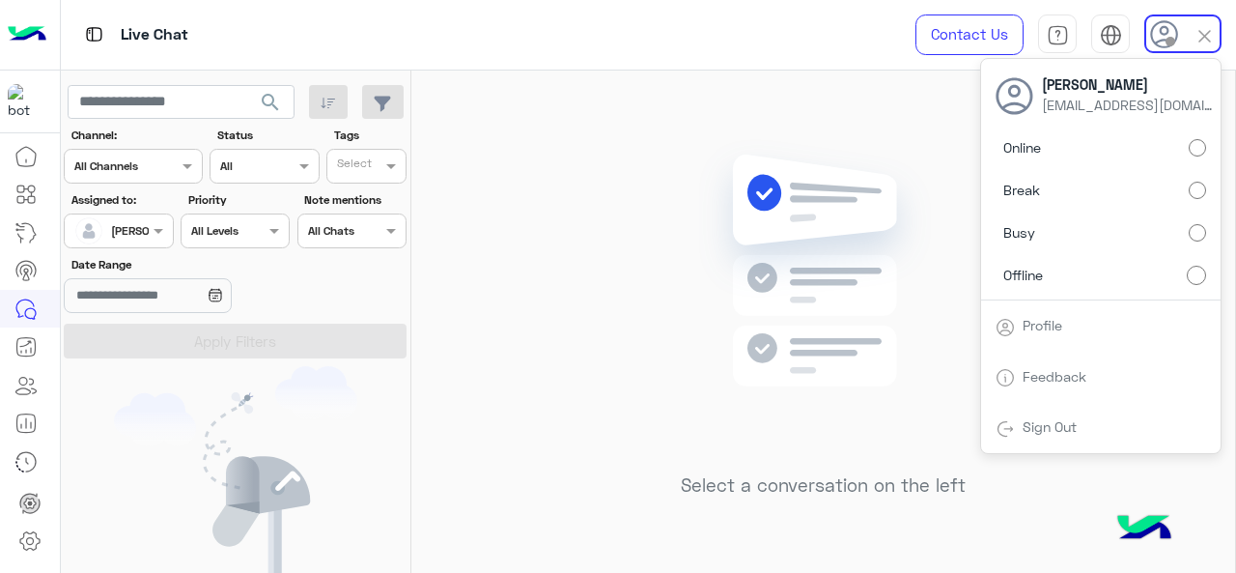
click at [621, 347] on div "Select a conversation on the left" at bounding box center [823, 326] width 824 height 510
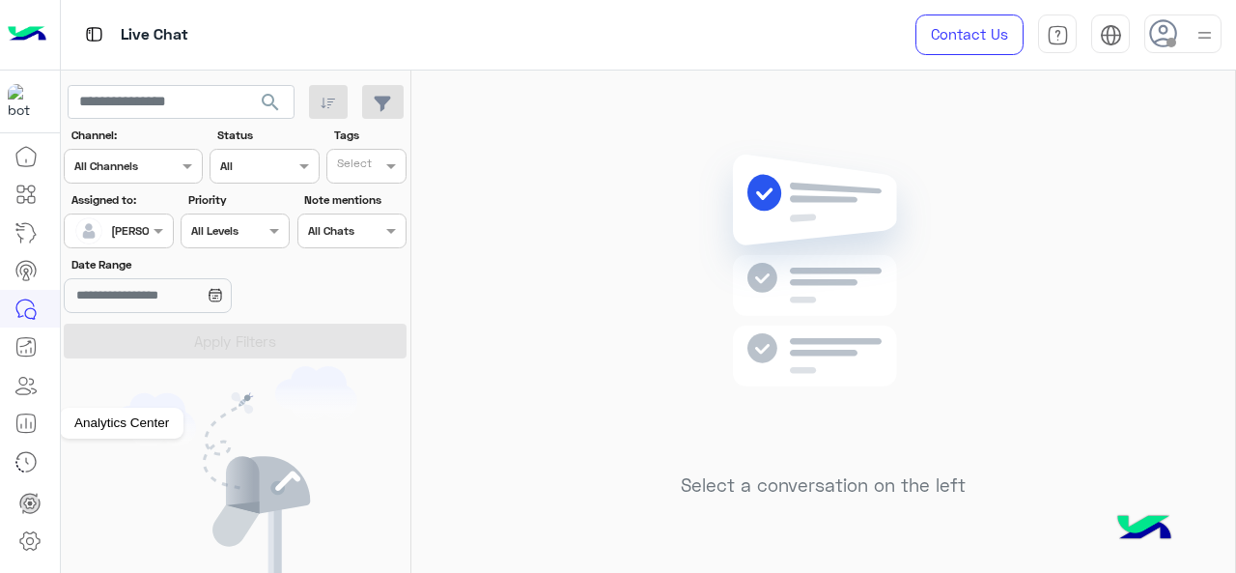
drag, startPoint x: 27, startPoint y: 418, endPoint x: 15, endPoint y: 409, distance: 15.1
click at [27, 418] on icon at bounding box center [25, 422] width 23 height 23
click at [30, 420] on icon at bounding box center [25, 422] width 23 height 23
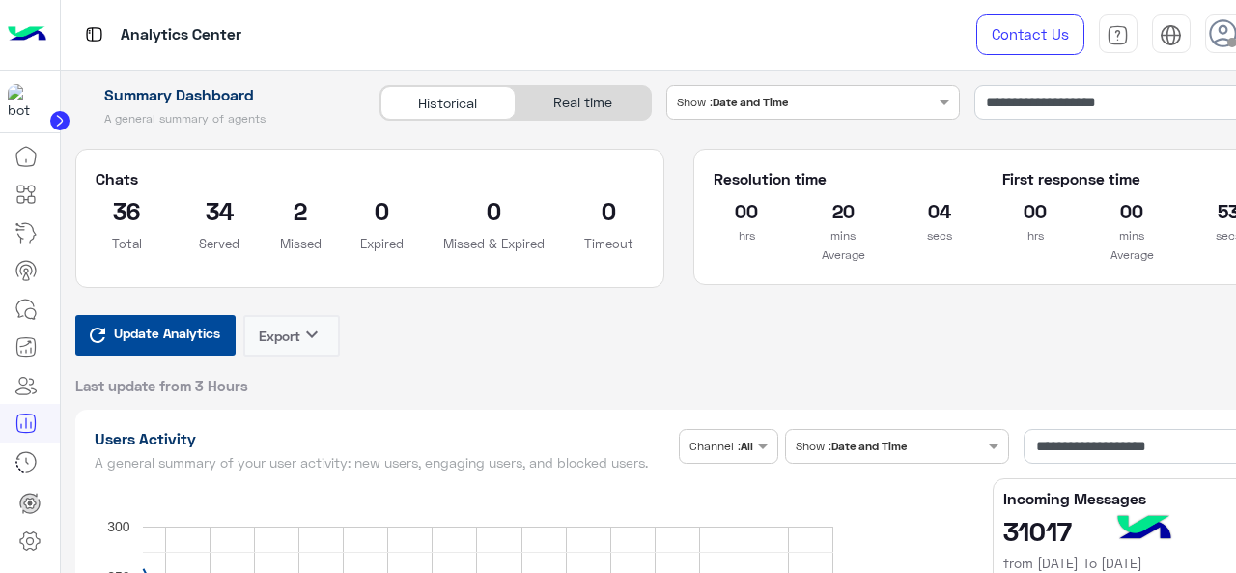
click at [195, 346] on button "Update Analytics" at bounding box center [155, 335] width 160 height 41
drag, startPoint x: 1215, startPoint y: 239, endPoint x: 1235, endPoint y: 252, distance: 24.4
click at [1235, 252] on div "00 hrs 00 mins 45 secs Average" at bounding box center [1132, 230] width 289 height 70
click at [574, 310] on div "Chats 63 Total 61 Served 2 Missed 0 Expired 0 Missed & Expired 0 Timeout" at bounding box center [370, 232] width 618 height 166
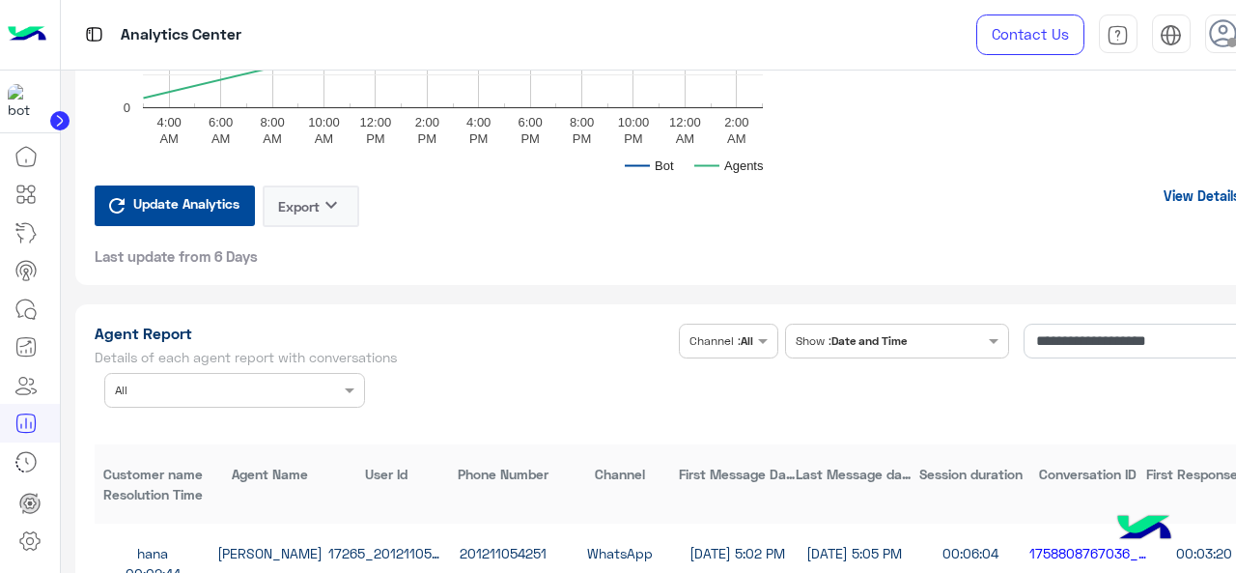
scroll to position [5085, 0]
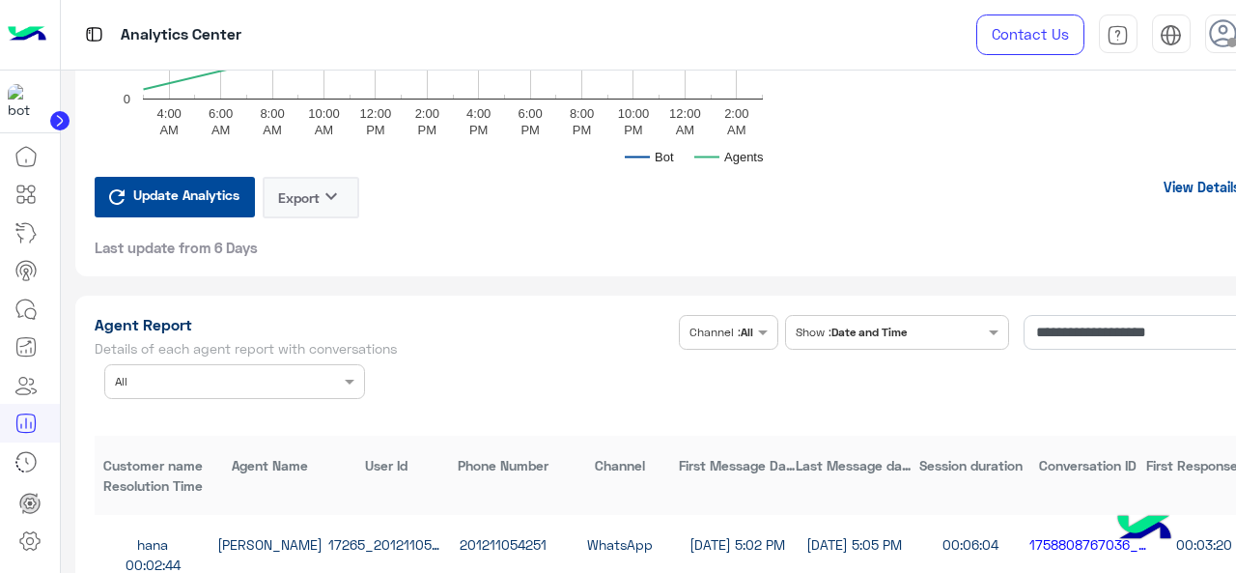
click at [1178, 191] on div "View Details" at bounding box center [1213, 217] width 99 height 80
click at [1173, 195] on link "View Details" at bounding box center [1213, 187] width 99 height 16
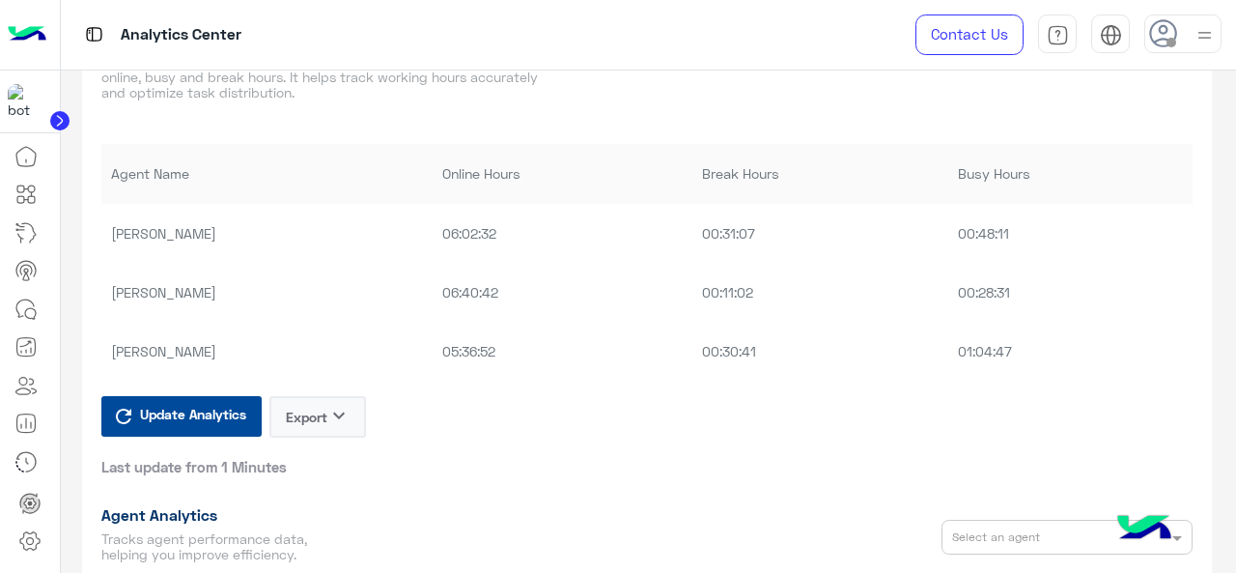
scroll to position [1256, 0]
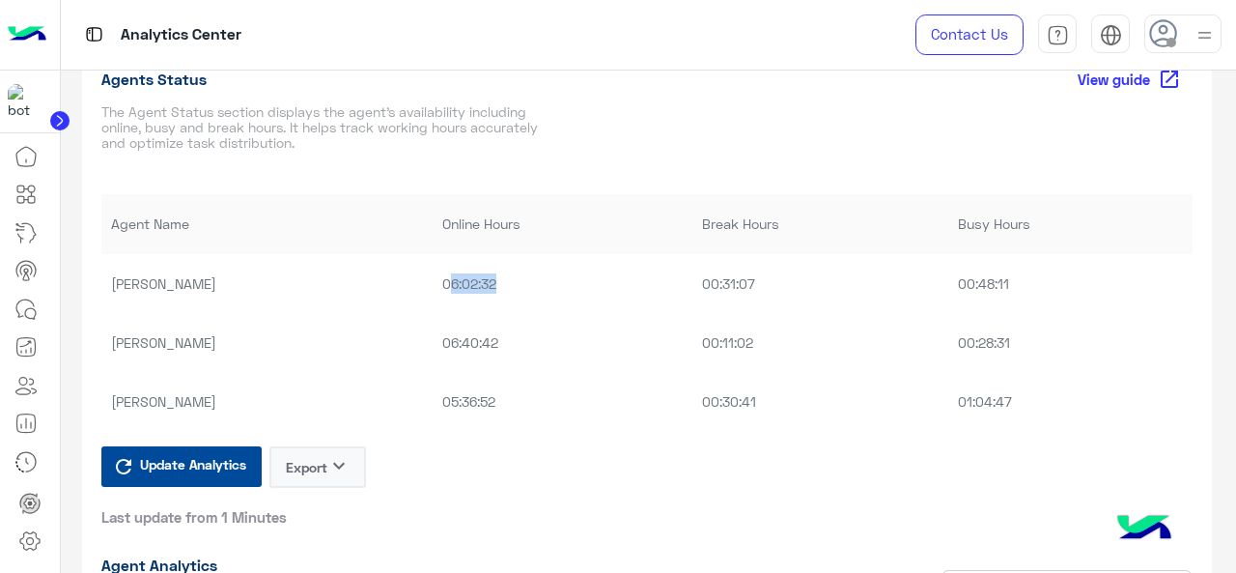
drag, startPoint x: 453, startPoint y: 283, endPoint x: 518, endPoint y: 273, distance: 65.4
click at [518, 273] on td "06:02:32" at bounding box center [563, 283] width 260 height 59
drag, startPoint x: 444, startPoint y: 241, endPoint x: 553, endPoint y: 229, distance: 109.8
click at [553, 229] on th "Online Hours" at bounding box center [563, 223] width 260 height 59
drag, startPoint x: 955, startPoint y: 286, endPoint x: 1015, endPoint y: 281, distance: 60.1
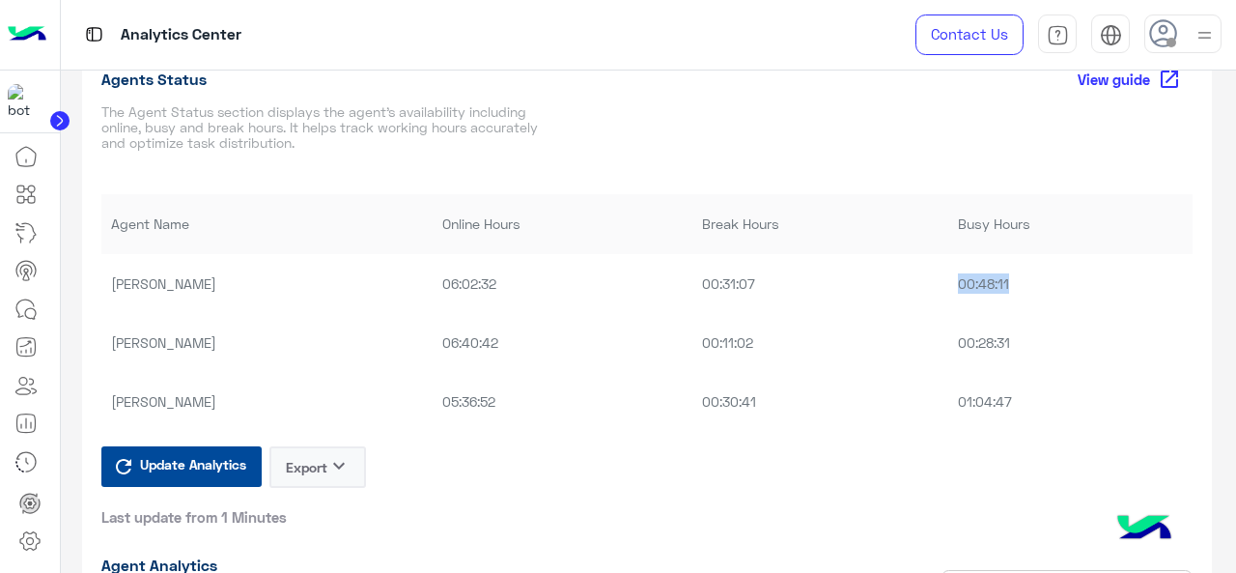
click at [1015, 281] on td "00:48:11" at bounding box center [1071, 283] width 244 height 59
click at [988, 290] on td "00:48:11" at bounding box center [1071, 283] width 244 height 59
drag, startPoint x: 978, startPoint y: 344, endPoint x: 1022, endPoint y: 344, distance: 43.5
click at [1022, 344] on td "00:28:31" at bounding box center [1071, 342] width 244 height 59
drag, startPoint x: 460, startPoint y: 403, endPoint x: 1072, endPoint y: 383, distance: 612.7
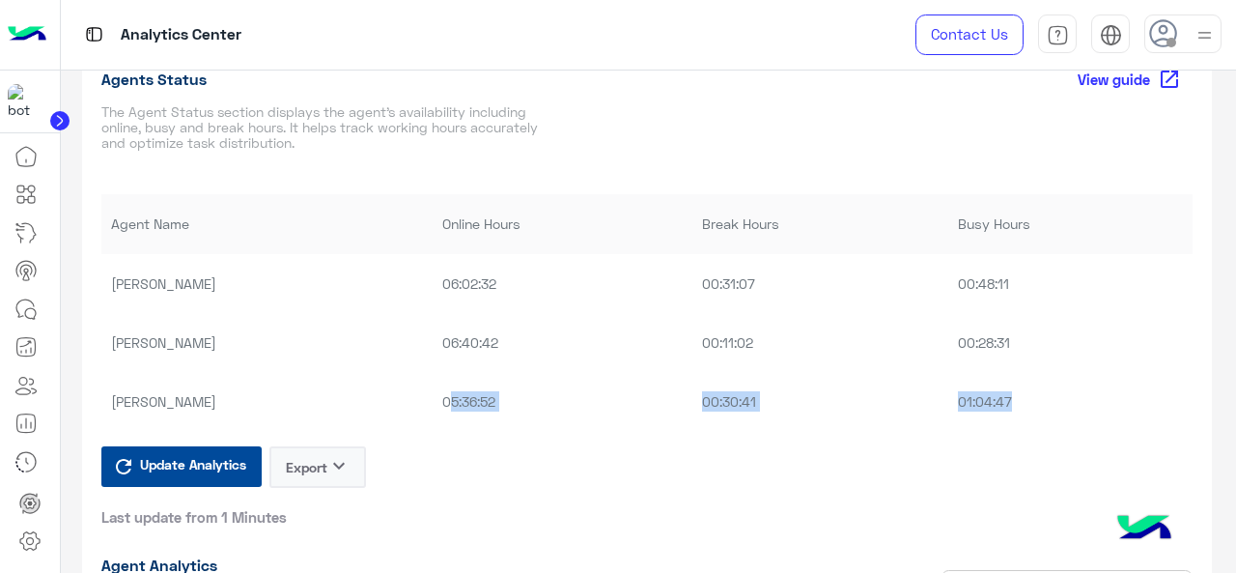
click at [1072, 383] on tr "Marex [PERSON_NAME] 05:36:52 00:30:41 01:04:47" at bounding box center [646, 401] width 1091 height 59
click at [1161, 262] on td "00:48:11" at bounding box center [1071, 283] width 244 height 59
drag, startPoint x: 960, startPoint y: 403, endPoint x: 1035, endPoint y: 404, distance: 75.3
click at [1035, 404] on td "01:04:47" at bounding box center [1071, 401] width 244 height 59
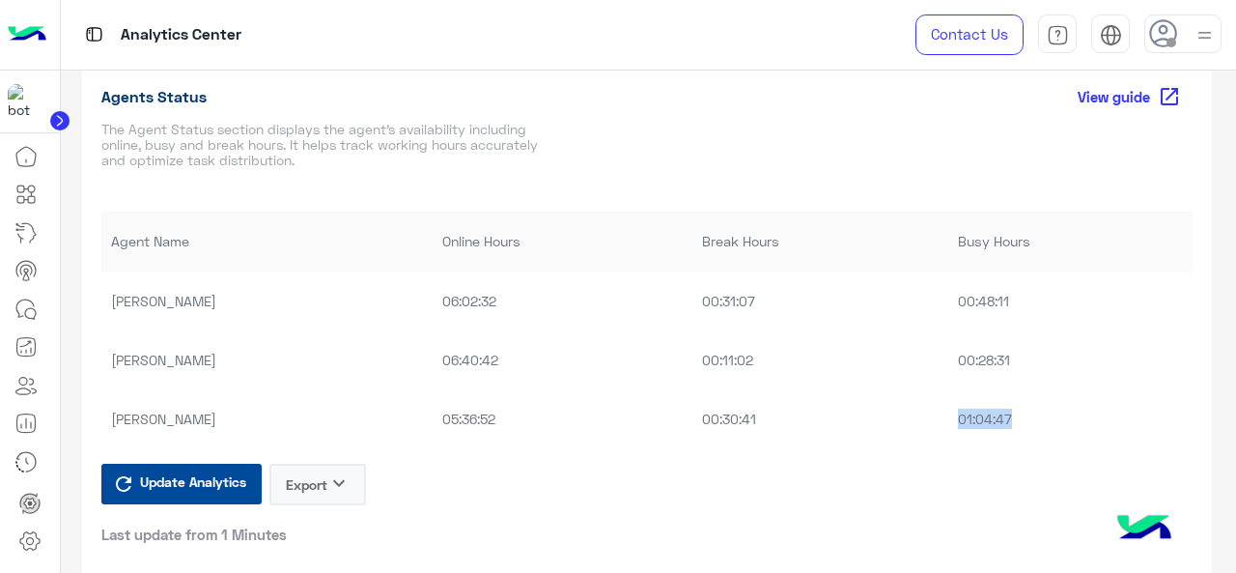
scroll to position [1352, 0]
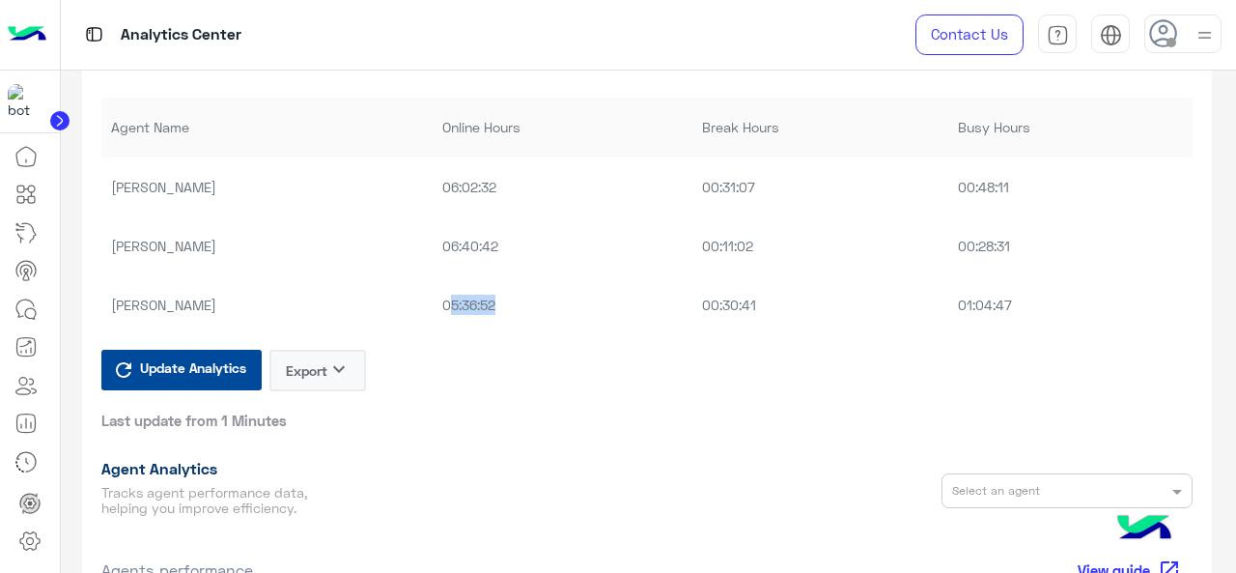
drag, startPoint x: 453, startPoint y: 310, endPoint x: 510, endPoint y: 300, distance: 57.8
click at [510, 300] on td "05:36:52" at bounding box center [563, 304] width 260 height 59
click at [502, 376] on div "Update Analytics Export keyboard_arrow_down Last update from 1 Minutes" at bounding box center [646, 390] width 1091 height 80
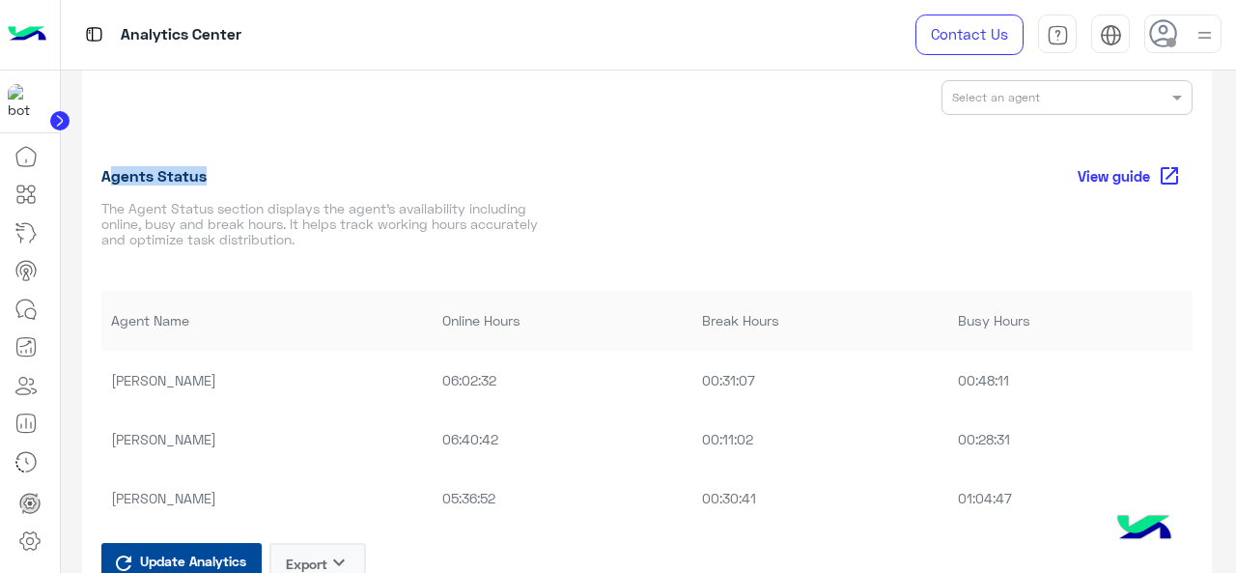
drag, startPoint x: 107, startPoint y: 183, endPoint x: 203, endPoint y: 183, distance: 95.6
click at [203, 183] on h1 "Agents Status" at bounding box center [153, 175] width 105 height 19
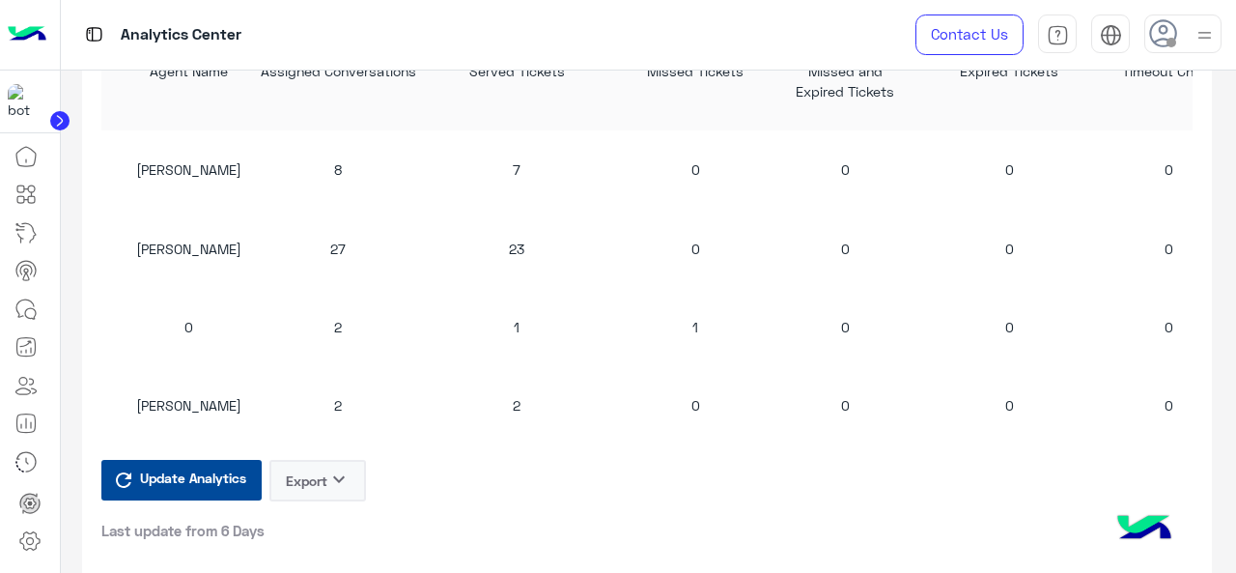
scroll to position [1835, 0]
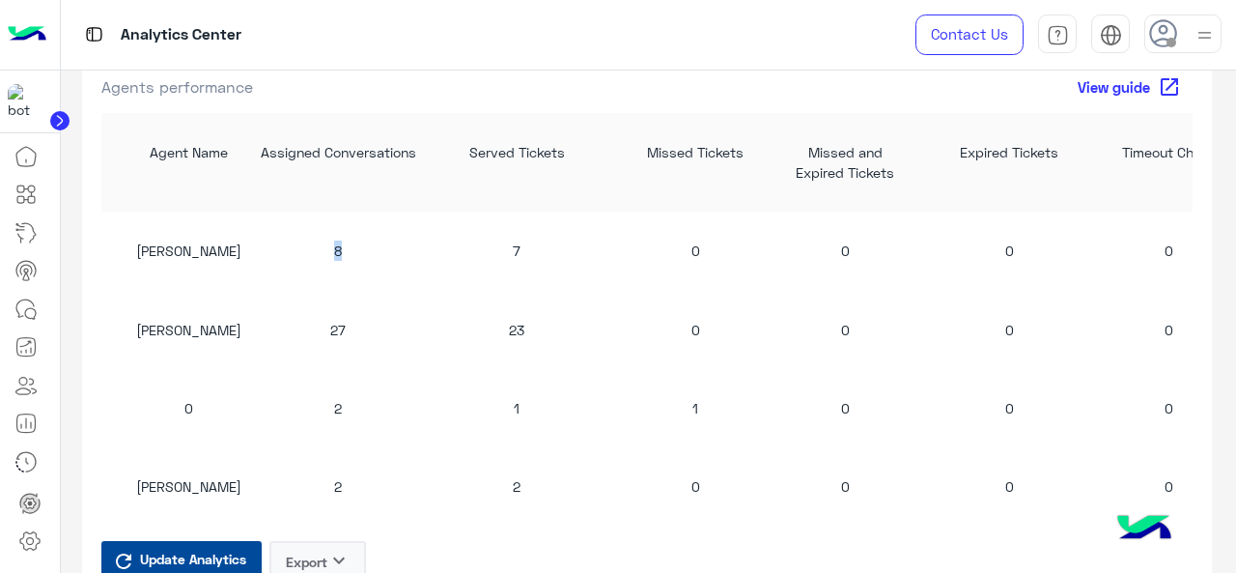
drag, startPoint x: 320, startPoint y: 246, endPoint x: 352, endPoint y: 241, distance: 32.4
click at [352, 241] on div "8" at bounding box center [338, 251] width 164 height 20
drag, startPoint x: 330, startPoint y: 324, endPoint x: 364, endPoint y: 326, distance: 33.9
click at [364, 326] on div "27" at bounding box center [338, 330] width 164 height 20
drag, startPoint x: 504, startPoint y: 333, endPoint x: 526, endPoint y: 333, distance: 22.2
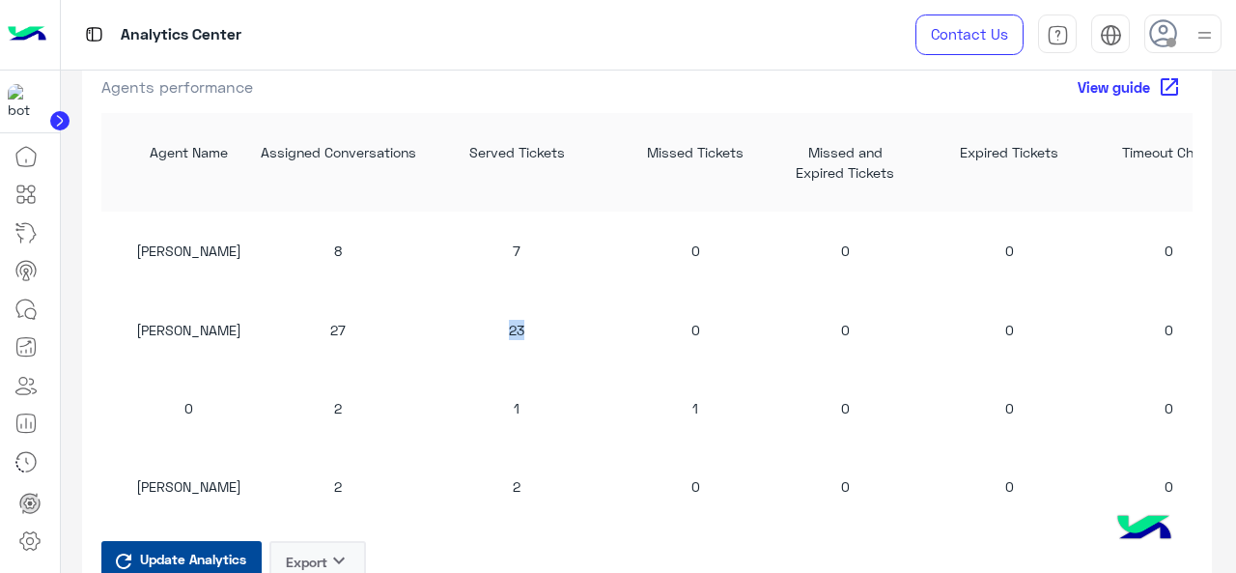
click at [526, 333] on div "23" at bounding box center [517, 330] width 174 height 20
drag, startPoint x: 333, startPoint y: 329, endPoint x: 376, endPoint y: 329, distance: 42.5
click at [376, 329] on div "27" at bounding box center [338, 330] width 164 height 20
drag, startPoint x: 510, startPoint y: 332, endPoint x: 524, endPoint y: 332, distance: 14.5
click at [524, 332] on div "23" at bounding box center [517, 330] width 174 height 20
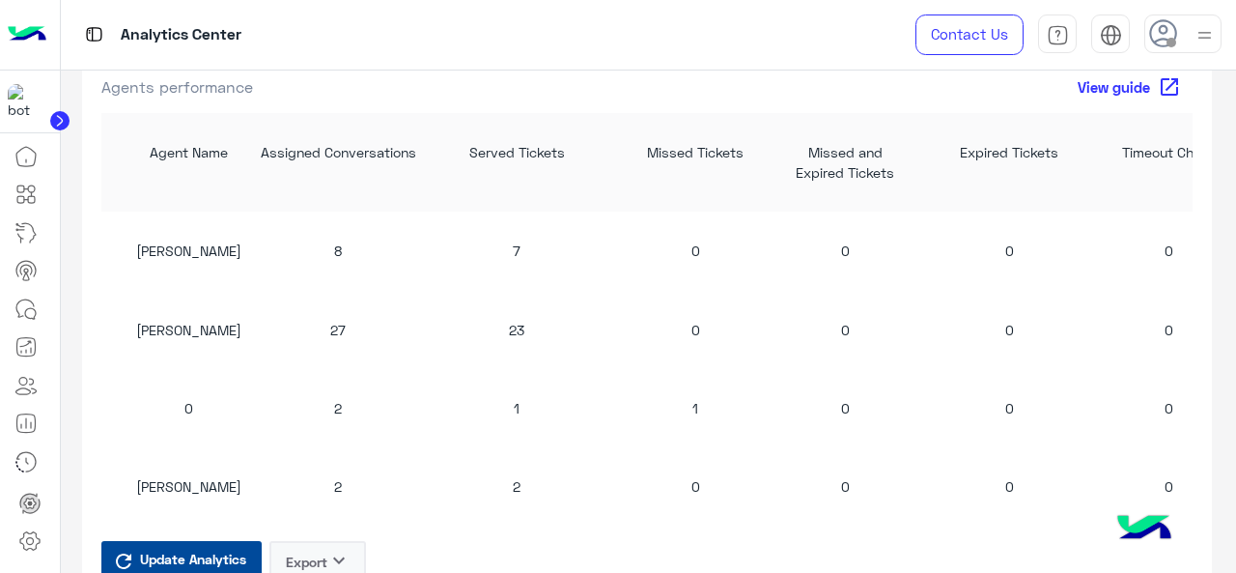
drag, startPoint x: 688, startPoint y: 418, endPoint x: 632, endPoint y: 433, distance: 57.9
drag, startPoint x: 226, startPoint y: 433, endPoint x: 184, endPoint y: 405, distance: 50.9
drag, startPoint x: 184, startPoint y: 405, endPoint x: 216, endPoint y: 414, distance: 34.2
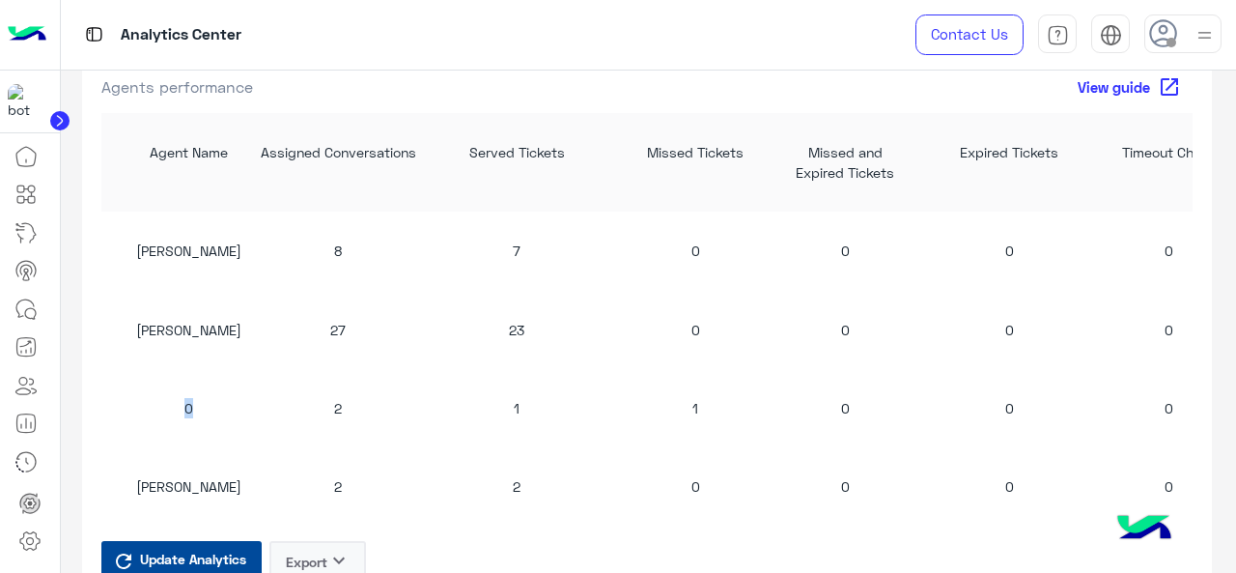
click at [223, 416] on div "0" at bounding box center [188, 408] width 116 height 20
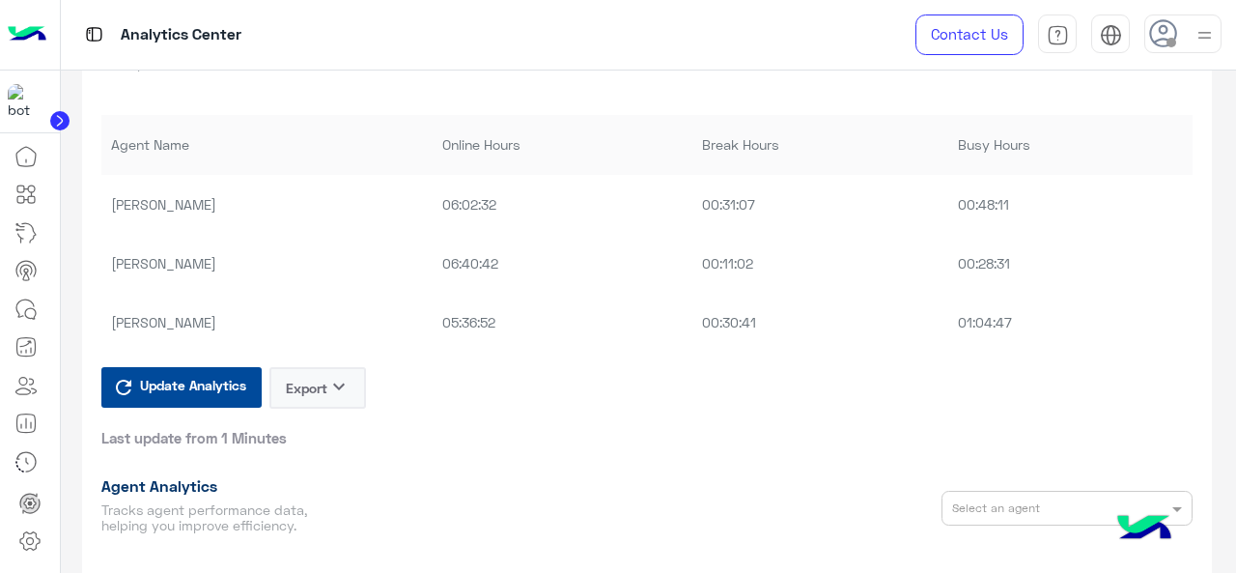
scroll to position [1256, 0]
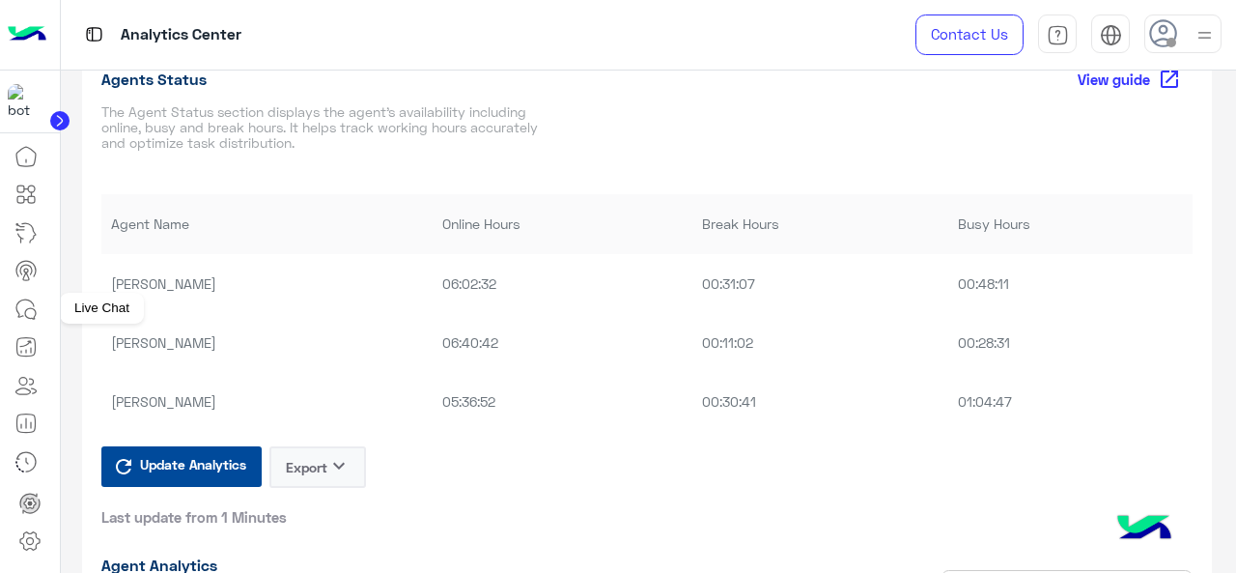
click at [31, 315] on icon at bounding box center [25, 309] width 23 height 23
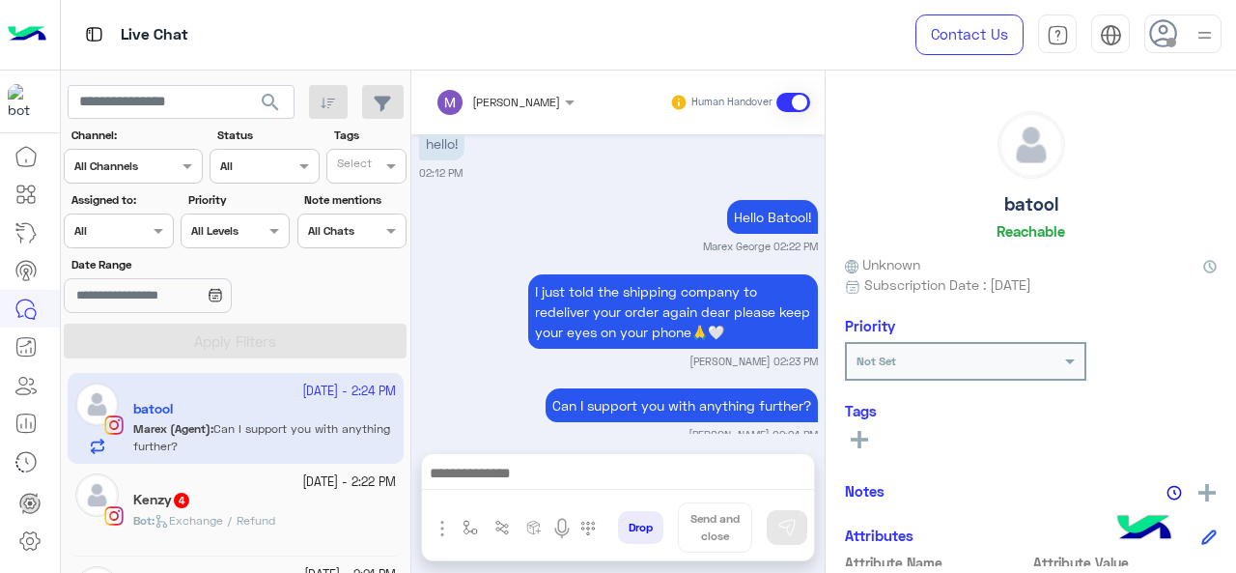
click at [1036, 354] on div at bounding box center [966, 358] width 238 height 18
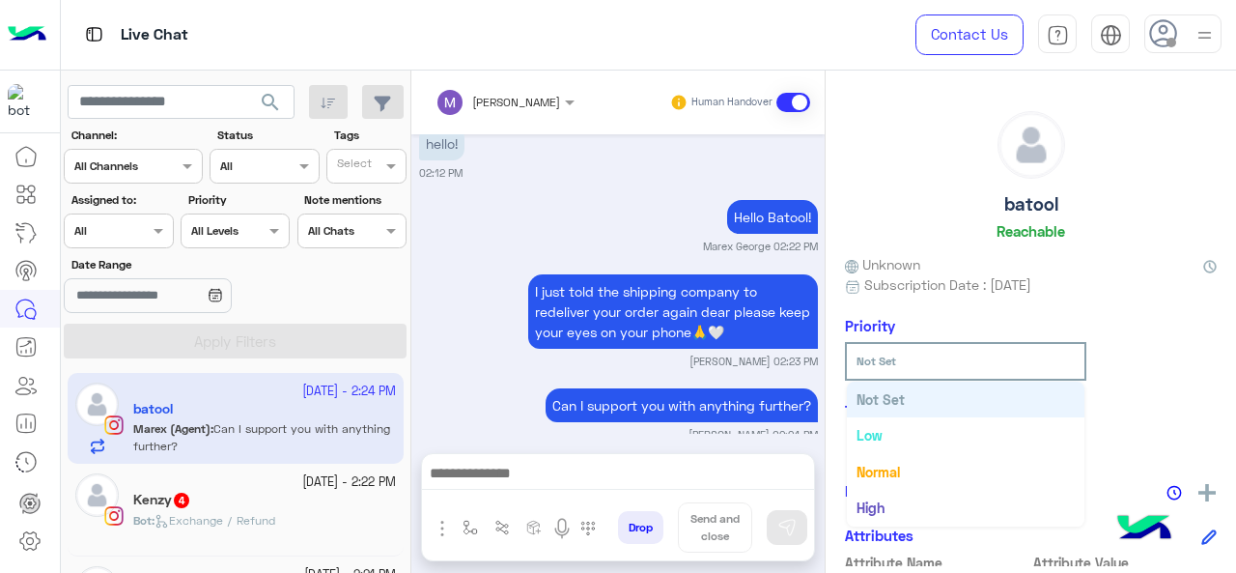
click at [1153, 298] on div "batool Reachable Unknown Subscription Date : [DATE] Priority Not Set Not Set Lo…" at bounding box center [1031, 319] width 411 height 496
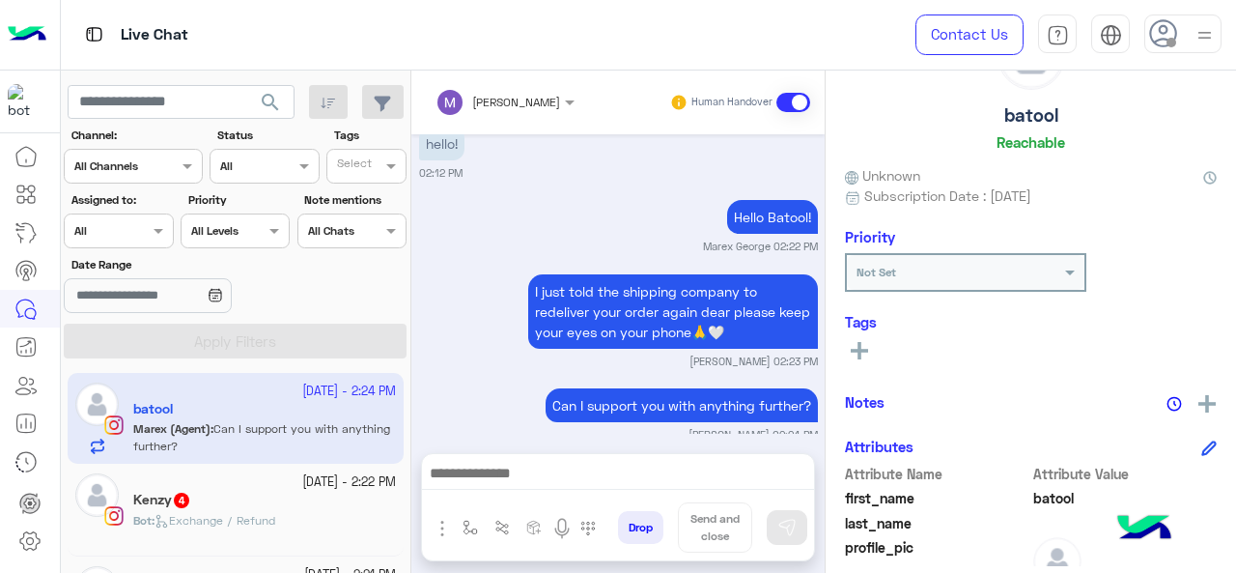
scroll to position [97, 0]
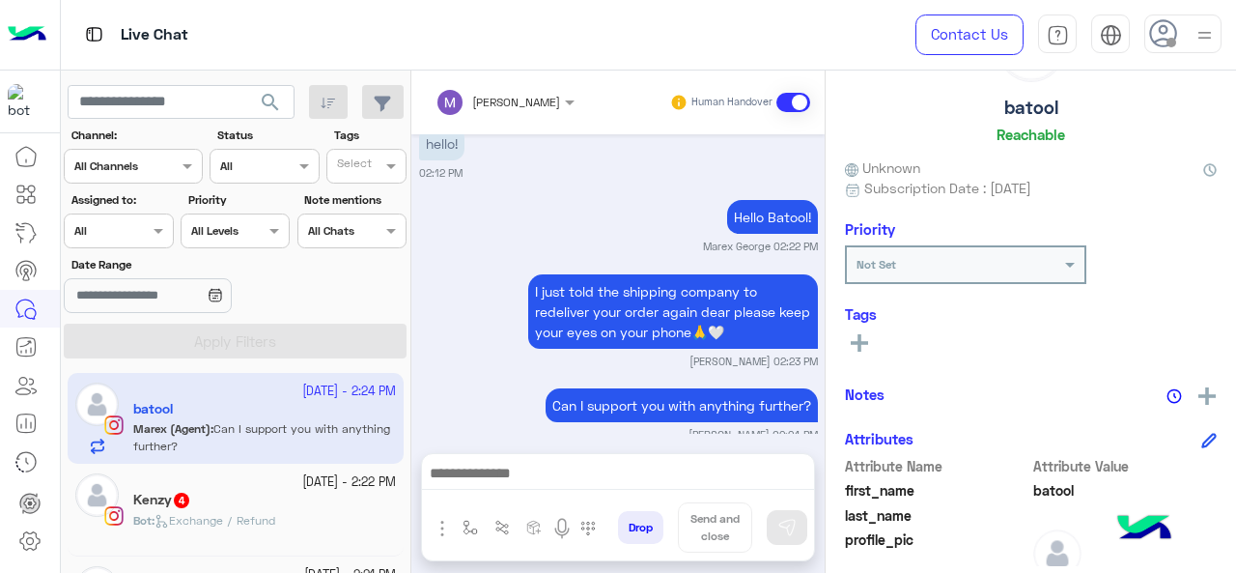
click at [1074, 260] on span at bounding box center [1073, 264] width 24 height 20
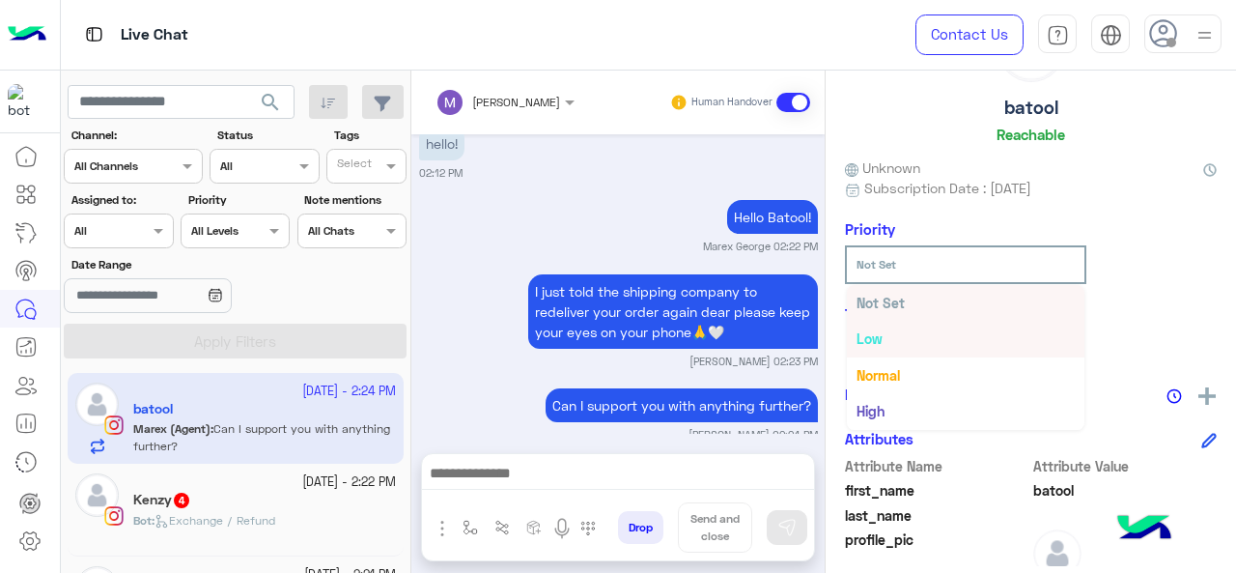
scroll to position [35, 0]
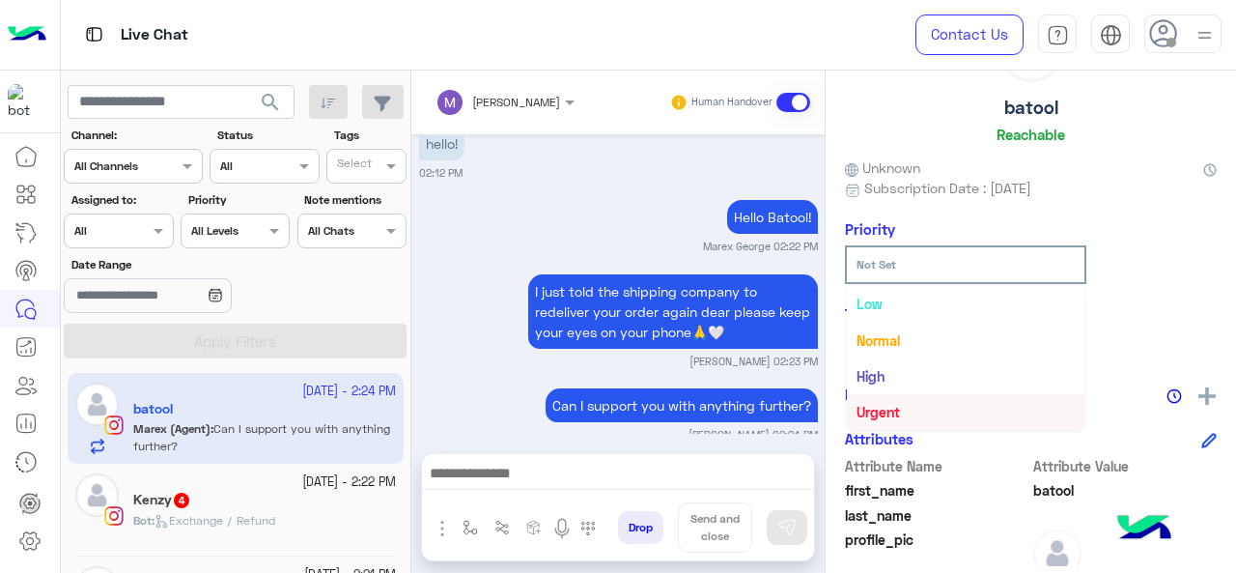
click at [902, 411] on div "Urgent" at bounding box center [966, 412] width 238 height 36
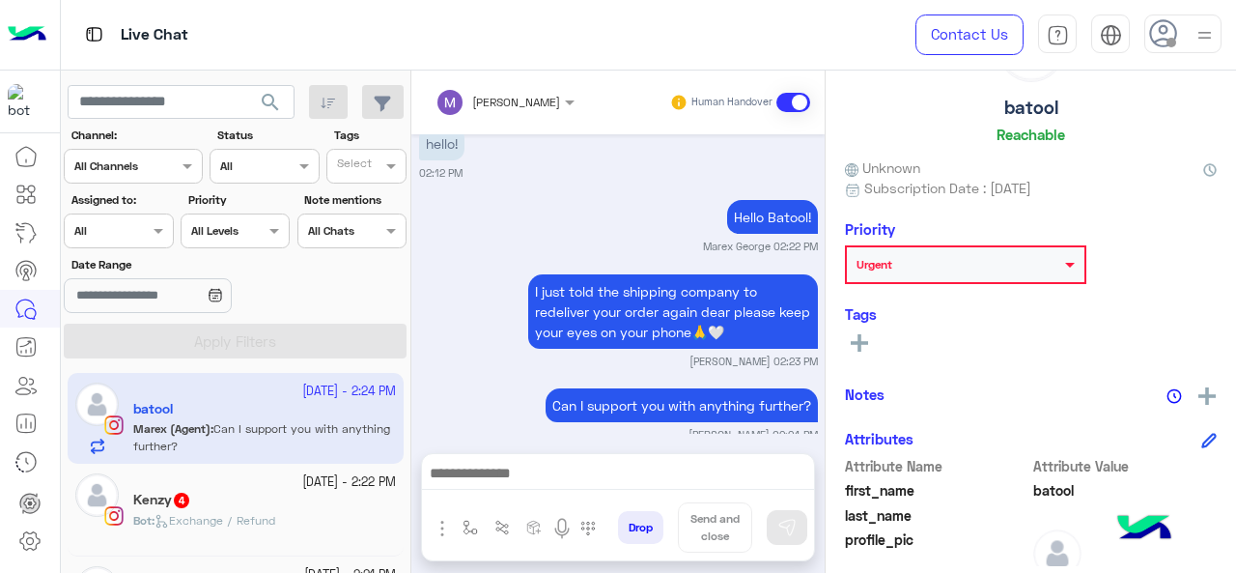
click at [1061, 263] on span at bounding box center [1073, 264] width 24 height 20
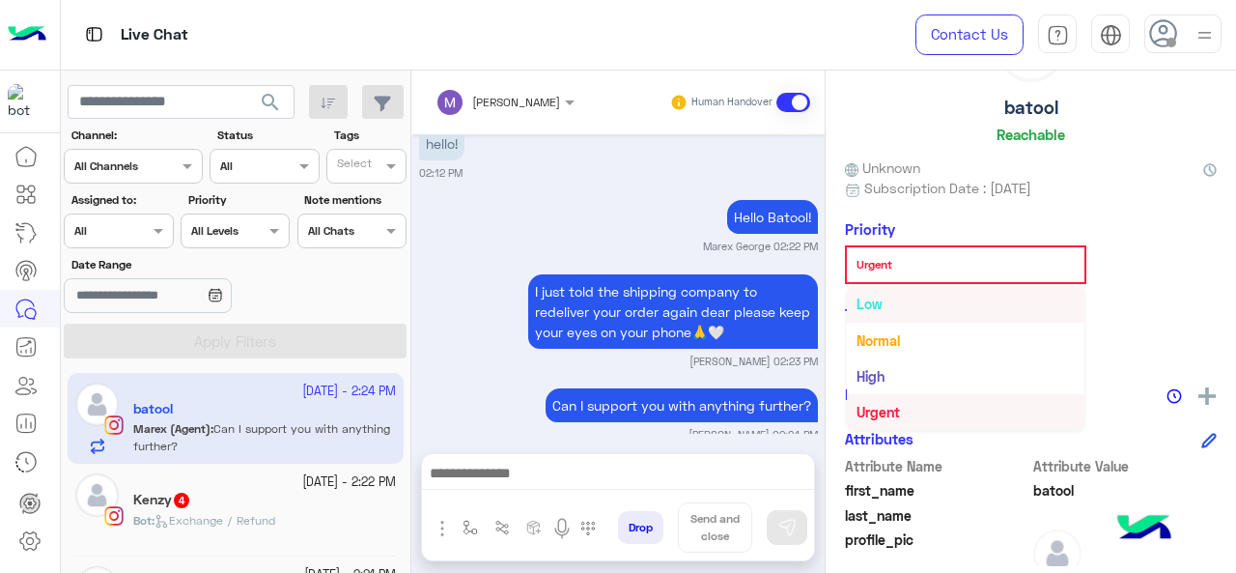
scroll to position [0, 0]
click at [936, 301] on div "Not Set" at bounding box center [966, 303] width 238 height 36
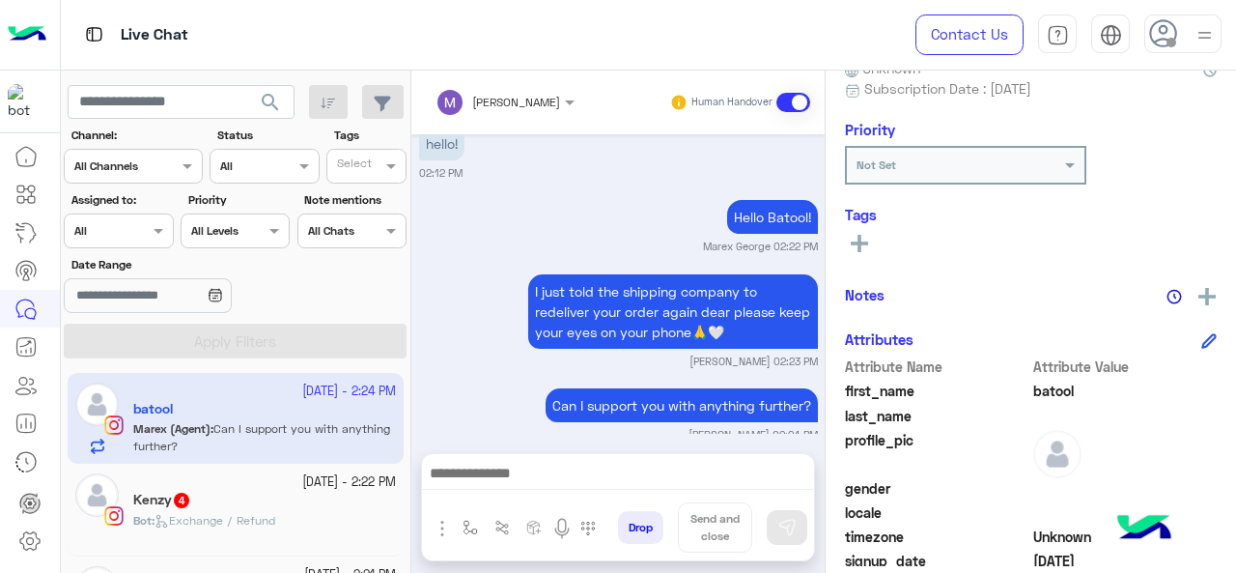
scroll to position [193, 0]
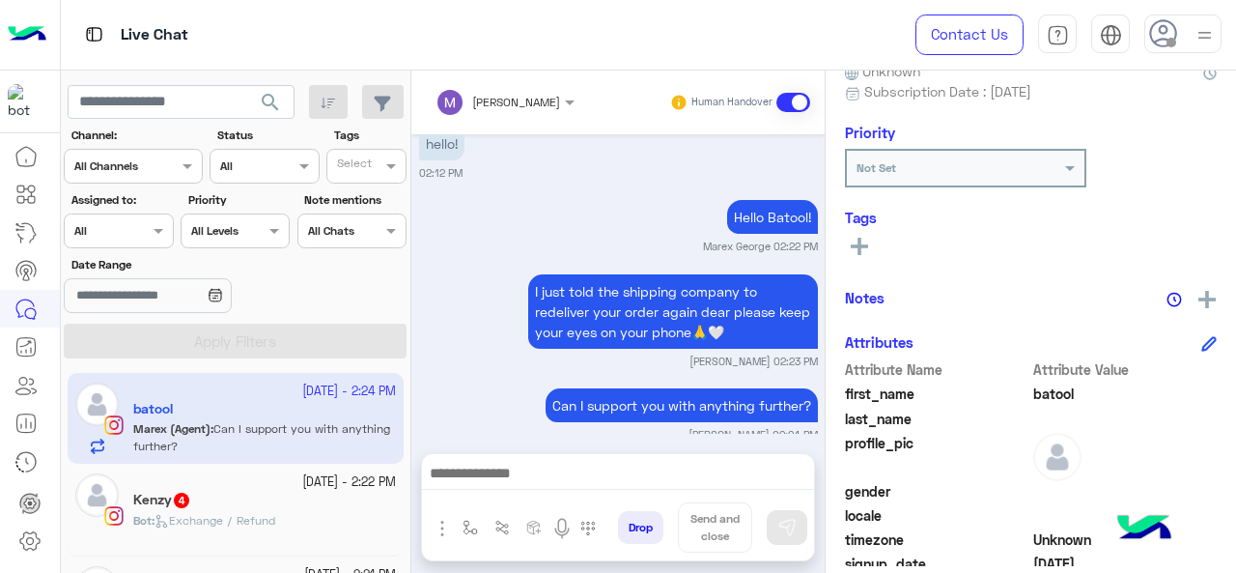
click at [865, 254] on icon at bounding box center [859, 246] width 17 height 17
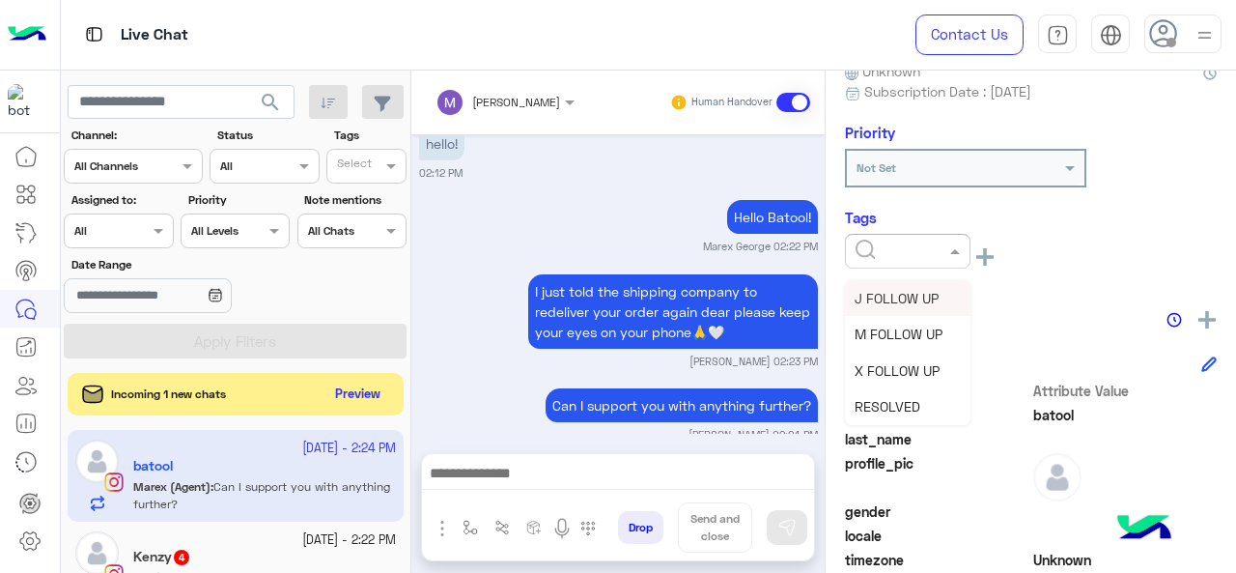
click at [963, 260] on span at bounding box center [958, 251] width 24 height 20
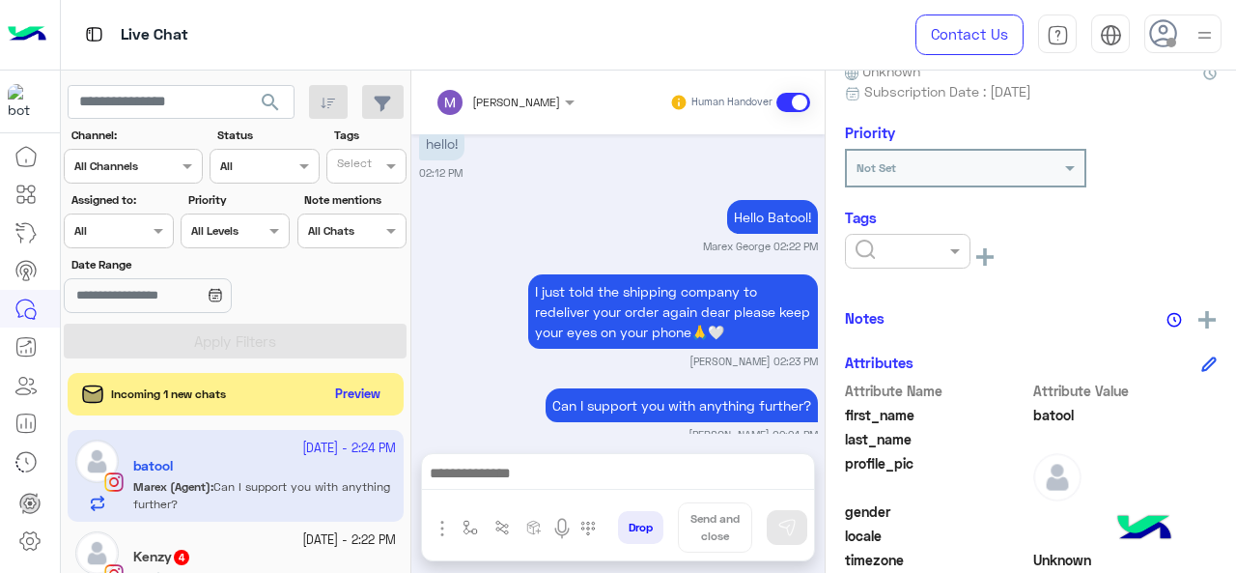
click at [1037, 323] on div "Notes" at bounding box center [1031, 318] width 372 height 24
click at [354, 171] on input "text" at bounding box center [357, 167] width 40 height 17
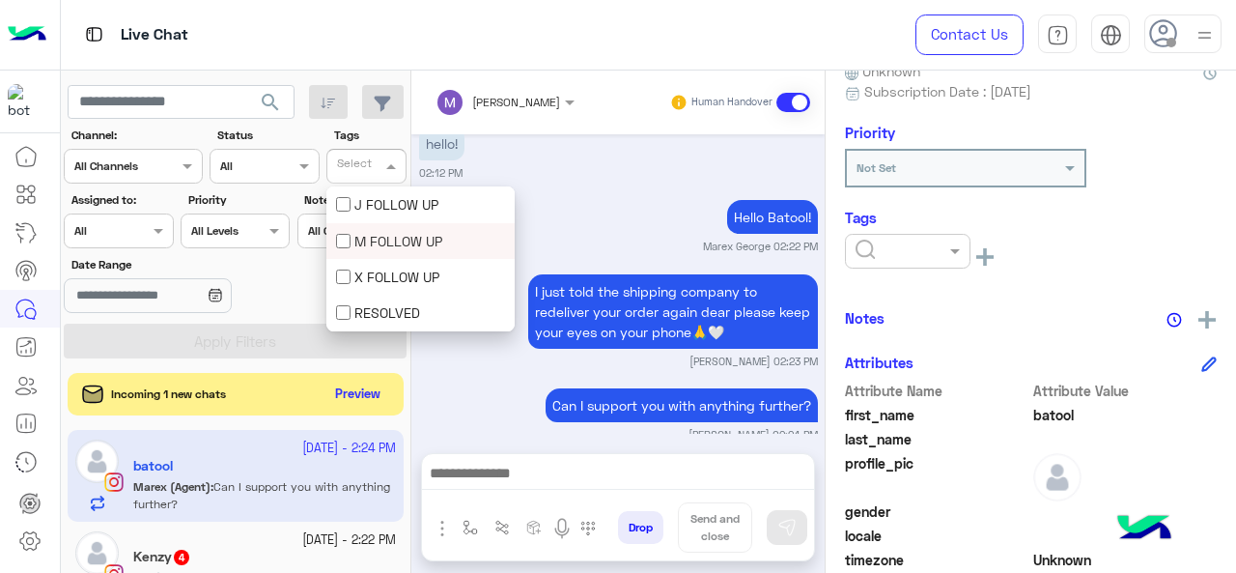
click at [1056, 262] on div "See All" at bounding box center [1031, 255] width 372 height 43
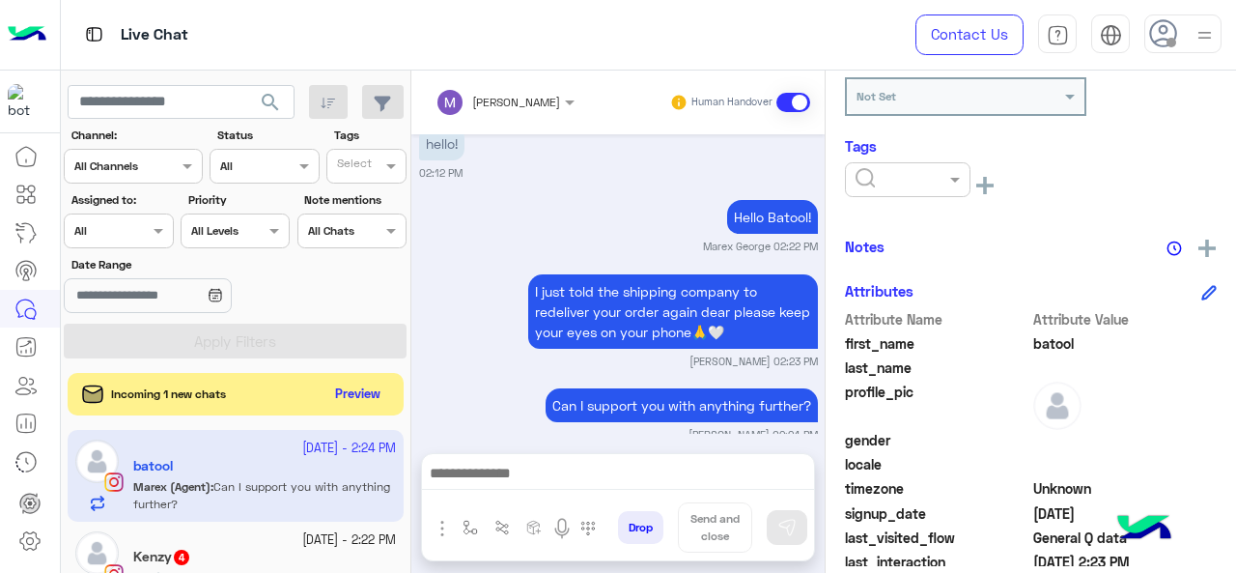
scroll to position [276, 0]
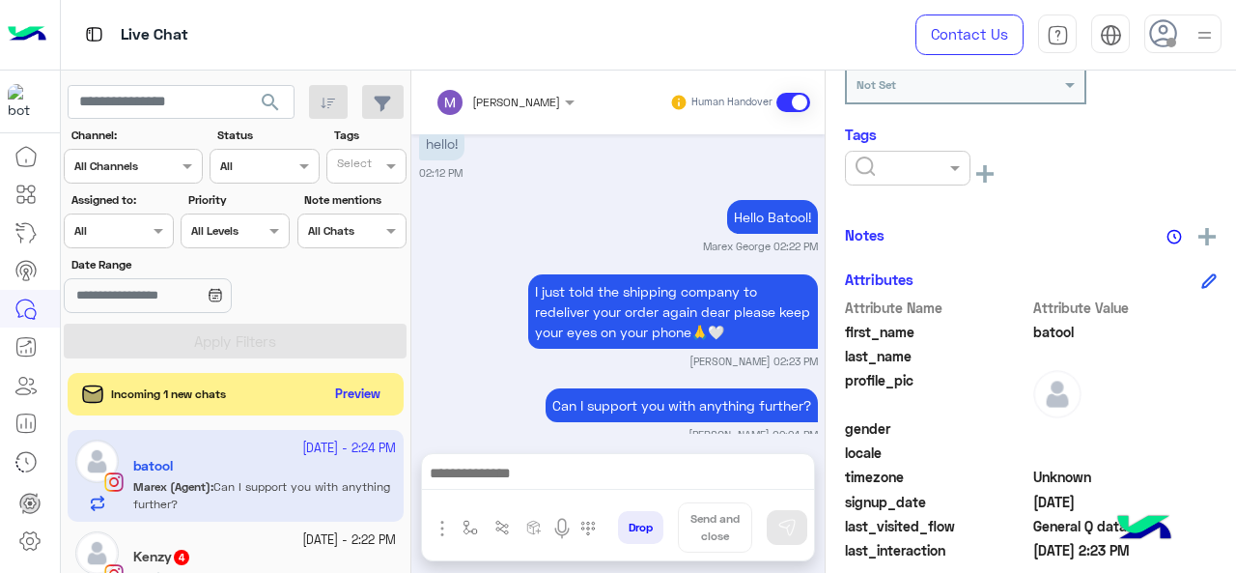
drag, startPoint x: 1026, startPoint y: 335, endPoint x: 1041, endPoint y: 334, distance: 15.5
click at [1041, 334] on div "first_name [PERSON_NAME]" at bounding box center [1031, 334] width 372 height 24
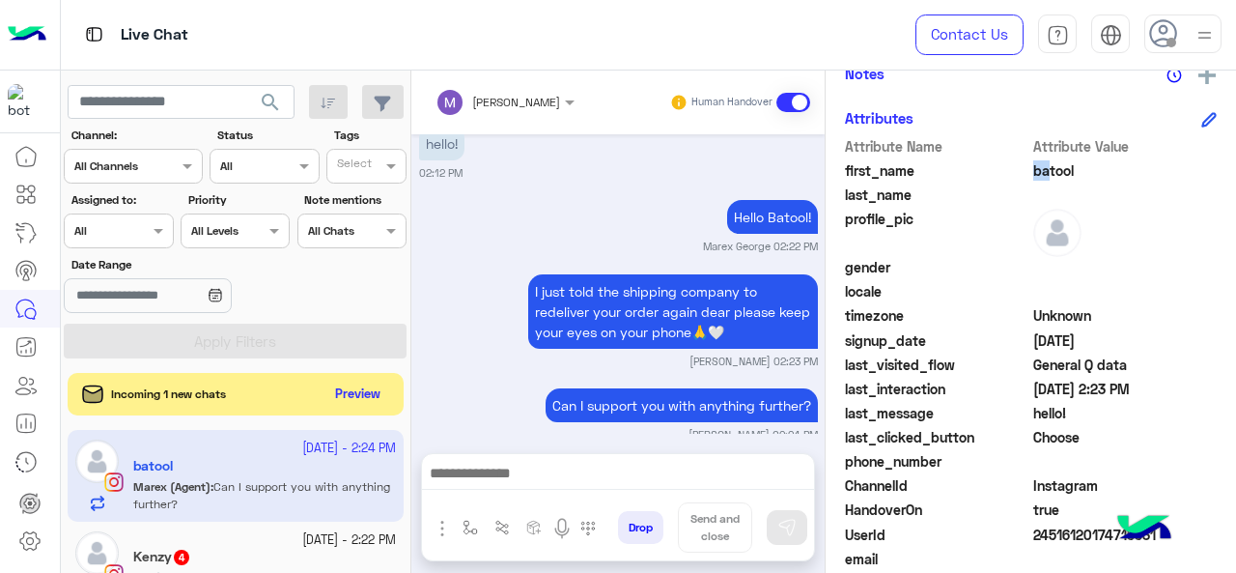
scroll to position [439, 0]
drag, startPoint x: 1032, startPoint y: 337, endPoint x: 1110, endPoint y: 337, distance: 78.2
click at [1110, 337] on span "[DATE]" at bounding box center [1126, 339] width 184 height 20
drag, startPoint x: 1034, startPoint y: 385, endPoint x: 1133, endPoint y: 399, distance: 100.4
click at [1133, 399] on div "last_interaction [DATE] 2:23 PM" at bounding box center [1031, 390] width 372 height 24
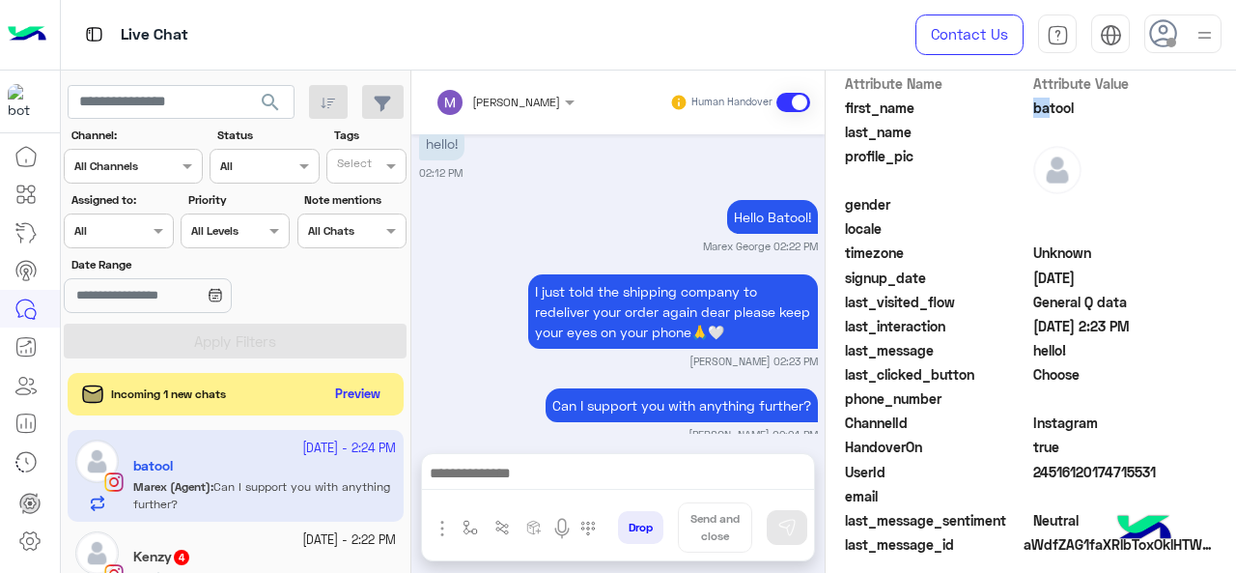
scroll to position [511, 0]
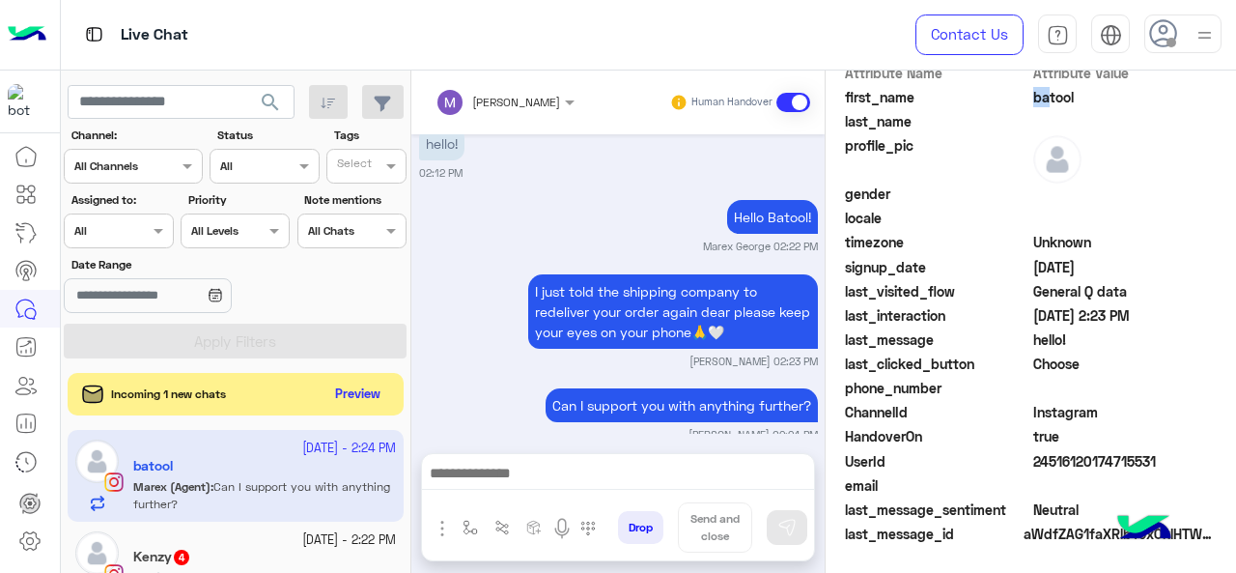
drag, startPoint x: 1023, startPoint y: 411, endPoint x: 1106, endPoint y: 423, distance: 83.9
click at [1106, 423] on div "ChannelId Instagram" at bounding box center [1031, 414] width 372 height 24
click at [1024, 463] on span "UserId" at bounding box center [937, 461] width 184 height 20
click at [1066, 461] on span "24516120174715531" at bounding box center [1126, 461] width 184 height 20
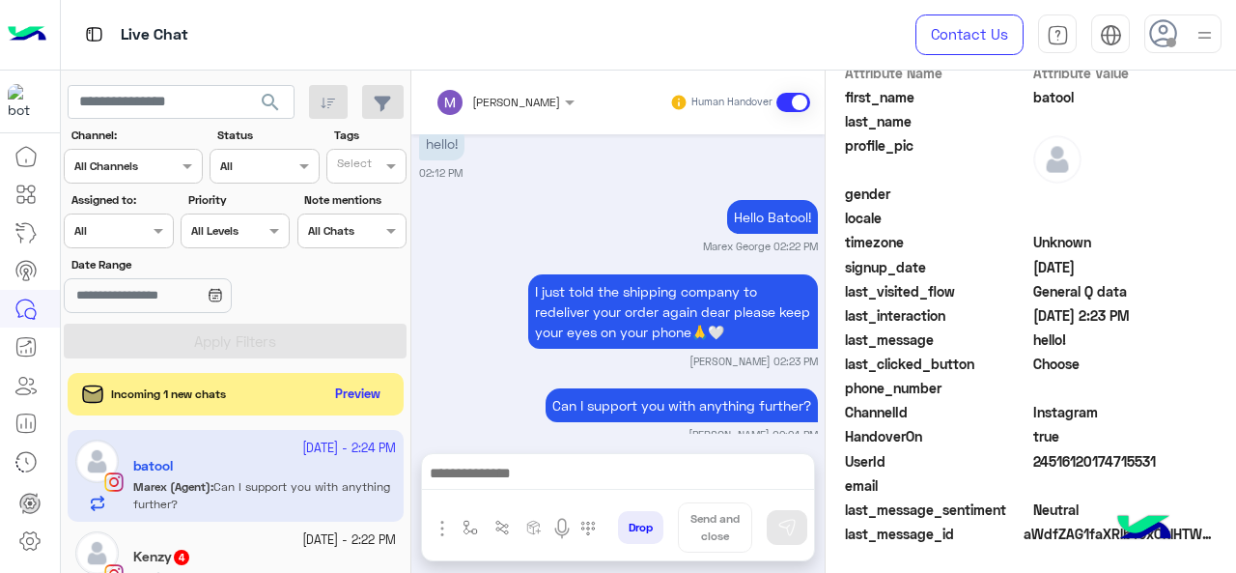
click at [1066, 461] on span "24516120174715531" at bounding box center [1126, 461] width 184 height 20
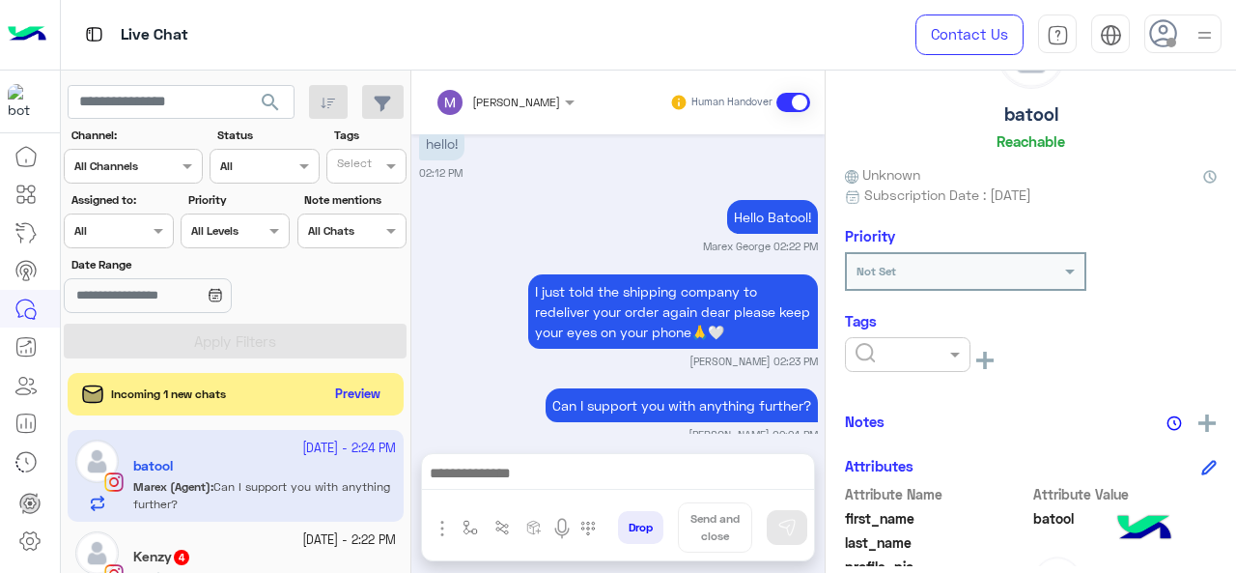
scroll to position [35, 0]
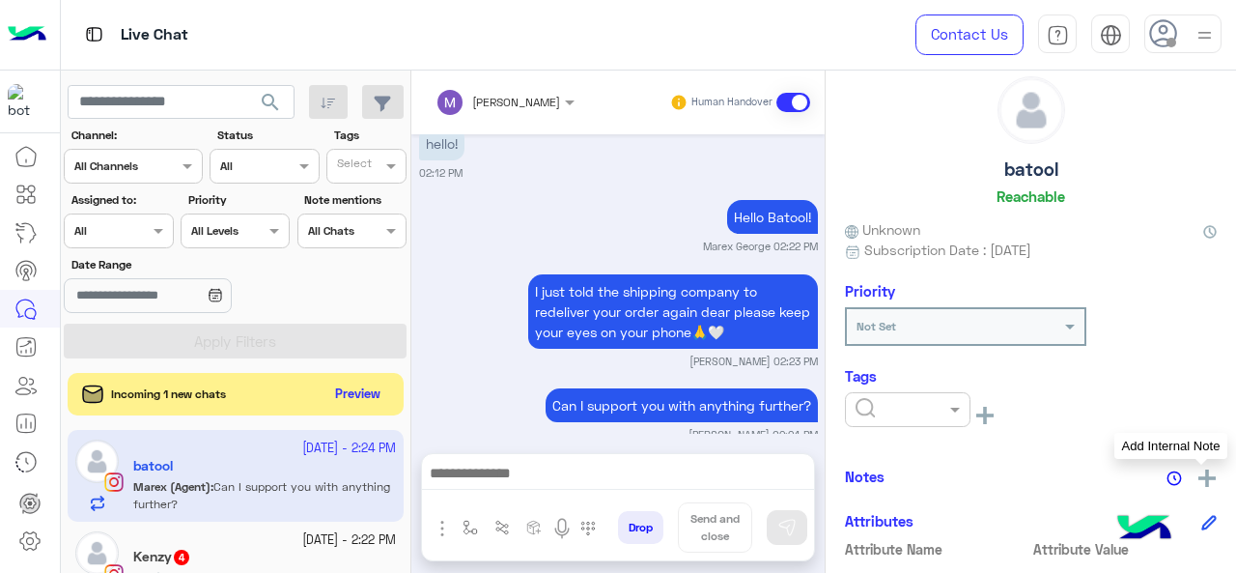
click at [1198, 474] on button at bounding box center [1207, 477] width 19 height 24
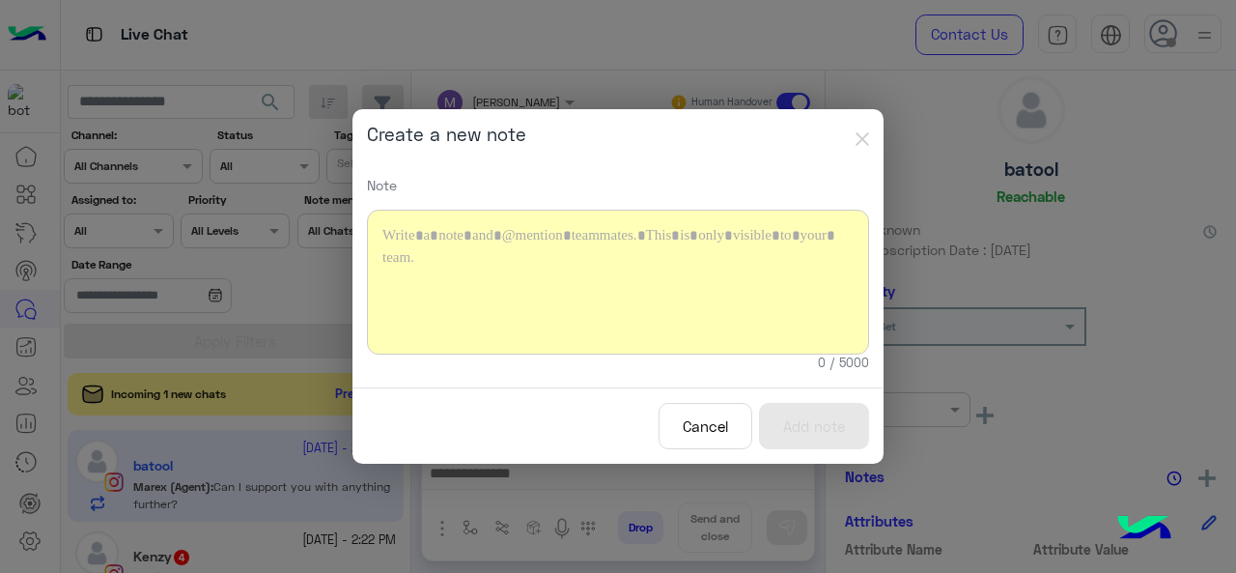
click at [556, 256] on div at bounding box center [618, 282] width 502 height 145
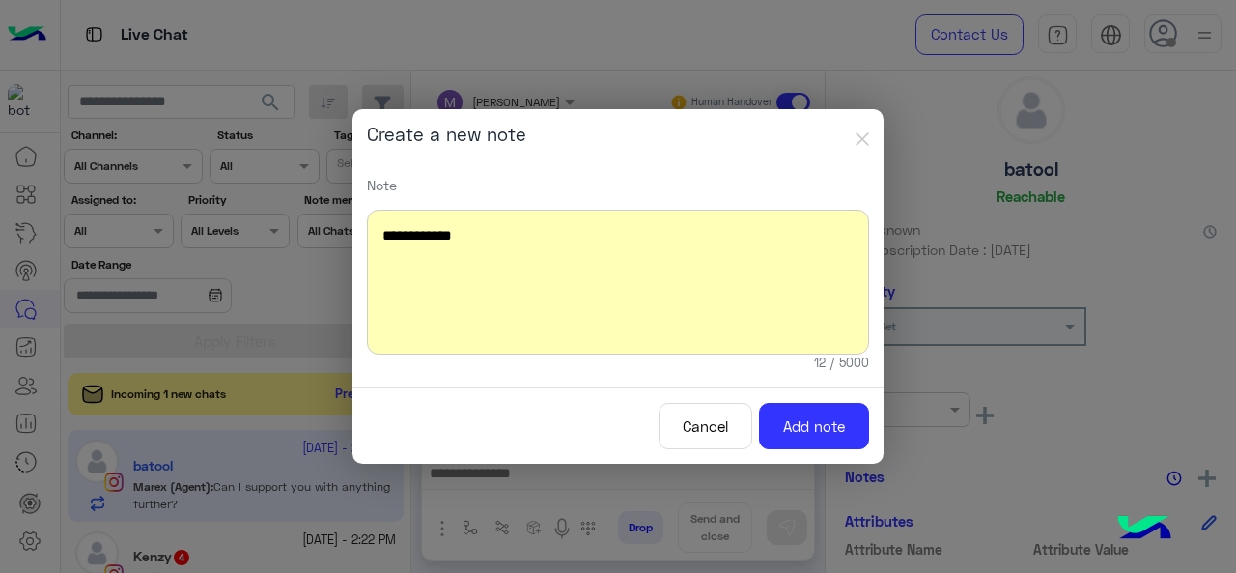
click at [425, 227] on div "**********" at bounding box center [618, 282] width 502 height 145
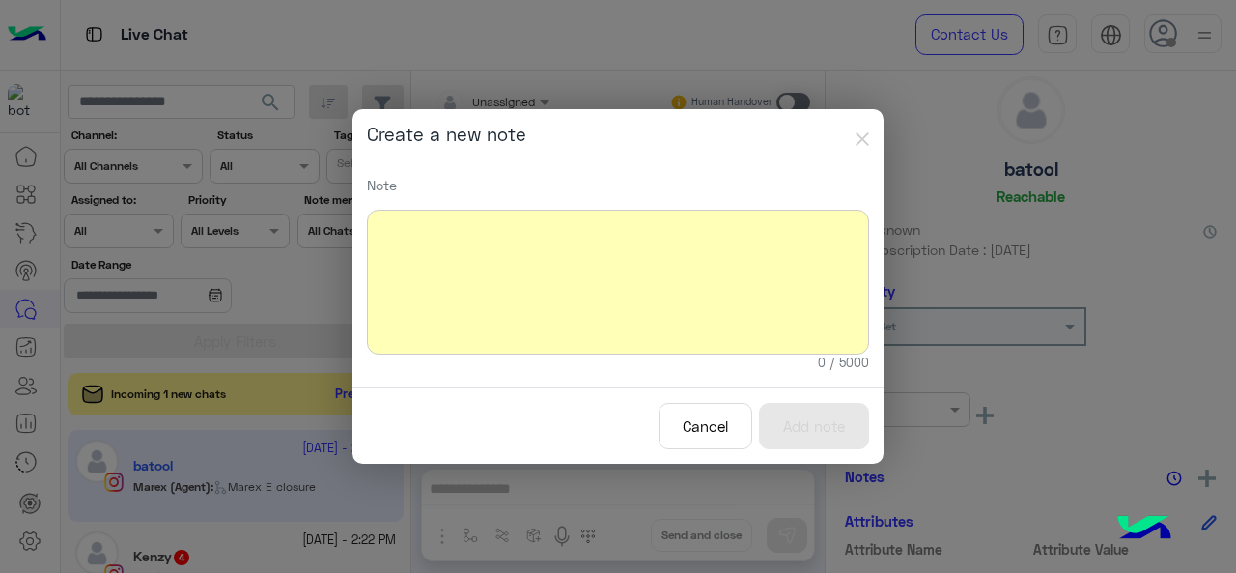
scroll to position [1107, 0]
click at [854, 150] on div "Create a new note" at bounding box center [618, 134] width 531 height 51
click at [864, 140] on img "button" at bounding box center [863, 139] width 14 height 14
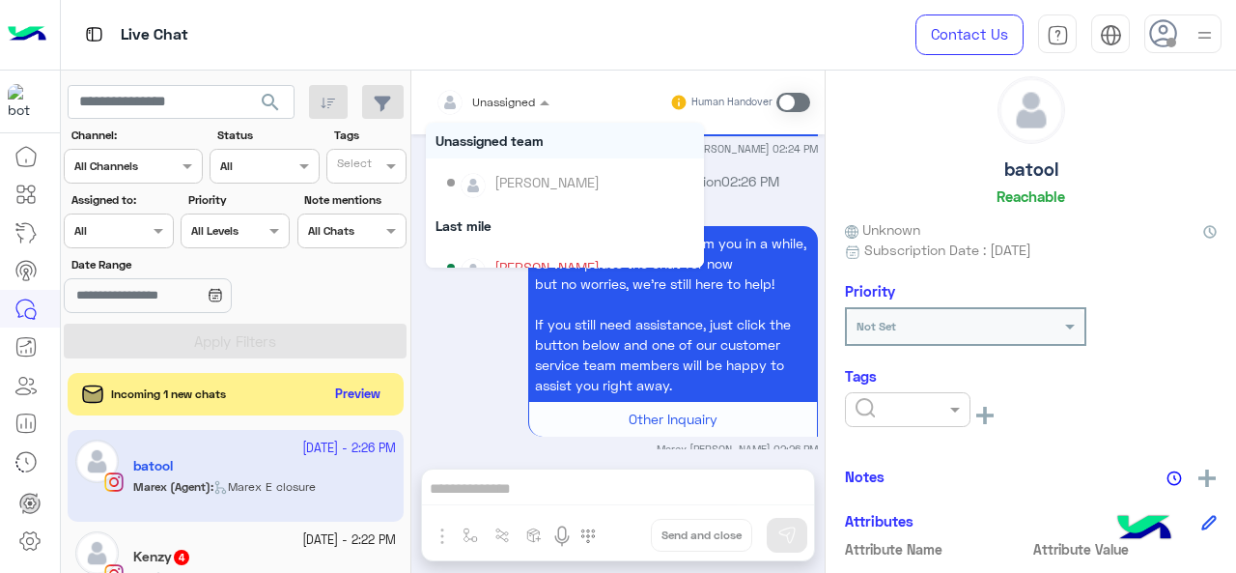
click at [515, 96] on div at bounding box center [492, 99] width 133 height 18
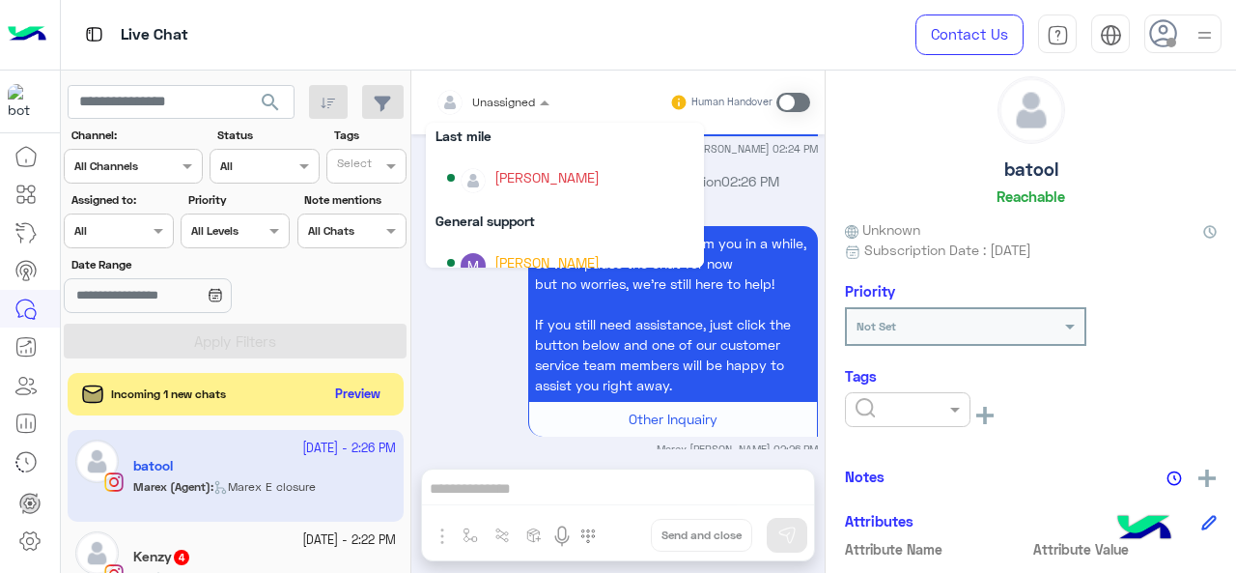
scroll to position [242, 0]
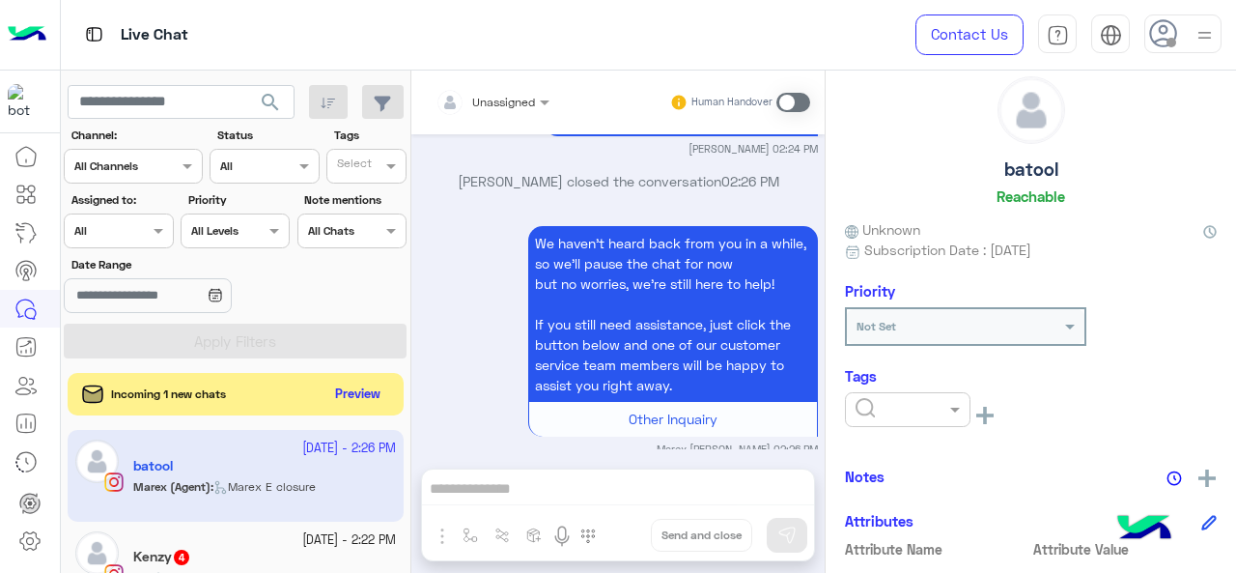
click at [736, 186] on div "[DATE] Please type your question below. 02:10 PM Your browser does not support …" at bounding box center [617, 291] width 413 height 315
click at [481, 486] on div "Unassigned Human Handover [DATE] Please type your question below. 02:10 PM Your…" at bounding box center [617, 326] width 413 height 510
drag, startPoint x: 481, startPoint y: 486, endPoint x: 467, endPoint y: 351, distance: 136.0
click at [467, 351] on div "Unassigned Human Handover [DATE] Please type your question below. 02:10 PM Your…" at bounding box center [617, 326] width 413 height 510
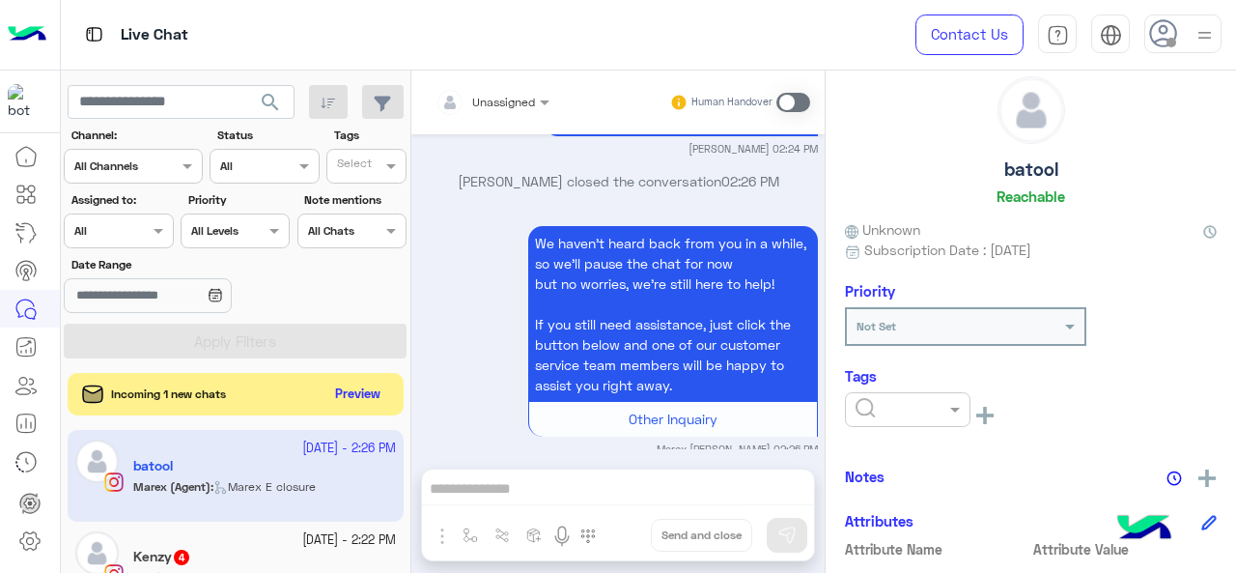
click at [489, 364] on div "We haven’t heard back from you in a while, so we’ll pause the chat for now but …" at bounding box center [618, 339] width 399 height 236
click at [1199, 472] on img at bounding box center [1207, 477] width 17 height 17
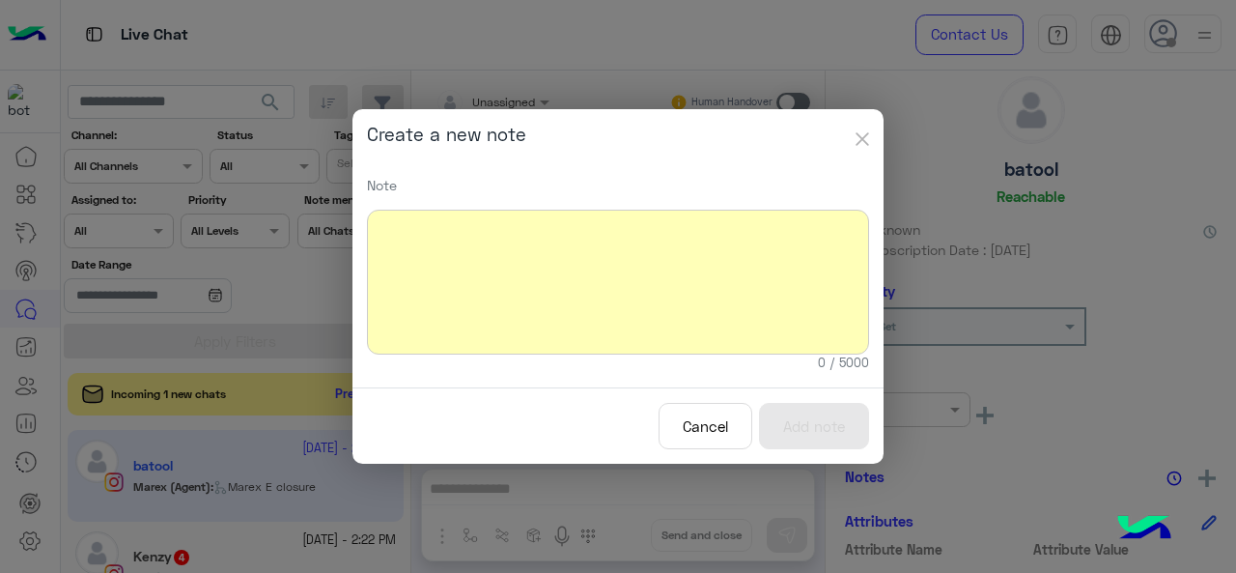
click at [861, 136] on img "button" at bounding box center [863, 139] width 14 height 14
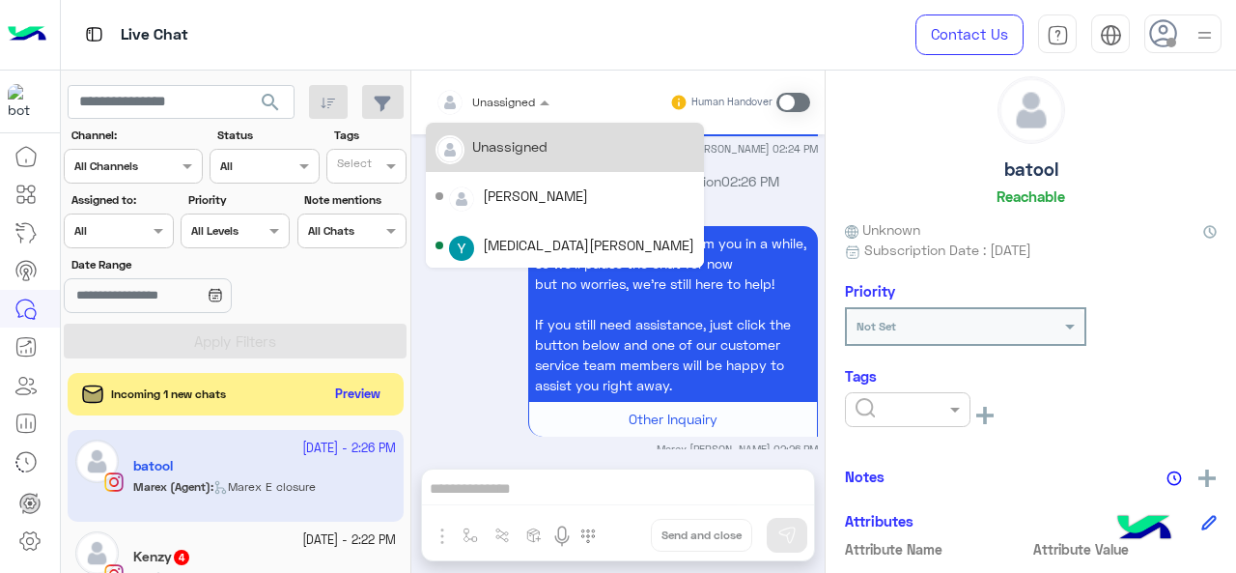
click at [541, 115] on div "Unassigned" at bounding box center [492, 102] width 133 height 35
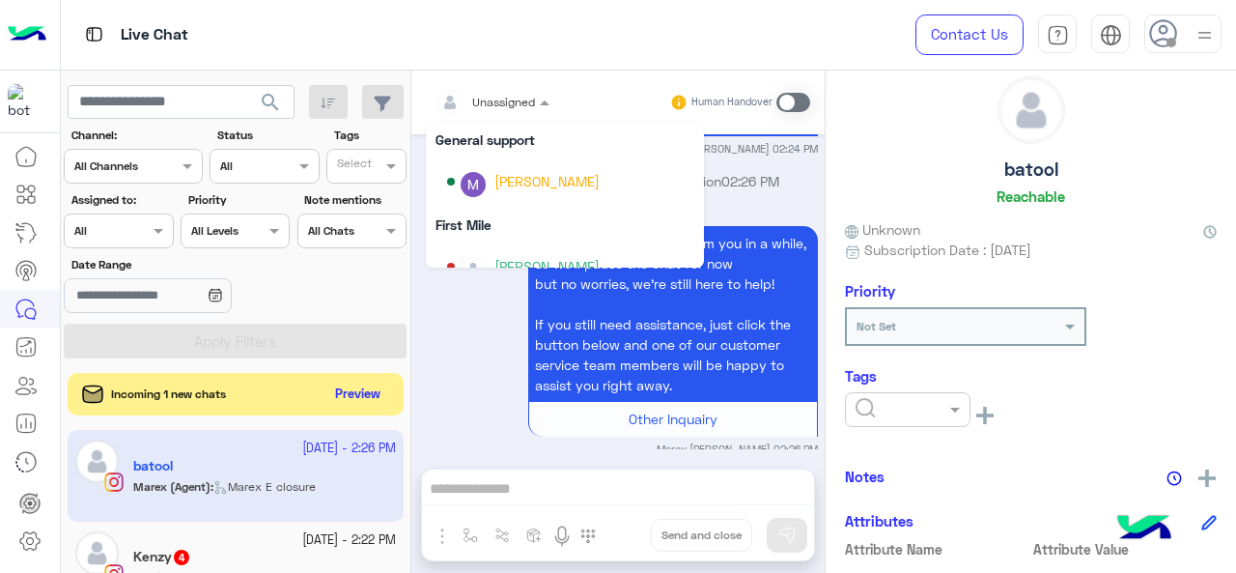
scroll to position [325, 0]
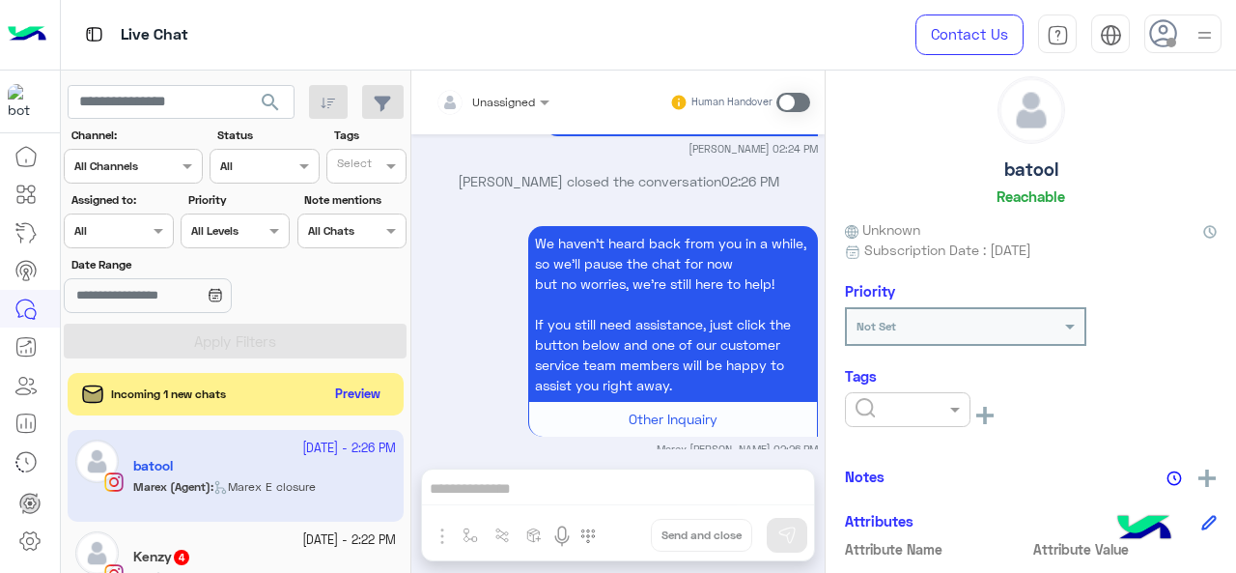
click at [769, 185] on div "[DATE] Please type your question below. 02:10 PM Your browser does not support …" at bounding box center [617, 291] width 413 height 315
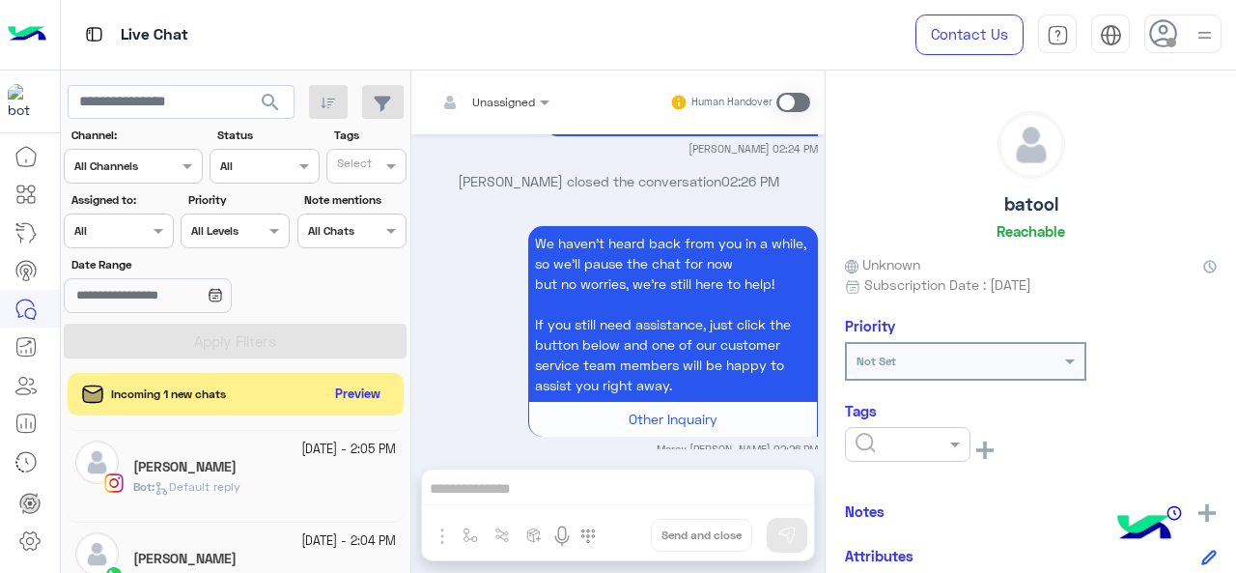
scroll to position [783, 0]
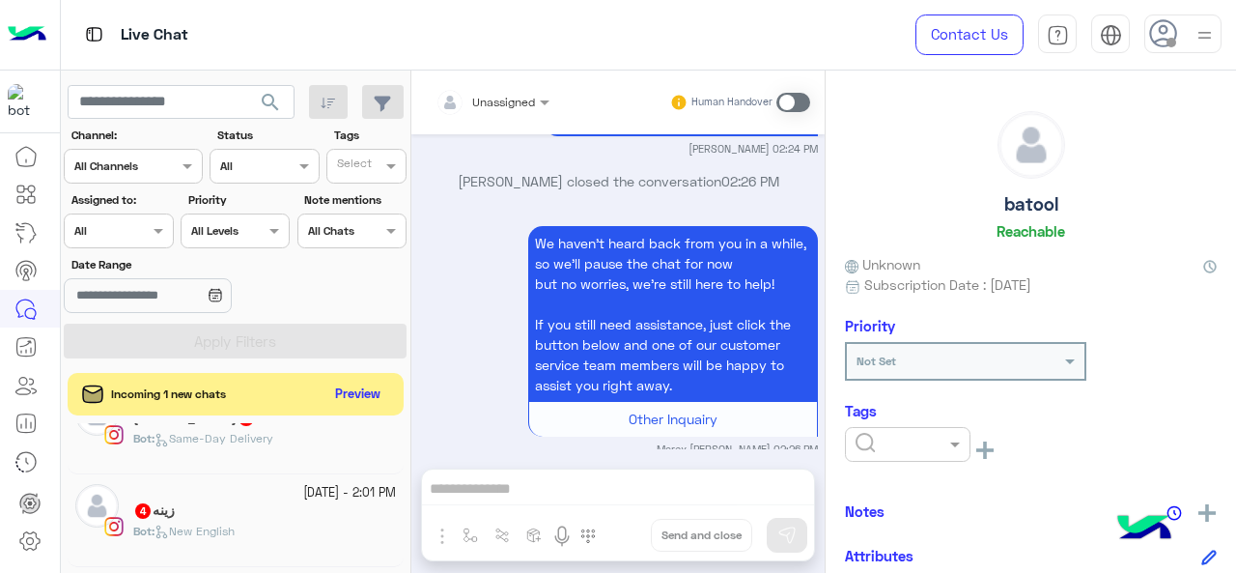
click at [605, 51] on div "Live Chat" at bounding box center [453, 35] width 784 height 70
